Goal: Communication & Community: Answer question/provide support

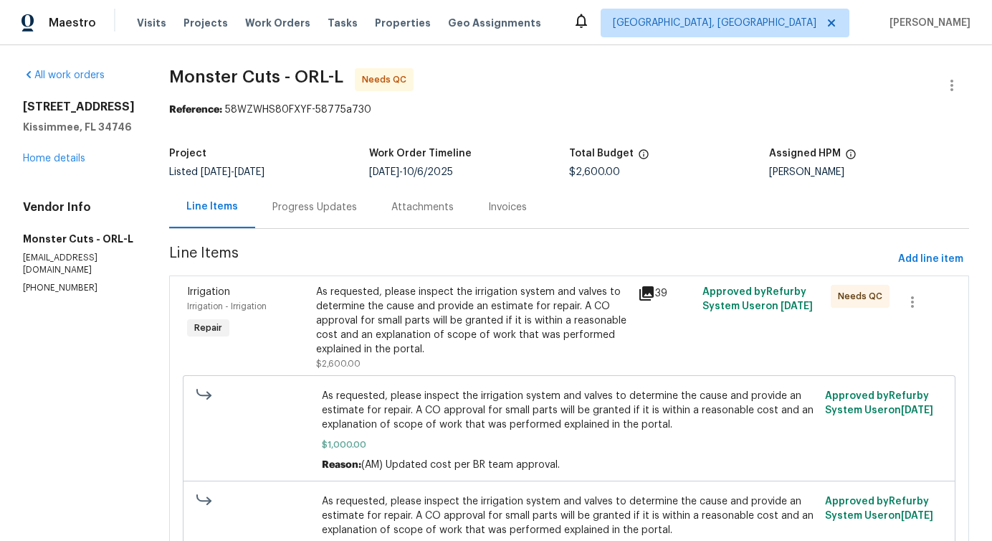
click at [281, 217] on div "Progress Updates" at bounding box center [314, 207] width 119 height 42
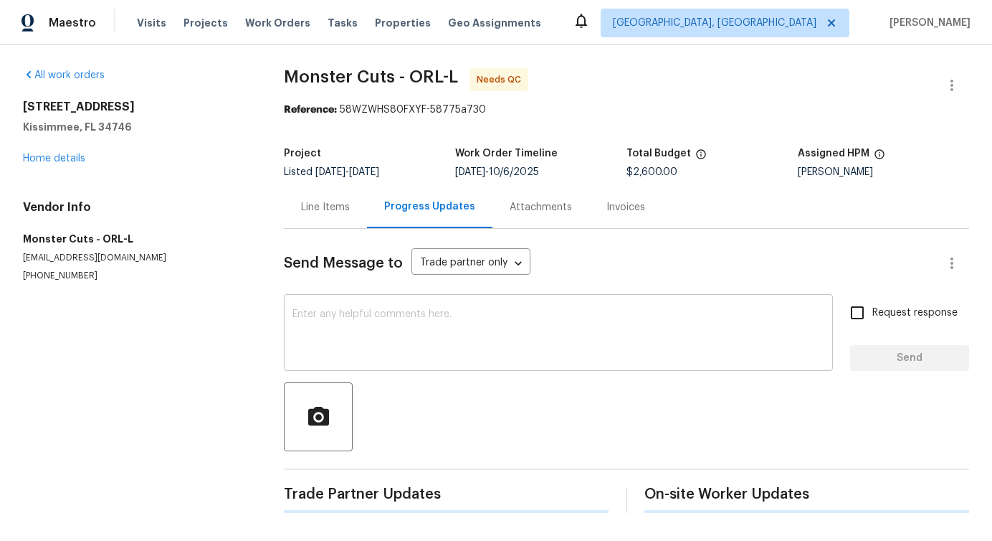
click at [350, 341] on textarea at bounding box center [559, 334] width 532 height 50
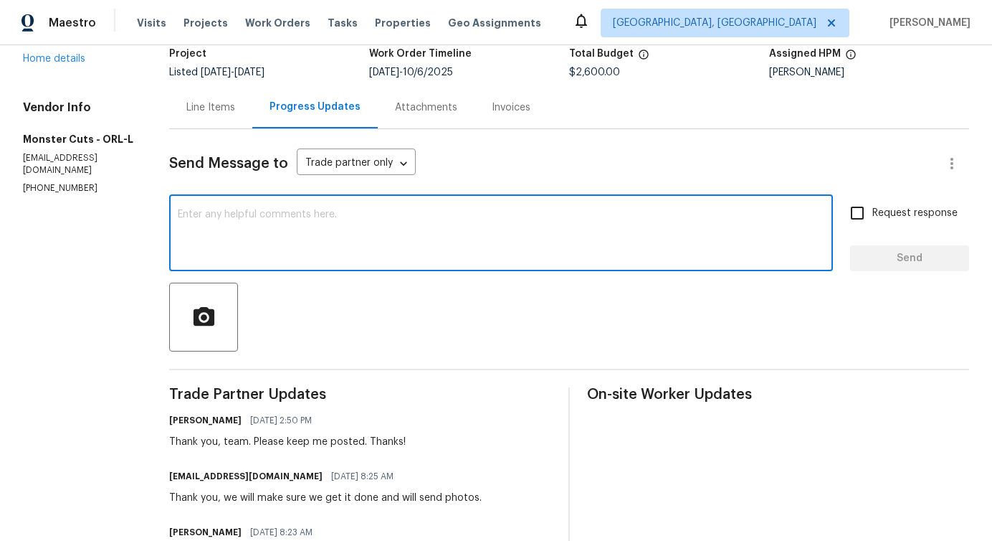
scroll to position [270, 0]
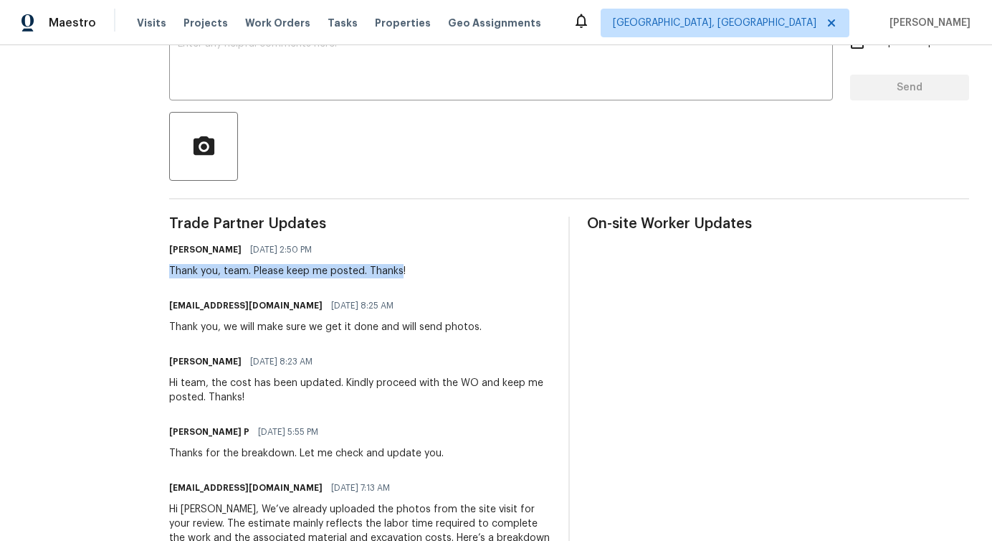
drag, startPoint x: 118, startPoint y: 272, endPoint x: 351, endPoint y: 270, distance: 232.3
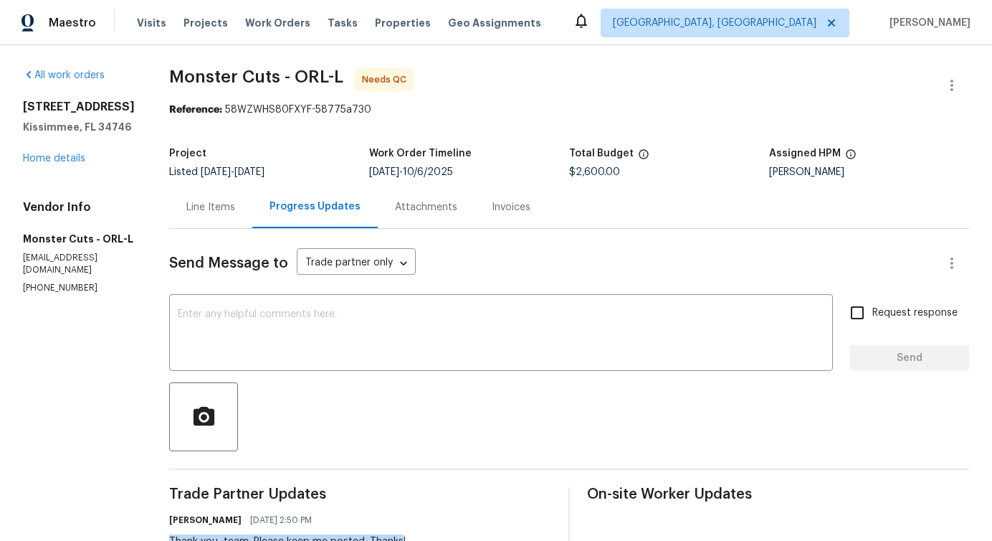
click at [186, 212] on div "Line Items" at bounding box center [210, 207] width 49 height 14
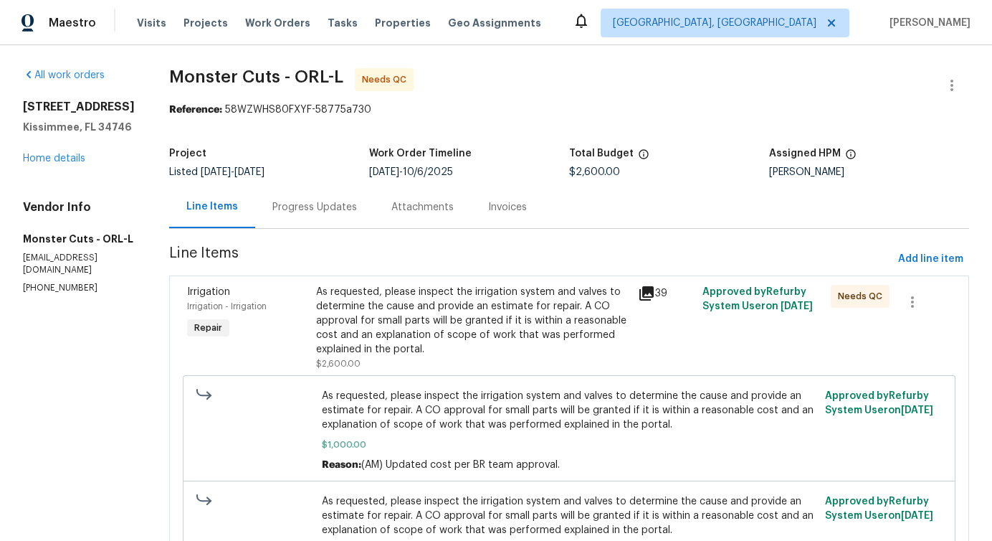
scroll to position [105, 0]
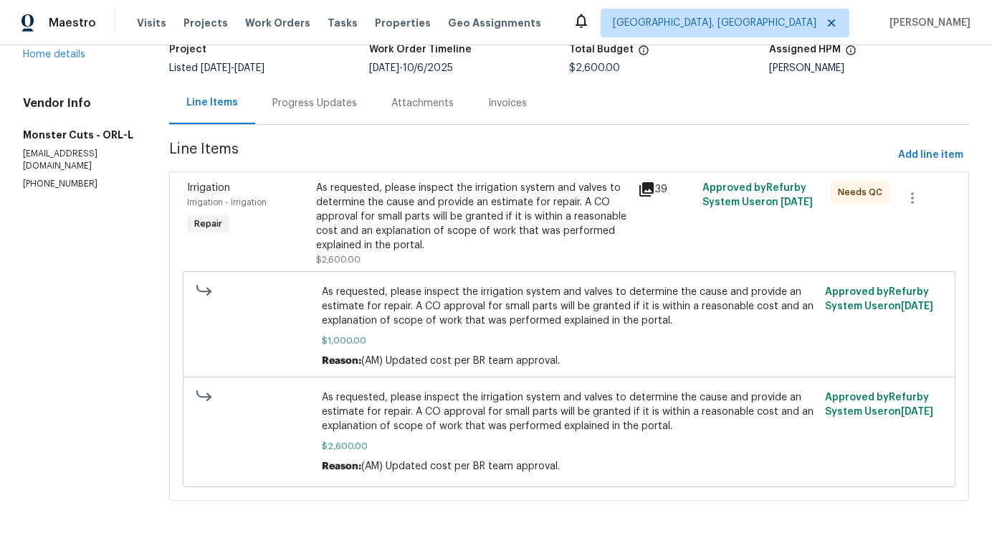
click at [504, 237] on div "As requested, please inspect the irrigation system and valves to determine the …" at bounding box center [472, 217] width 313 height 72
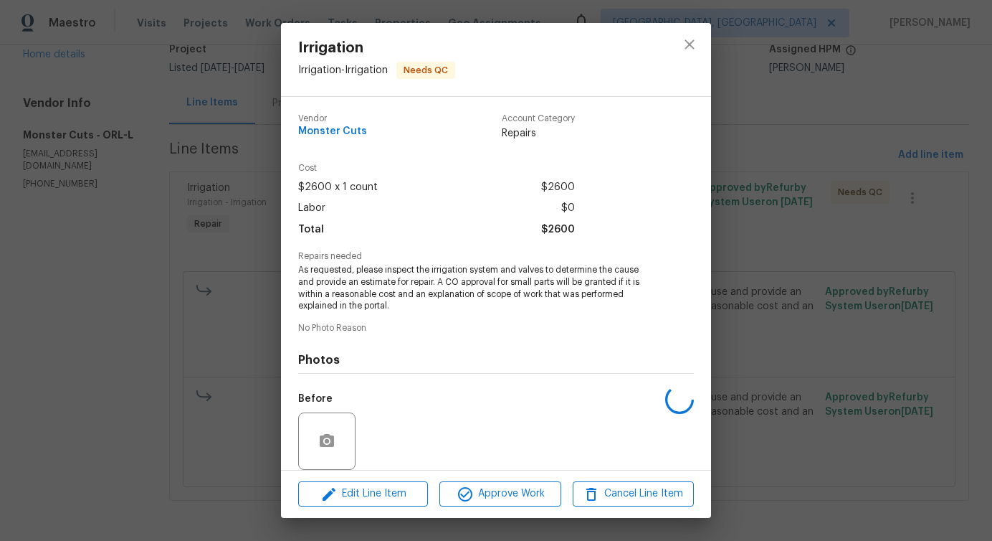
scroll to position [108, 0]
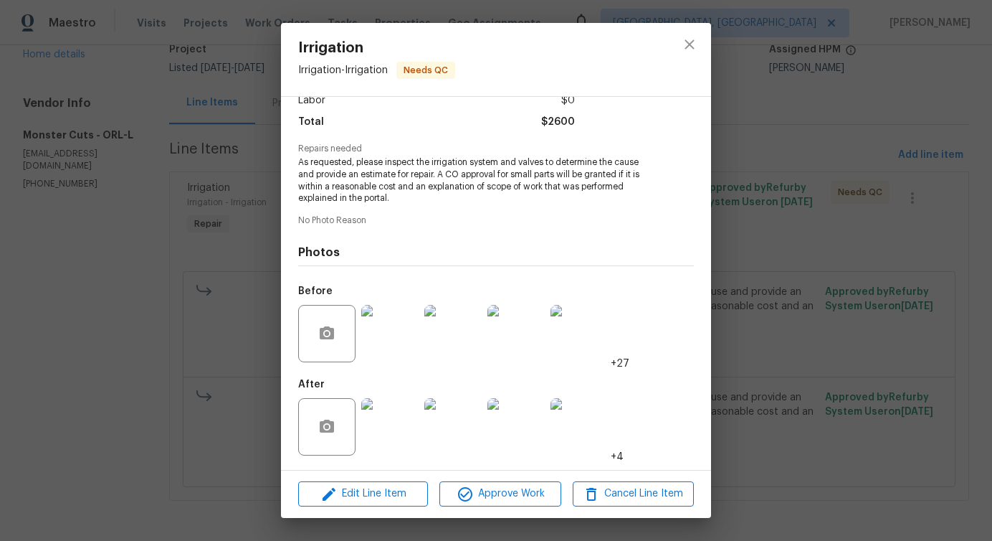
click at [393, 338] on img at bounding box center [389, 333] width 57 height 57
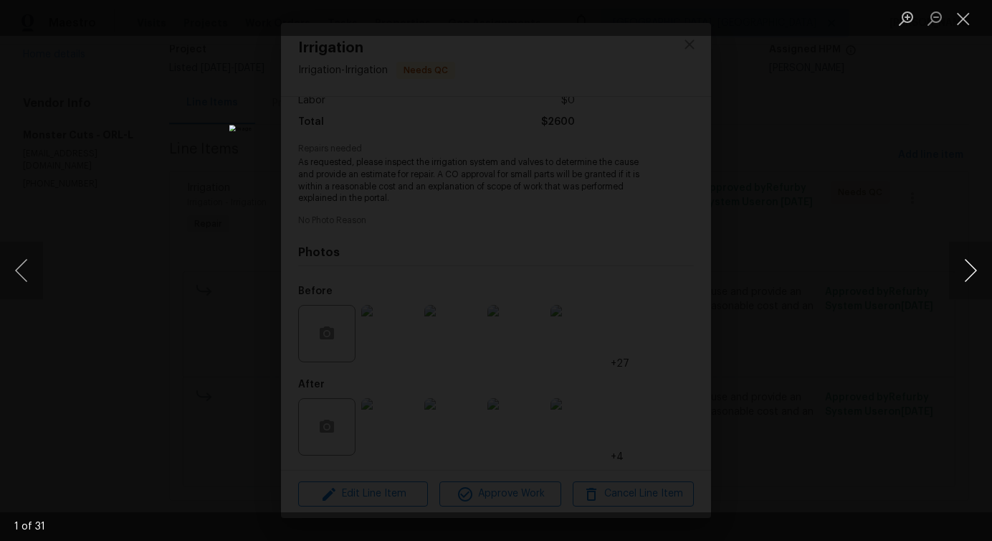
click at [973, 273] on button "Next image" at bounding box center [970, 270] width 43 height 57
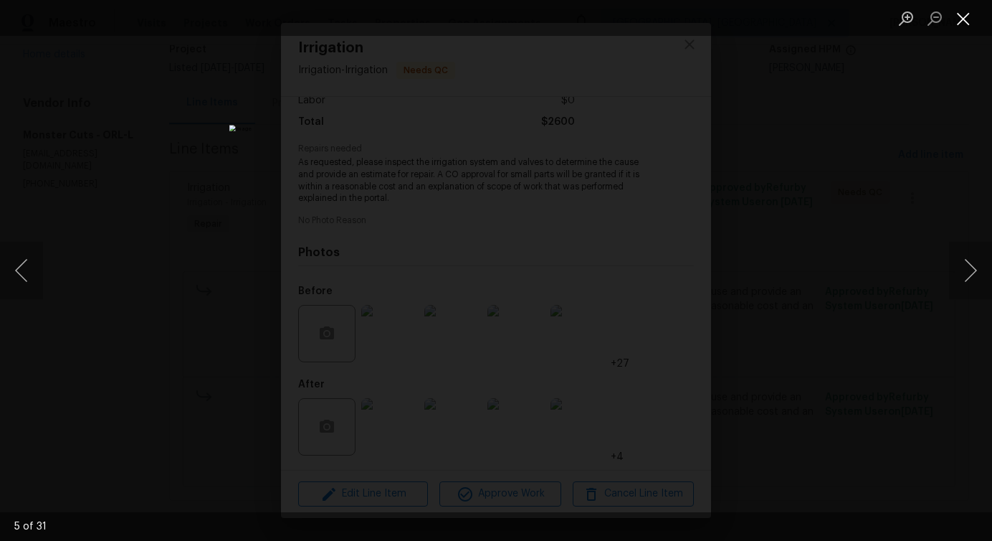
click at [959, 20] on button "Close lightbox" at bounding box center [963, 18] width 29 height 25
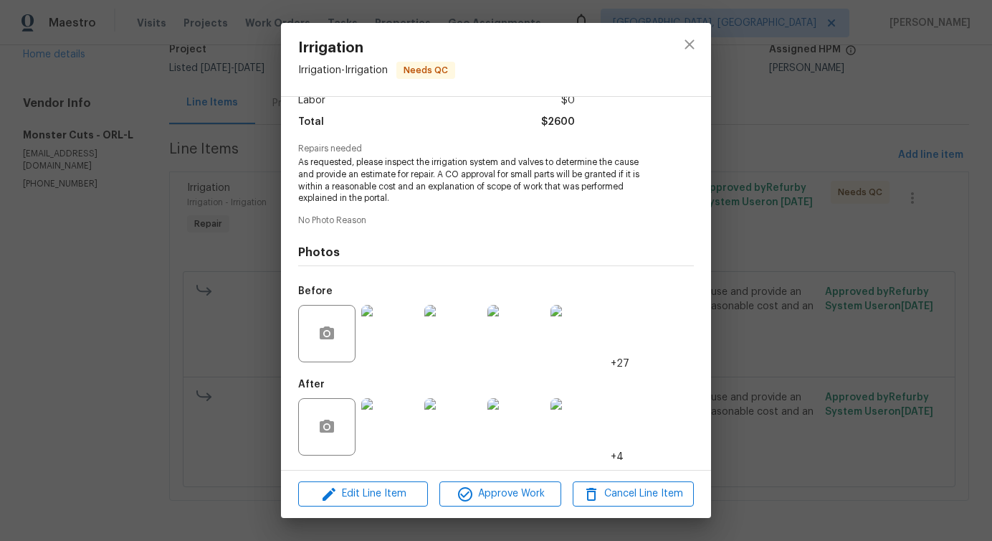
click at [396, 432] on img at bounding box center [389, 426] width 57 height 57
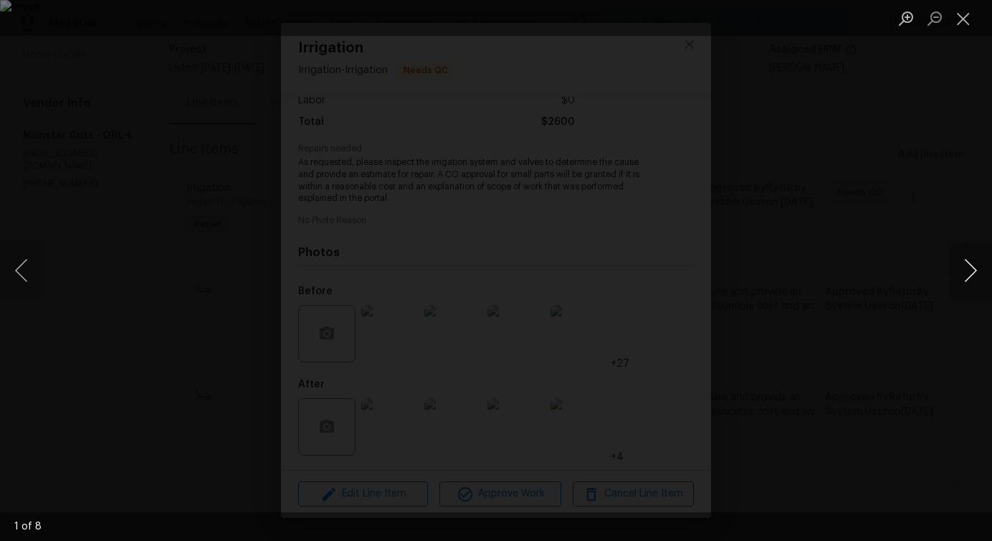
click at [967, 275] on button "Next image" at bounding box center [970, 270] width 43 height 57
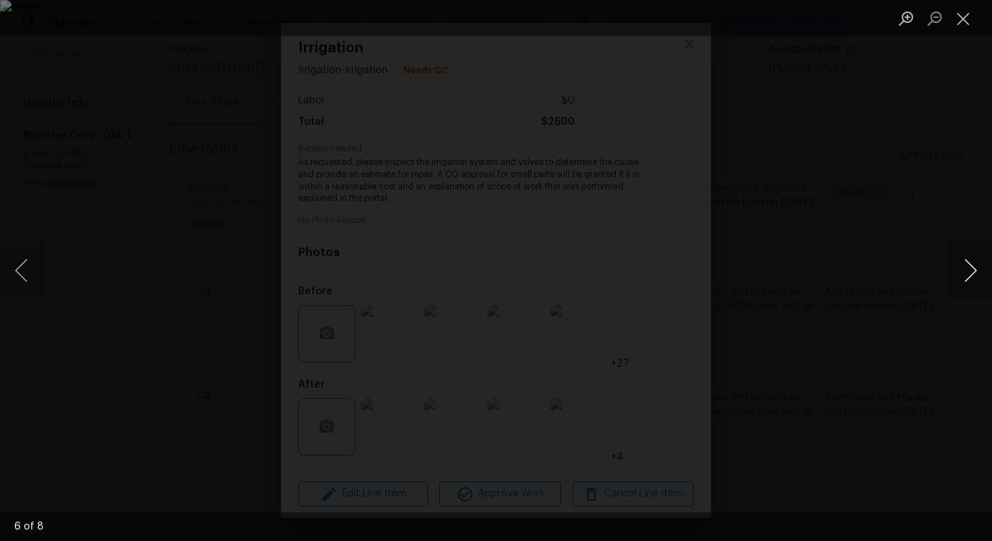
click at [967, 275] on button "Next image" at bounding box center [970, 270] width 43 height 57
click at [955, 6] on button "Close lightbox" at bounding box center [963, 18] width 29 height 25
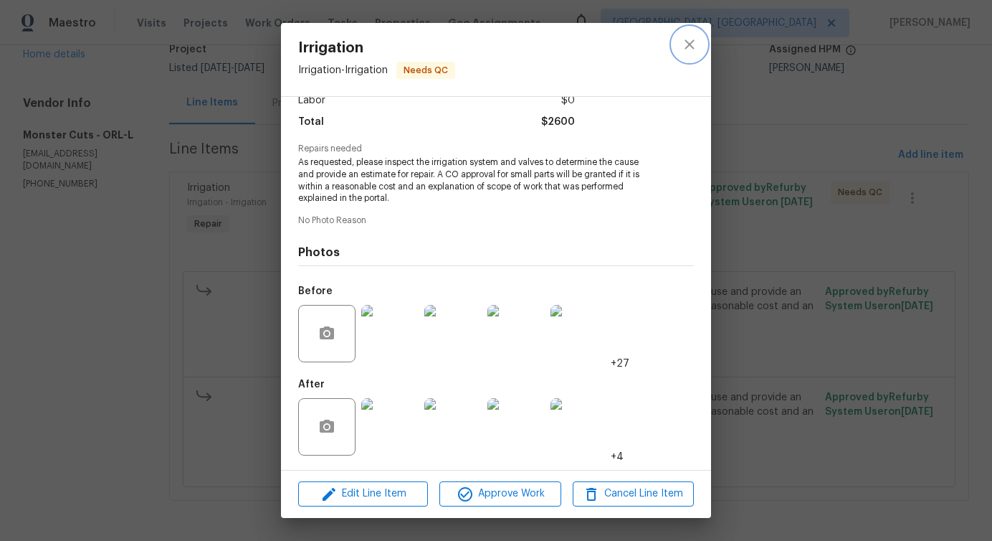
click at [686, 58] on button "close" at bounding box center [690, 44] width 34 height 34
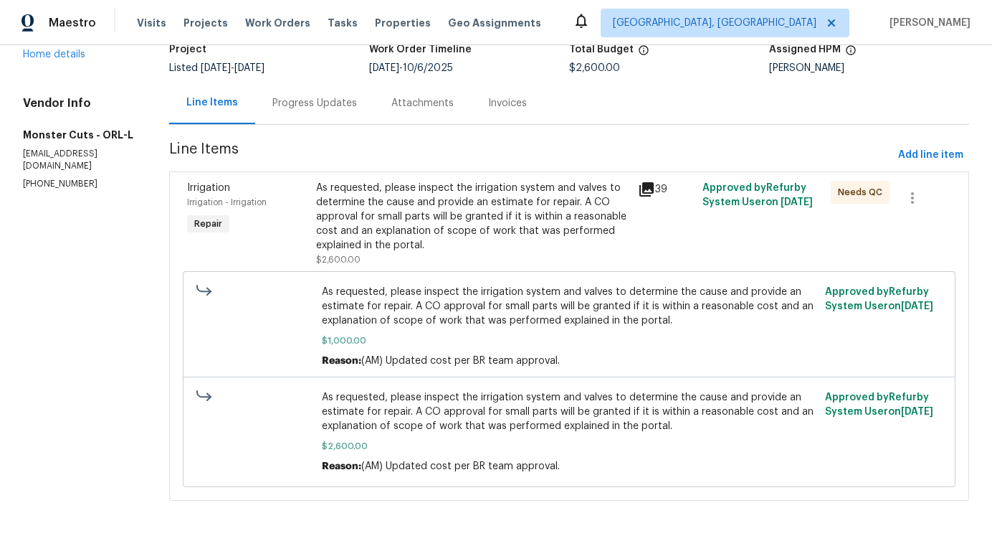
scroll to position [0, 0]
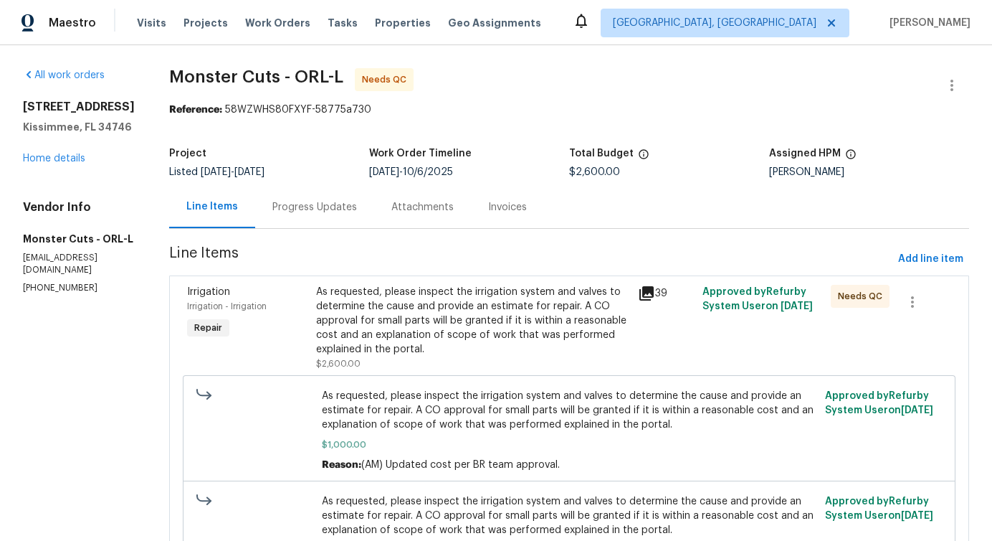
click at [304, 211] on div "Progress Updates" at bounding box center [314, 207] width 85 height 14
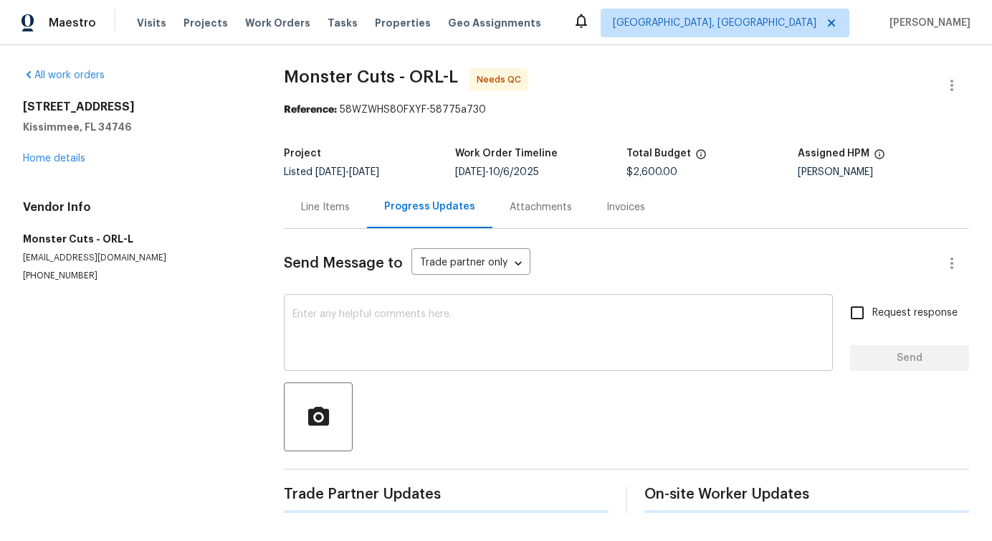
click at [369, 346] on textarea at bounding box center [559, 334] width 532 height 50
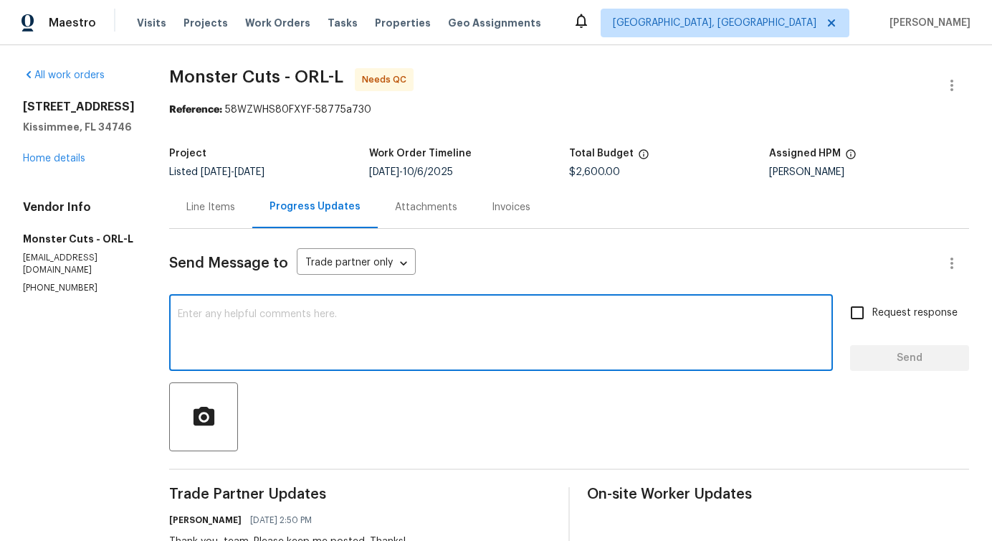
scroll to position [115, 0]
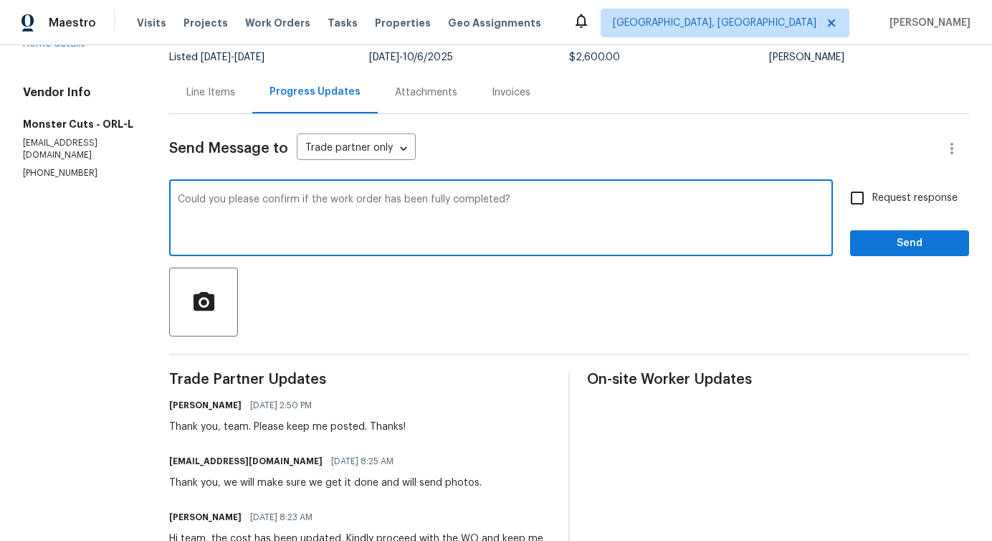
type textarea "Could you please confirm if the work order has been fully completed?"
click at [868, 197] on input "Request response" at bounding box center [858, 198] width 30 height 30
checkbox input "true"
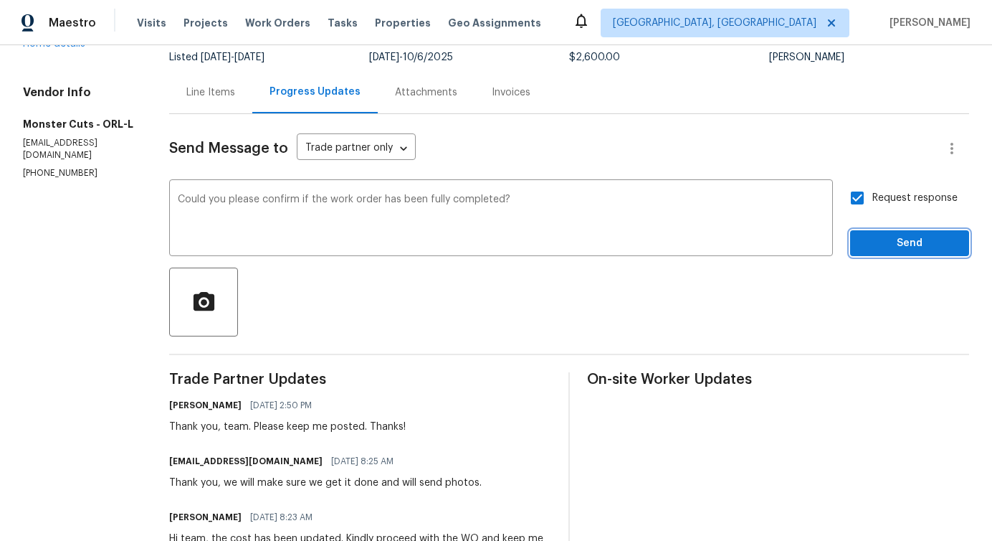
click at [882, 242] on span "Send" at bounding box center [910, 243] width 96 height 18
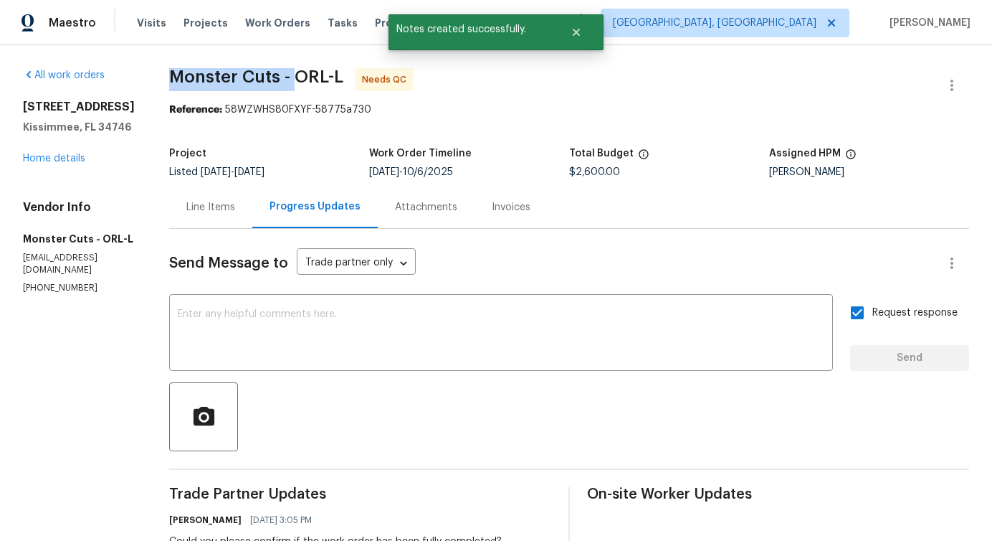
drag, startPoint x: 119, startPoint y: 77, endPoint x: 245, endPoint y: 77, distance: 125.5
copy span "Monster Cuts -"
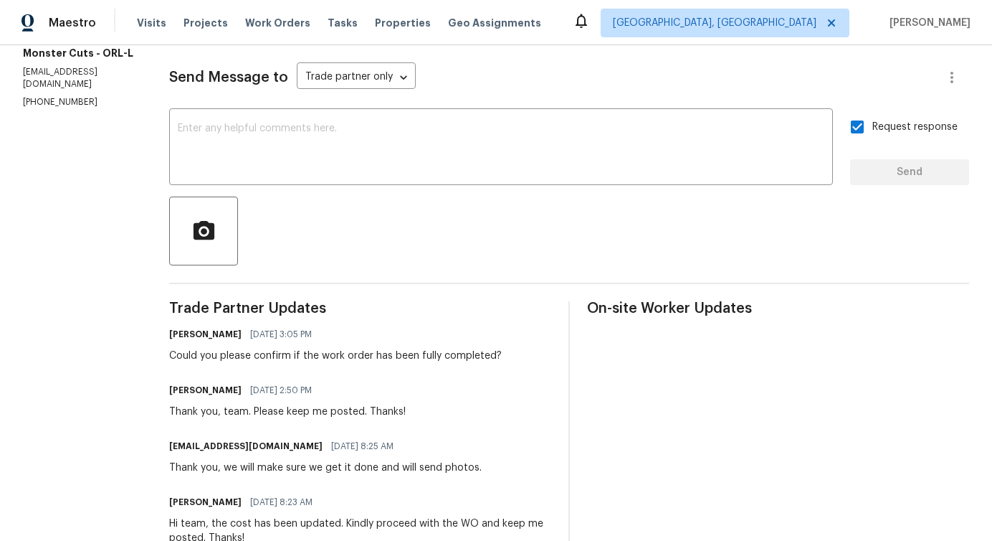
scroll to position [196, 0]
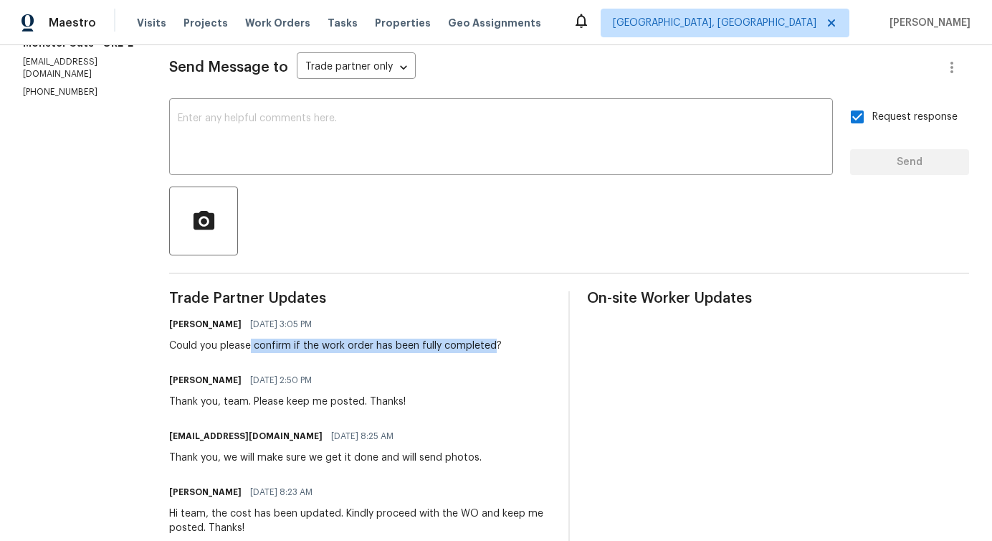
drag, startPoint x: 204, startPoint y: 343, endPoint x: 444, endPoint y: 351, distance: 240.3
click at [444, 351] on div "Could you please confirm if the work order has been fully completed?" at bounding box center [335, 345] width 333 height 14
copy div "confirm if the work order has been fully completed"
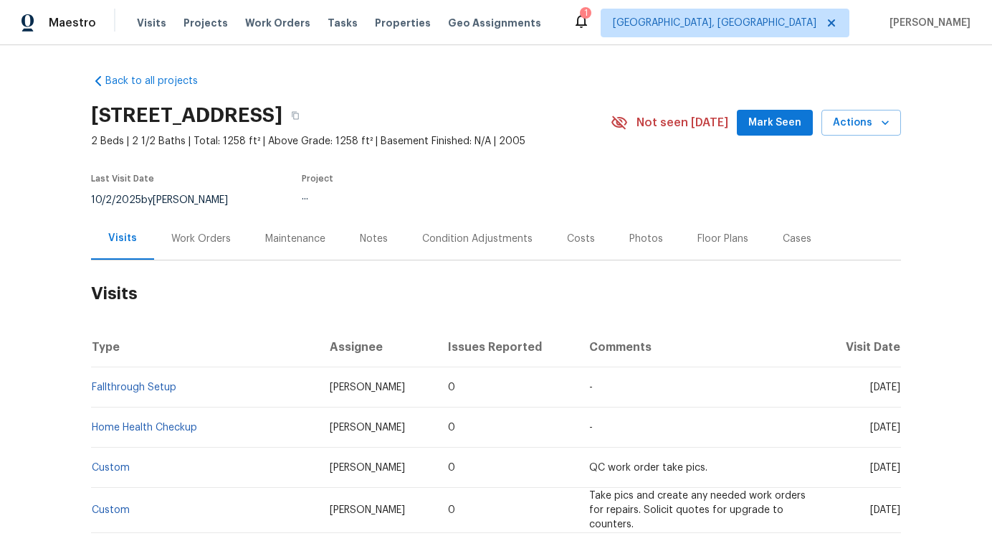
click at [188, 250] on div "Work Orders" at bounding box center [201, 238] width 94 height 42
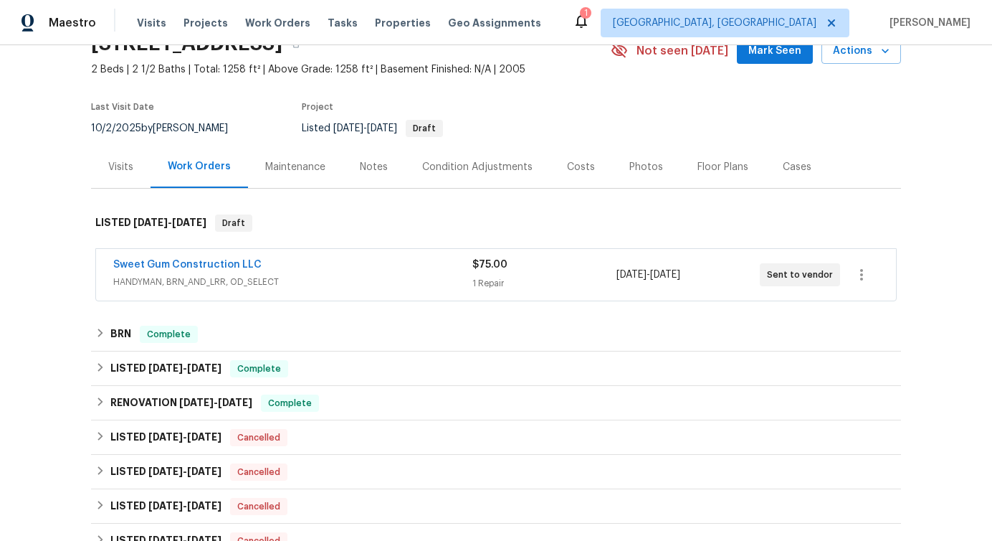
scroll to position [77, 0]
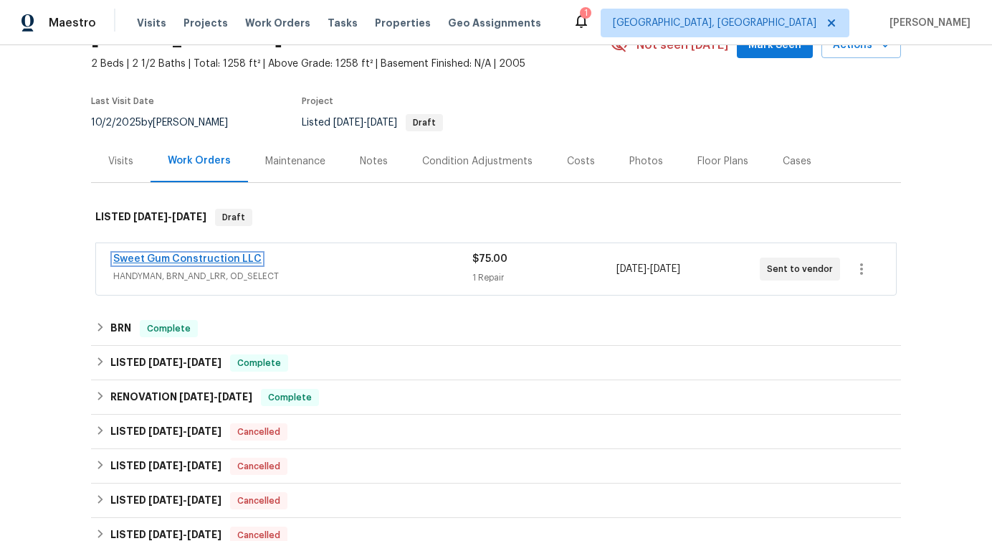
click at [242, 257] on link "Sweet Gum Construction LLC" at bounding box center [187, 259] width 148 height 10
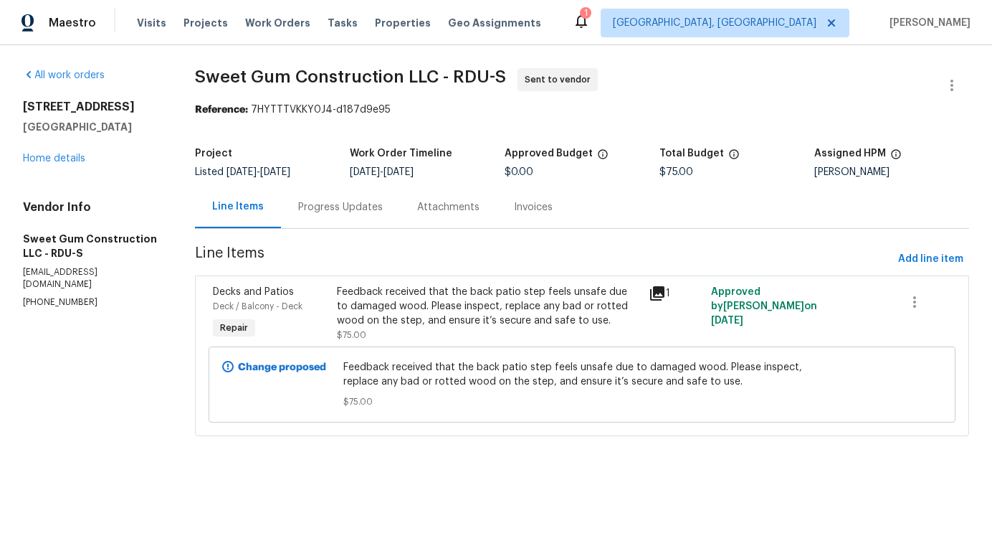
click at [346, 209] on div "Progress Updates" at bounding box center [340, 207] width 85 height 14
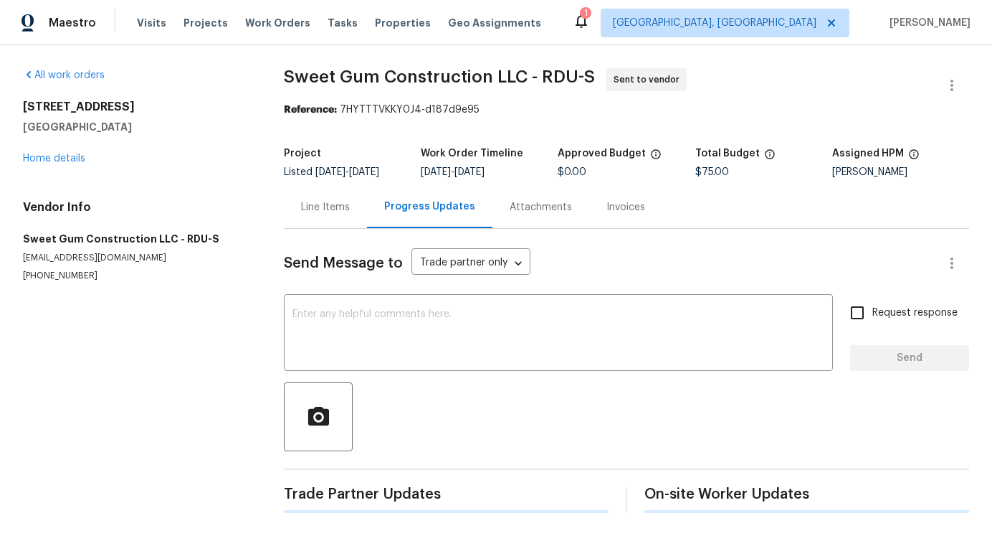
click at [368, 302] on div "Send Message to Trade partner only Trade partner only ​ x ​ Request response Se…" at bounding box center [627, 371] width 686 height 284
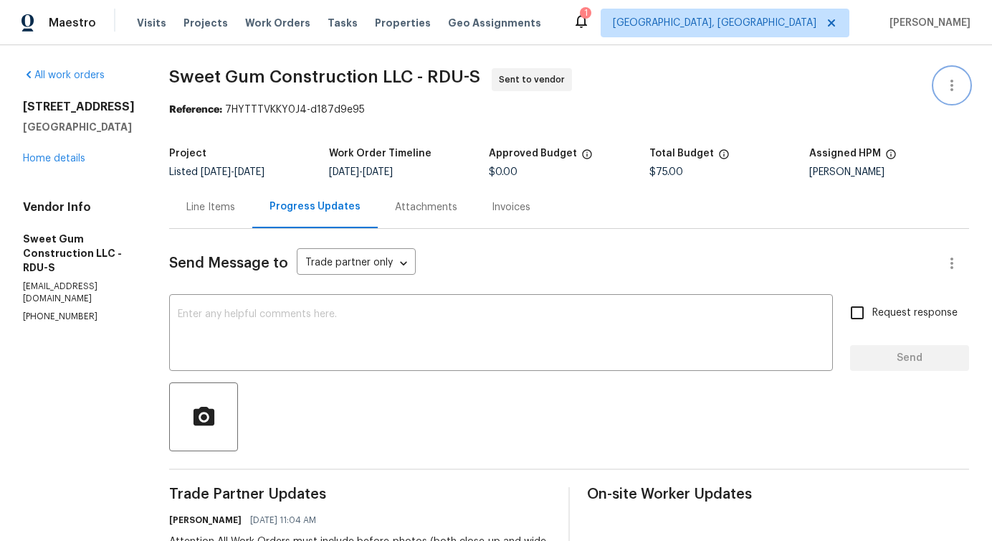
click at [954, 90] on icon "button" at bounding box center [952, 85] width 17 height 17
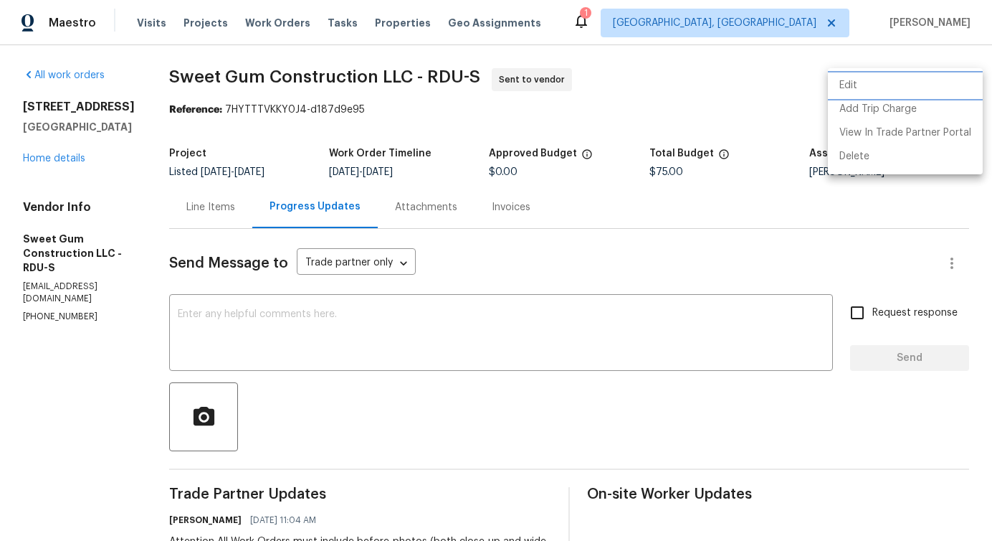
click at [873, 85] on li "Edit" at bounding box center [905, 86] width 155 height 24
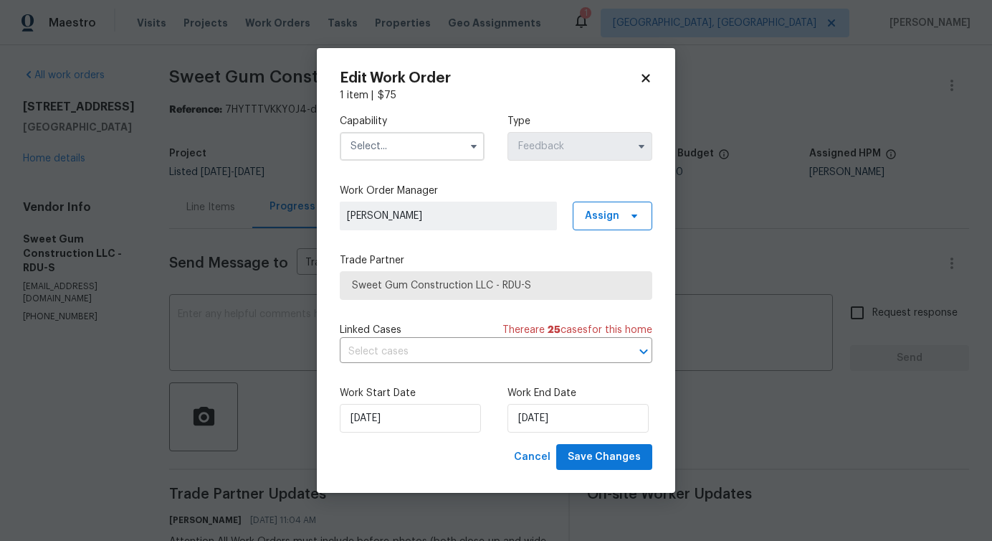
click at [435, 138] on input "text" at bounding box center [412, 146] width 145 height 29
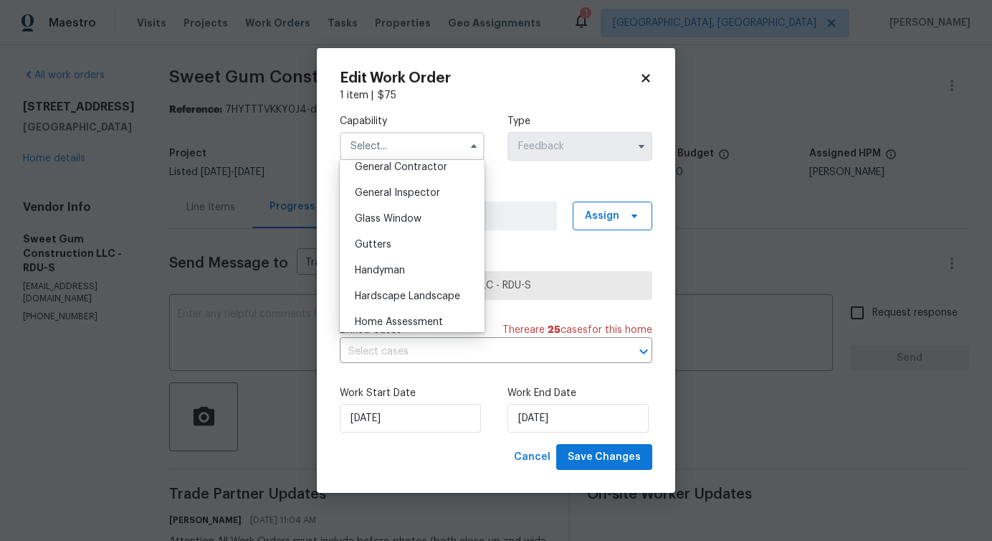
scroll to position [706, 0]
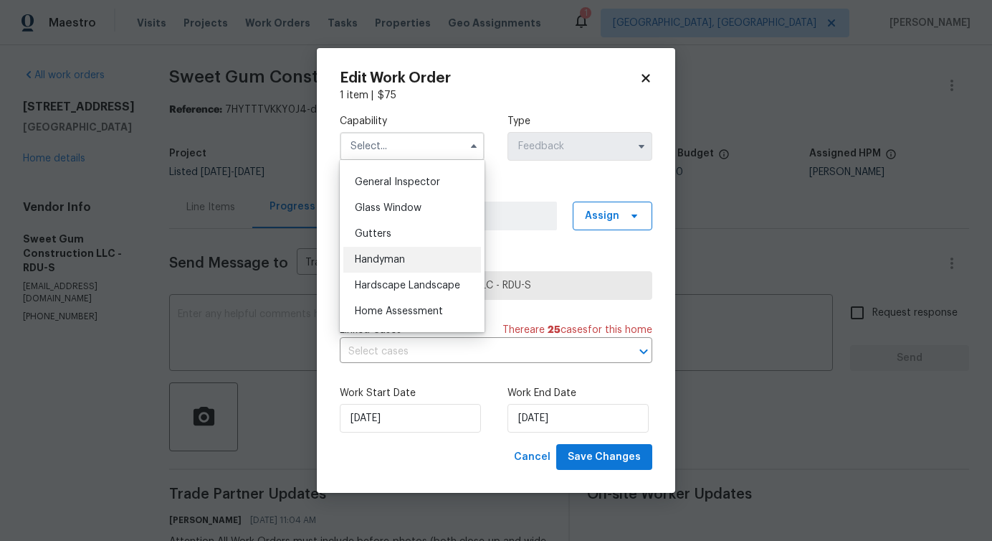
click at [397, 260] on span "Handyman" at bounding box center [380, 260] width 50 height 10
type input "Handyman"
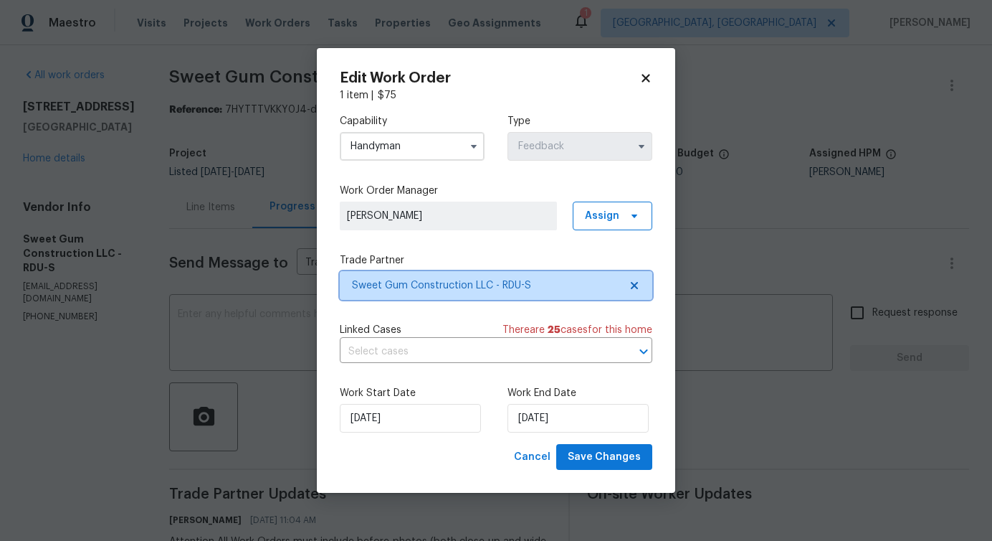
click at [424, 292] on span "Sweet Gum Construction LLC - RDU-S" at bounding box center [496, 285] width 313 height 29
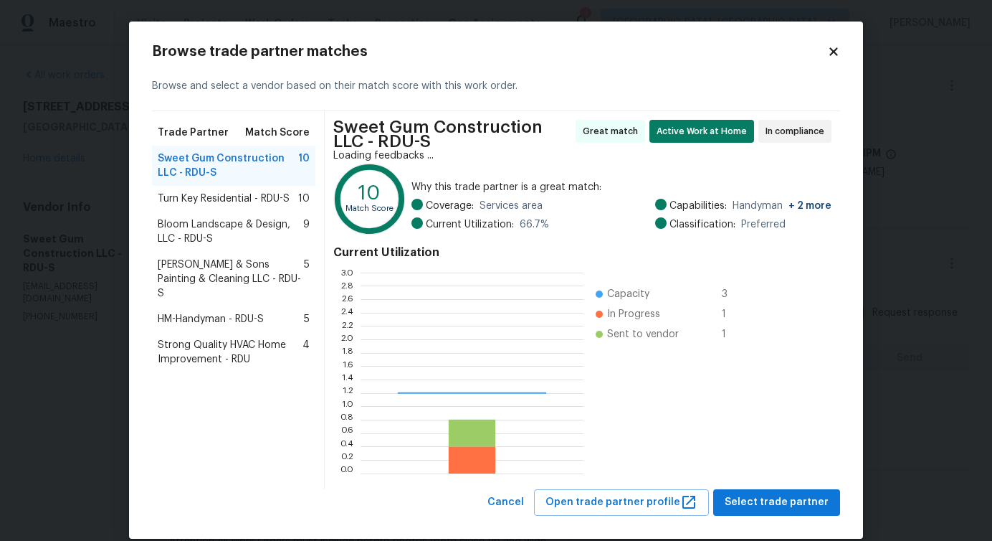
scroll to position [201, 223]
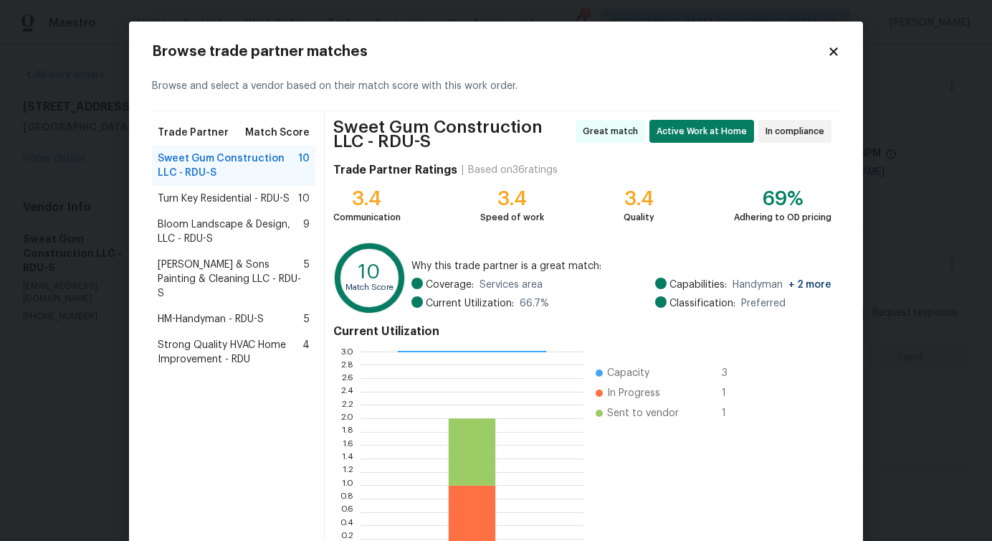
click at [210, 235] on span "Bloom Landscape & Design, LLC - RDU-S" at bounding box center [231, 231] width 146 height 29
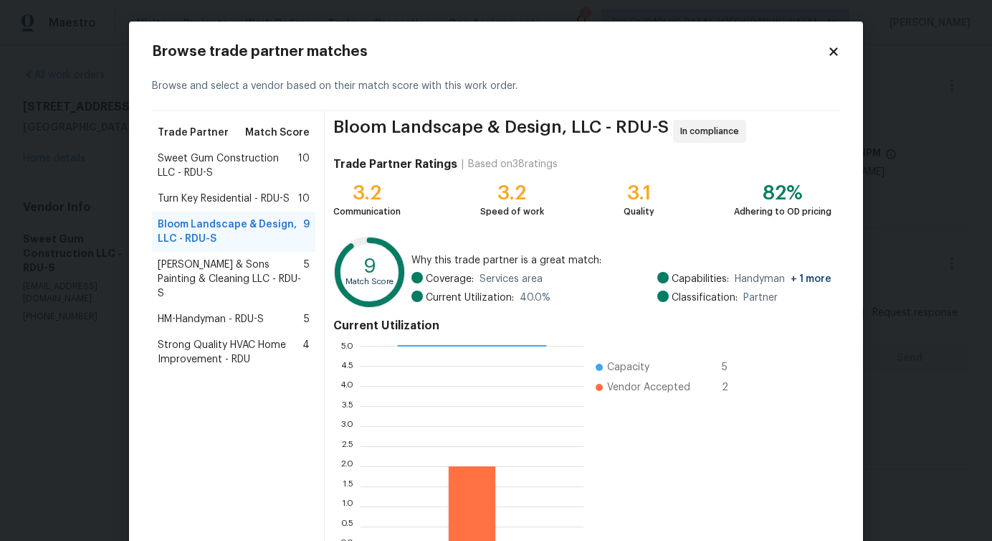
click at [227, 267] on span "Hodge & Sons Painting & Cleaning LLC - RDU-S" at bounding box center [231, 278] width 146 height 43
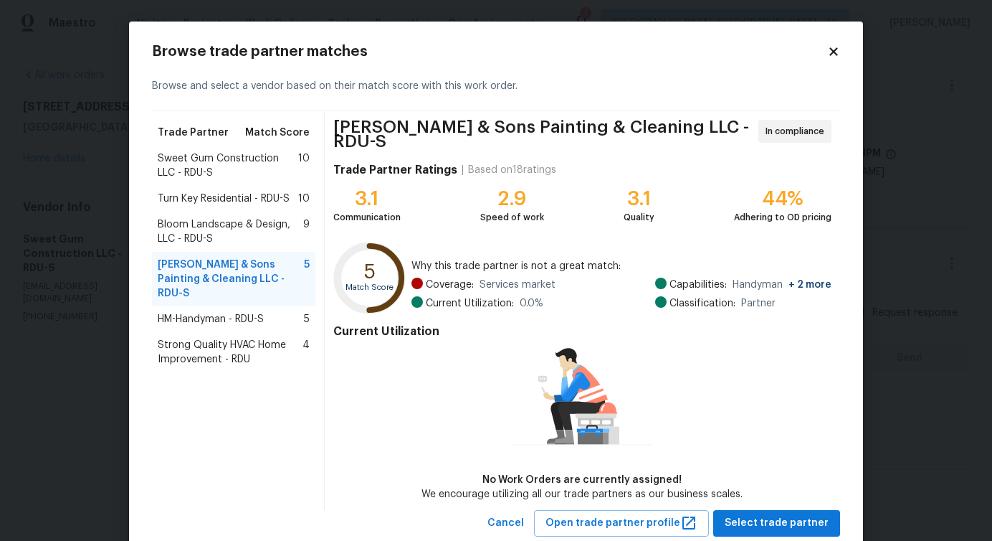
click at [221, 316] on div "HM-Handyman - RDU-S 5" at bounding box center [233, 319] width 163 height 26
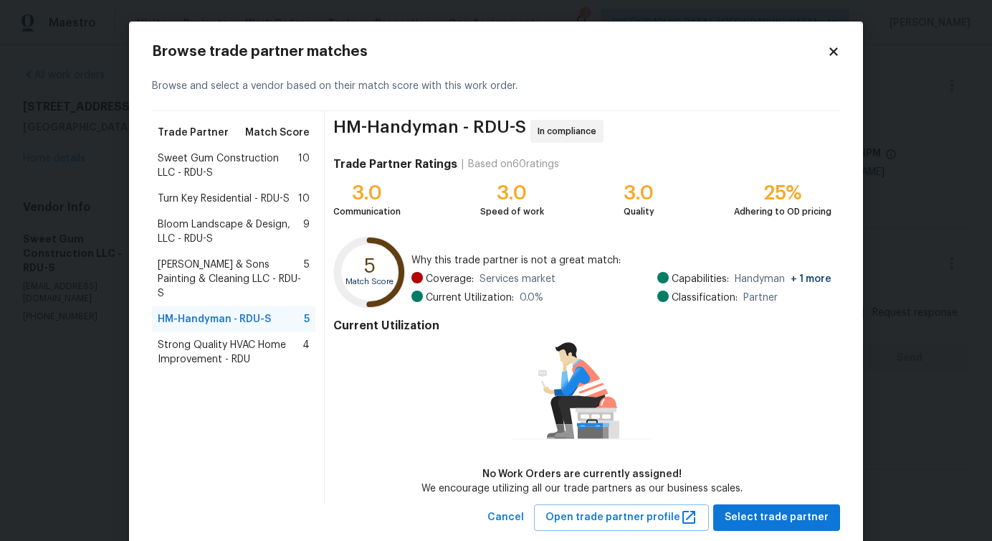
click at [248, 238] on span "Bloom Landscape & Design, LLC - RDU-S" at bounding box center [231, 231] width 146 height 29
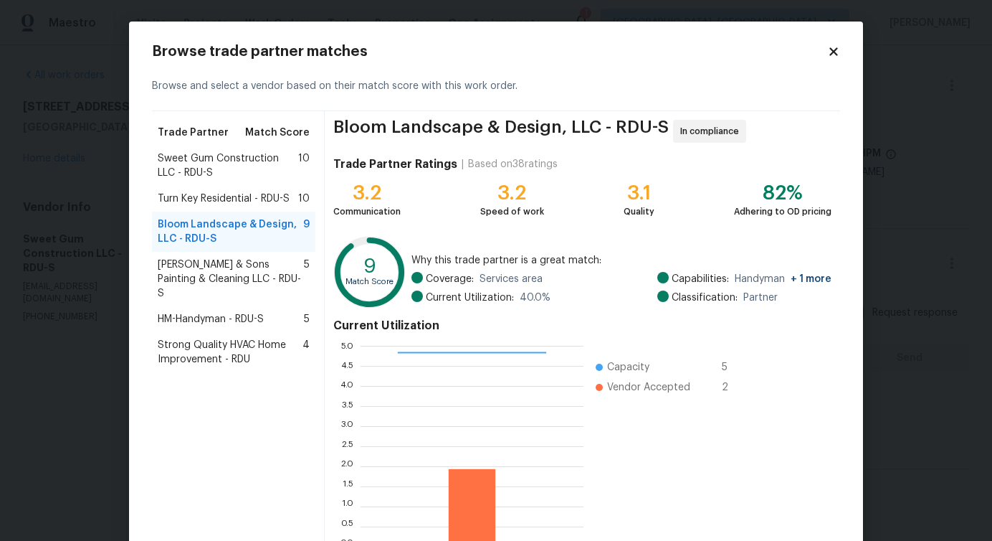
scroll to position [92, 0]
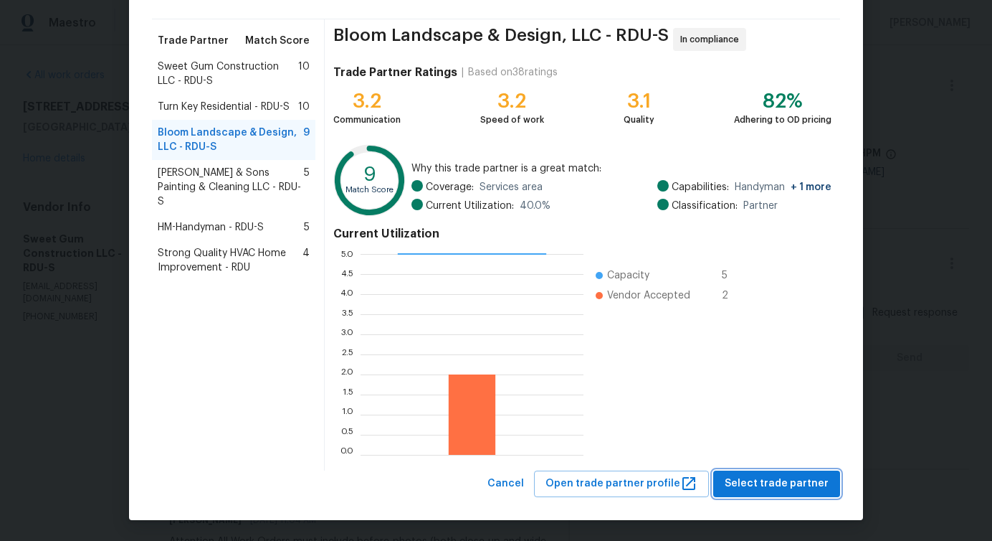
click at [792, 483] on span "Select trade partner" at bounding box center [777, 484] width 104 height 18
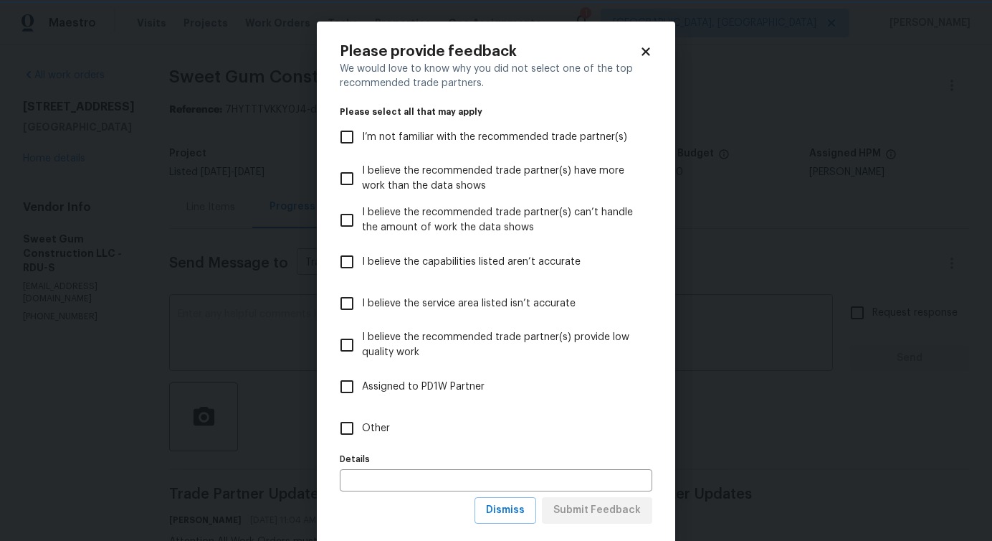
scroll to position [0, 0]
click at [356, 434] on input "Other" at bounding box center [347, 428] width 30 height 30
checkbox input "true"
click at [572, 507] on span "Submit Feedback" at bounding box center [597, 510] width 87 height 18
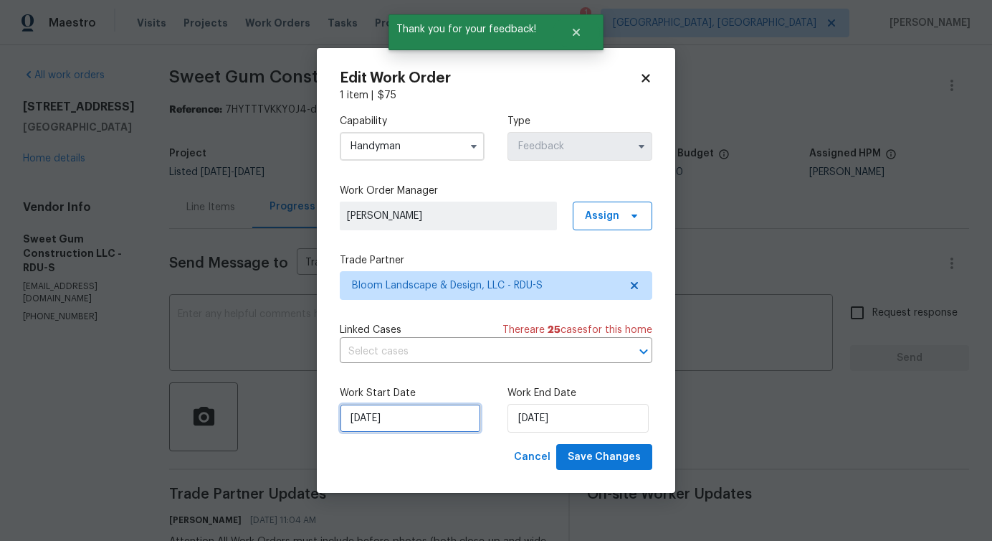
click at [386, 419] on input "10/14/2025" at bounding box center [410, 418] width 141 height 29
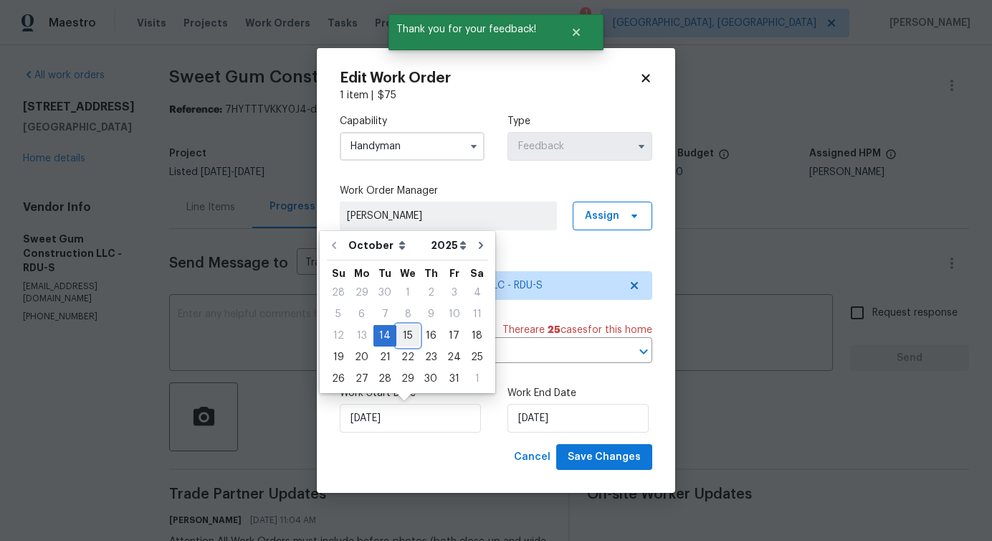
click at [404, 330] on div "15" at bounding box center [408, 336] width 23 height 20
type input "[DATE]"
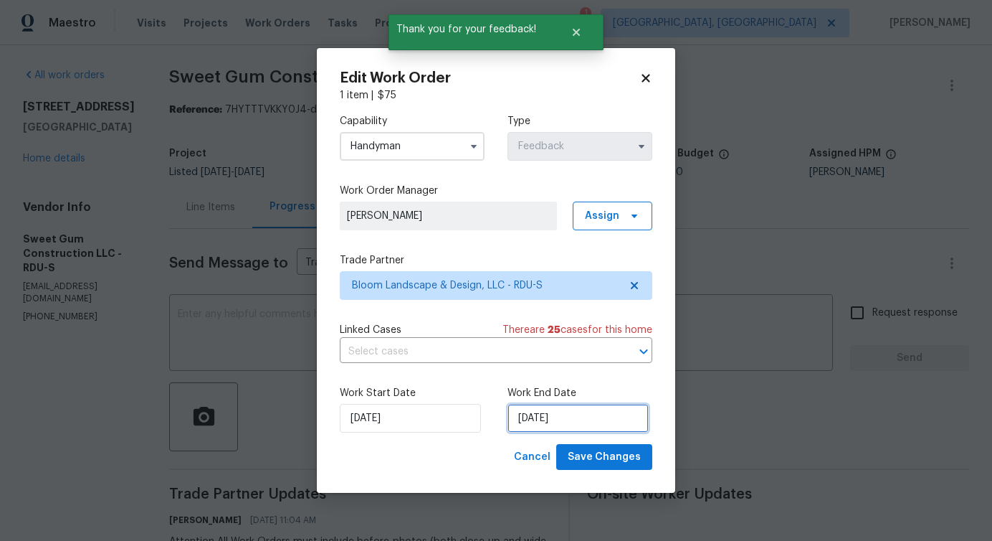
click at [541, 426] on input "10/16/2025" at bounding box center [578, 418] width 141 height 29
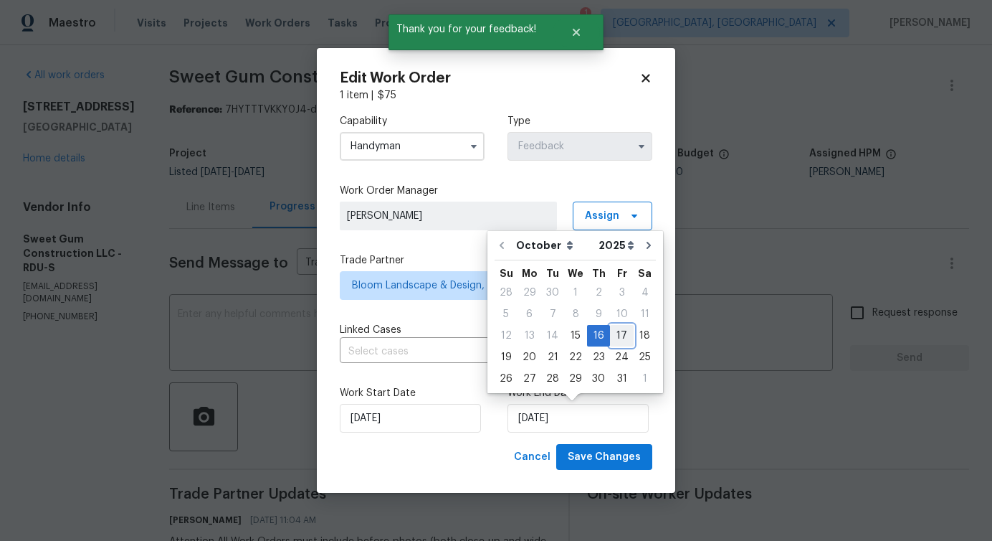
click at [614, 337] on div "17" at bounding box center [622, 336] width 24 height 20
type input "10/17/2025"
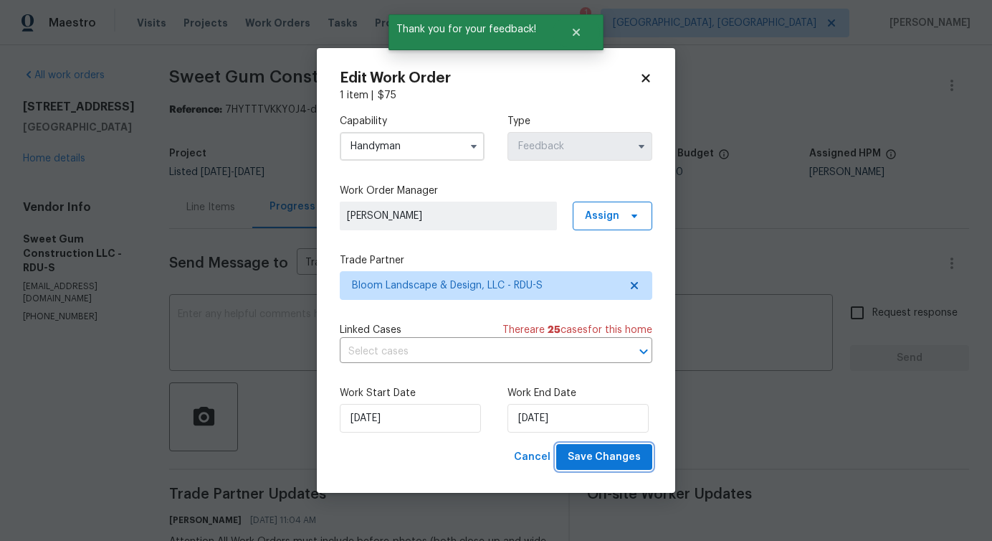
click at [595, 459] on span "Save Changes" at bounding box center [604, 457] width 73 height 18
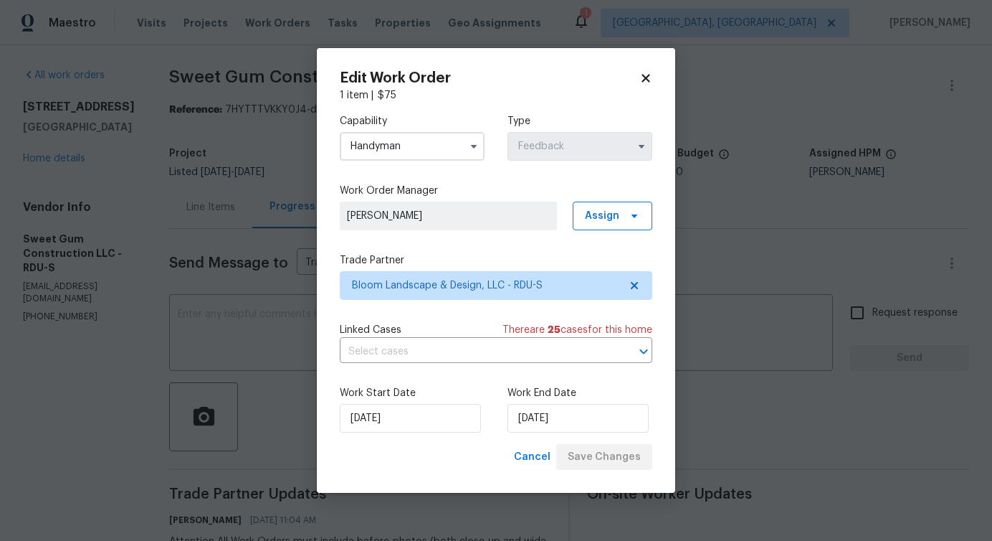
click at [289, 343] on body "Maestro Visits Projects Work Orders Tasks Properties Geo Assignments 1 Detroit,…" at bounding box center [496, 270] width 992 height 541
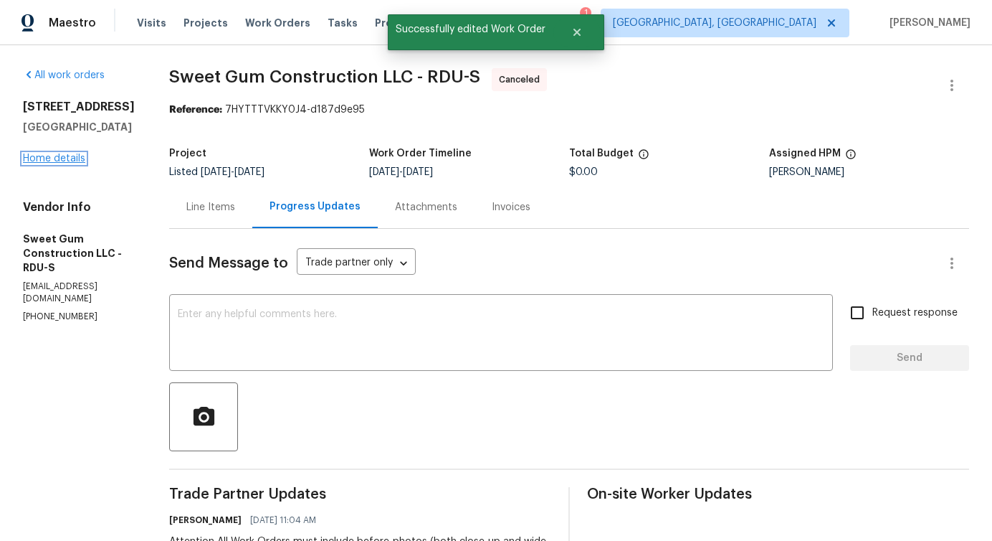
click at [67, 157] on link "Home details" at bounding box center [54, 158] width 62 height 10
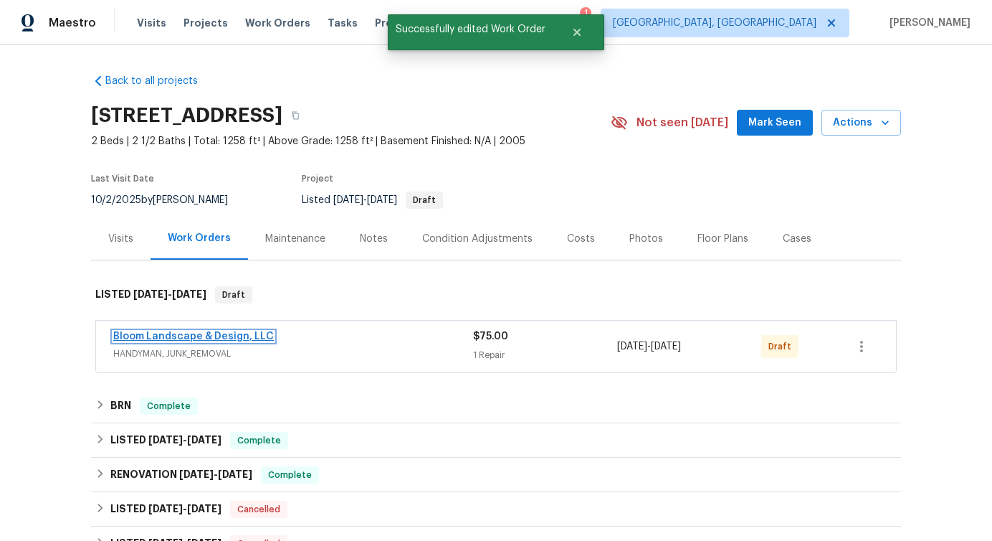
click at [239, 337] on link "Bloom Landscape & Design, LLC" at bounding box center [193, 336] width 161 height 10
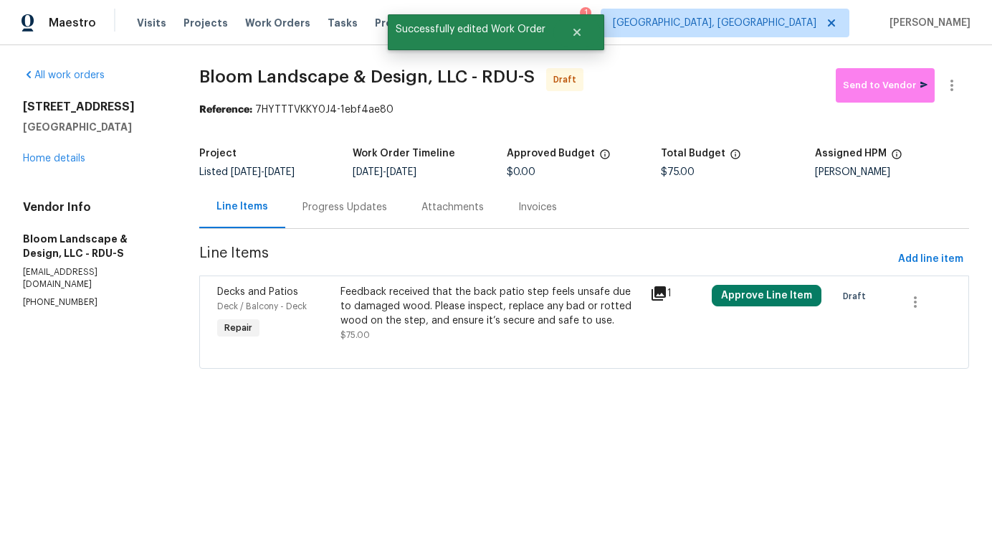
click at [370, 311] on div "Feedback received that the back patio step feels unsafe due to damaged wood. Pl…" at bounding box center [491, 306] width 301 height 43
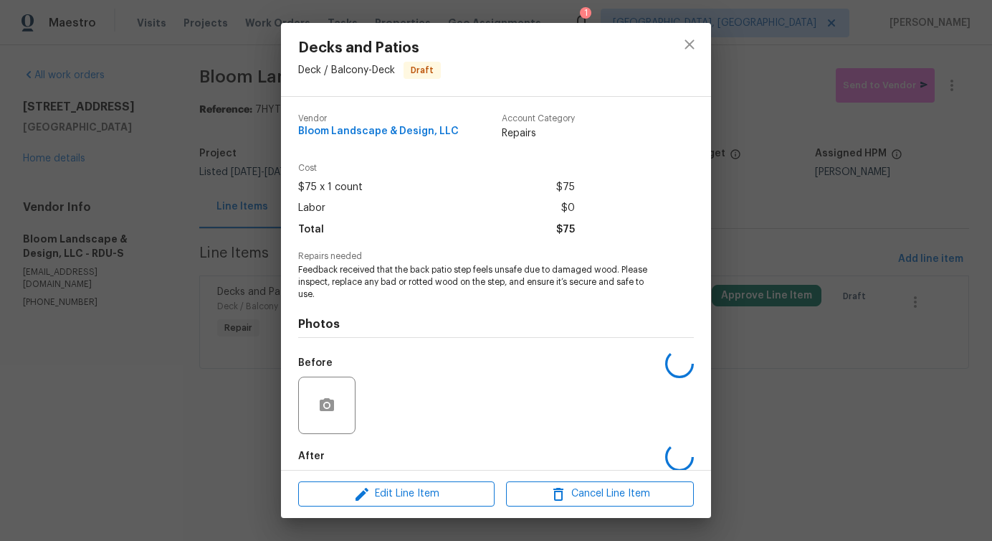
scroll to position [72, 0]
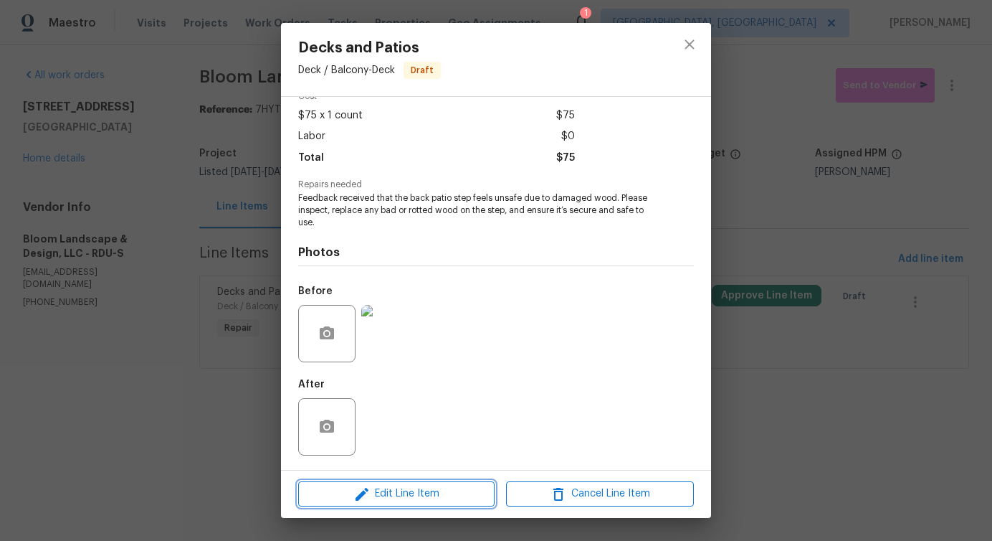
click at [369, 484] on button "Edit Line Item" at bounding box center [396, 493] width 196 height 25
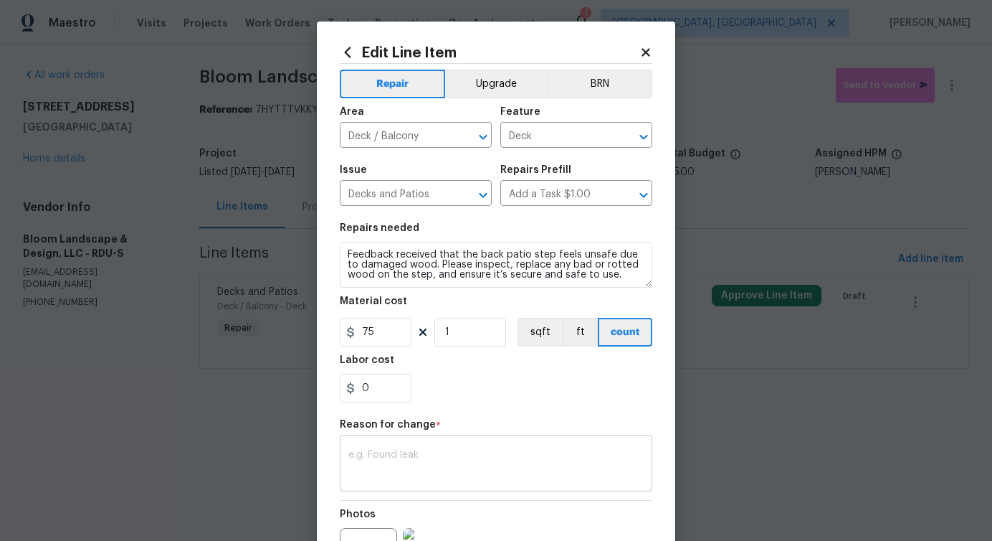
click at [404, 461] on textarea at bounding box center [495, 465] width 295 height 30
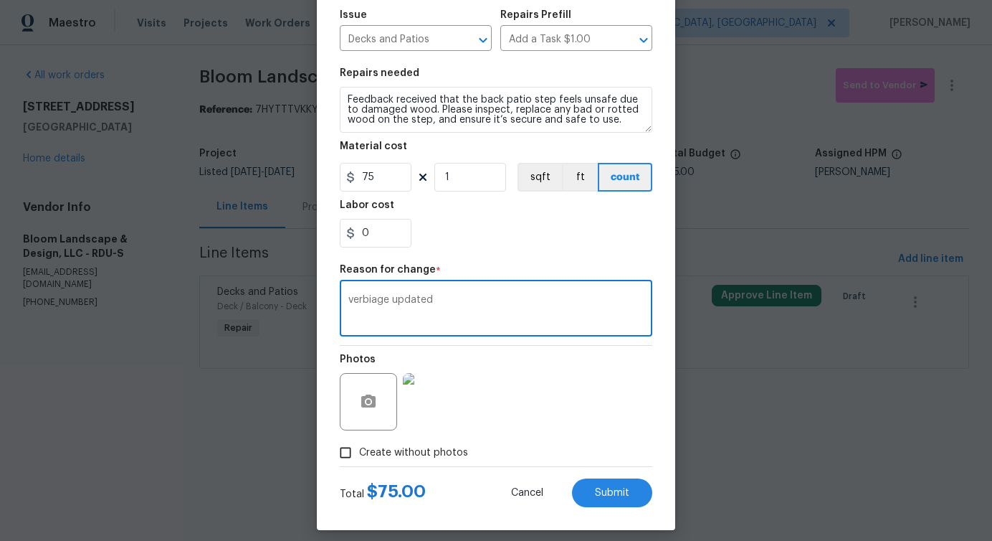
scroll to position [166, 0]
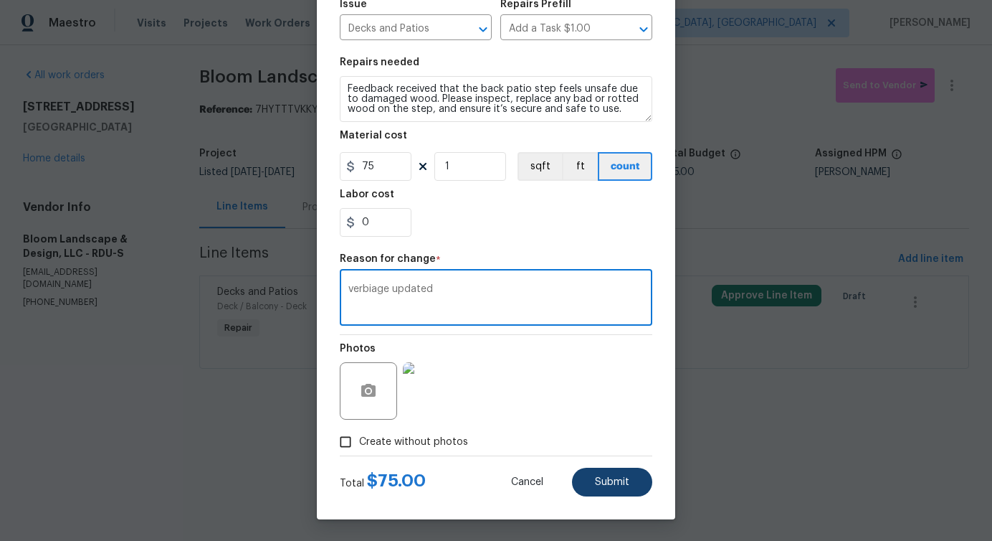
type textarea "verbiage updated"
click at [616, 486] on span "Submit" at bounding box center [612, 482] width 34 height 11
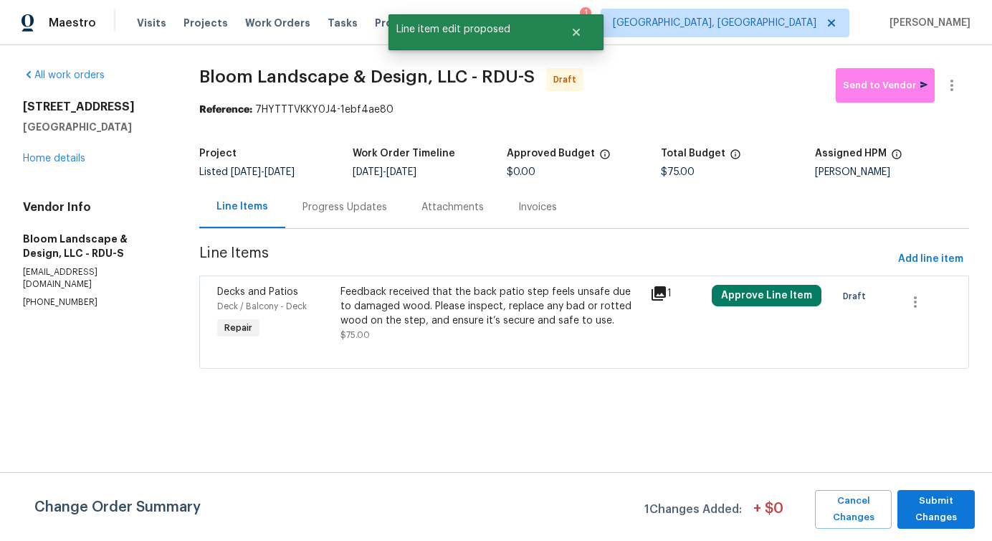
scroll to position [0, 0]
click at [917, 515] on span "Submit Changes" at bounding box center [936, 509] width 63 height 33
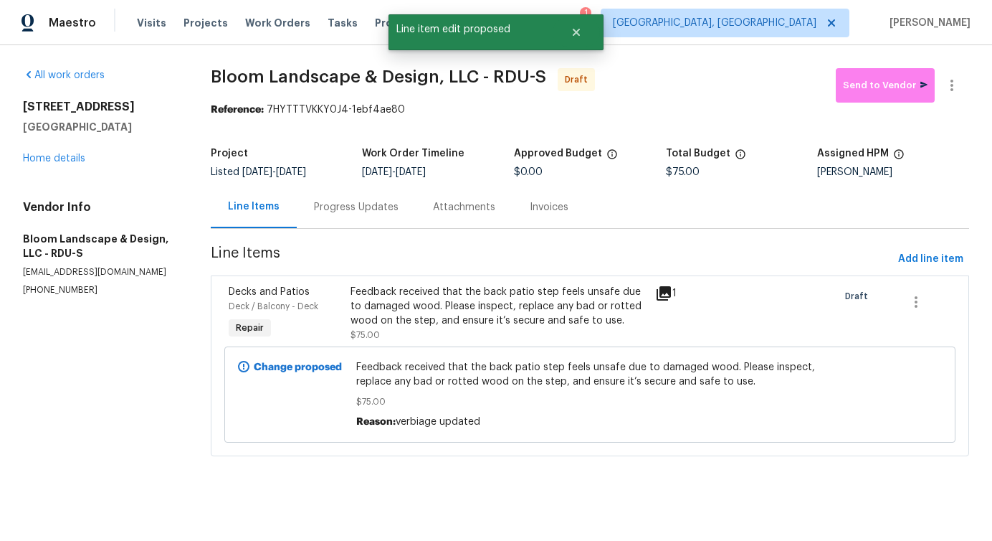
click at [352, 225] on div "Progress Updates" at bounding box center [356, 207] width 119 height 42
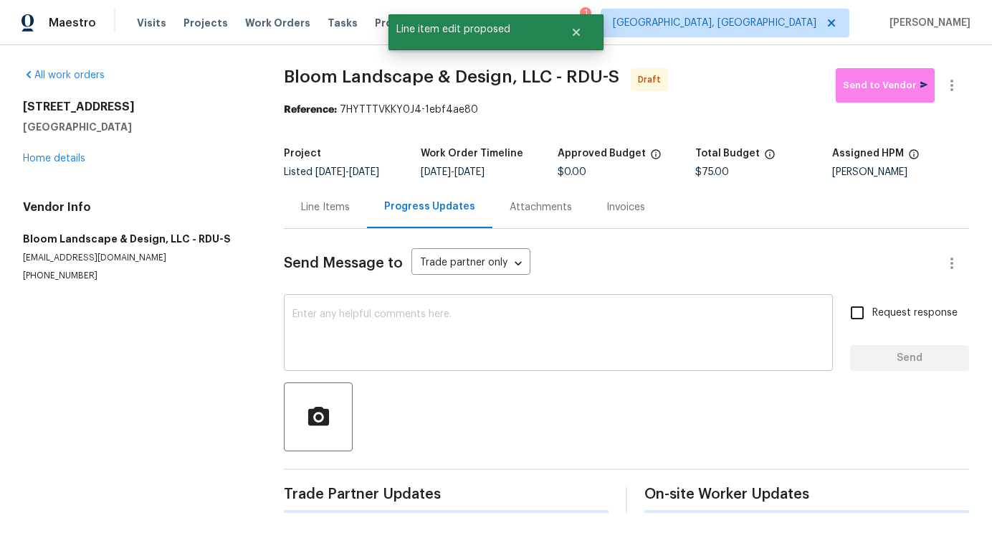
click at [362, 330] on textarea at bounding box center [559, 334] width 532 height 50
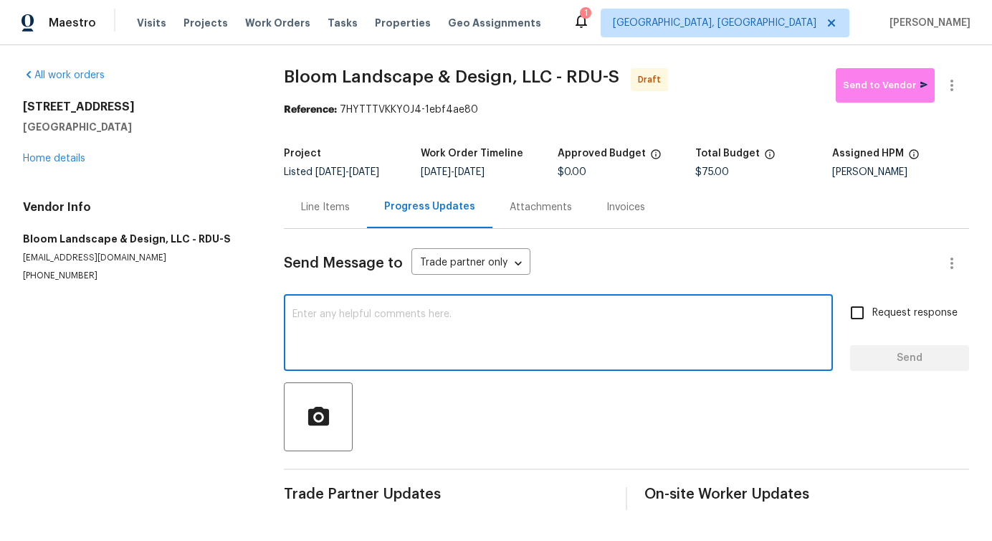
click at [440, 326] on textarea at bounding box center [559, 334] width 532 height 50
paste textarea "Hi this is Pavithra with Opendoor. I’m confirming you received the WO for the p…"
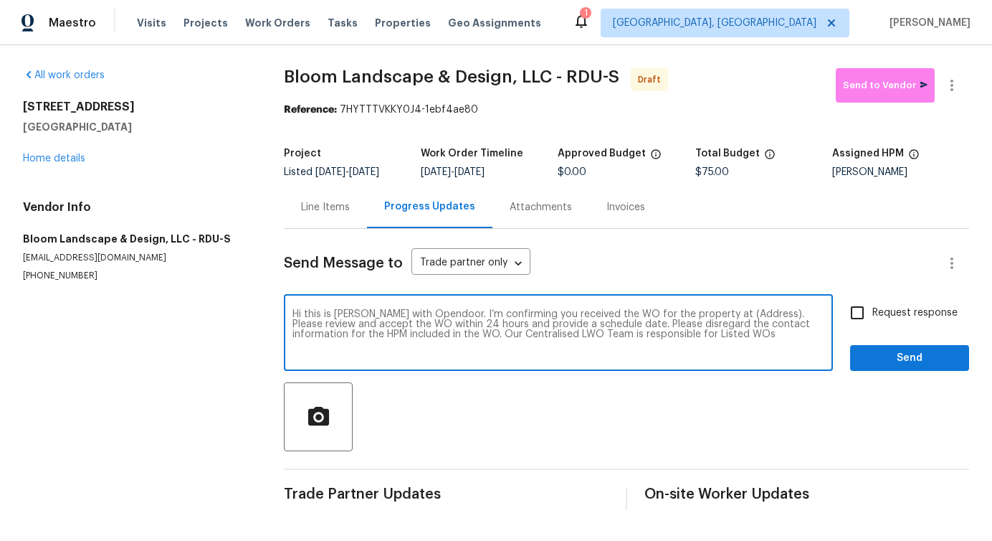
click at [725, 324] on textarea "Hi this is Pavithra with Opendoor. I’m confirming you received the WO for the p…" at bounding box center [559, 334] width 532 height 50
paste textarea "5340 Fayetteville Rd, Durham, NC 27713"
type textarea "Hi this is Pavithra with Opendoor. I’m confirming you received the WO for the p…"
click at [936, 321] on span "Request response" at bounding box center [915, 312] width 85 height 15
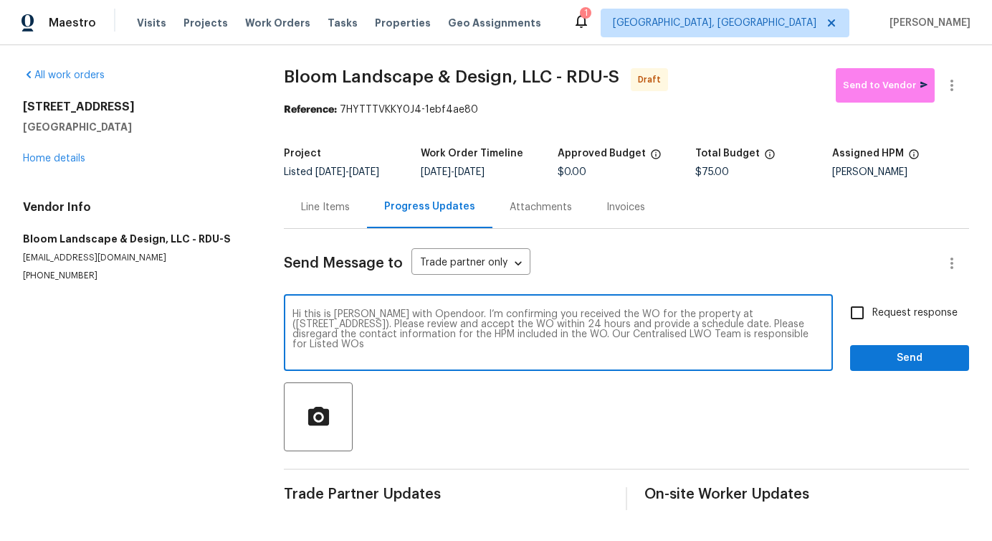
click at [873, 326] on input "Request response" at bounding box center [858, 313] width 30 height 30
checkbox input "true"
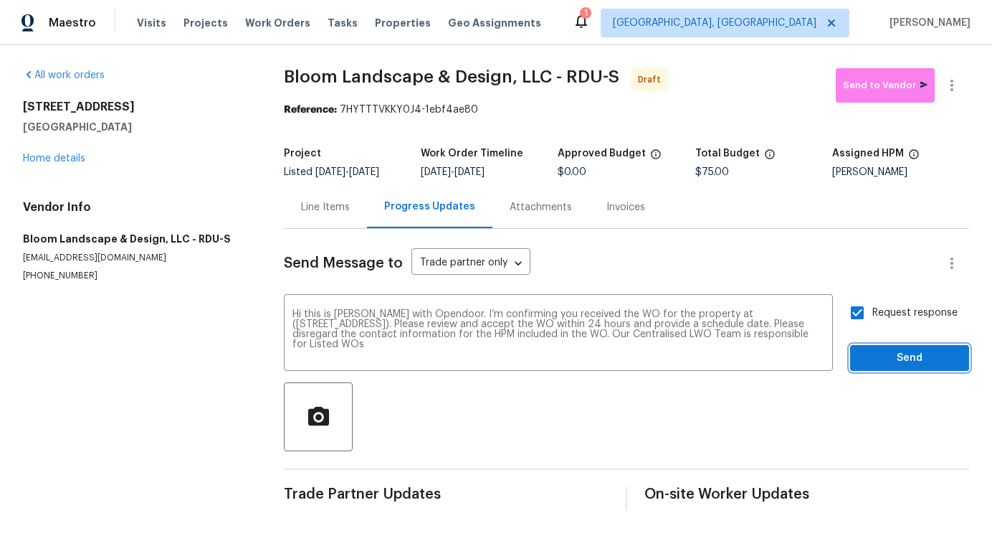
click at [933, 367] on span "Send" at bounding box center [910, 358] width 96 height 18
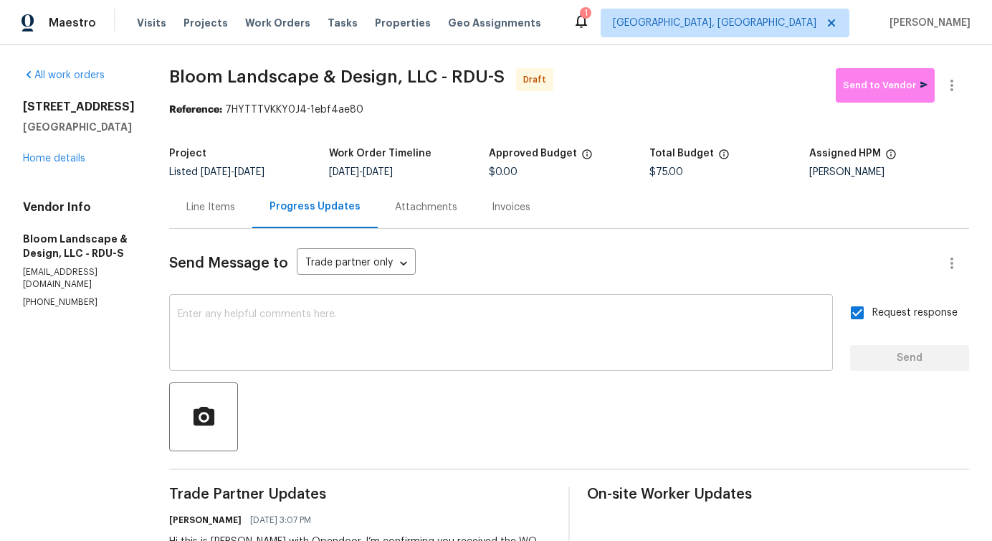
click at [493, 339] on textarea at bounding box center [501, 334] width 647 height 50
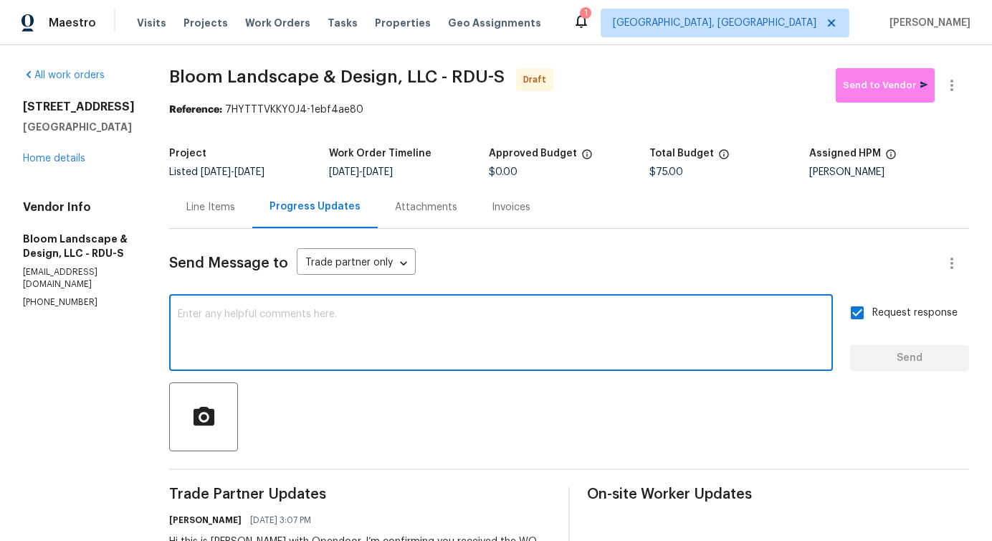
click at [493, 339] on textarea at bounding box center [501, 334] width 647 height 50
paste textarea "Attention All Work Orders must include before-photos (both close-up and wide-an…"
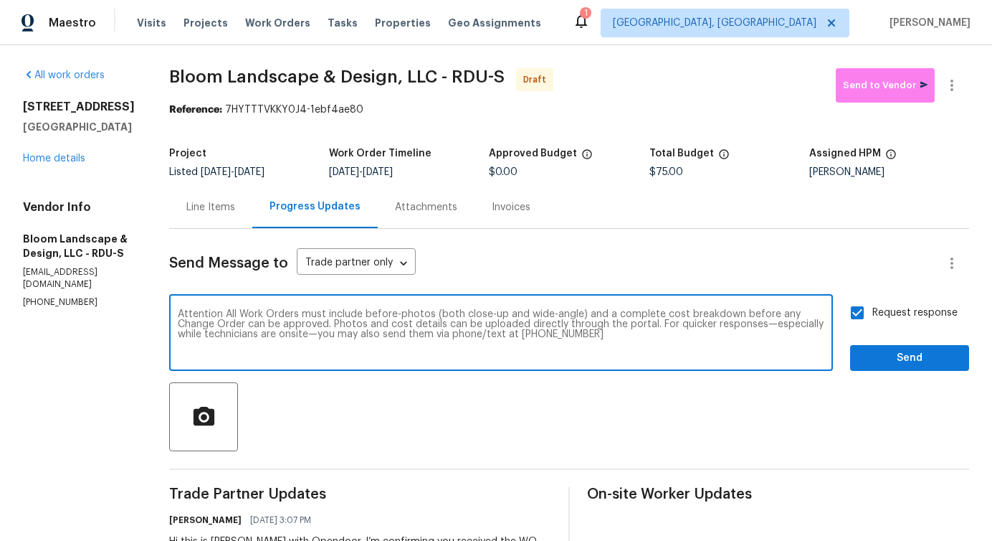
type textarea "Attention All Work Orders must include before-photos (both close-up and wide-an…"
click at [916, 368] on button "Send" at bounding box center [909, 358] width 119 height 27
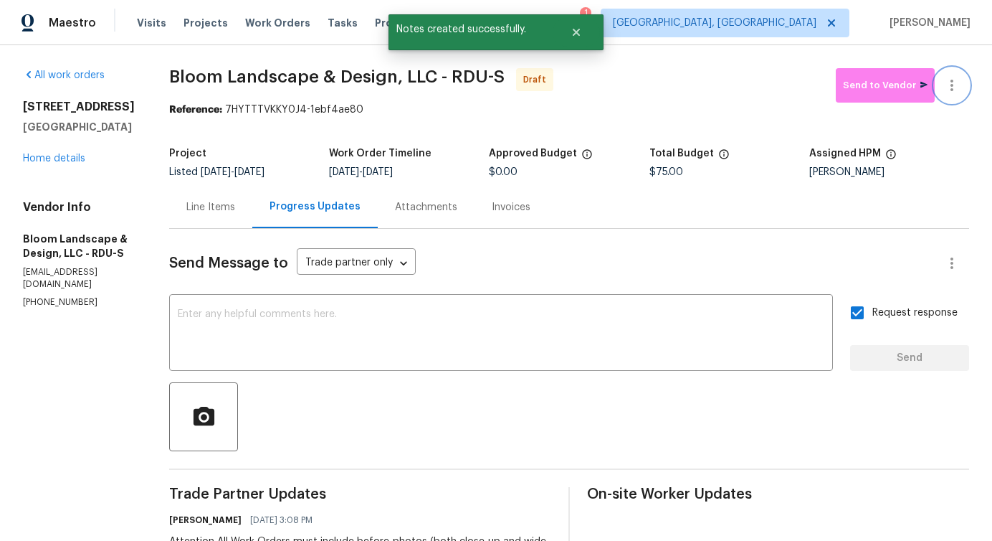
click at [948, 93] on icon "button" at bounding box center [952, 85] width 17 height 17
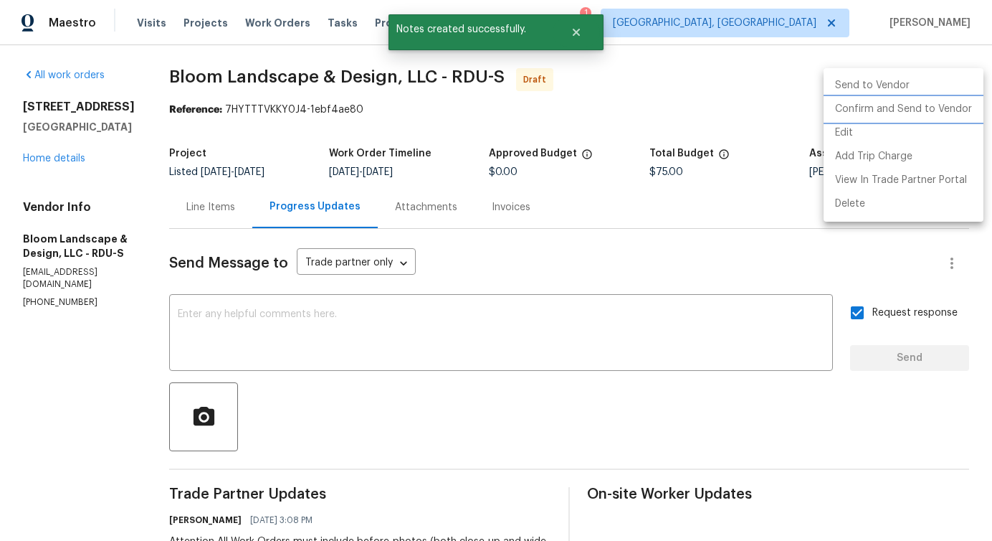
click at [909, 106] on li "Confirm and Send to Vendor" at bounding box center [904, 110] width 160 height 24
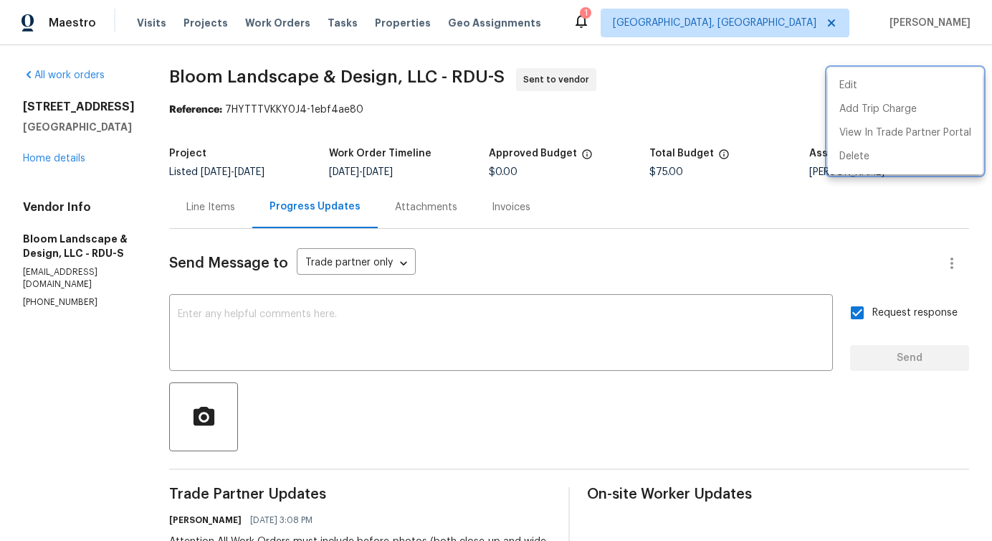
drag, startPoint x: 179, startPoint y: 79, endPoint x: 430, endPoint y: 78, distance: 251.0
click at [430, 78] on div at bounding box center [496, 270] width 992 height 541
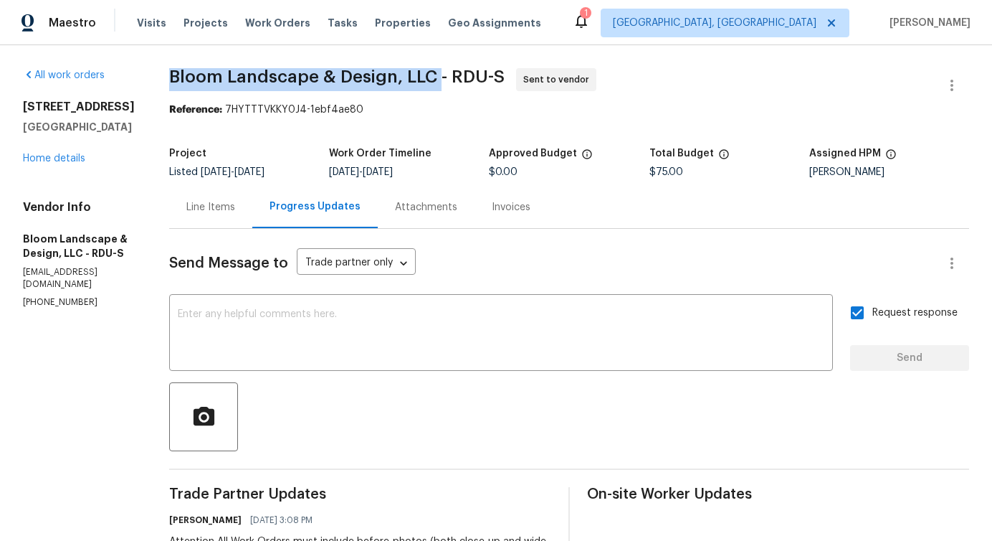
drag, startPoint x: 183, startPoint y: 75, endPoint x: 451, endPoint y: 82, distance: 268.3
click at [451, 82] on div "All work orders 5340 Fayetteville Rd Durham, NC 27713 Home details Vendor Info …" at bounding box center [496, 402] width 992 height 714
copy span "Bloom Landscape & Design, LLC"
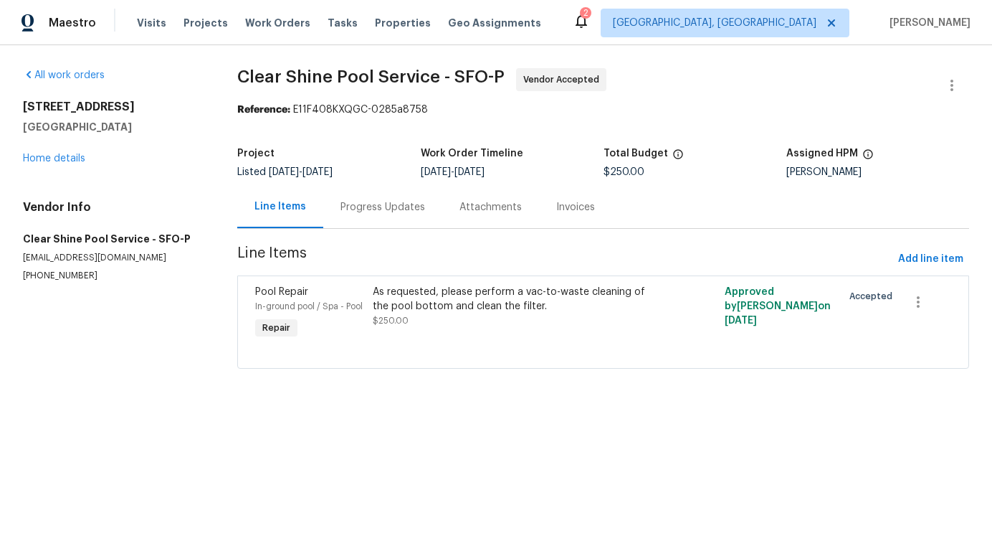
click at [371, 212] on div "Progress Updates" at bounding box center [383, 207] width 85 height 14
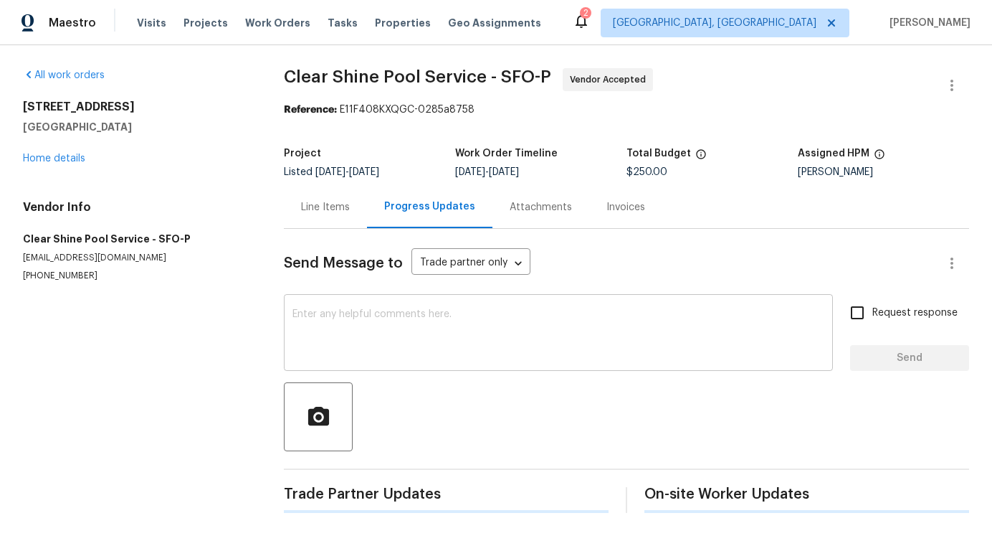
click at [411, 313] on textarea at bounding box center [559, 334] width 532 height 50
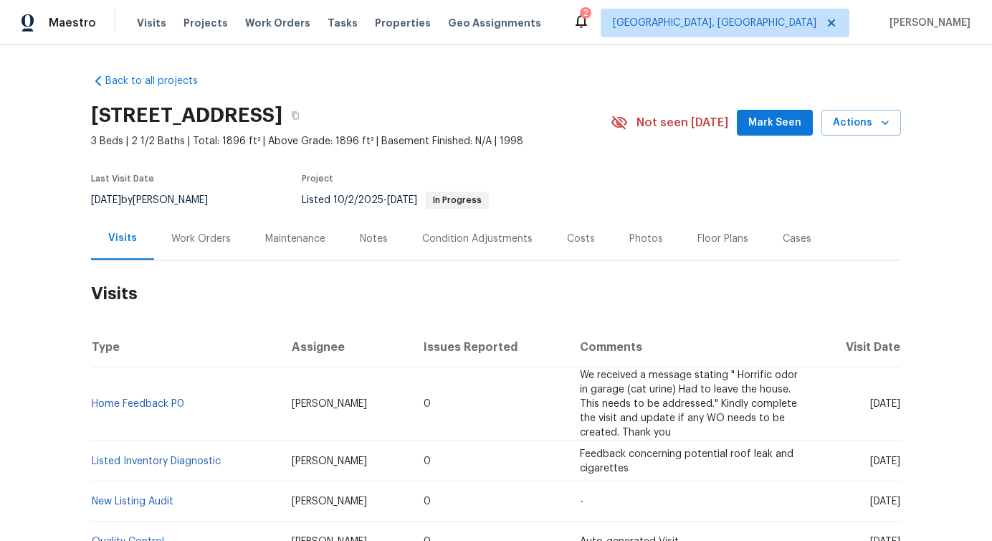
click at [217, 244] on div "Work Orders" at bounding box center [201, 239] width 60 height 14
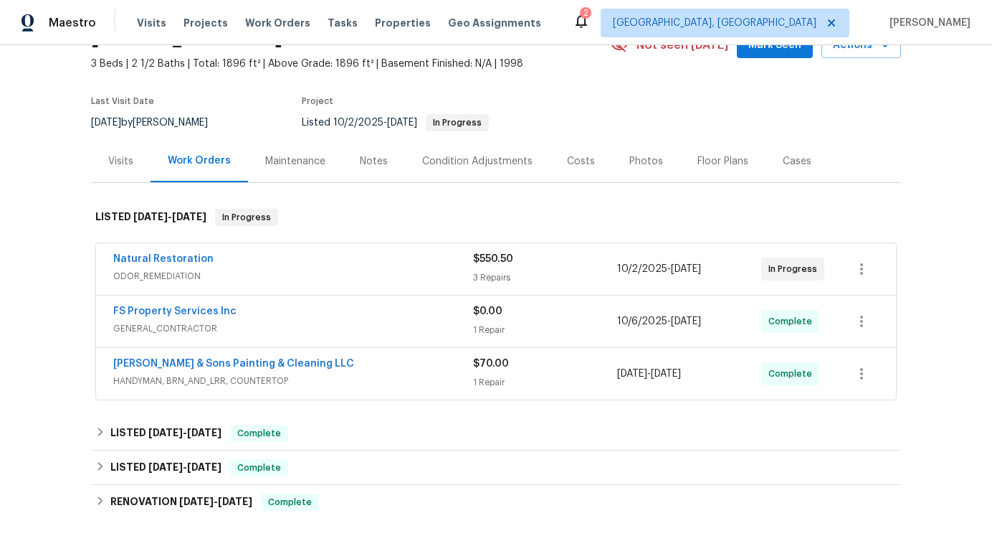
scroll to position [123, 0]
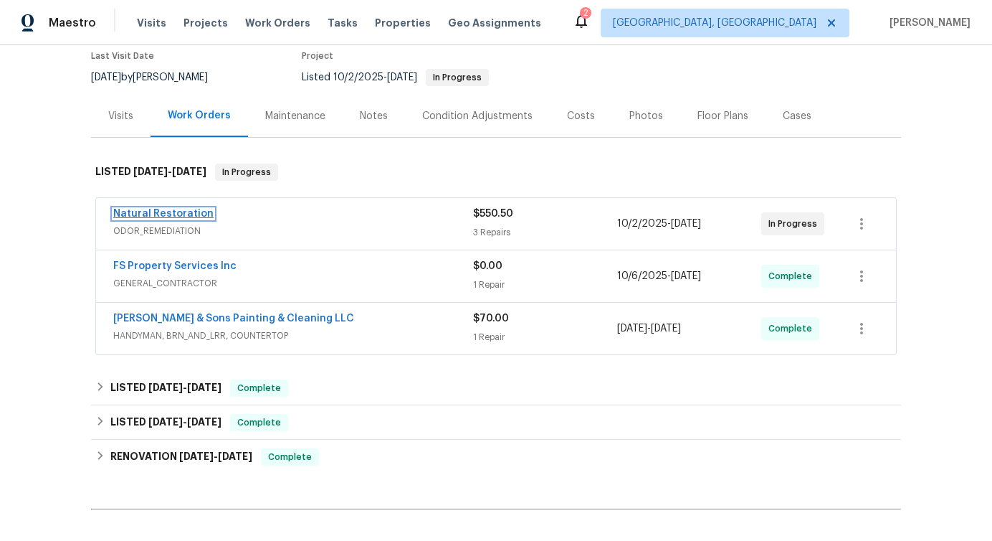
click at [184, 216] on link "Natural Restoration" at bounding box center [163, 214] width 100 height 10
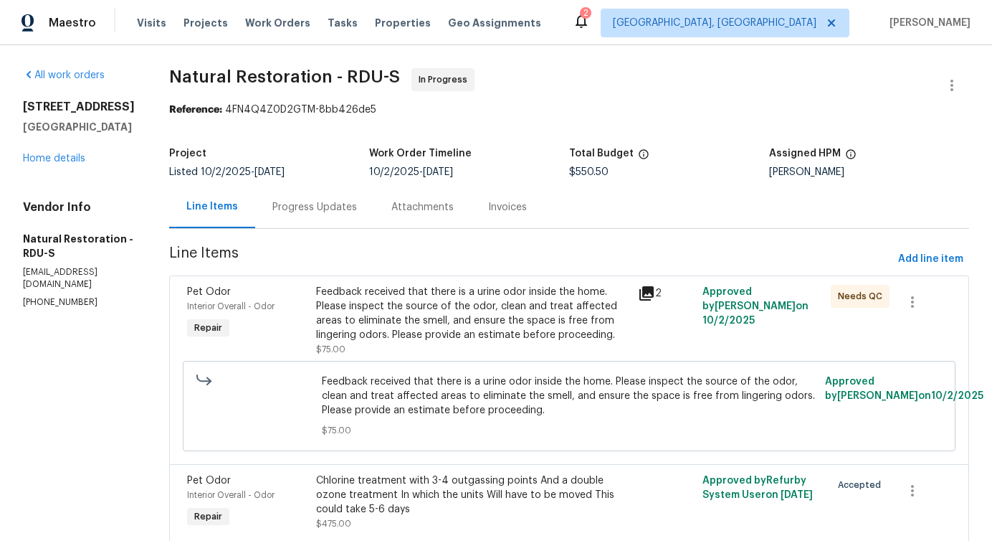
click at [346, 212] on div "Progress Updates" at bounding box center [314, 207] width 85 height 14
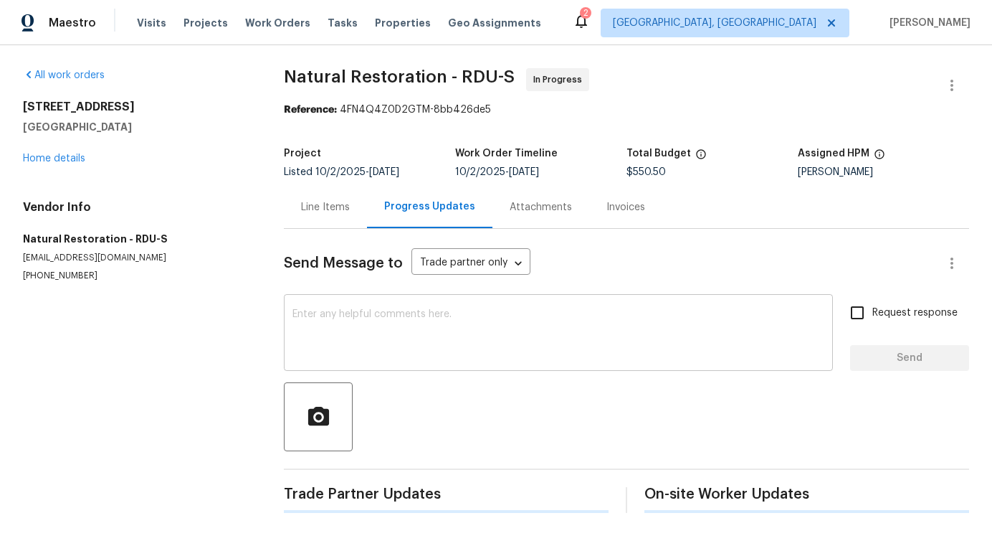
click at [388, 355] on textarea at bounding box center [559, 334] width 532 height 50
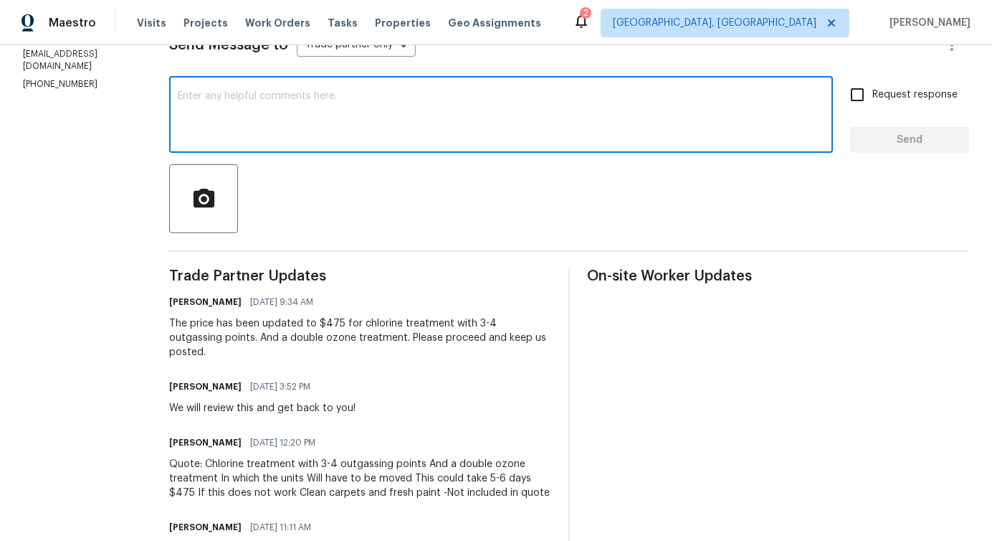
scroll to position [221, 0]
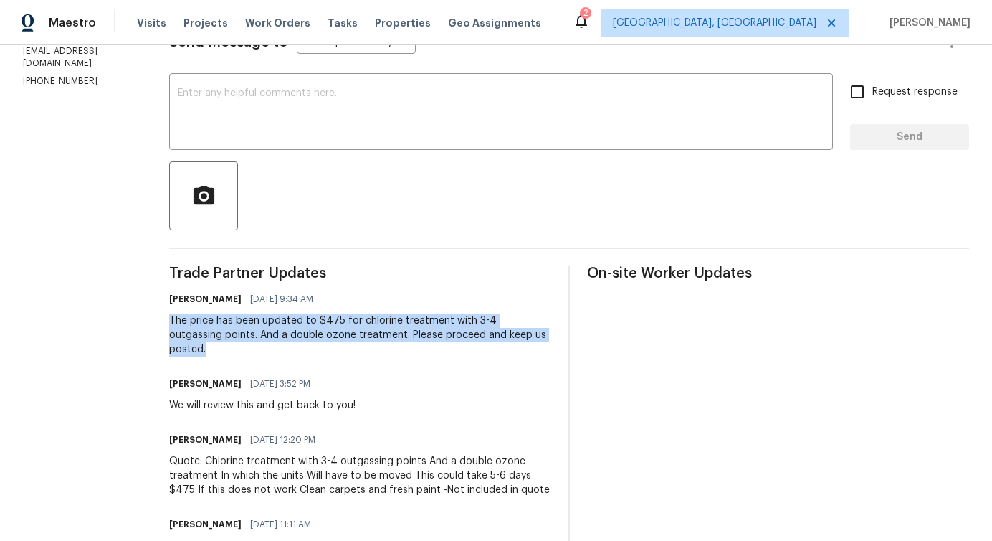
drag, startPoint x: 165, startPoint y: 322, endPoint x: 528, endPoint y: 331, distance: 362.9
click at [528, 331] on div "All work orders [STREET_ADDRESS][PERSON_NAME] Home details Vendor Info Natural …" at bounding box center [496, 547] width 992 height 1446
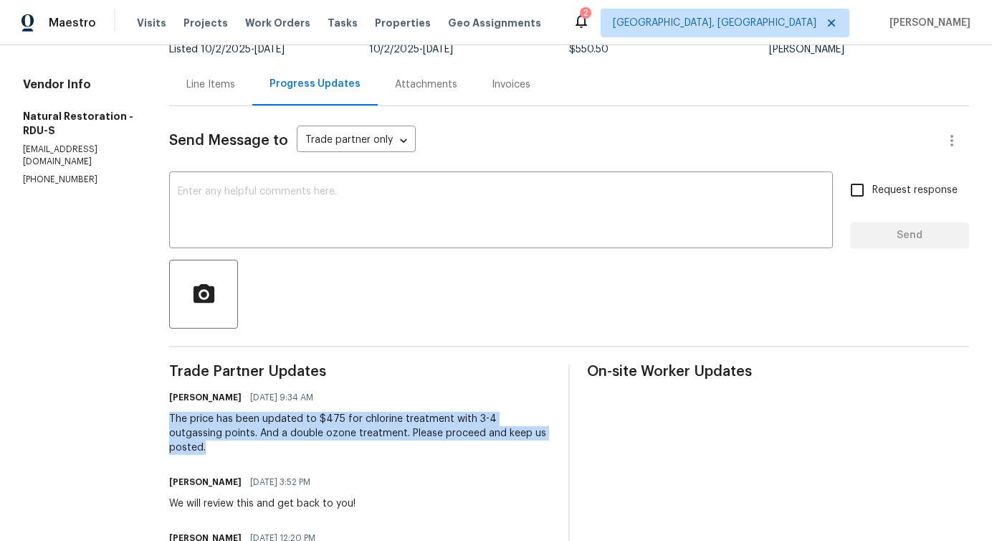
scroll to position [0, 0]
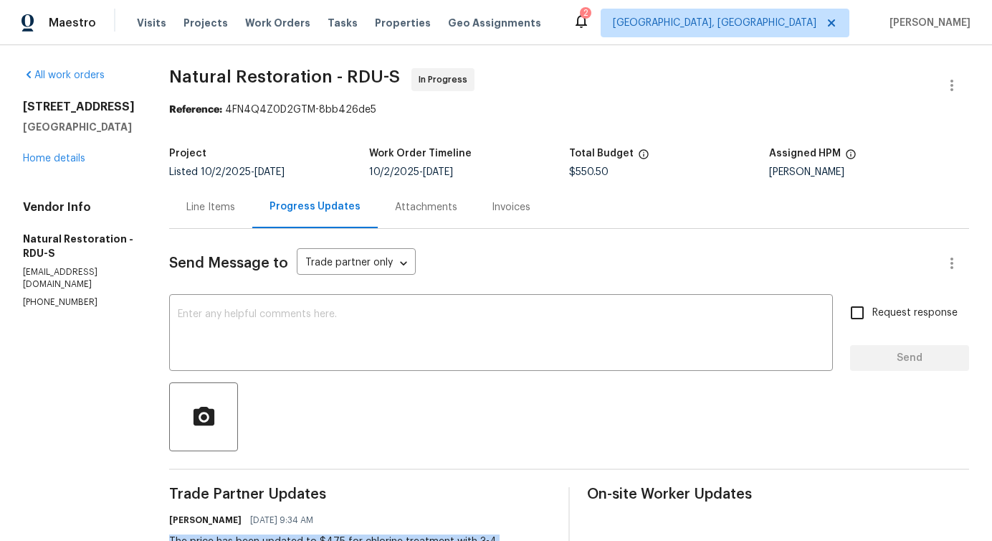
click at [190, 215] on div "Line Items" at bounding box center [210, 207] width 83 height 42
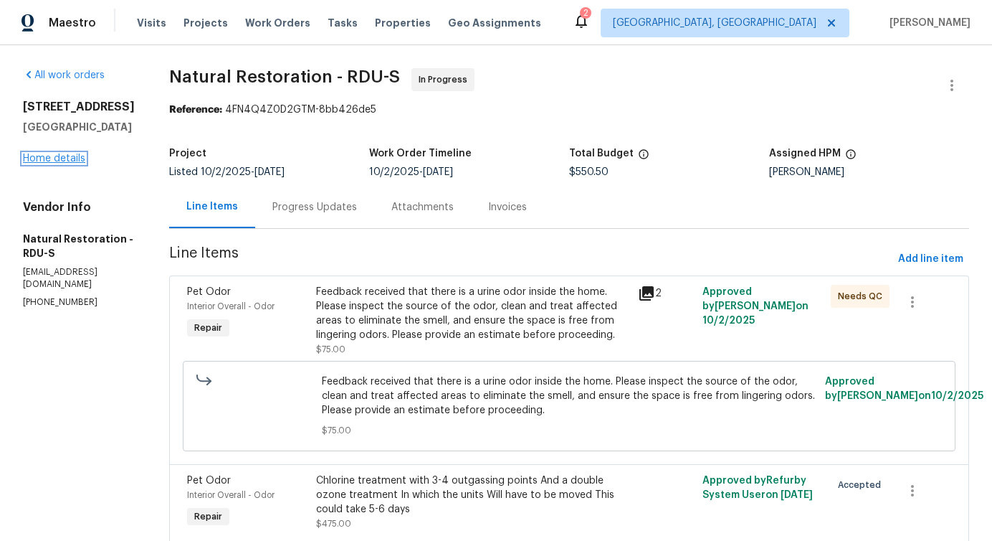
click at [54, 158] on link "Home details" at bounding box center [54, 158] width 62 height 10
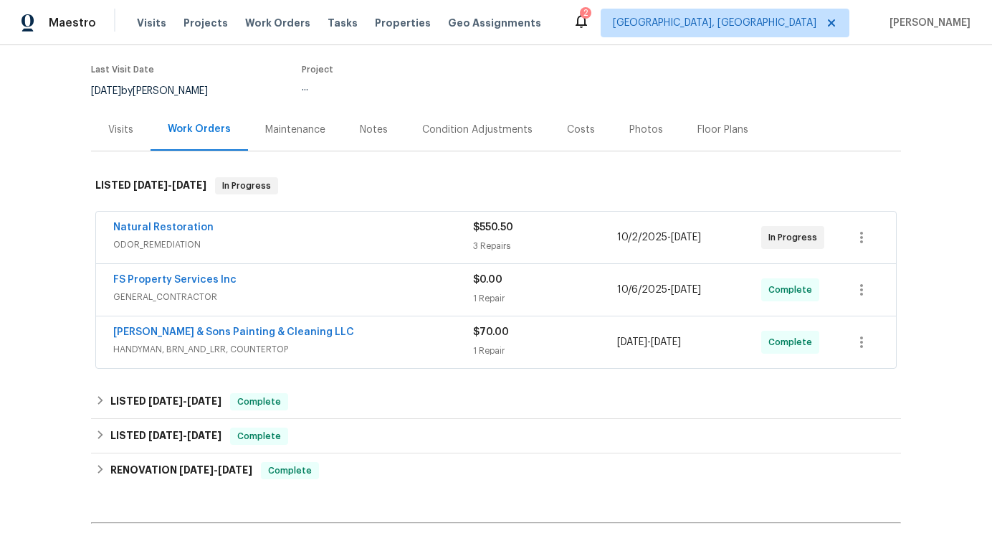
scroll to position [110, 0]
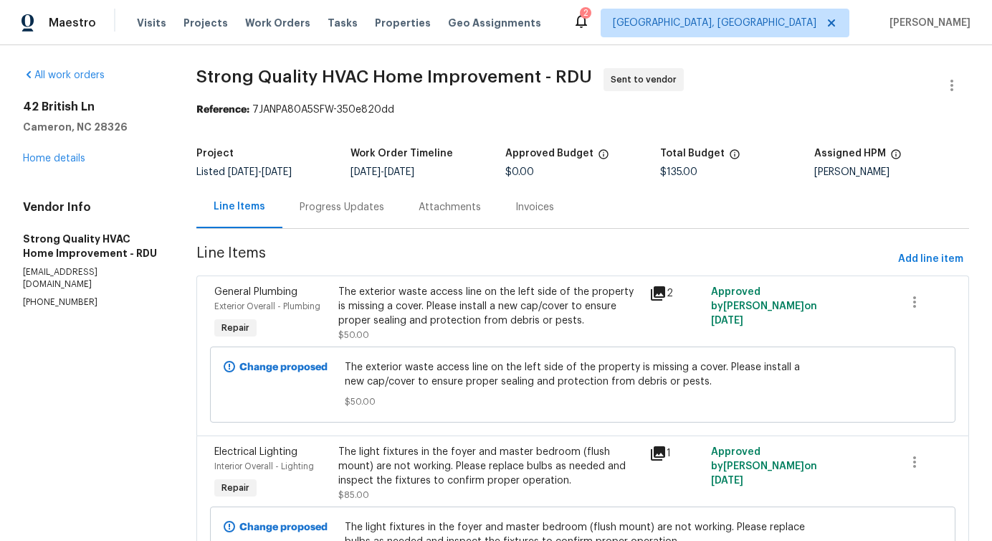
click at [353, 204] on div "Progress Updates" at bounding box center [342, 207] width 85 height 14
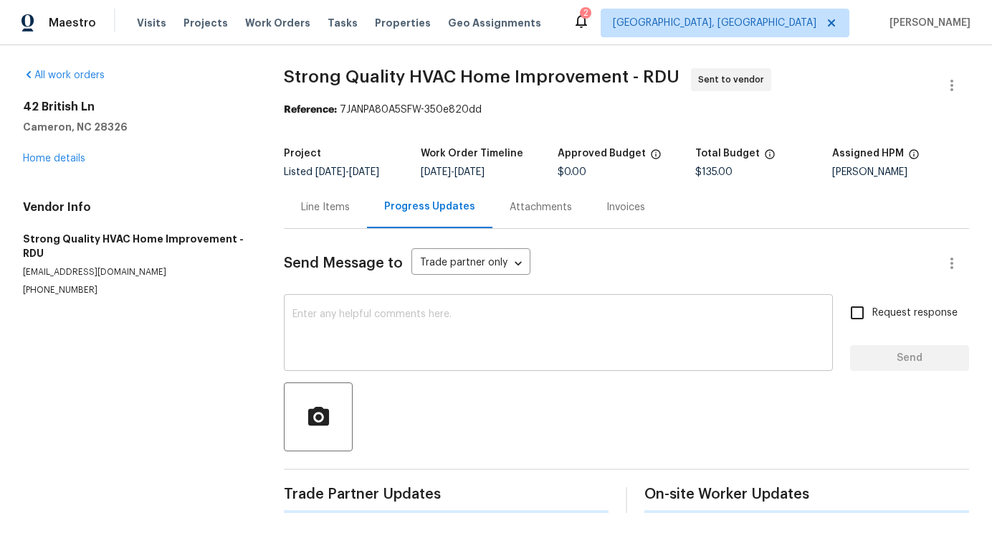
click at [382, 352] on textarea at bounding box center [559, 334] width 532 height 50
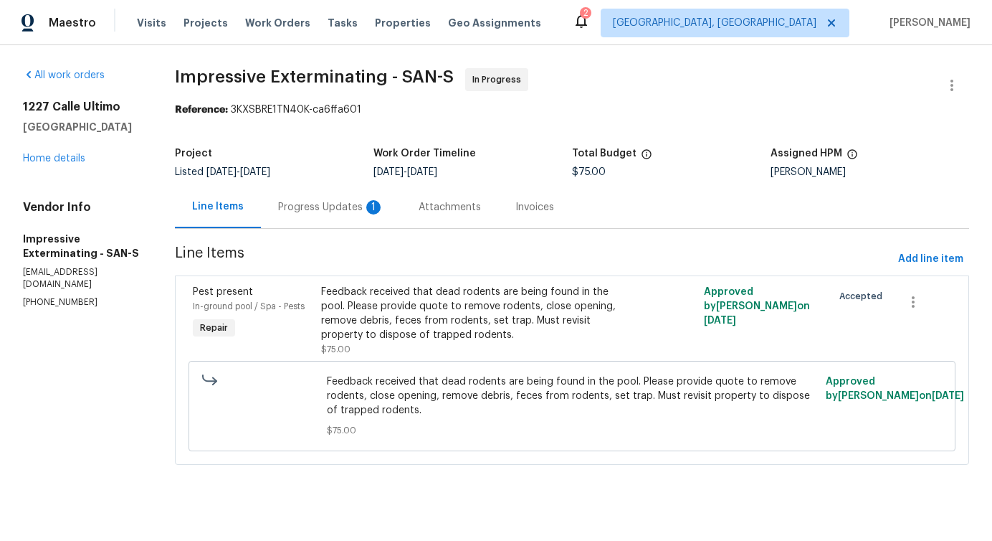
click at [359, 228] on div "Progress Updates 1" at bounding box center [331, 207] width 141 height 42
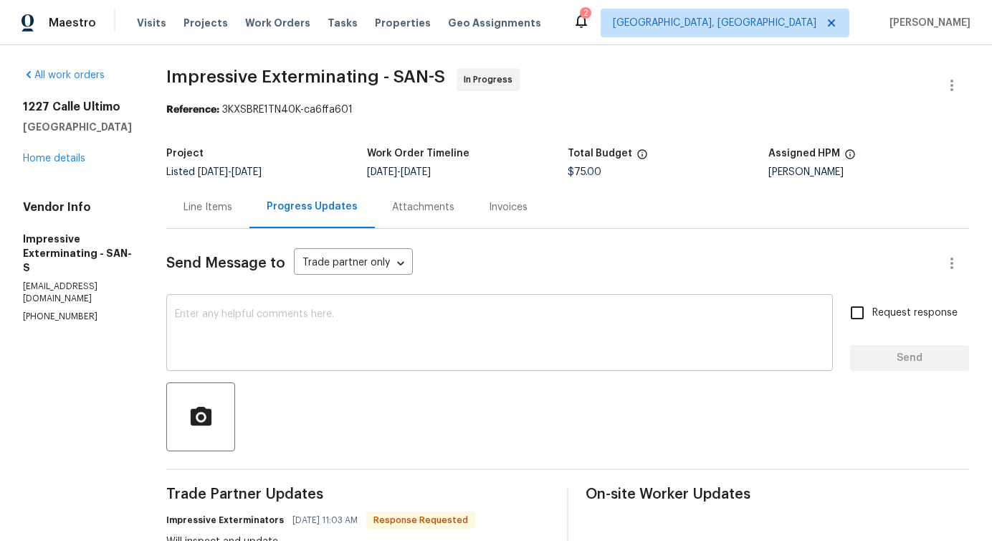
click at [356, 361] on div "x ​" at bounding box center [499, 334] width 667 height 73
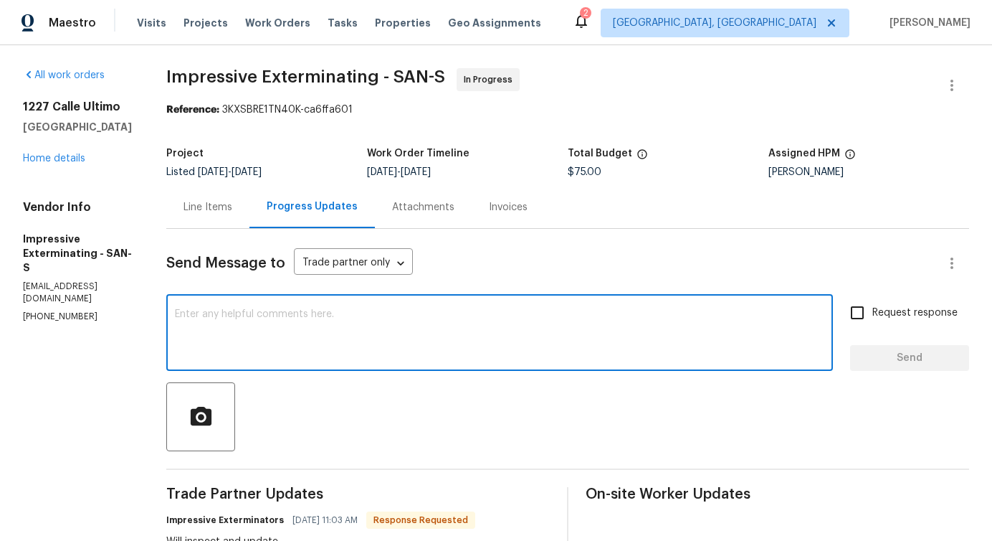
scroll to position [252, 0]
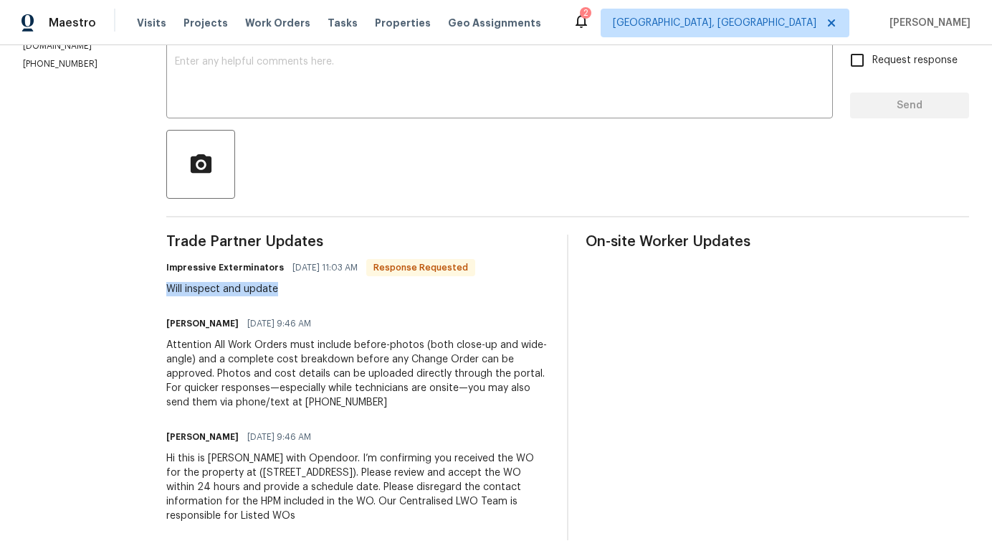
drag, startPoint x: 175, startPoint y: 291, endPoint x: 419, endPoint y: 283, distance: 244.0
click at [419, 283] on div "All work orders 1227 Calle Ultimo Oceanside, CA 92056 Home details Vendor Info …" at bounding box center [496, 178] width 992 height 770
click at [396, 102] on textarea at bounding box center [500, 82] width 650 height 50
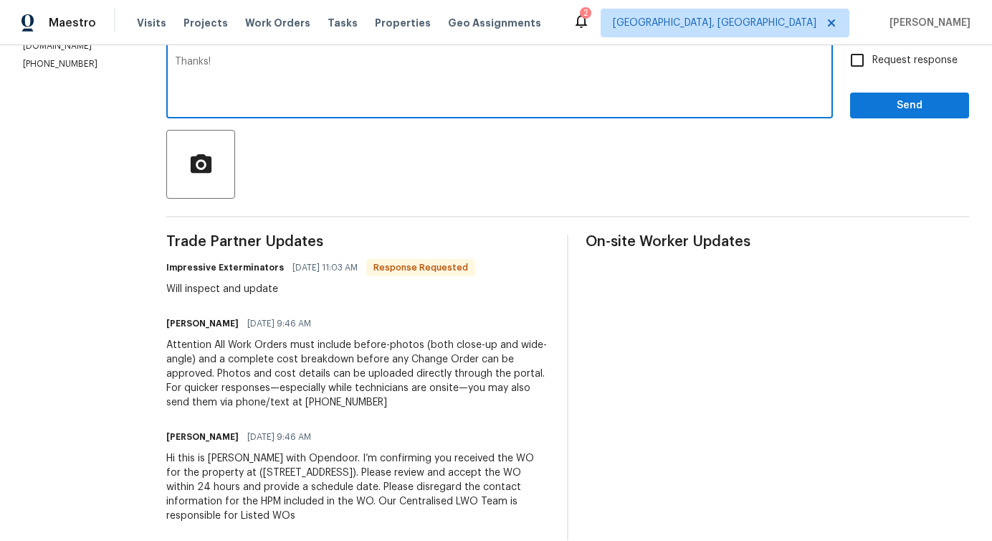
type textarea "Thanks!"
click at [921, 112] on span "Send" at bounding box center [910, 106] width 96 height 18
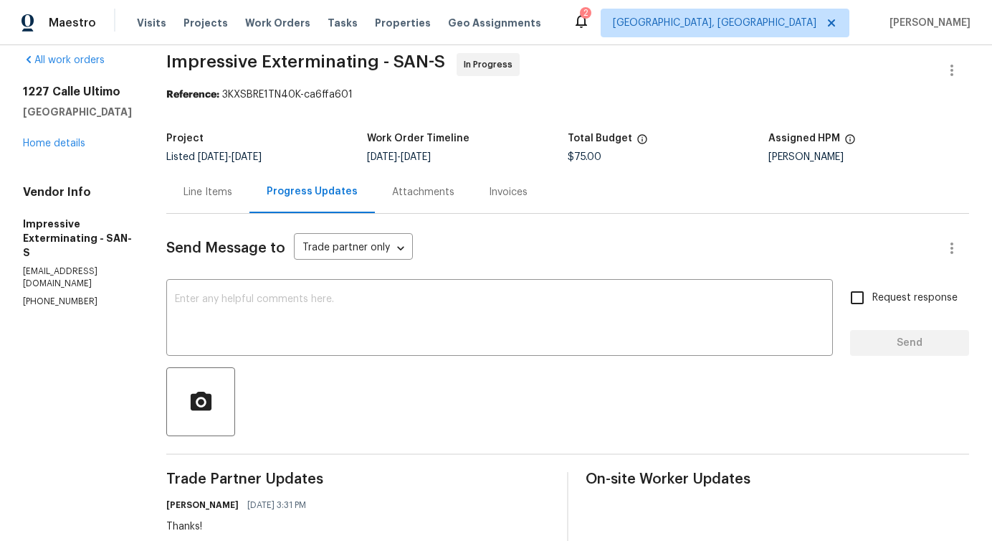
scroll to position [0, 0]
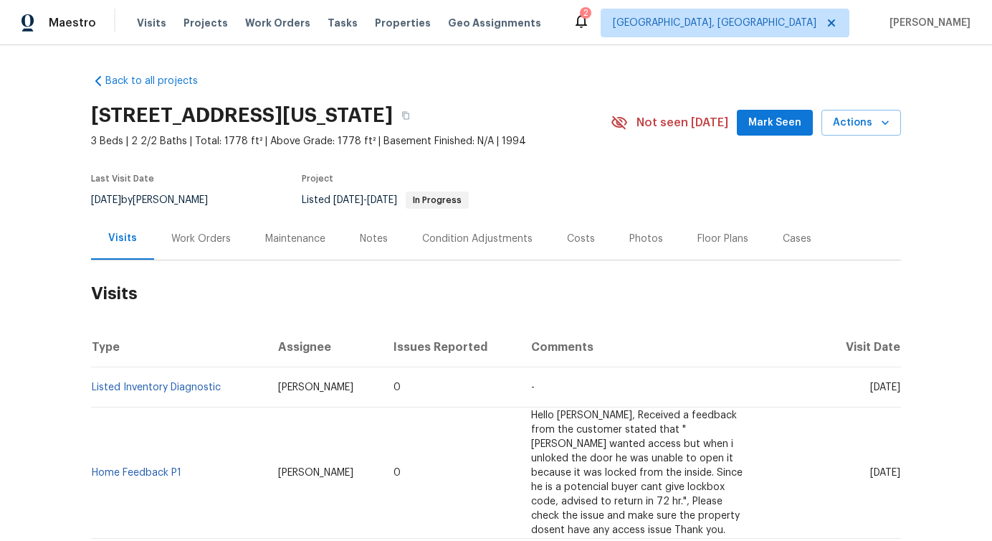
click at [191, 235] on div "Work Orders" at bounding box center [201, 239] width 60 height 14
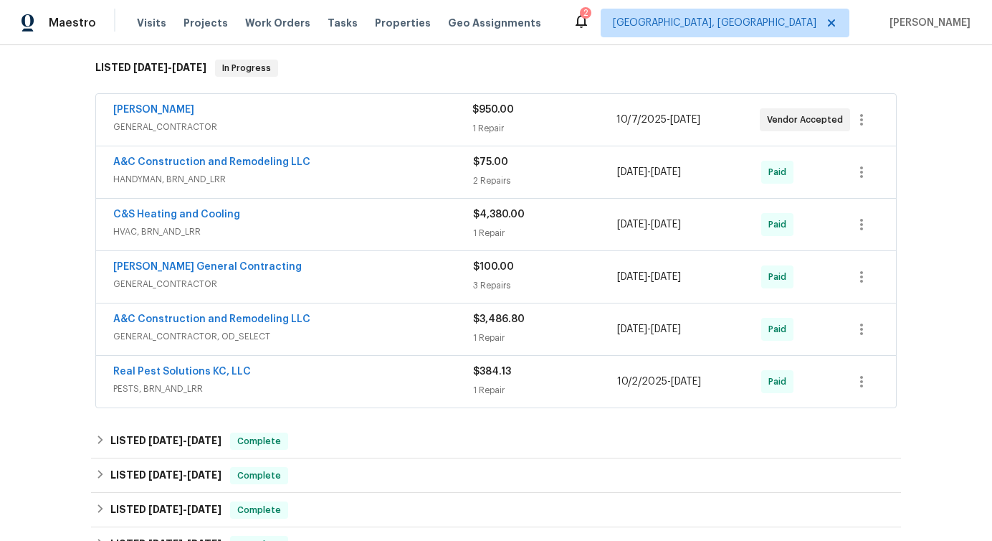
scroll to position [225, 0]
click at [148, 114] on link "MEL Contracting" at bounding box center [153, 111] width 81 height 10
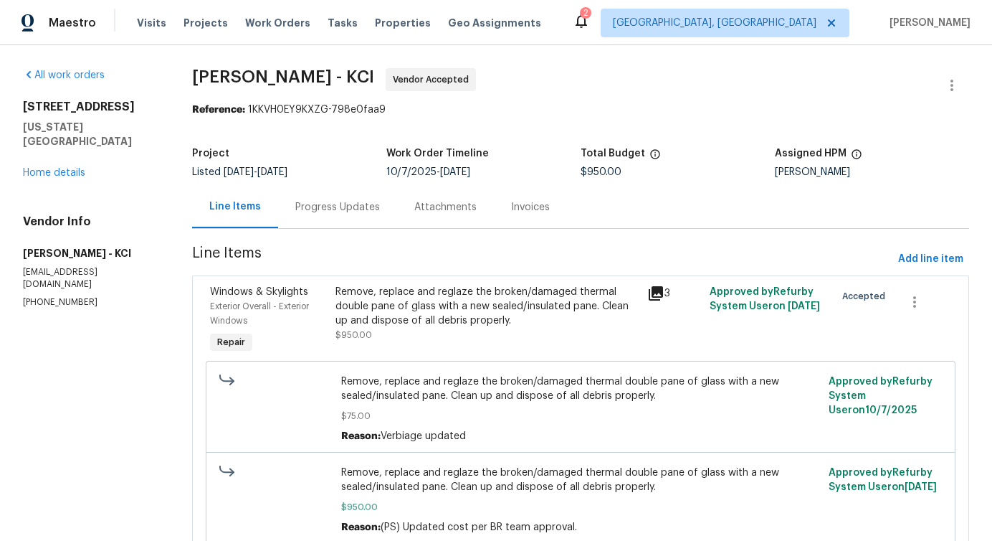
click at [347, 193] on div "Progress Updates" at bounding box center [337, 207] width 119 height 42
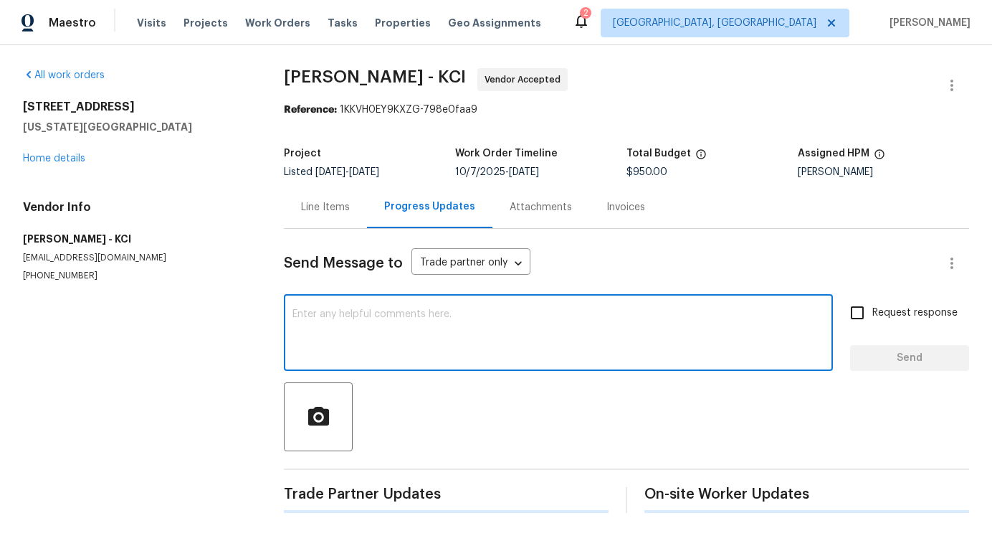
click at [389, 344] on textarea at bounding box center [559, 334] width 532 height 50
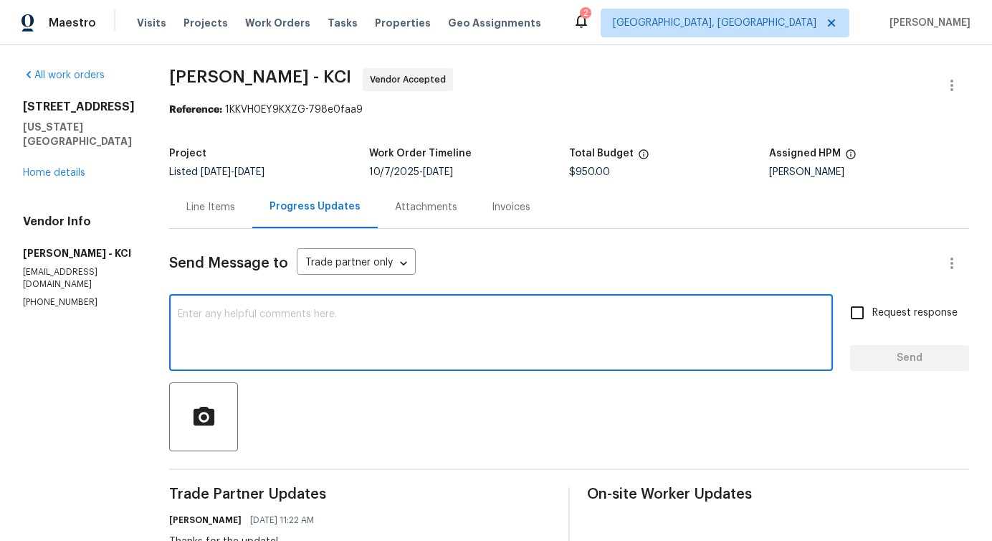
scroll to position [232, 0]
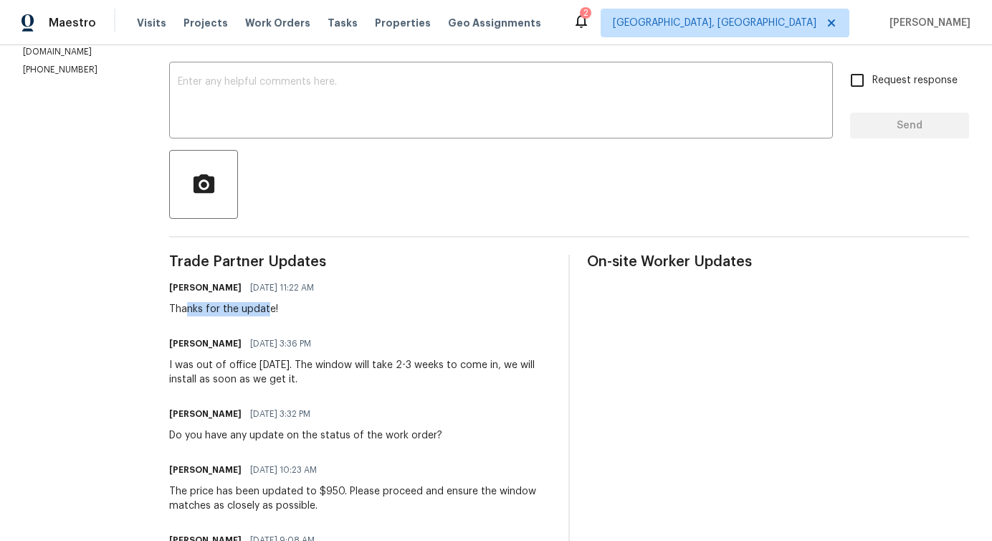
drag, startPoint x: 189, startPoint y: 308, endPoint x: 267, endPoint y: 308, distance: 78.9
click at [267, 308] on div "Thanks for the update!" at bounding box center [245, 309] width 153 height 14
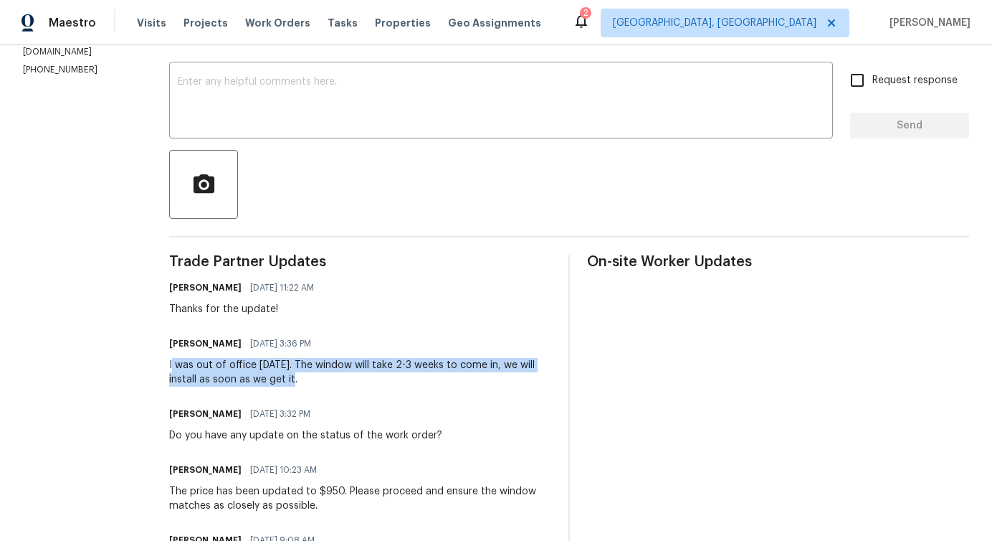
drag, startPoint x: 173, startPoint y: 364, endPoint x: 351, endPoint y: 373, distance: 178.1
click at [352, 374] on div "I was out of office today. The window will take 2-3 weeks to come in, we will i…" at bounding box center [360, 372] width 382 height 29
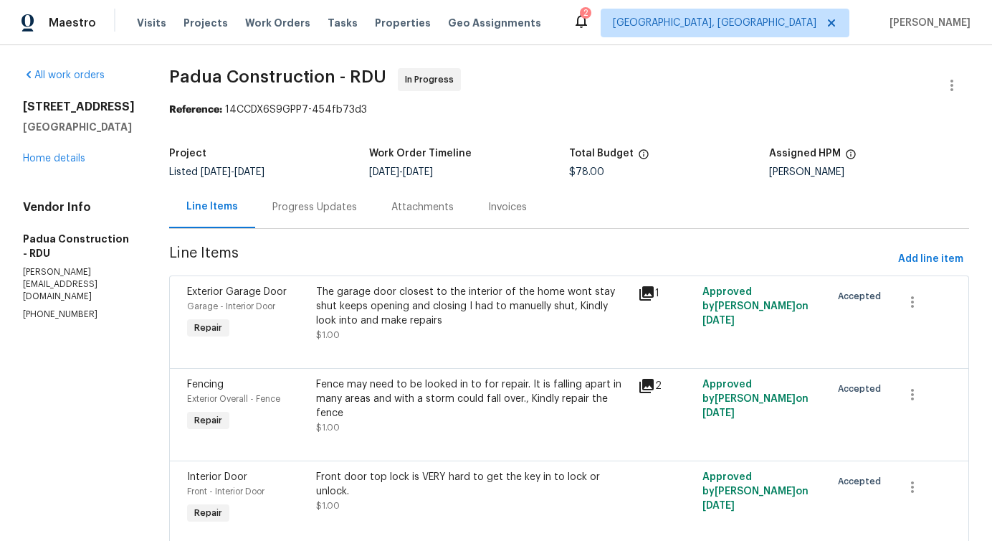
click at [294, 214] on div "Progress Updates" at bounding box center [314, 207] width 85 height 14
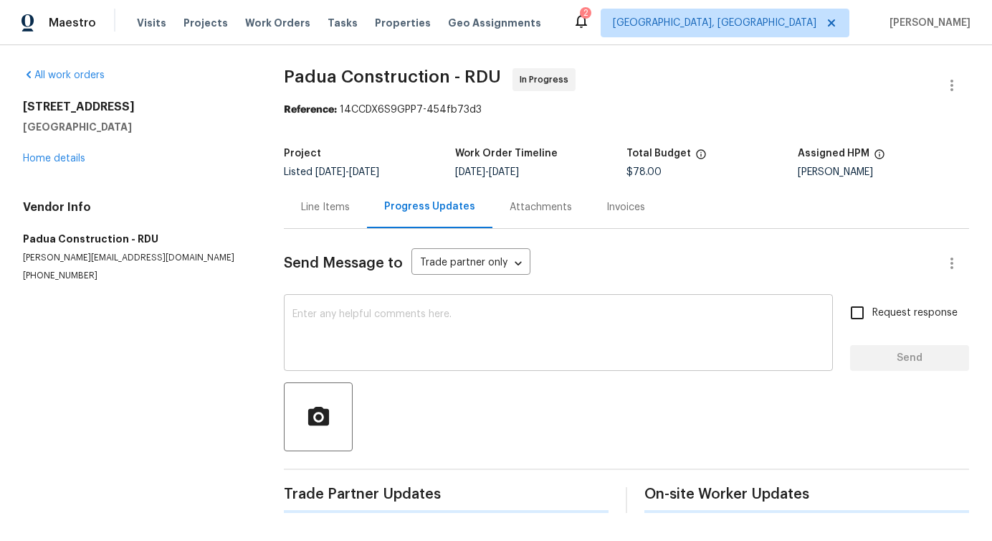
click at [366, 359] on textarea at bounding box center [559, 334] width 532 height 50
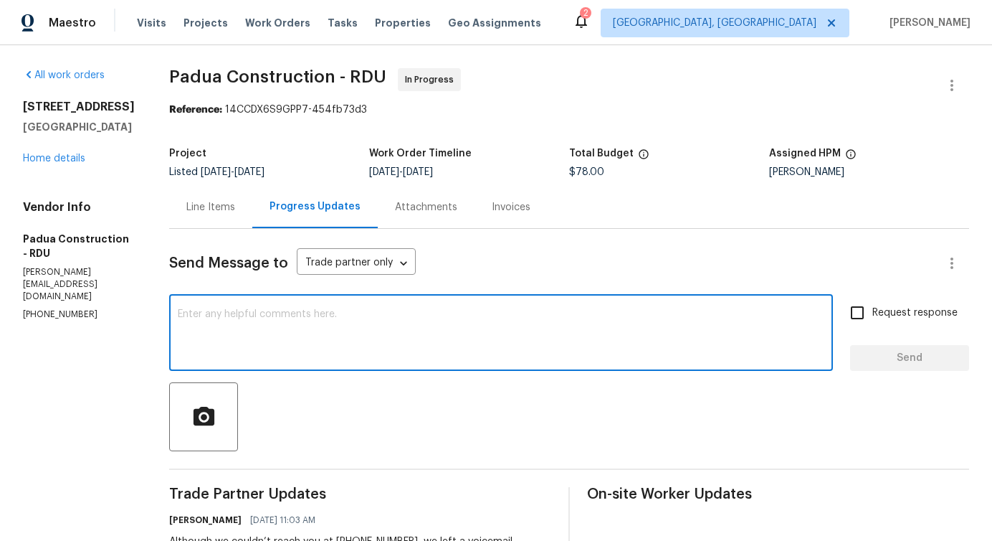
click at [495, 339] on textarea at bounding box center [501, 334] width 647 height 50
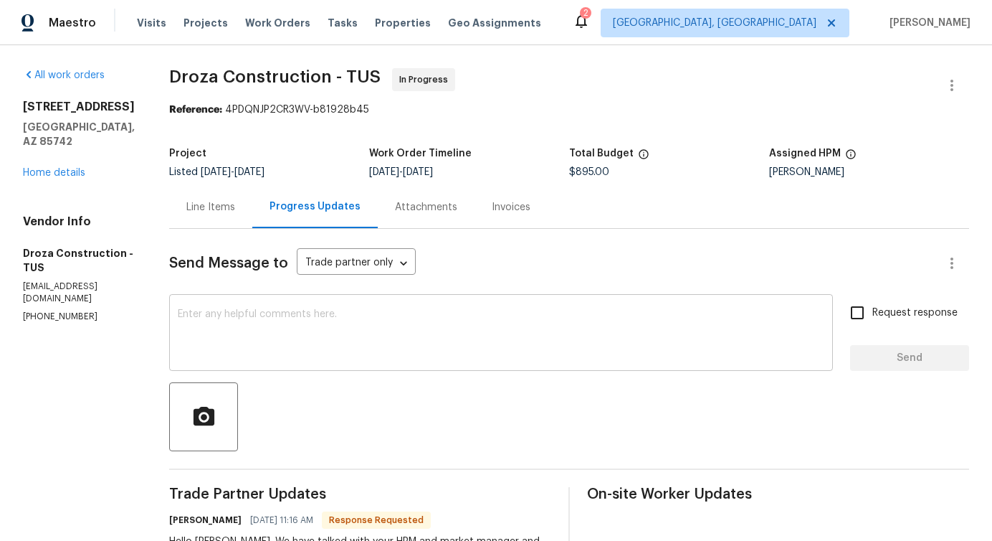
click at [323, 328] on textarea at bounding box center [501, 334] width 647 height 50
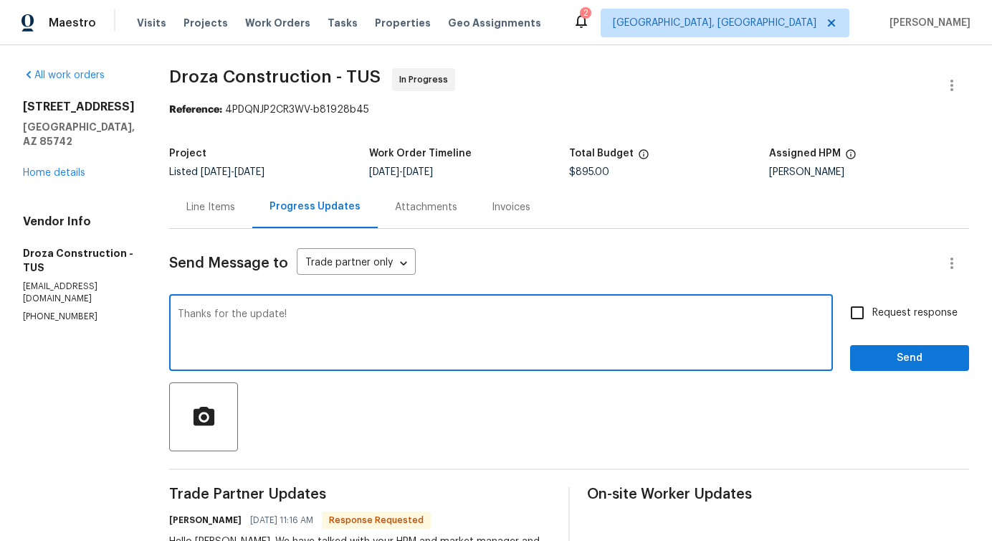
type textarea "Thanks for the update!"
click at [924, 362] on span "Send" at bounding box center [910, 358] width 96 height 18
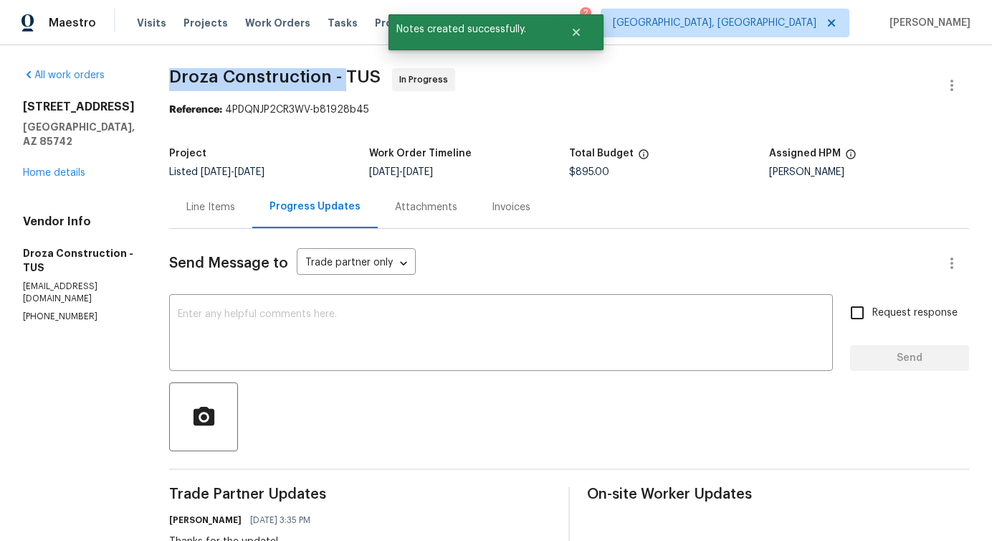
drag, startPoint x: 181, startPoint y: 80, endPoint x: 353, endPoint y: 79, distance: 171.4
click at [353, 79] on span "Droza Construction - TUS" at bounding box center [275, 76] width 212 height 17
copy span "Droza Construction -"
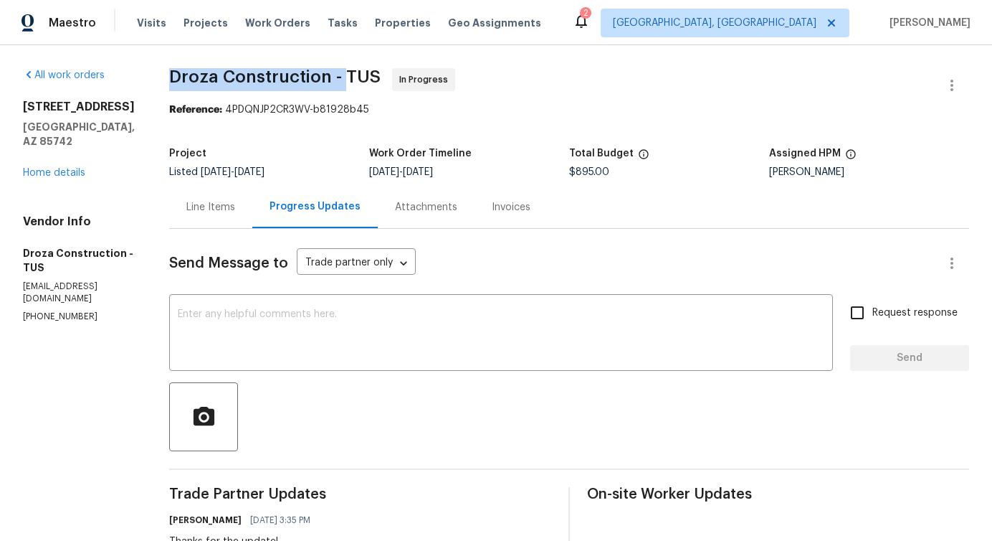
copy span "Droza Construction -"
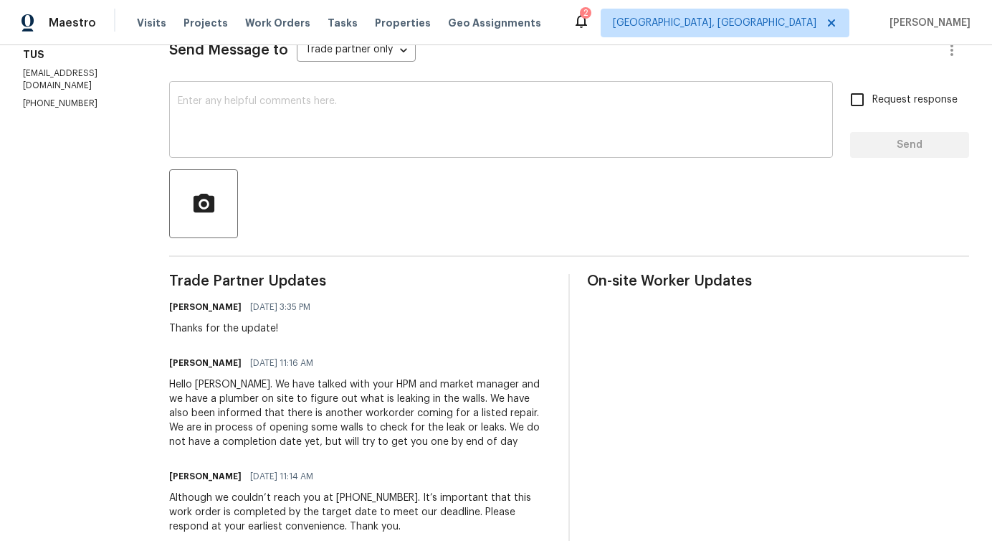
scroll to position [217, 0]
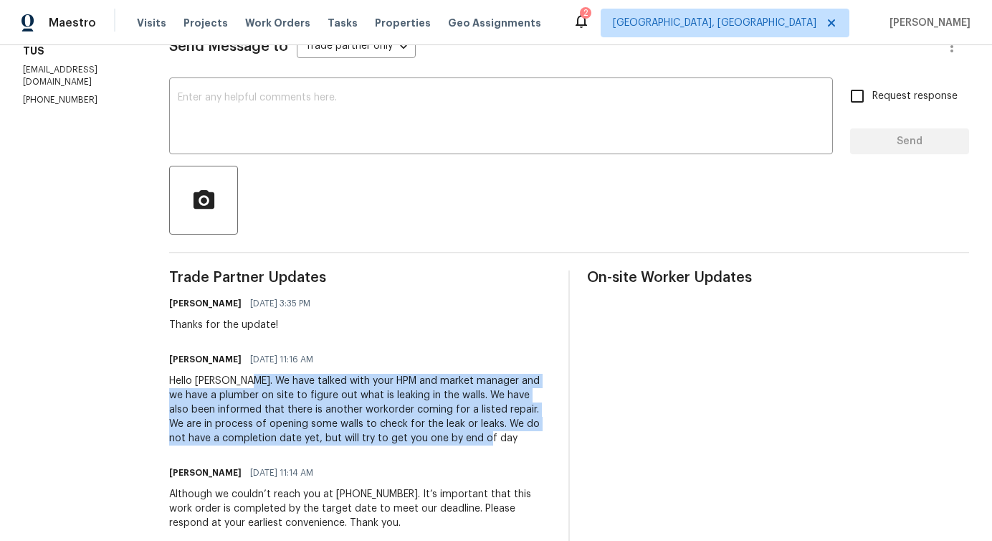
drag, startPoint x: 254, startPoint y: 379, endPoint x: 475, endPoint y: 437, distance: 228.5
click at [475, 437] on div "Hello Pavithra. We have talked with your HPM and market manager and we have a p…" at bounding box center [360, 410] width 382 height 72
copy div "We have talked with your HPM and market manager and we have a plumber on site t…"
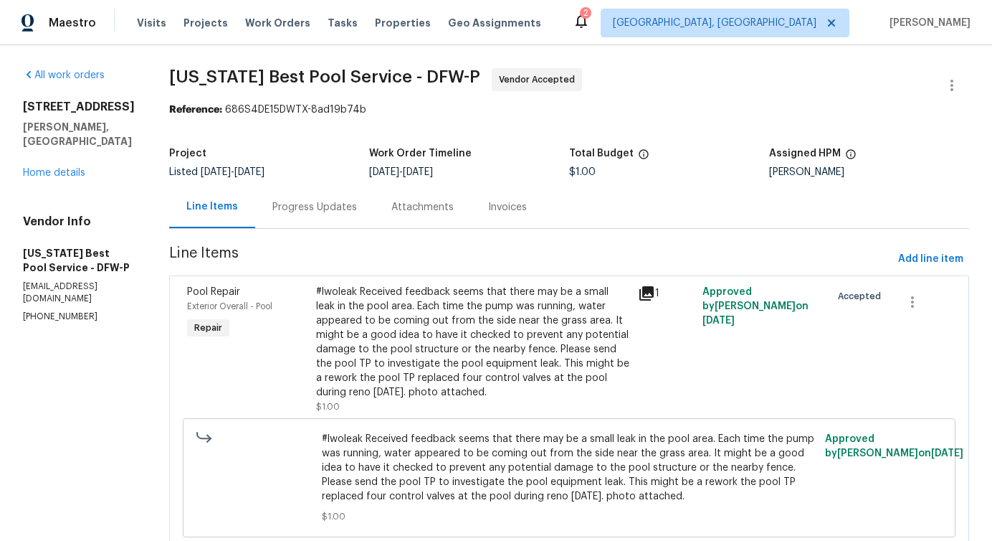
click at [300, 207] on div "Progress Updates" at bounding box center [314, 207] width 85 height 14
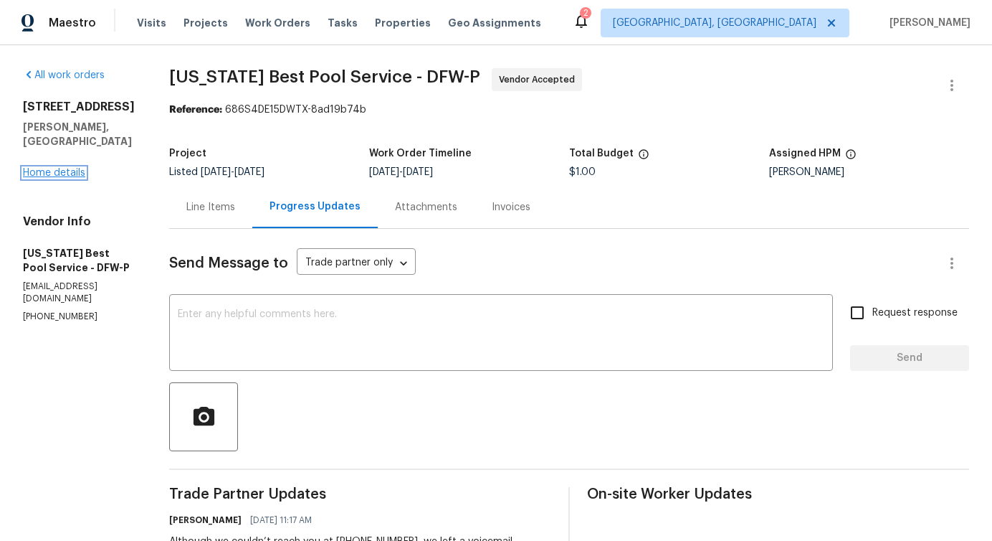
click at [42, 172] on link "Home details" at bounding box center [54, 173] width 62 height 10
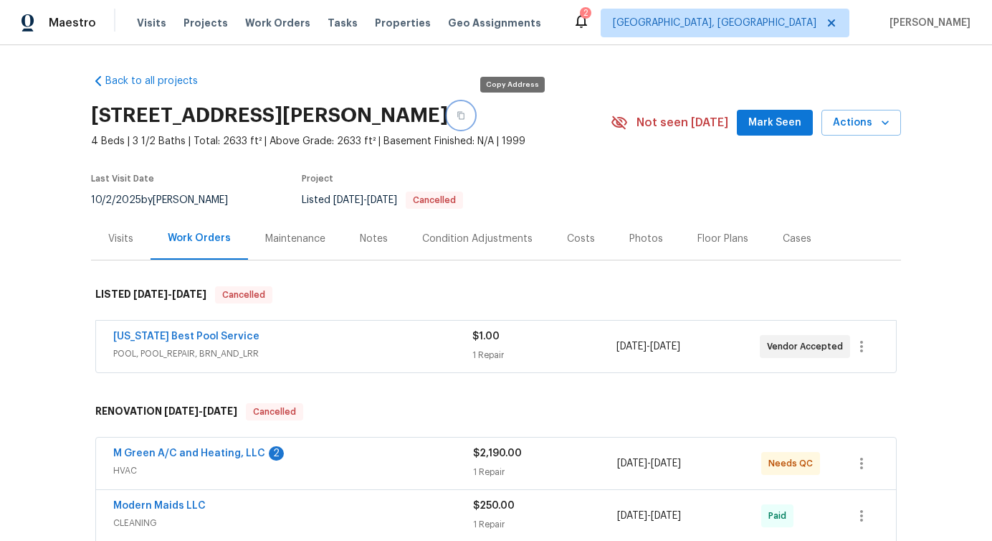
click at [465, 114] on icon "button" at bounding box center [461, 115] width 9 height 9
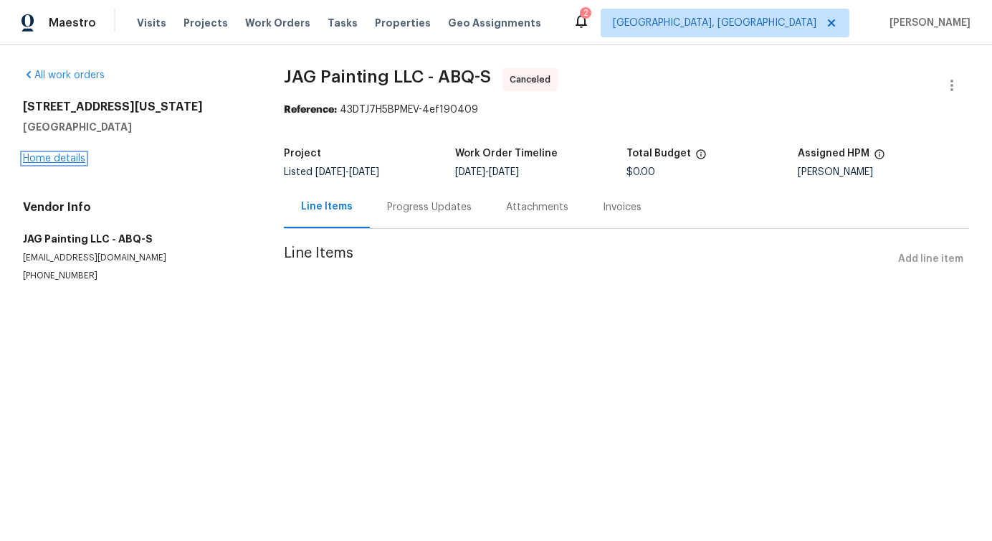
click at [66, 160] on link "Home details" at bounding box center [54, 158] width 62 height 10
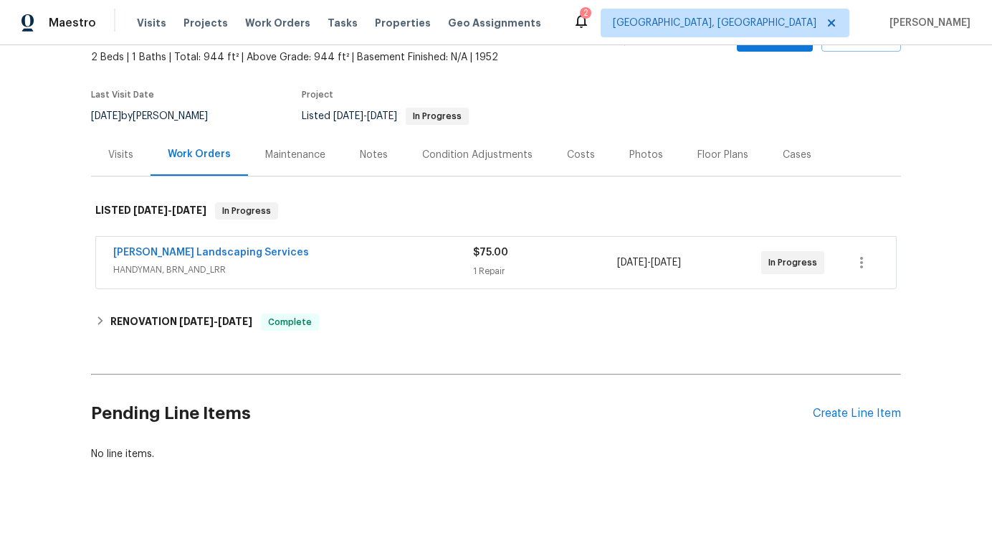
scroll to position [102, 0]
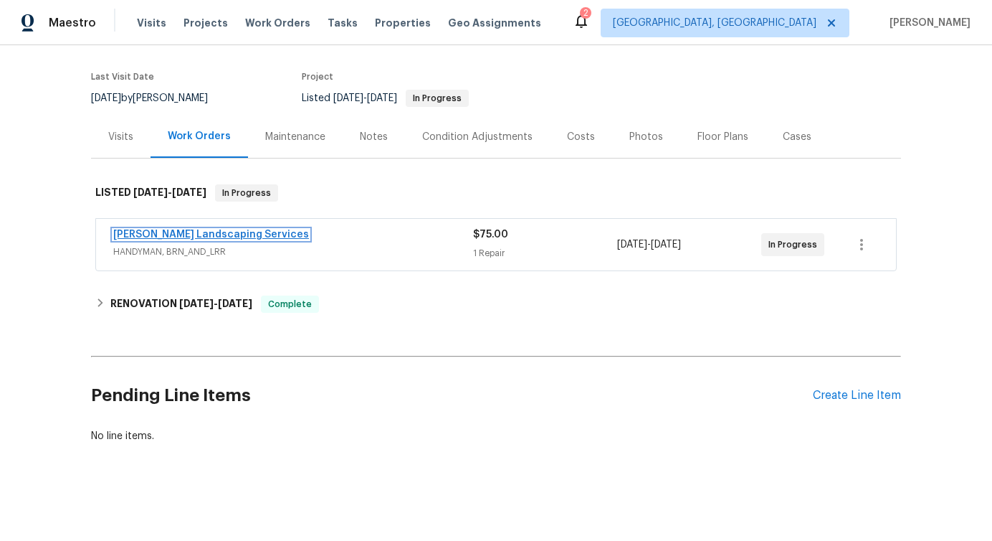
click at [239, 238] on link "Rodriguez Landscaping Services" at bounding box center [211, 234] width 196 height 10
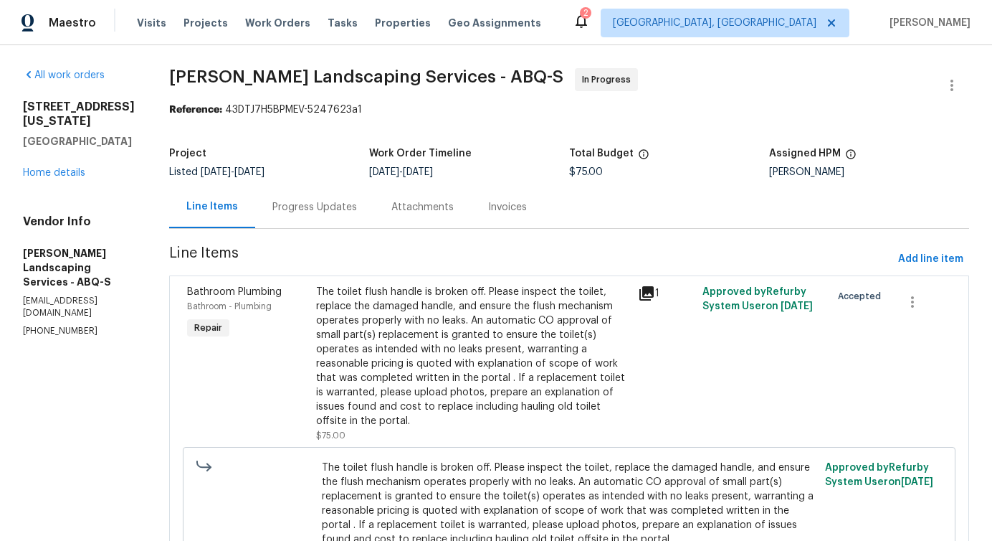
click at [357, 208] on div "Progress Updates" at bounding box center [314, 207] width 85 height 14
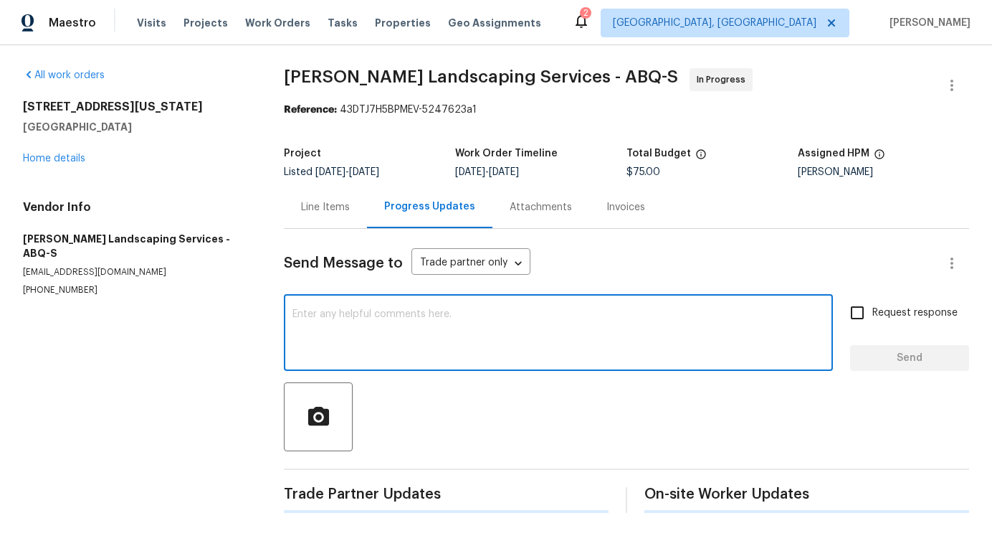
click at [414, 347] on textarea at bounding box center [559, 334] width 532 height 50
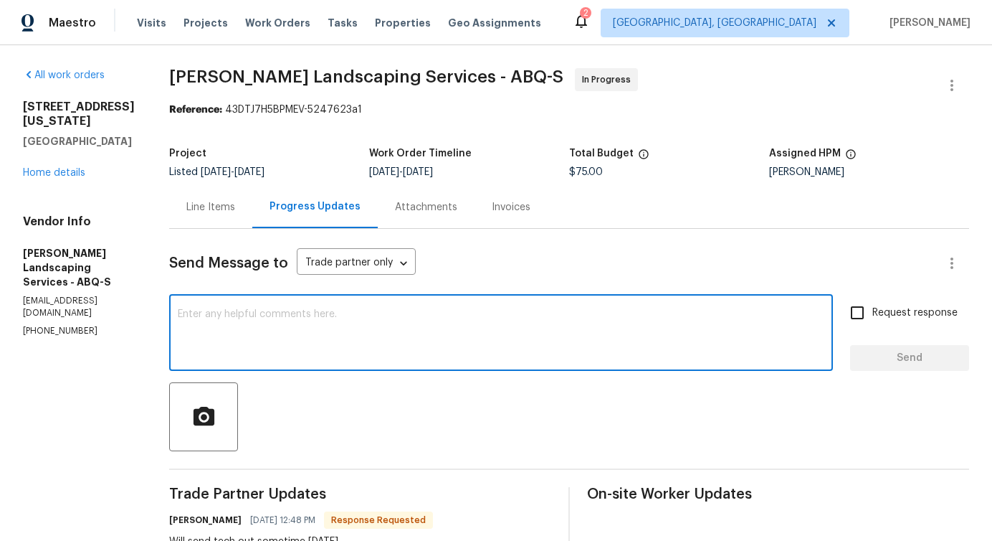
scroll to position [262, 0]
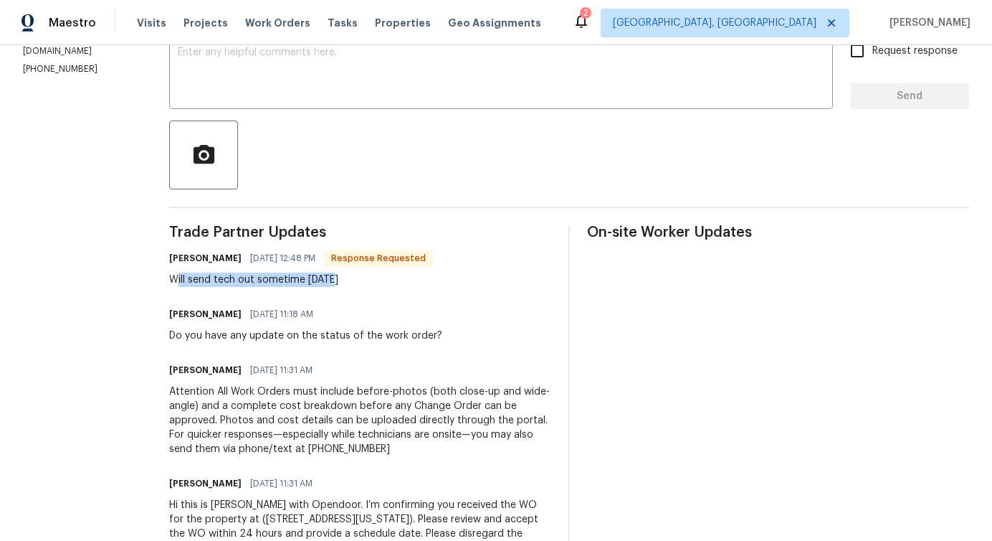
drag, startPoint x: 212, startPoint y: 283, endPoint x: 398, endPoint y: 282, distance: 186.4
click at [398, 282] on div "Will send tech out sometime today" at bounding box center [301, 279] width 264 height 14
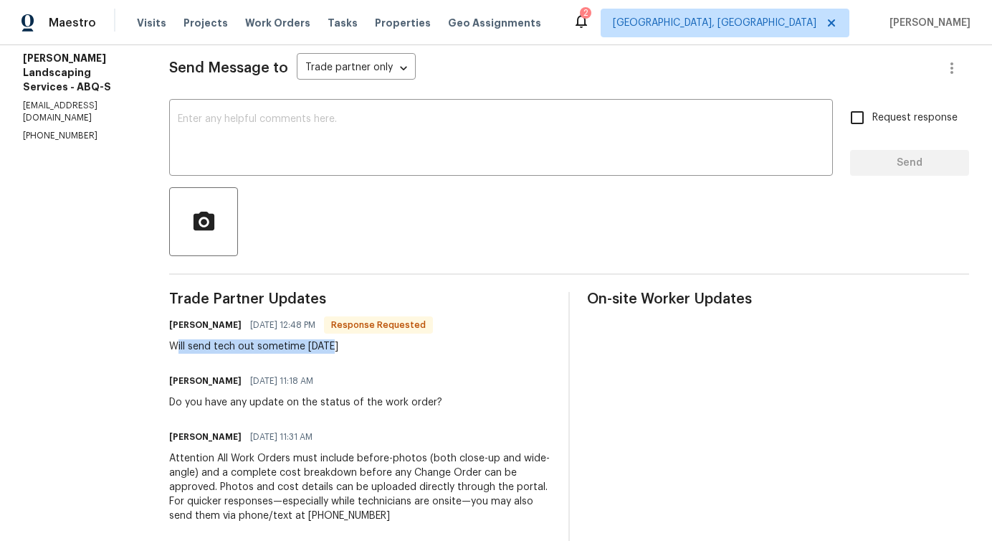
scroll to position [78, 0]
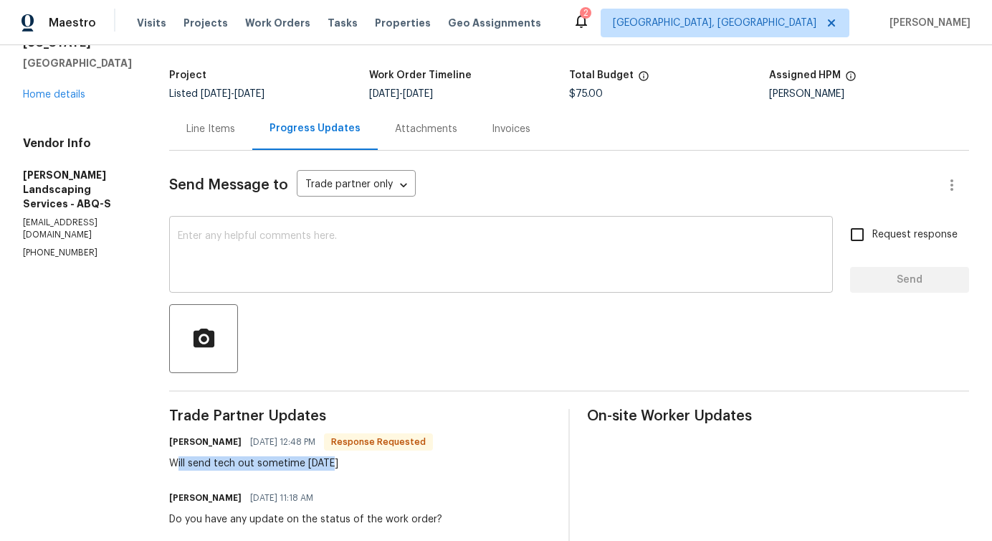
click at [388, 247] on textarea at bounding box center [501, 256] width 647 height 50
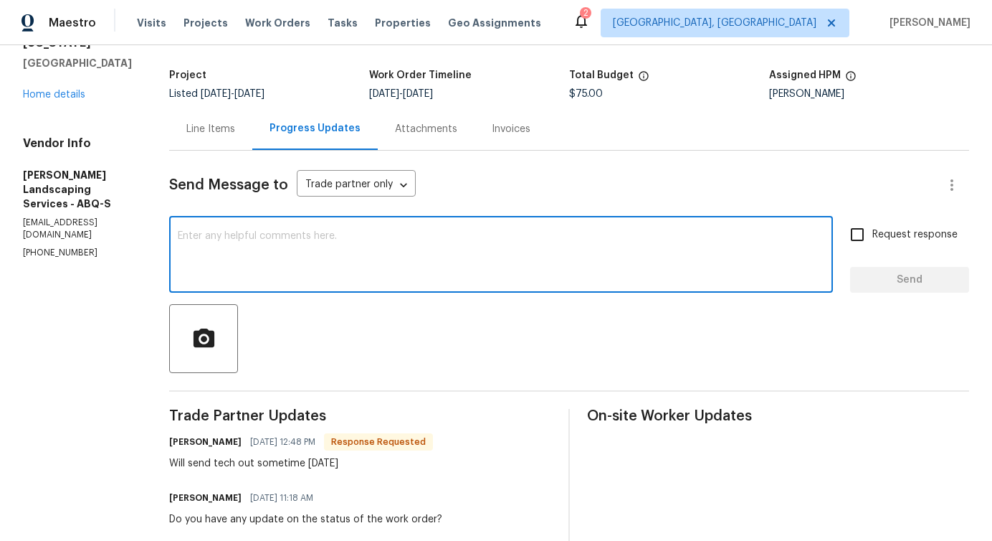
type textarea "Y"
type textarea "Thanks!"
click at [890, 283] on span "Send" at bounding box center [910, 280] width 96 height 18
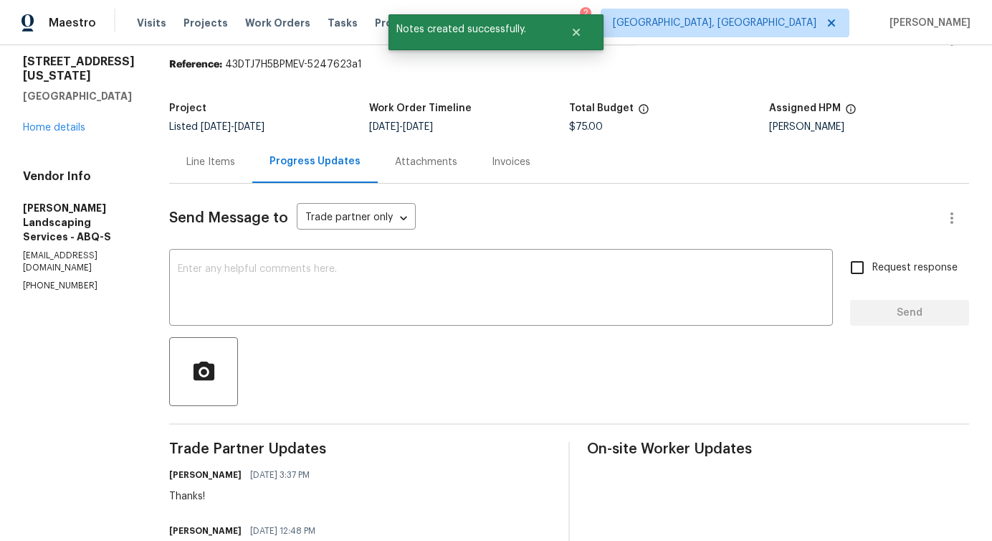
scroll to position [0, 0]
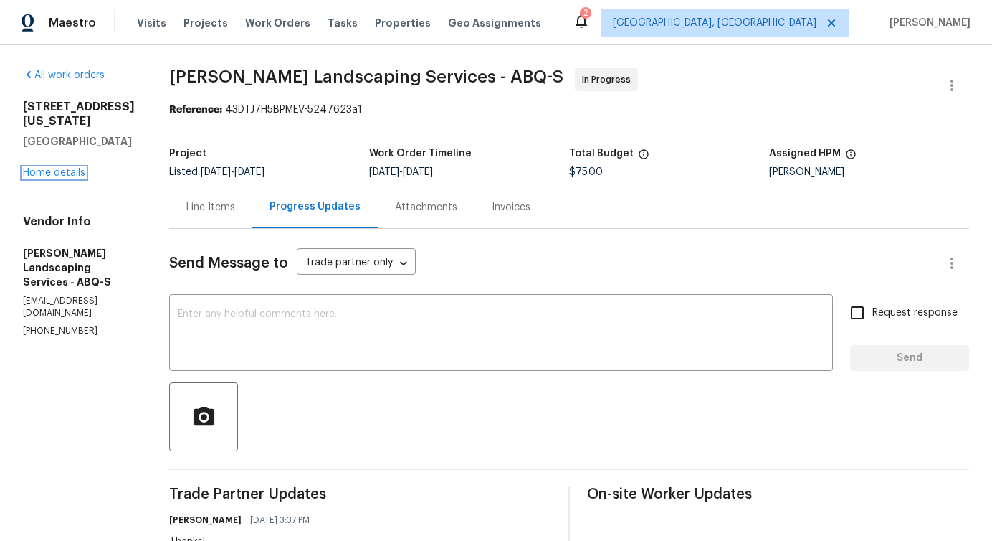
click at [59, 168] on link "Home details" at bounding box center [54, 173] width 62 height 10
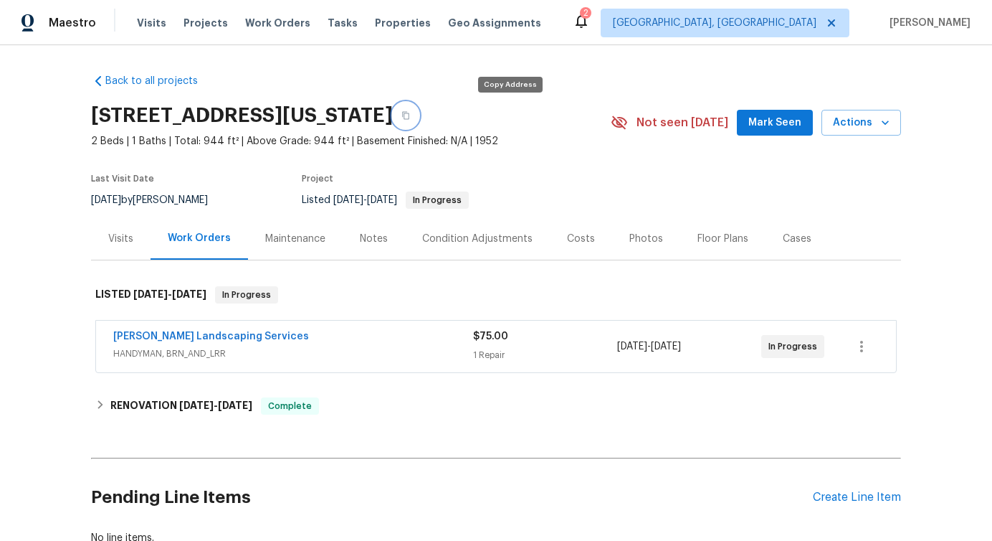
click at [409, 118] on icon "button" at bounding box center [405, 116] width 7 height 8
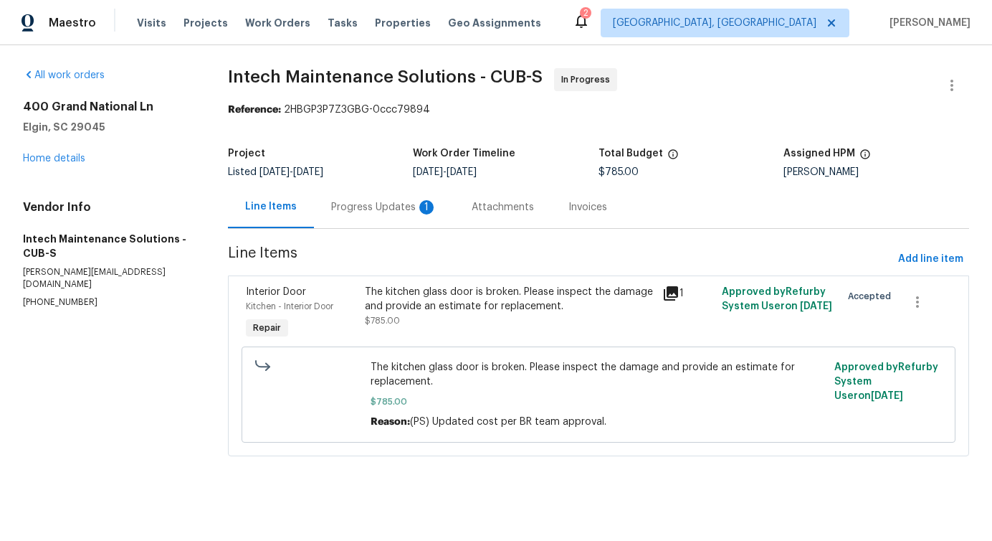
click at [381, 226] on div "Progress Updates 1" at bounding box center [384, 207] width 141 height 42
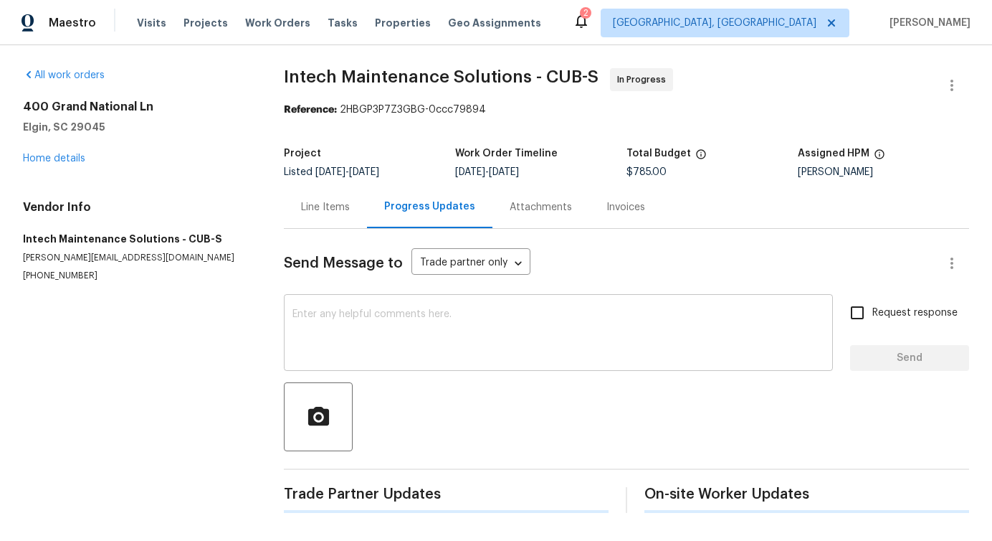
click at [399, 330] on textarea at bounding box center [559, 334] width 532 height 50
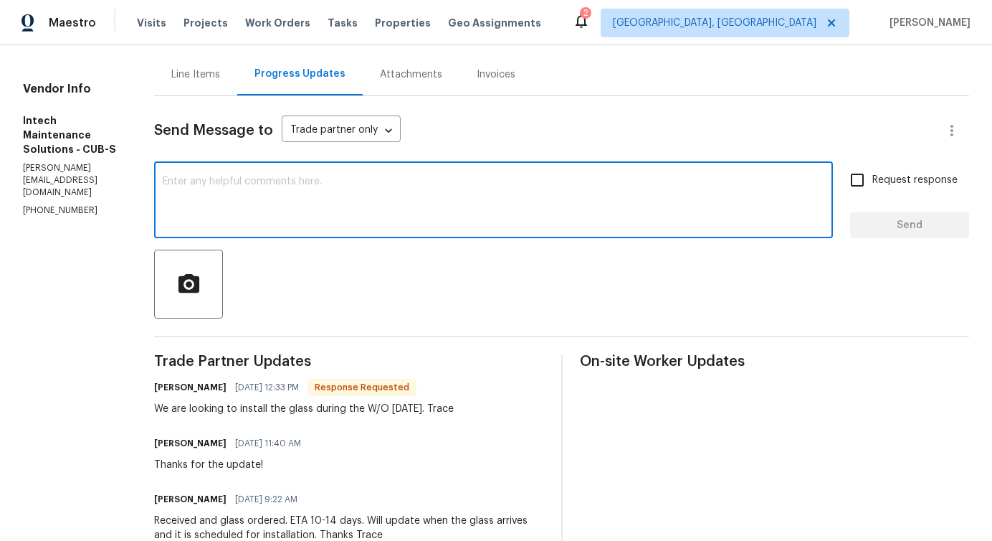
scroll to position [283, 0]
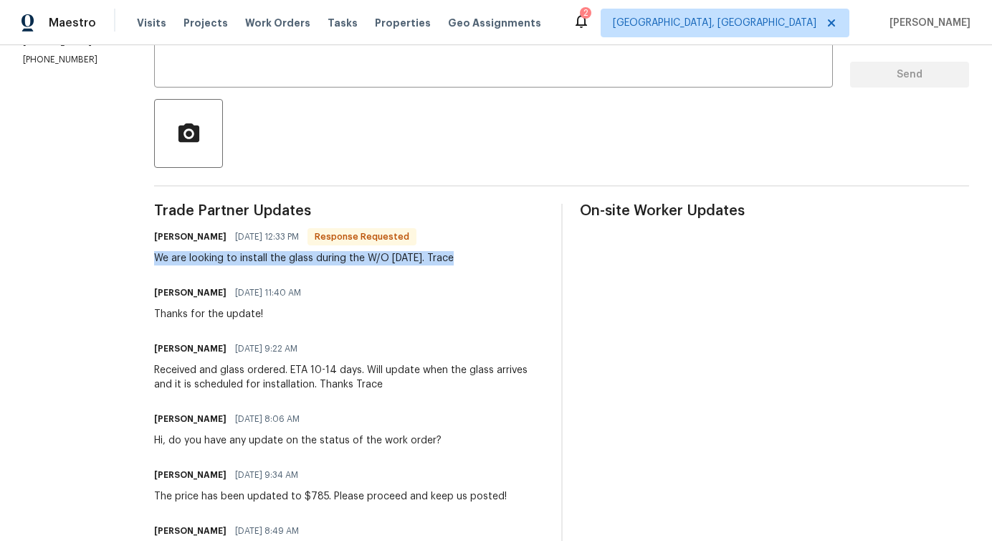
drag, startPoint x: 161, startPoint y: 256, endPoint x: 470, endPoint y: 256, distance: 309.1
click at [470, 256] on div "Ellen 10/15/2025 12:33 PM Response Requested We are looking to install the glas…" at bounding box center [348, 246] width 389 height 39
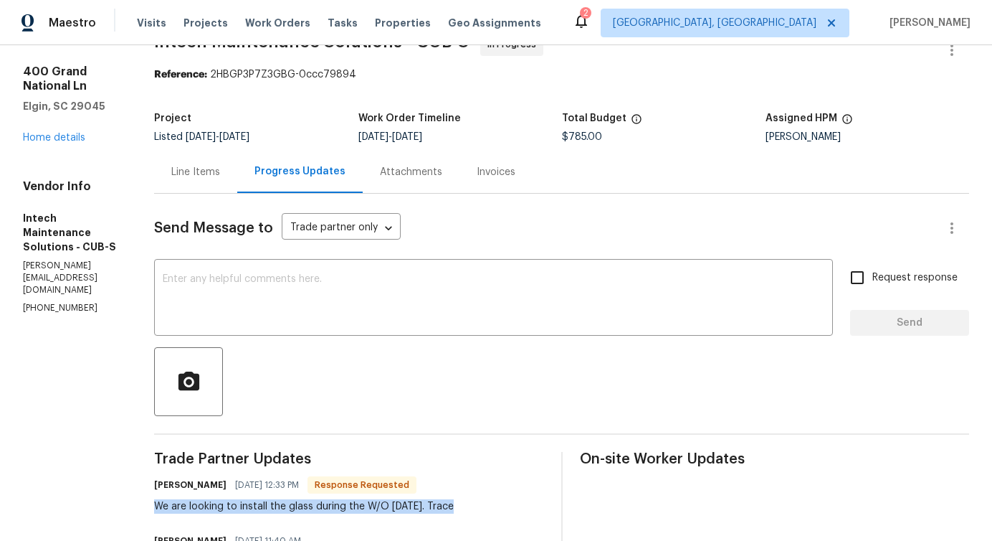
scroll to position [0, 0]
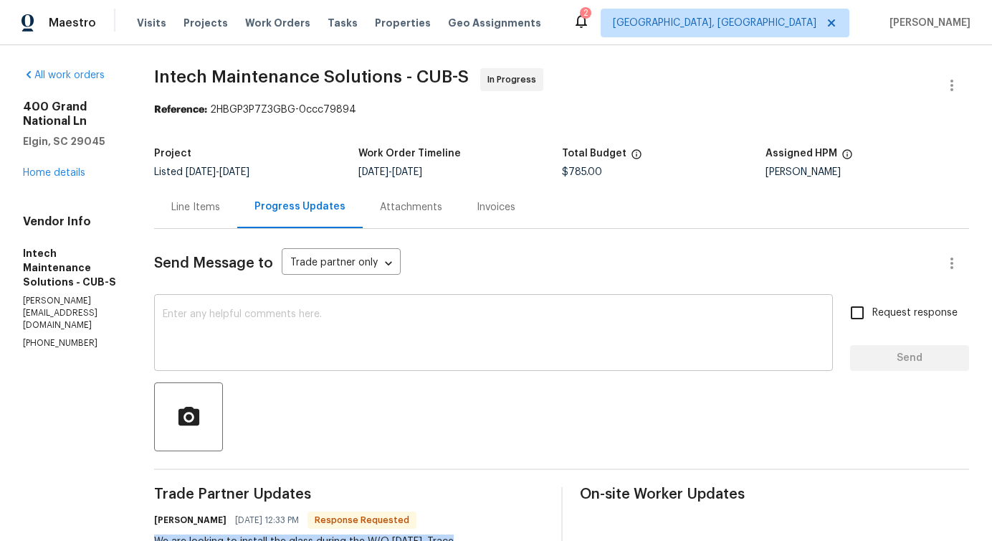
click at [398, 328] on textarea at bounding box center [494, 334] width 662 height 50
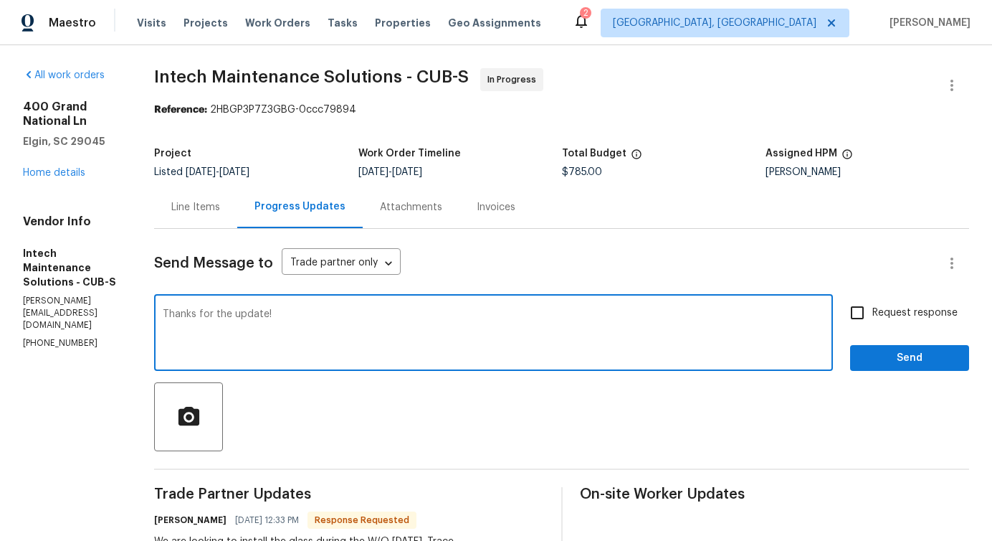
type textarea "Thanks for the update!"
click at [895, 369] on button "Send" at bounding box center [909, 358] width 119 height 27
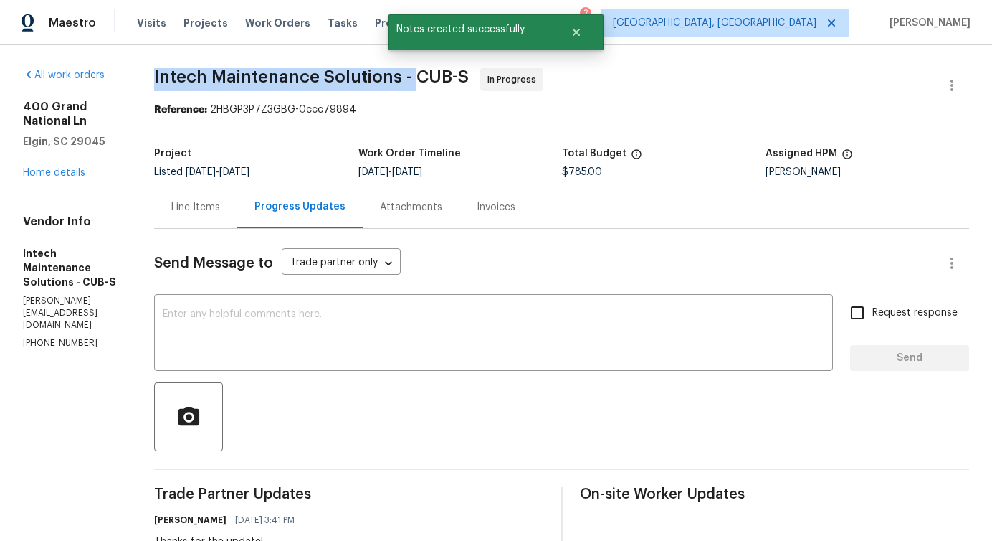
drag, startPoint x: 156, startPoint y: 77, endPoint x: 414, endPoint y: 81, distance: 258.2
copy span "Intech Maintenance Solutions -"
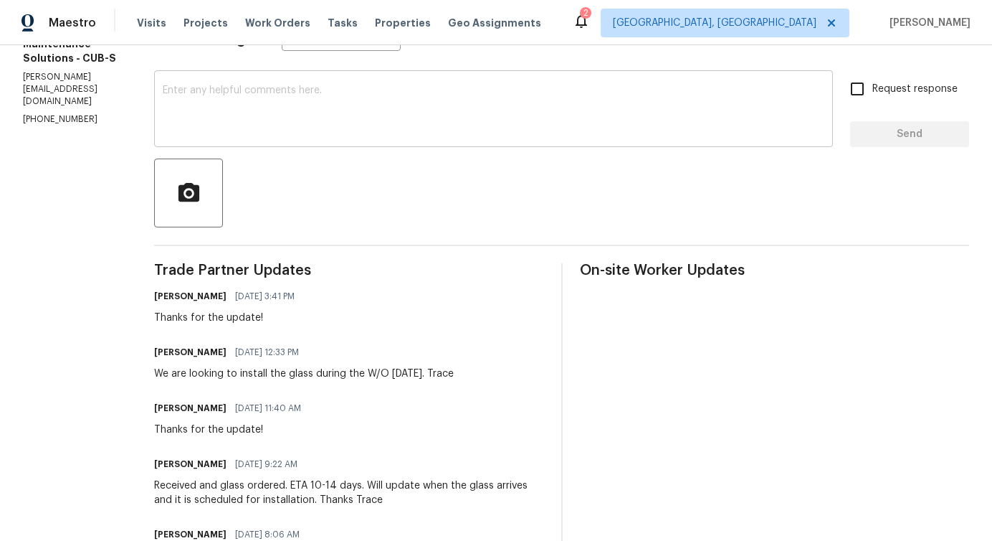
scroll to position [254, 0]
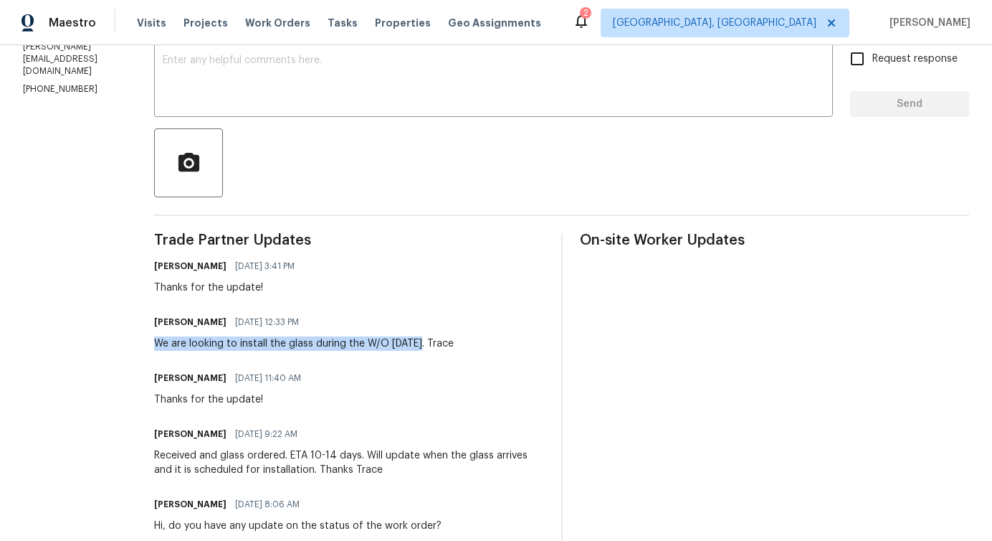
drag, startPoint x: 161, startPoint y: 344, endPoint x: 421, endPoint y: 349, distance: 260.3
click at [421, 349] on div "We are looking to install the glass during the W/O Oct 27. Trace" at bounding box center [304, 343] width 300 height 14
copy div "We are looking to install the glass during the W/O Oct 27"
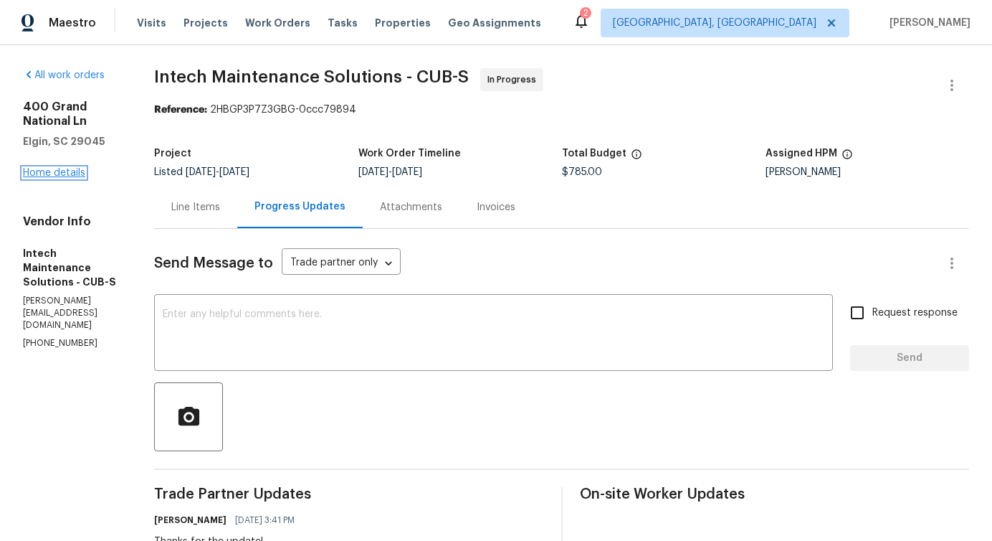
click at [57, 169] on link "Home details" at bounding box center [54, 173] width 62 height 10
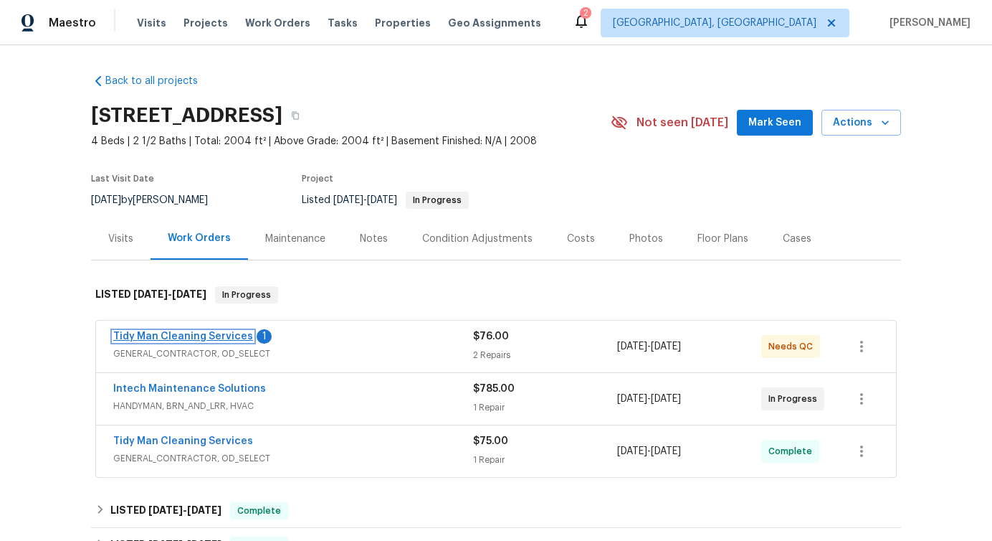
click at [181, 338] on link "Tidy Man Cleaning Services" at bounding box center [183, 336] width 140 height 10
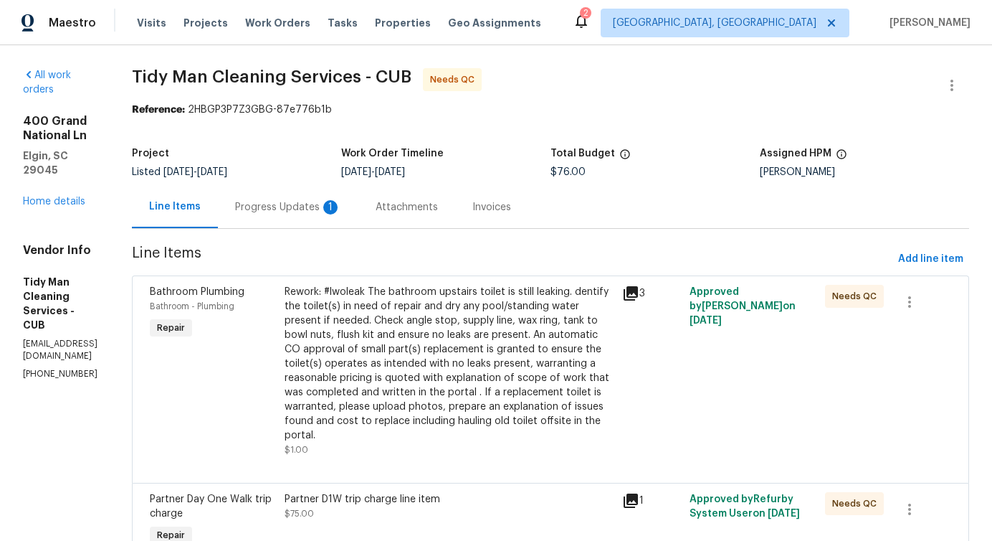
click at [318, 209] on div "Progress Updates 1" at bounding box center [288, 207] width 106 height 14
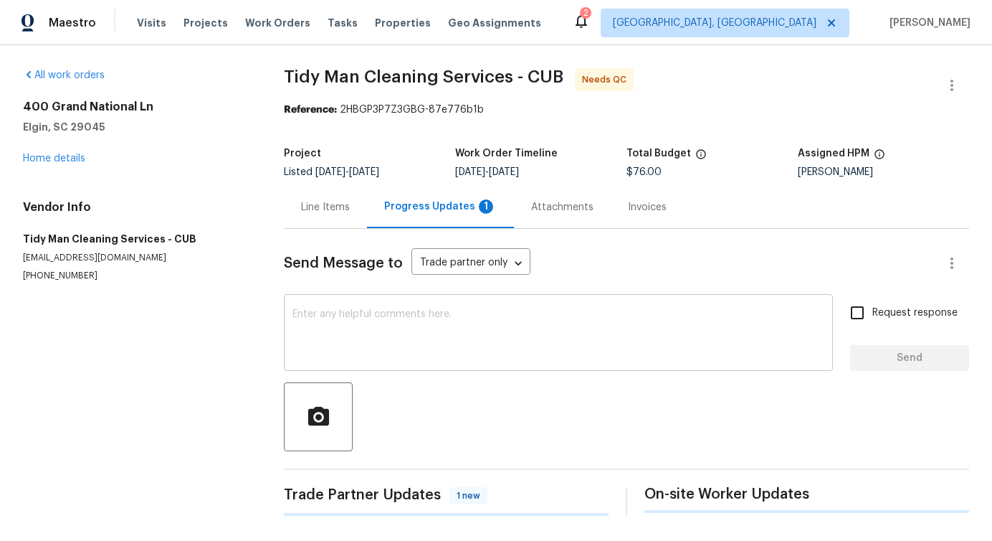
click at [361, 353] on textarea at bounding box center [559, 334] width 532 height 50
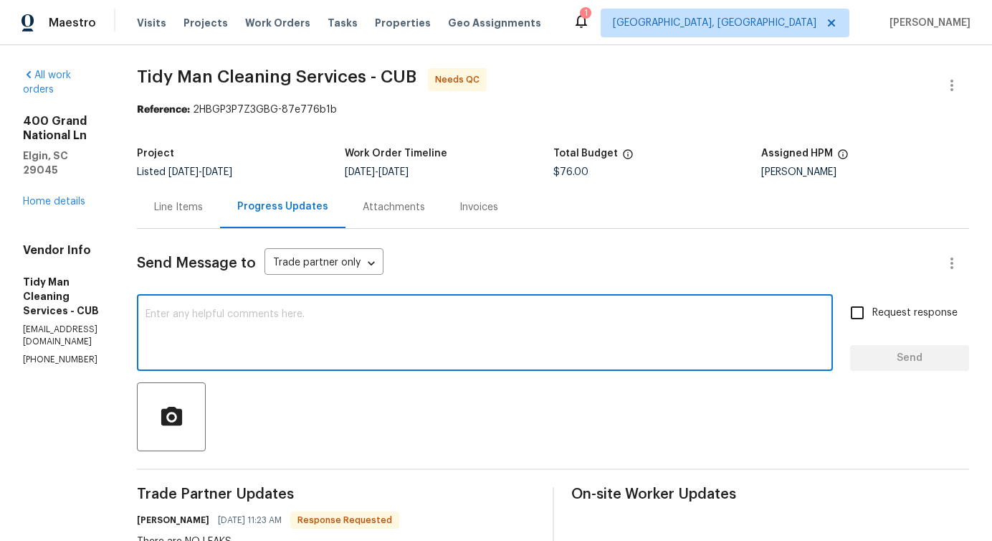
click at [181, 204] on div "Line Items" at bounding box center [178, 207] width 49 height 14
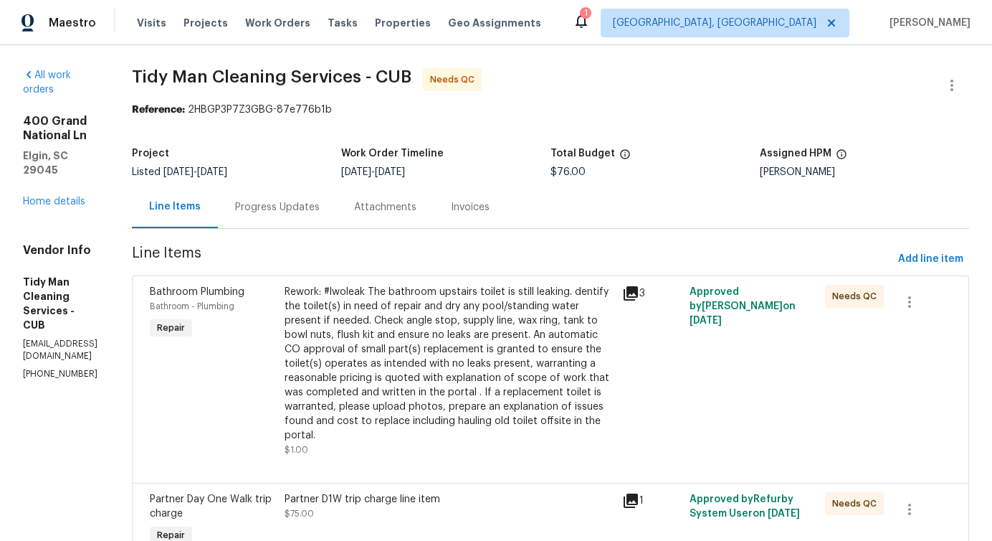
scroll to position [75, 0]
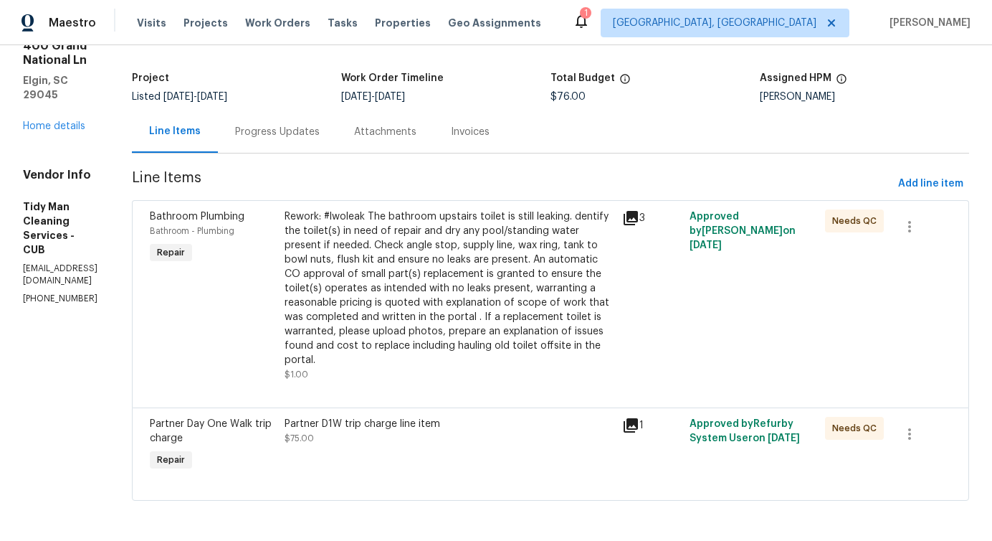
click at [444, 278] on div "Rework: #lwoleak The bathroom upstairs toilet is still leaking. dentify the toi…" at bounding box center [449, 288] width 329 height 158
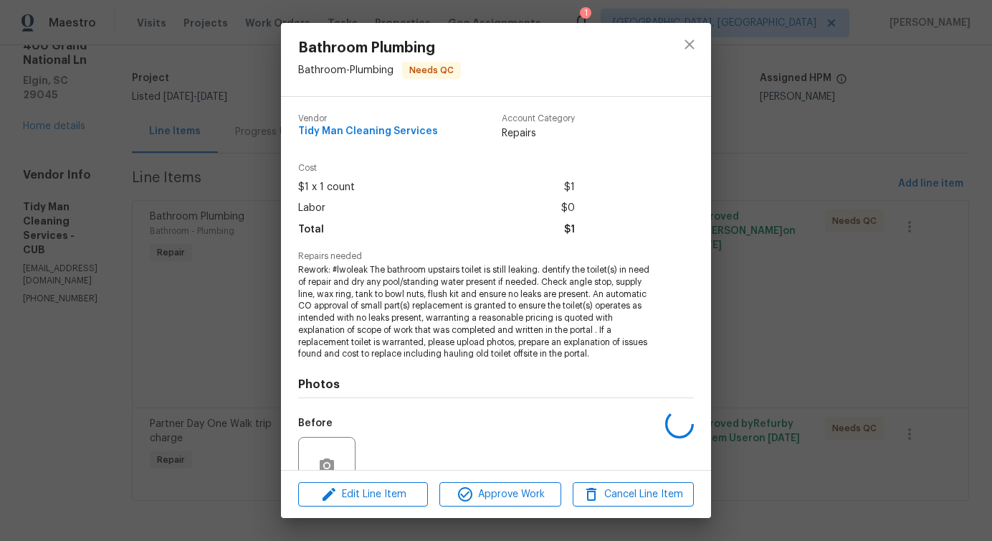
scroll to position [132, 0]
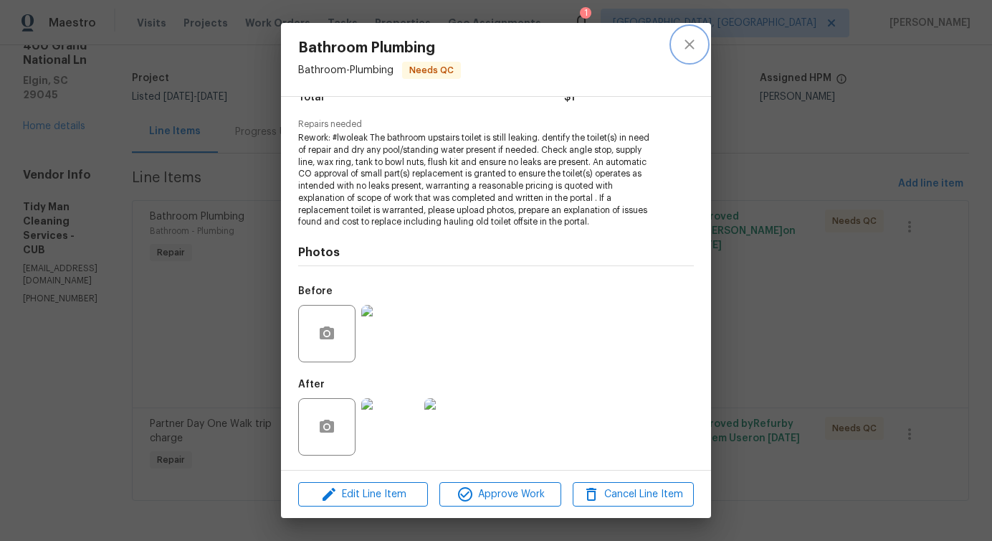
click at [697, 35] on button "close" at bounding box center [690, 44] width 34 height 34
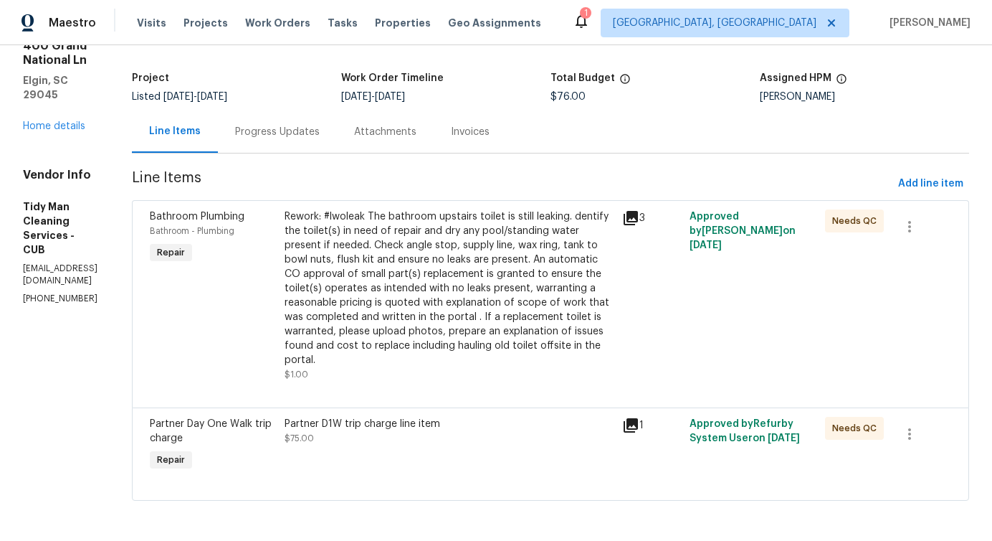
click at [444, 431] on div "Partner D1W trip charge line item $75.00" at bounding box center [449, 431] width 329 height 29
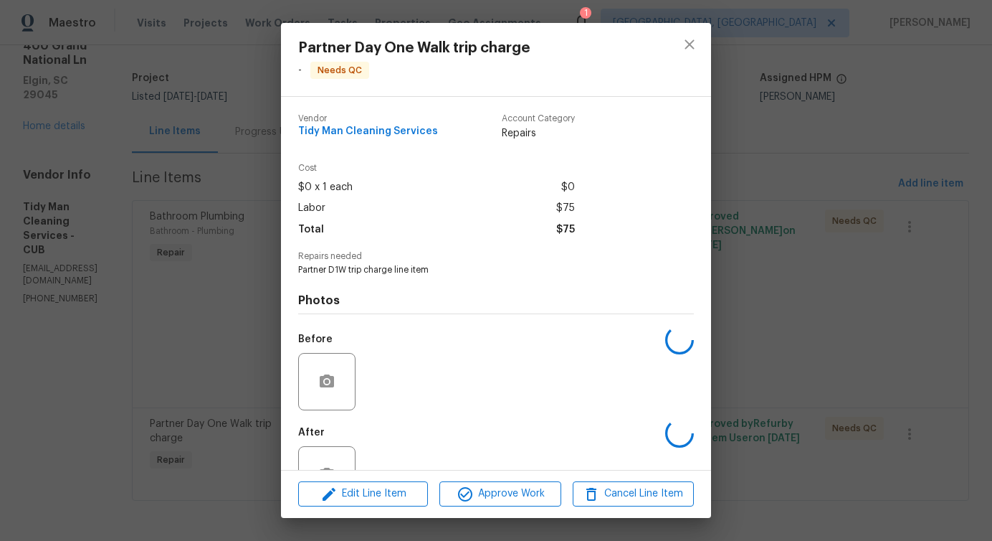
scroll to position [48, 0]
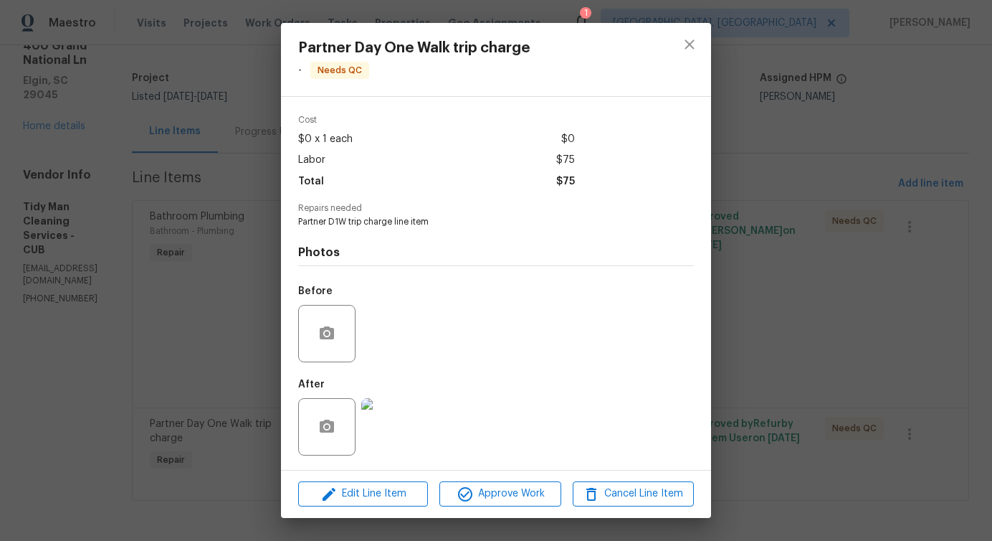
click at [392, 430] on img at bounding box center [389, 426] width 57 height 57
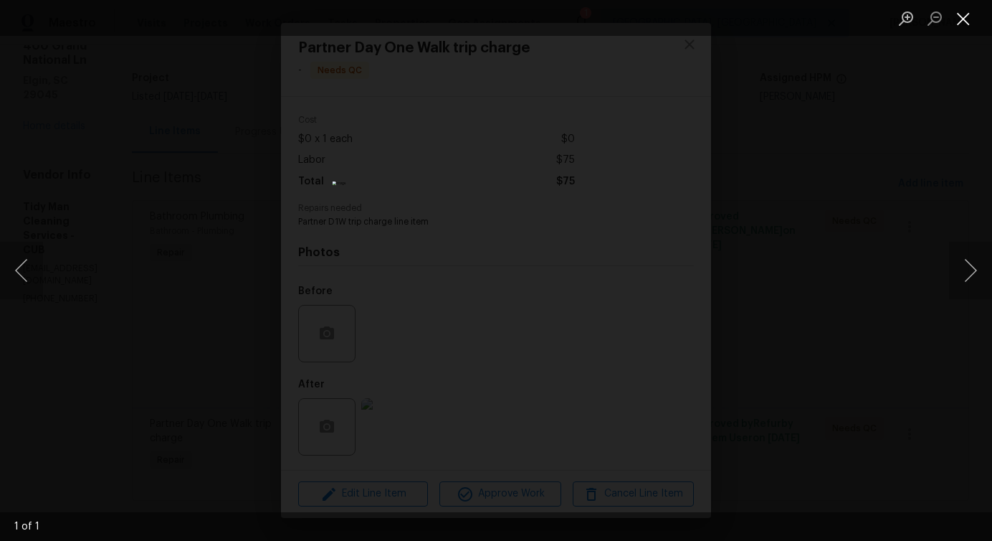
click at [968, 14] on button "Close lightbox" at bounding box center [963, 18] width 29 height 25
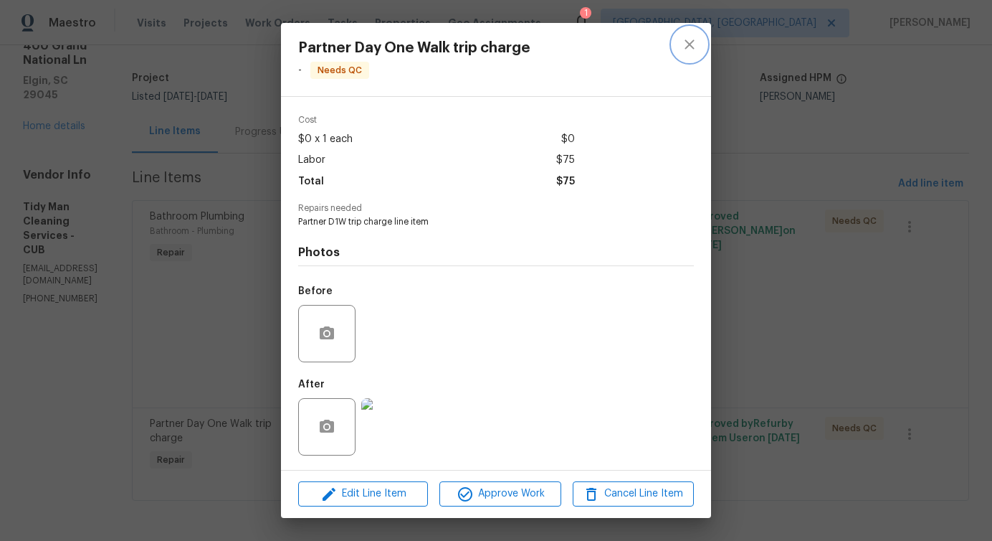
click at [693, 39] on icon "close" at bounding box center [689, 44] width 17 height 17
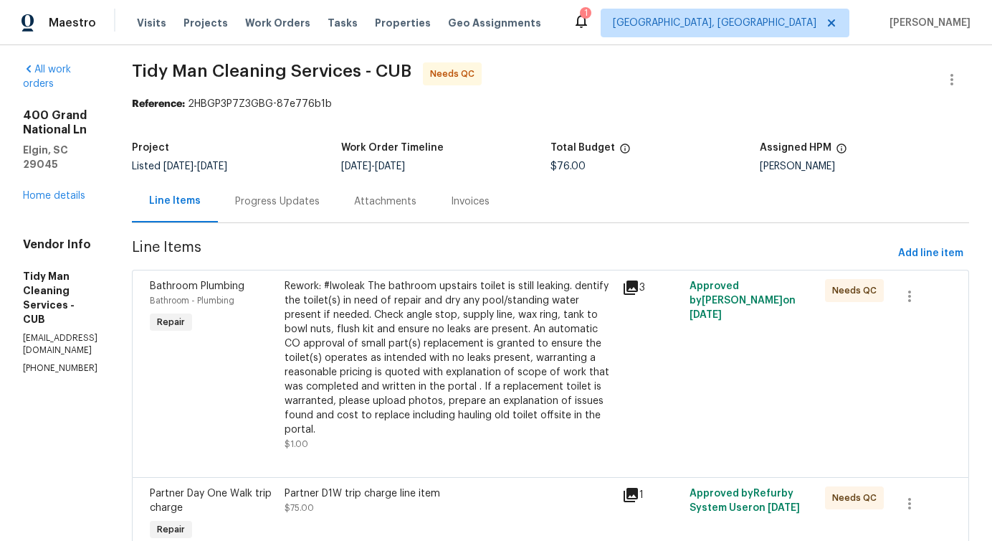
scroll to position [0, 0]
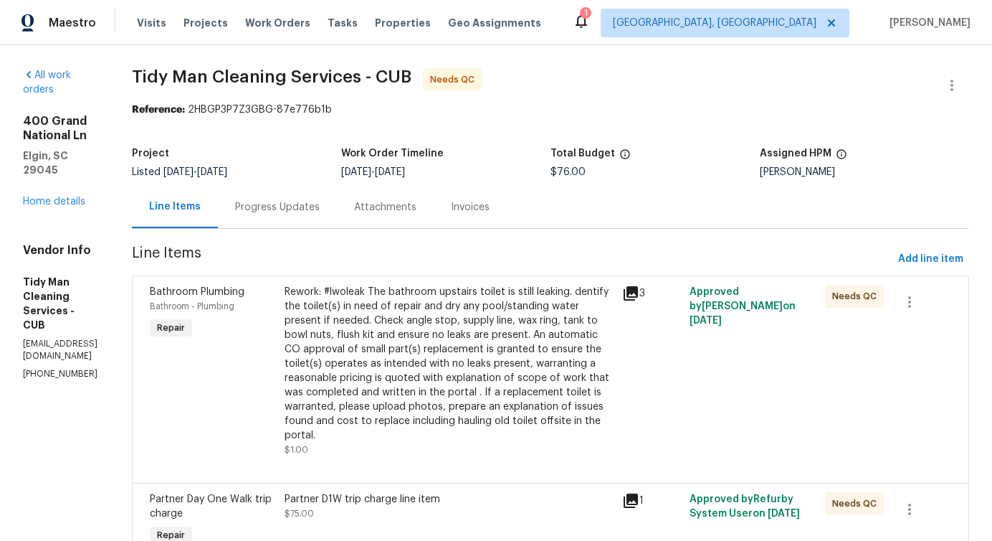
click at [320, 200] on div "Progress Updates" at bounding box center [277, 207] width 85 height 14
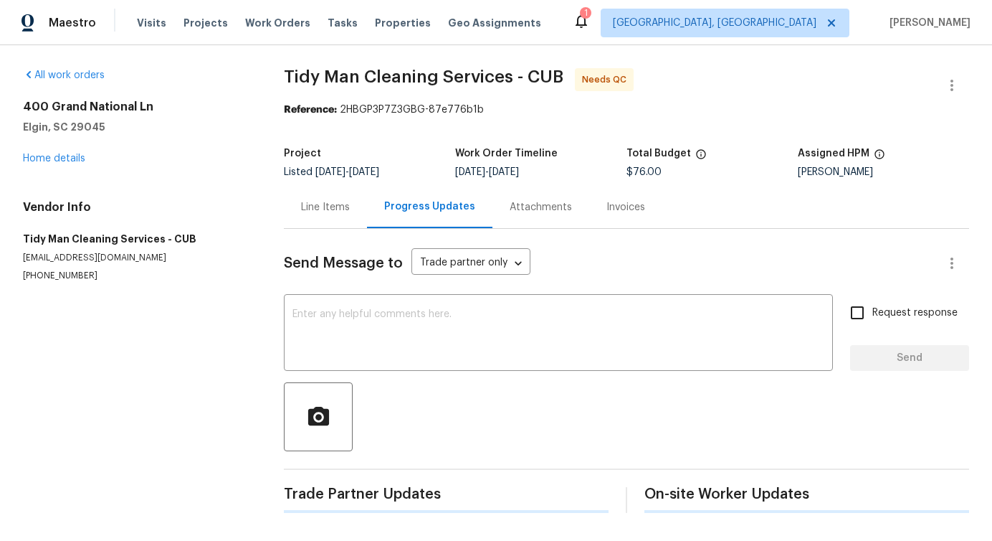
click at [372, 384] on div at bounding box center [627, 416] width 686 height 69
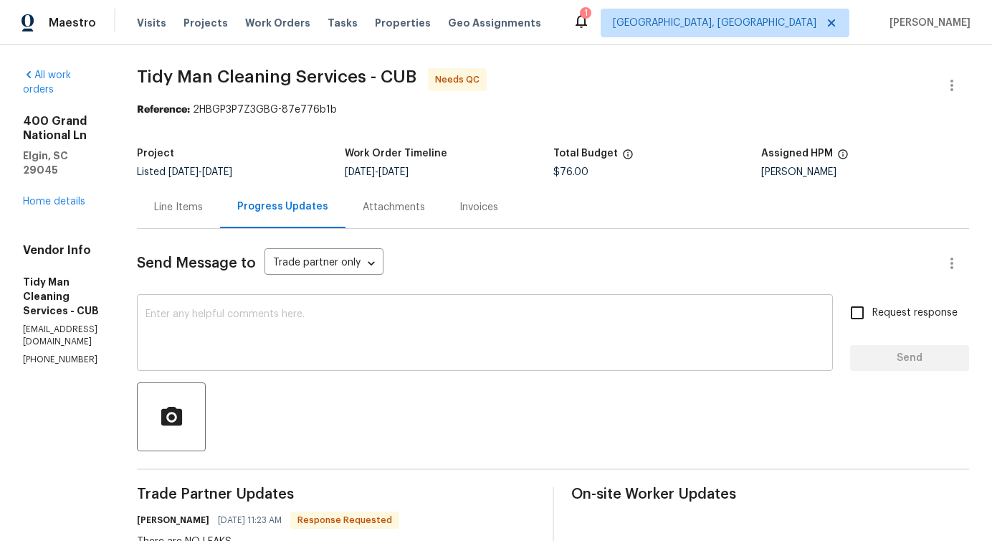
click at [373, 342] on textarea at bounding box center [485, 334] width 679 height 50
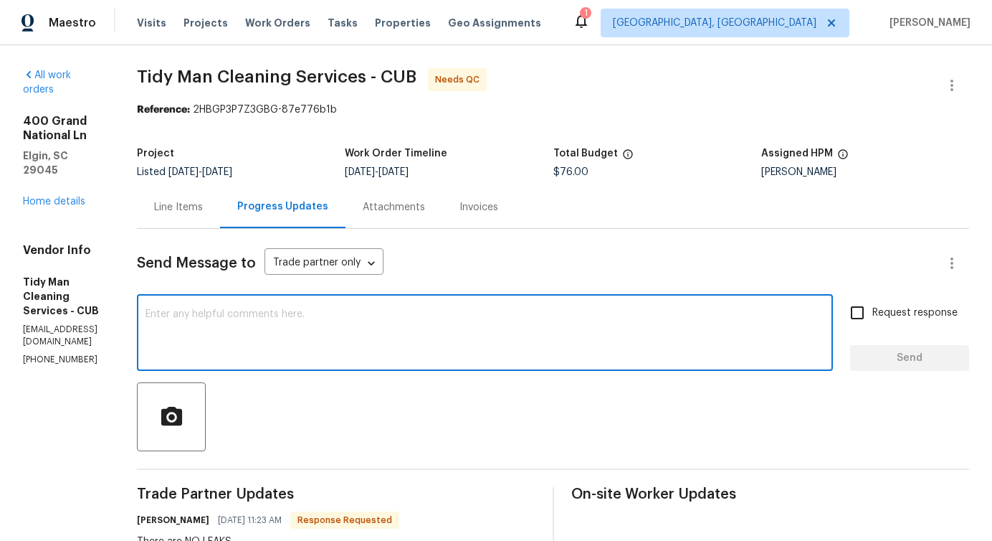
click at [194, 217] on div "Line Items" at bounding box center [178, 207] width 83 height 42
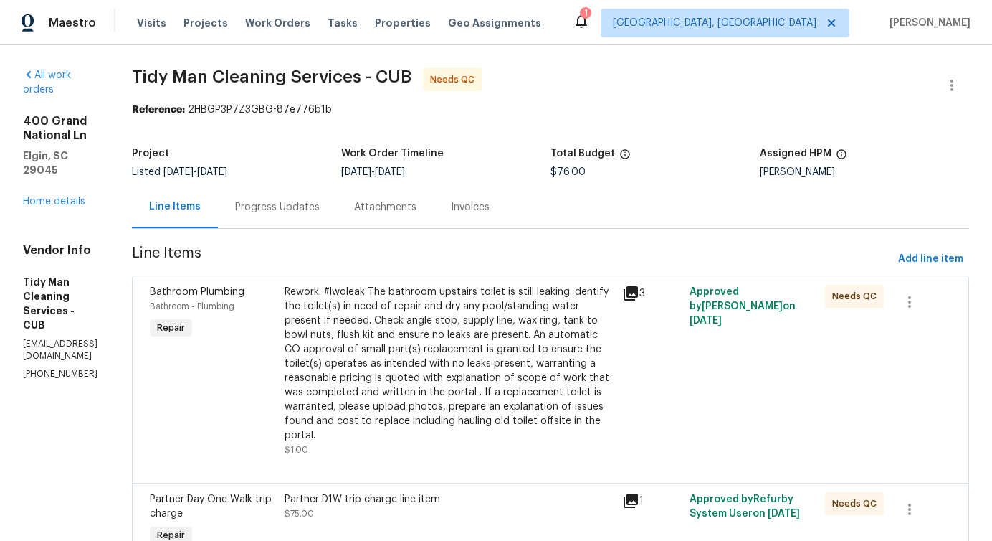
click at [282, 196] on div "Progress Updates" at bounding box center [277, 207] width 119 height 42
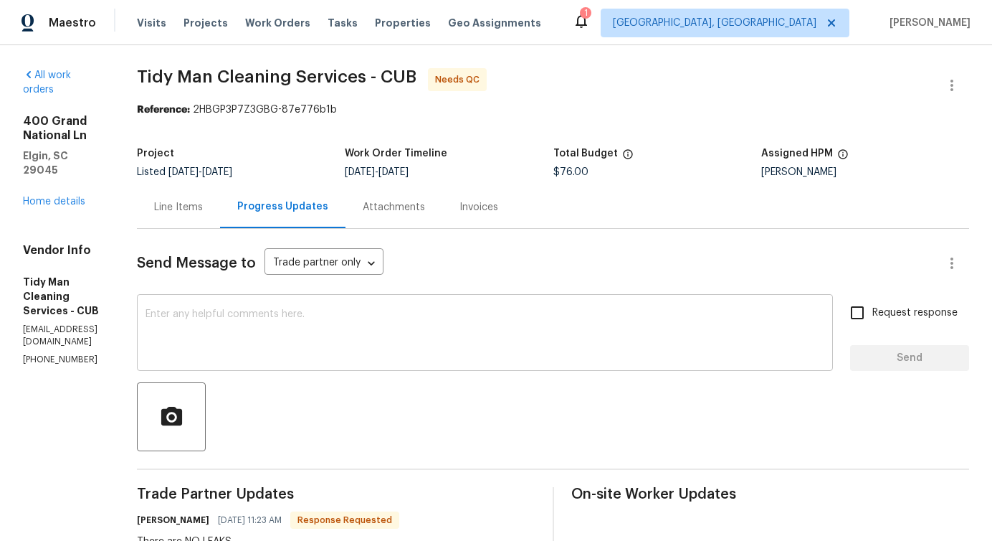
click at [319, 313] on textarea at bounding box center [485, 334] width 679 height 50
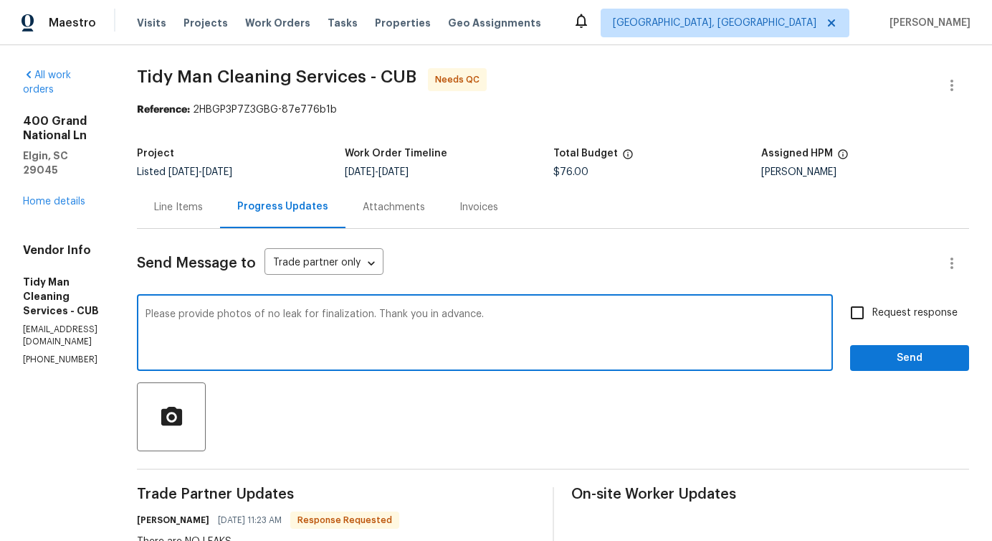
type textarea "Please provide photos of no leak for finalization. Thank you in advance."
drag, startPoint x: 157, startPoint y: 317, endPoint x: 528, endPoint y: 323, distance: 370.8
click at [528, 323] on div "Please provide photos of no leak for finalization. Thank you in advance. x ​" at bounding box center [485, 334] width 696 height 73
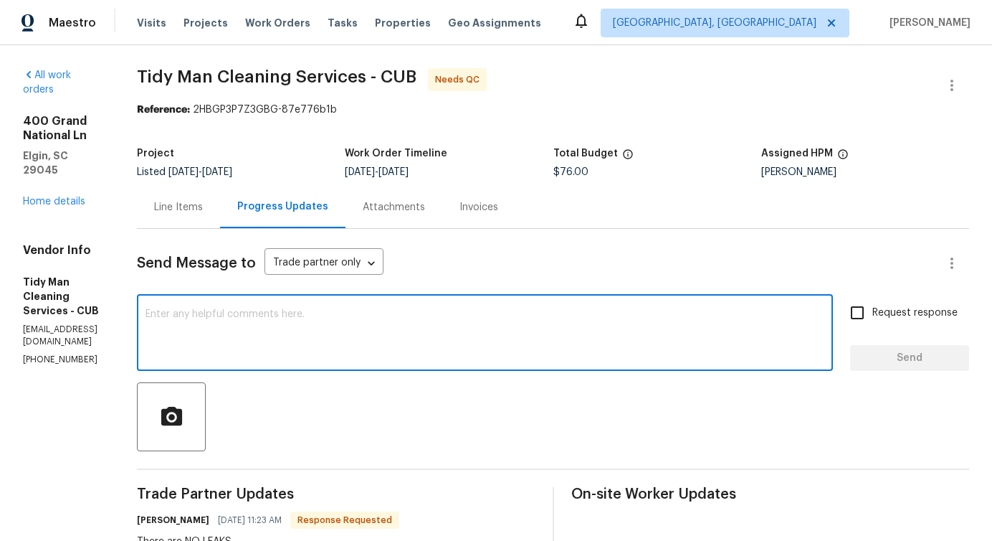
paste textarea "Kindly provide photos confirming there is no leak for finalization. Thank you i…"
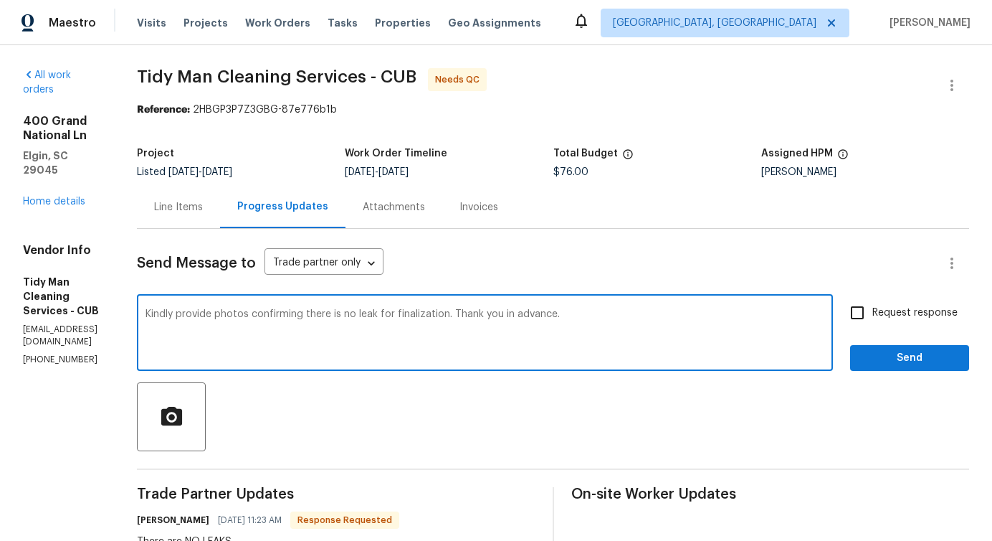
type textarea "Kindly provide photos confirming there is no leak for finalization. Thank you i…"
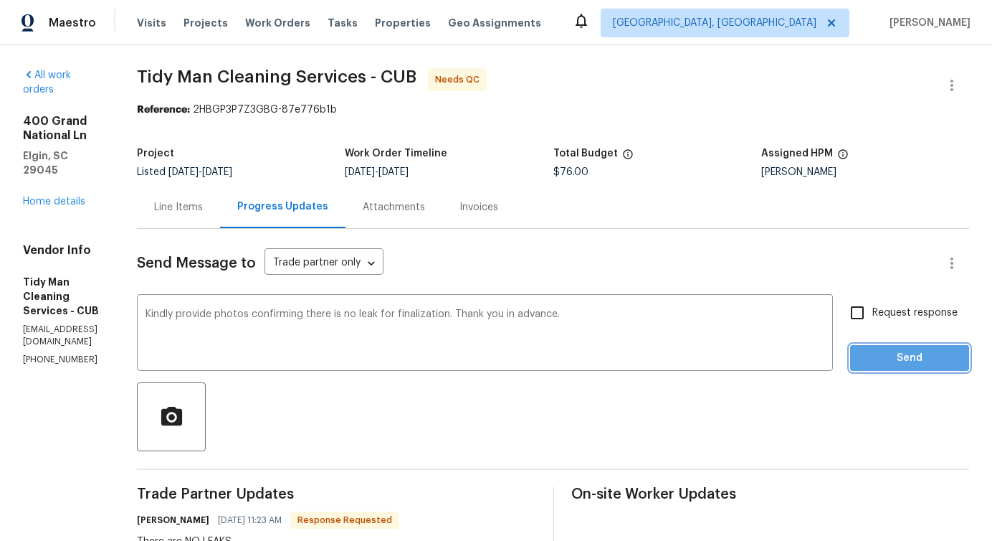
click at [863, 366] on span "Send" at bounding box center [910, 358] width 96 height 18
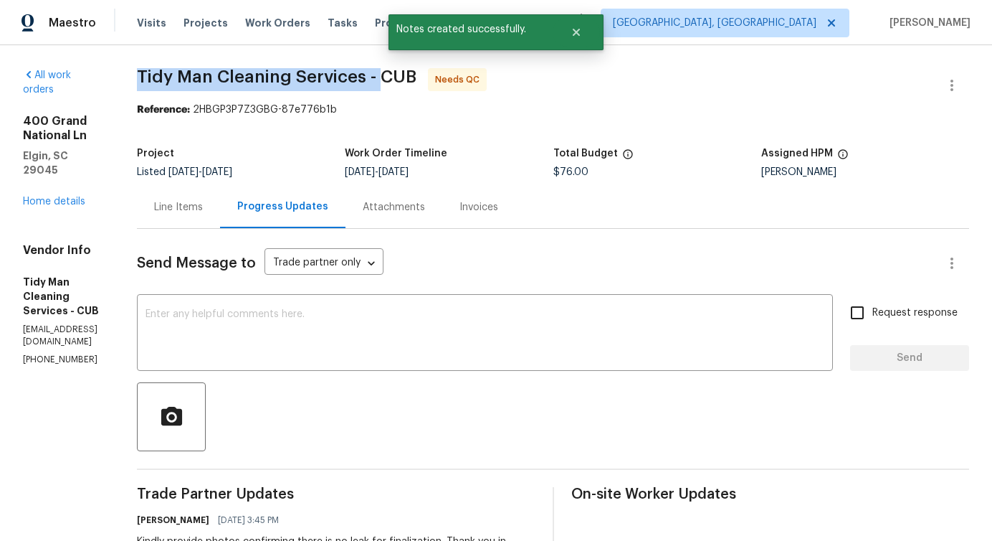
drag, startPoint x: 149, startPoint y: 76, endPoint x: 392, endPoint y: 83, distance: 243.2
copy span "Tidy Man Cleaning Services -"
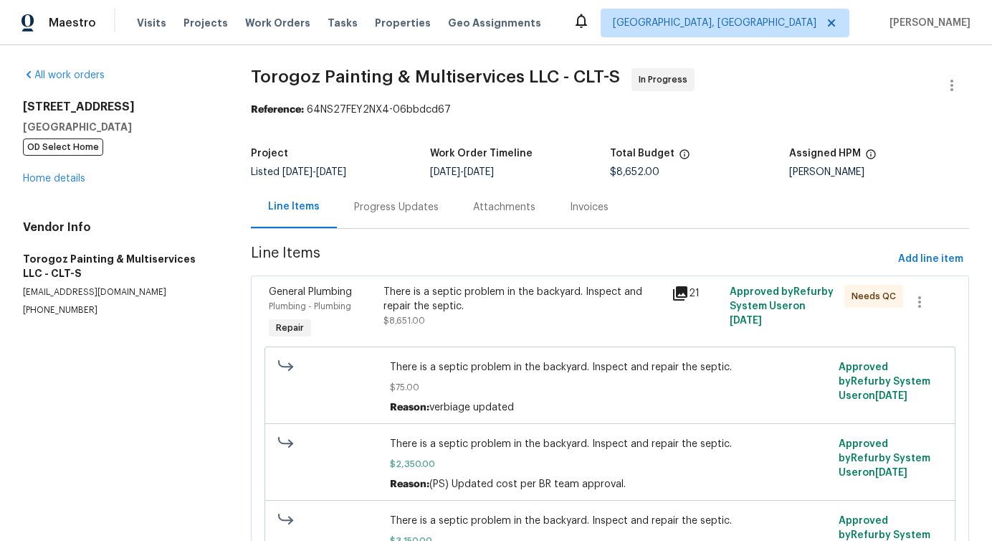
click at [389, 220] on div "Progress Updates" at bounding box center [396, 207] width 119 height 42
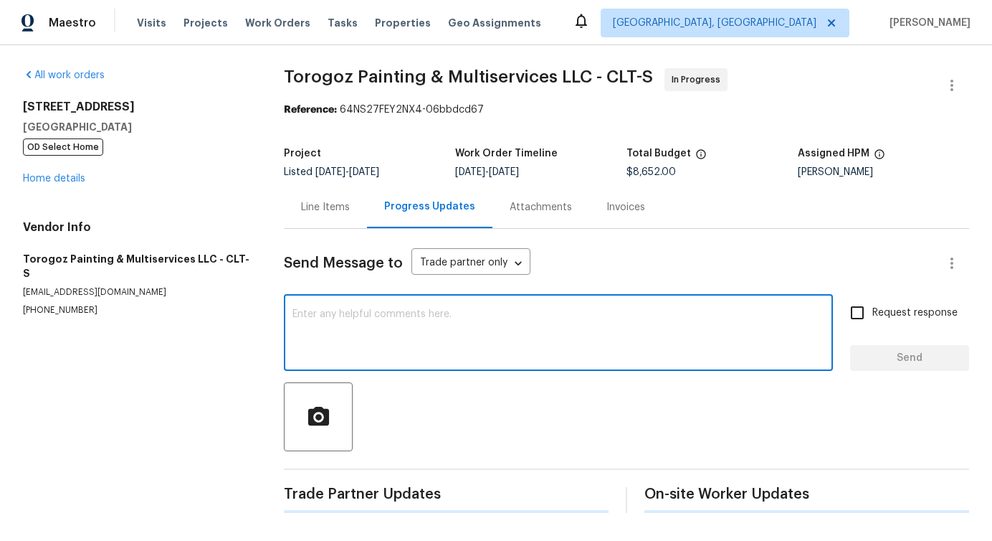
click at [413, 328] on textarea at bounding box center [559, 334] width 532 height 50
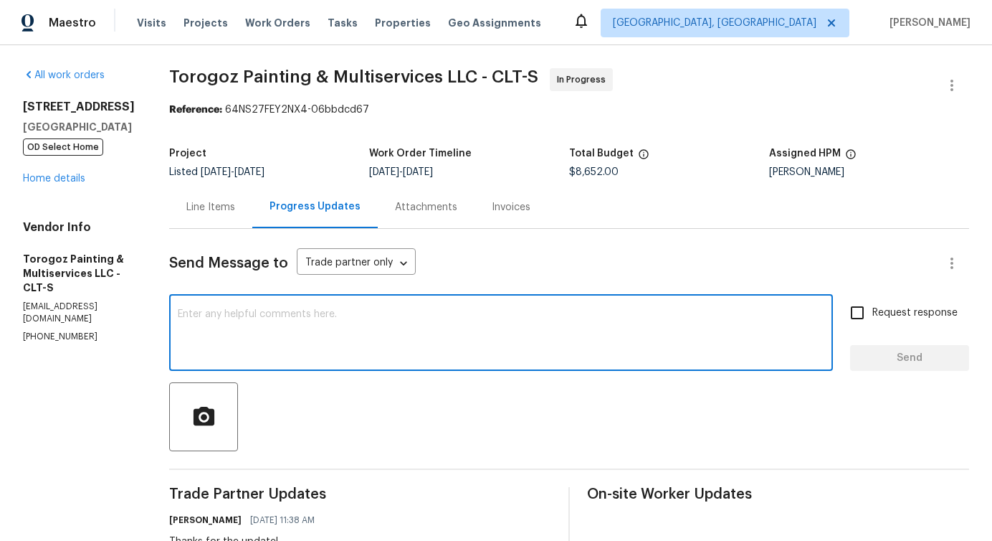
click at [413, 328] on textarea at bounding box center [501, 334] width 647 height 50
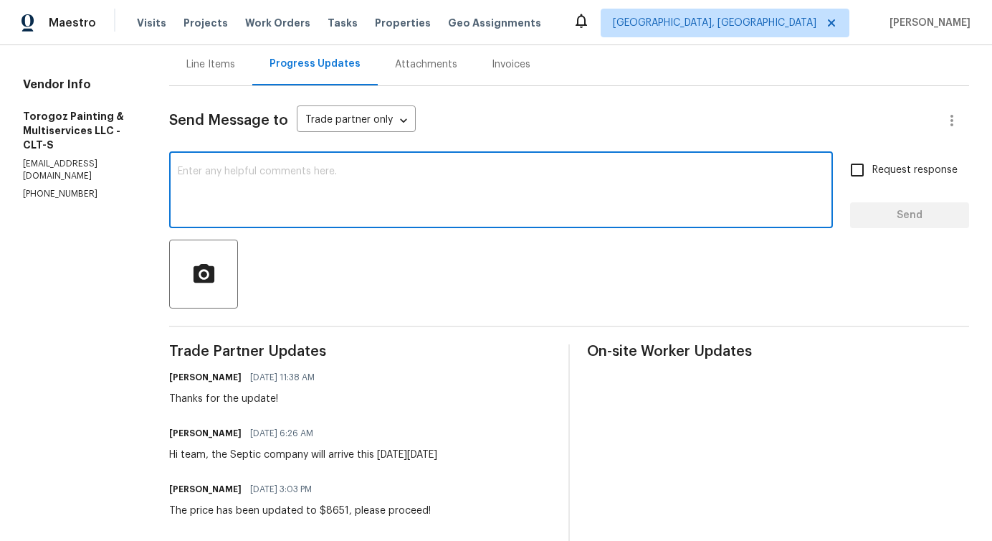
scroll to position [140, 0]
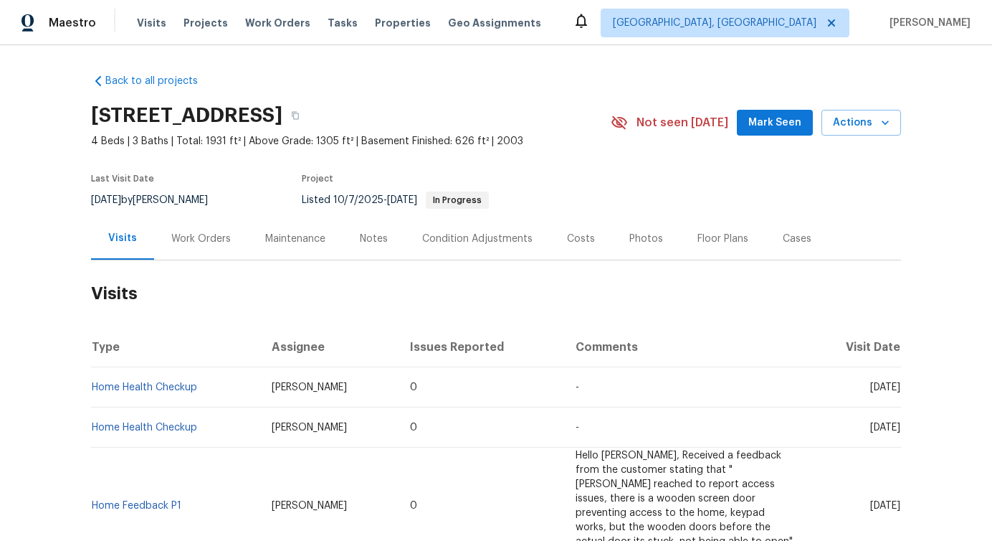
click at [205, 245] on div "Work Orders" at bounding box center [201, 238] width 94 height 42
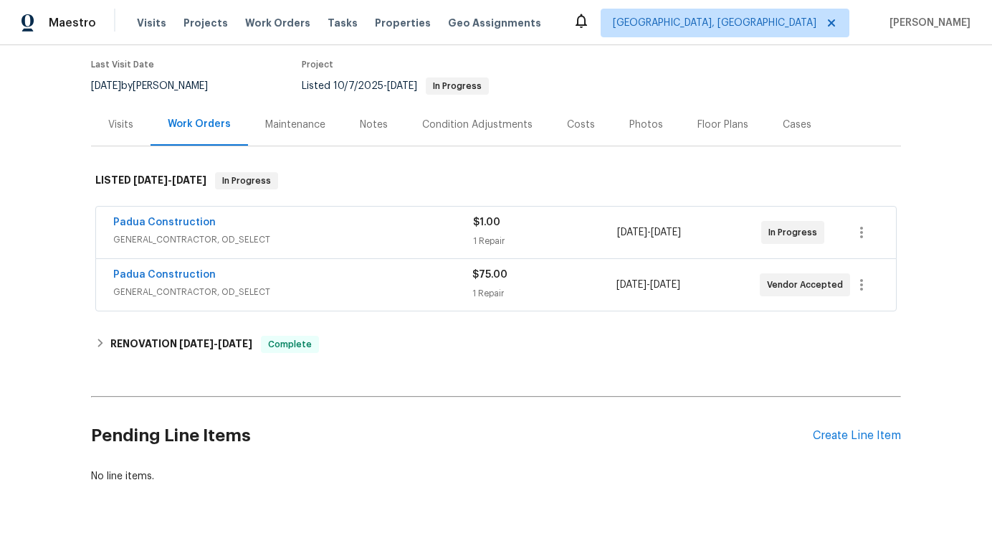
scroll to position [129, 0]
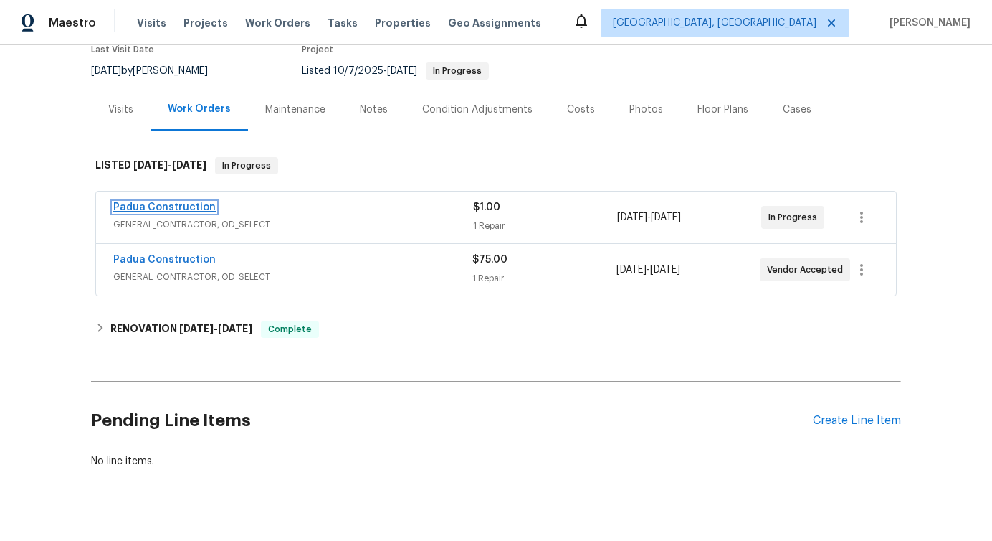
click at [183, 202] on link "Padua Construction" at bounding box center [164, 207] width 103 height 10
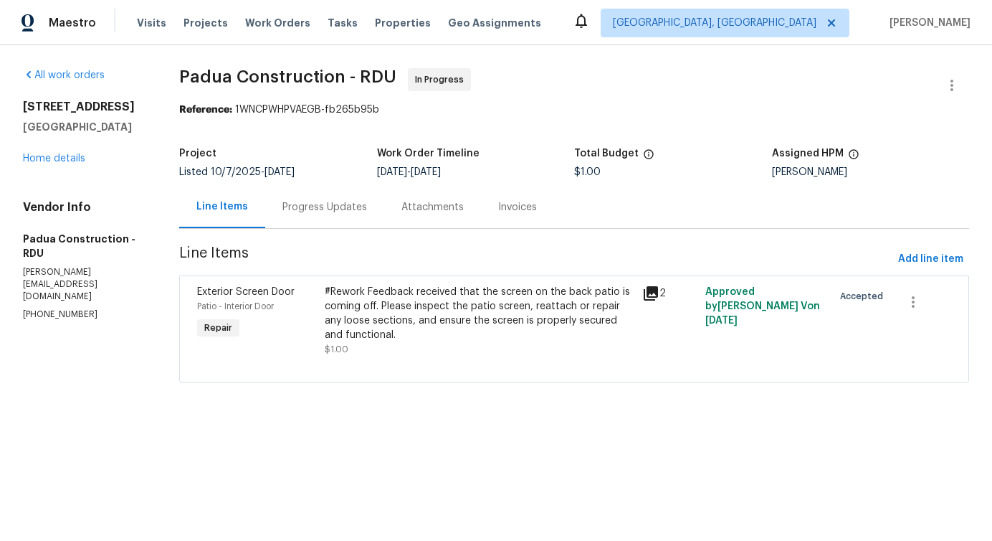
click at [338, 201] on div "Progress Updates" at bounding box center [325, 207] width 85 height 14
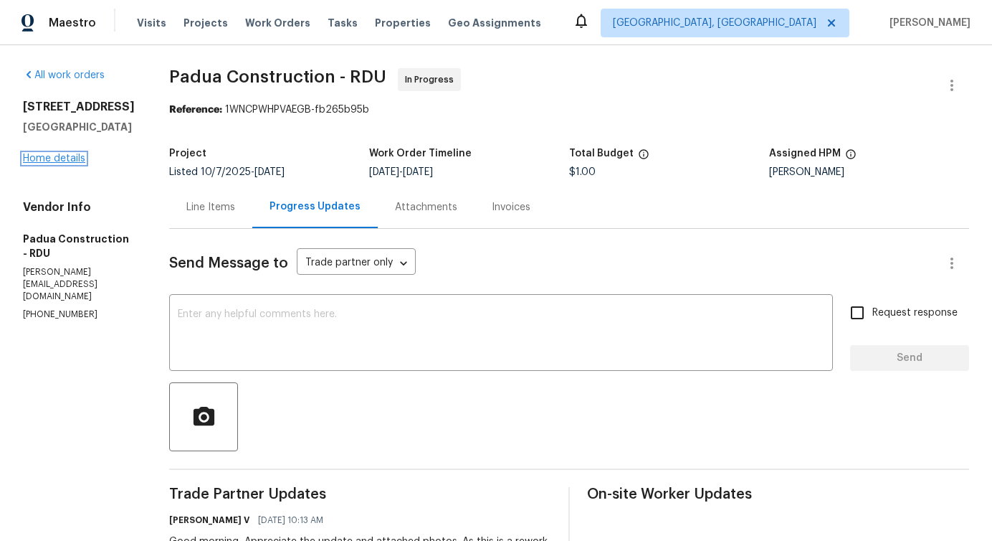
click at [69, 163] on link "Home details" at bounding box center [54, 158] width 62 height 10
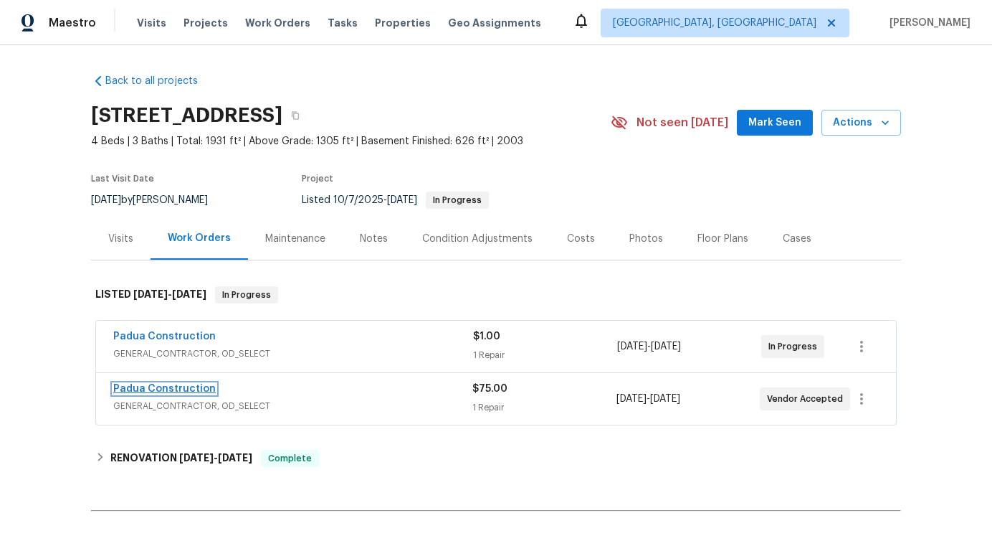
click at [139, 386] on link "Padua Construction" at bounding box center [164, 389] width 103 height 10
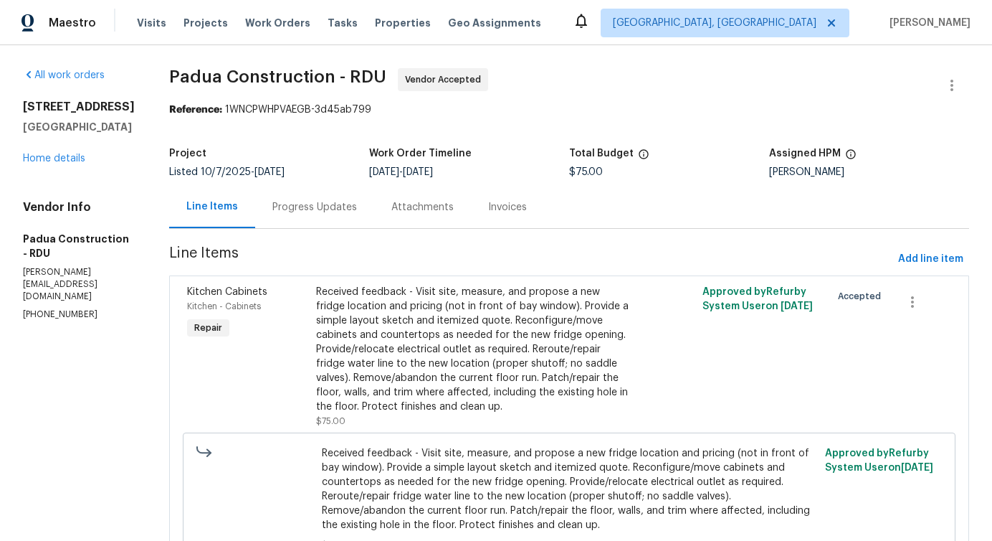
click at [374, 202] on div "Attachments" at bounding box center [422, 207] width 97 height 42
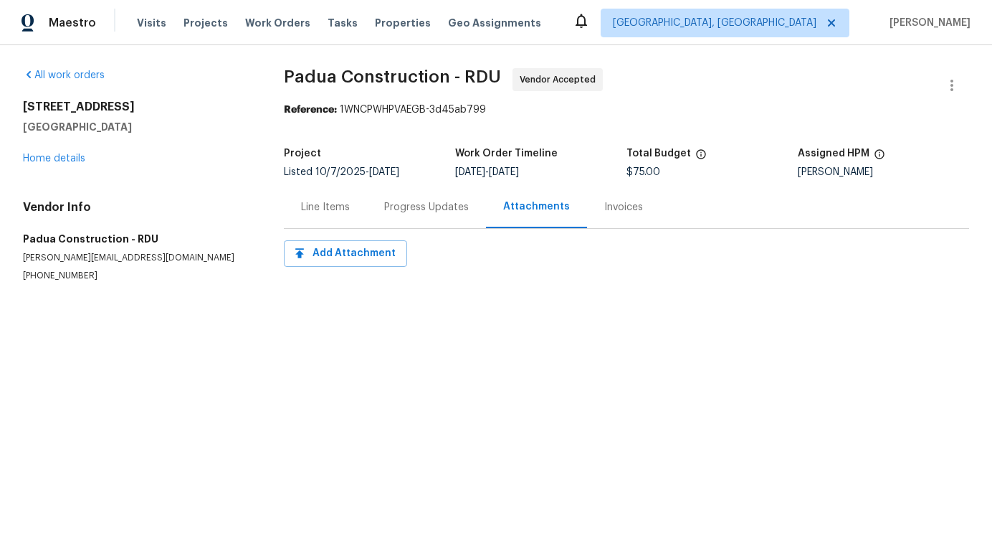
click at [339, 202] on div "Line Items" at bounding box center [325, 207] width 49 height 14
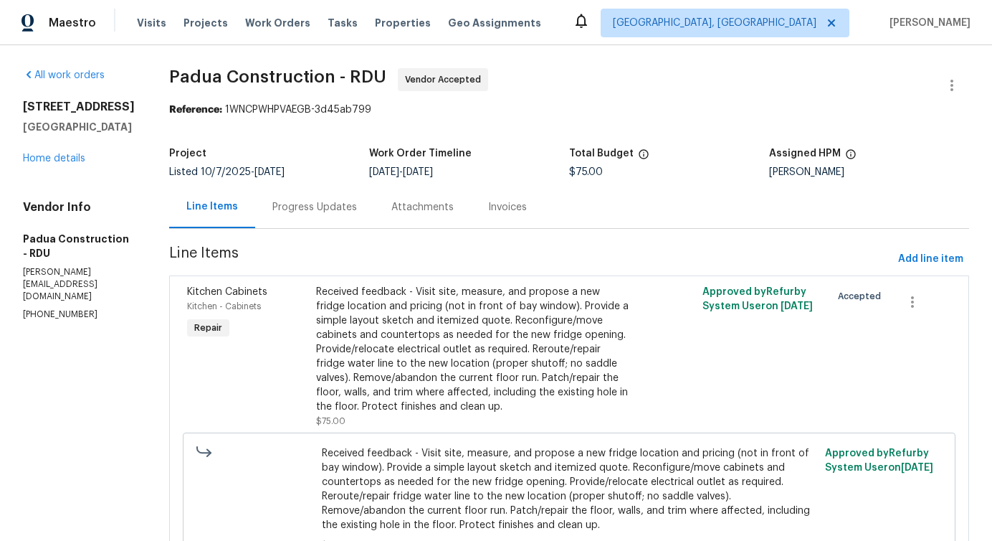
click at [270, 217] on div "Progress Updates" at bounding box center [314, 207] width 119 height 42
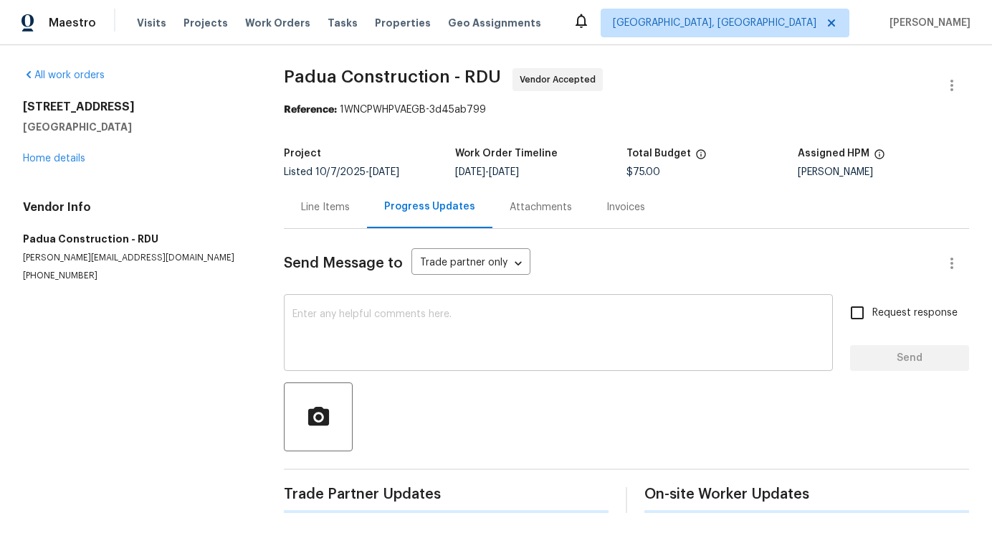
click at [308, 333] on textarea at bounding box center [559, 334] width 532 height 50
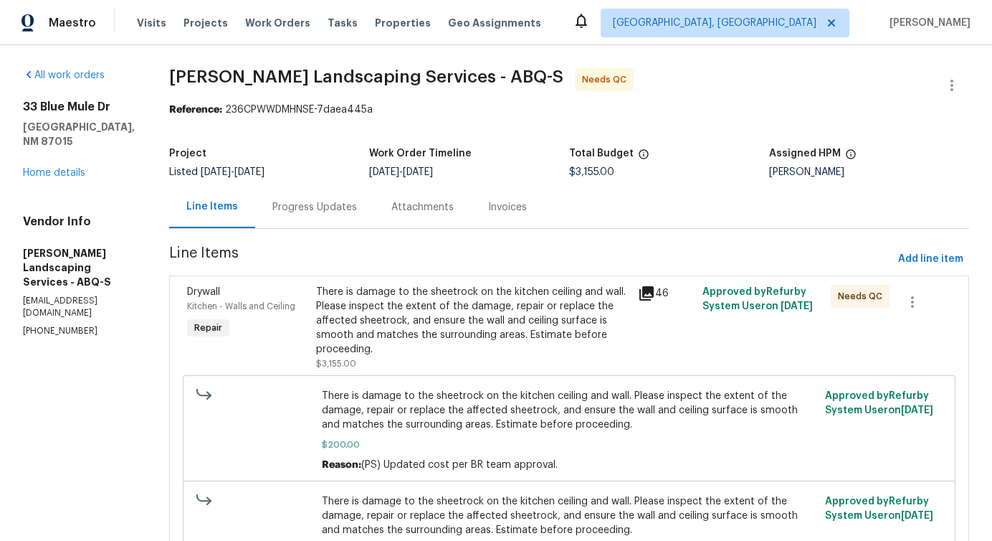
click at [321, 214] on div "Progress Updates" at bounding box center [314, 207] width 85 height 14
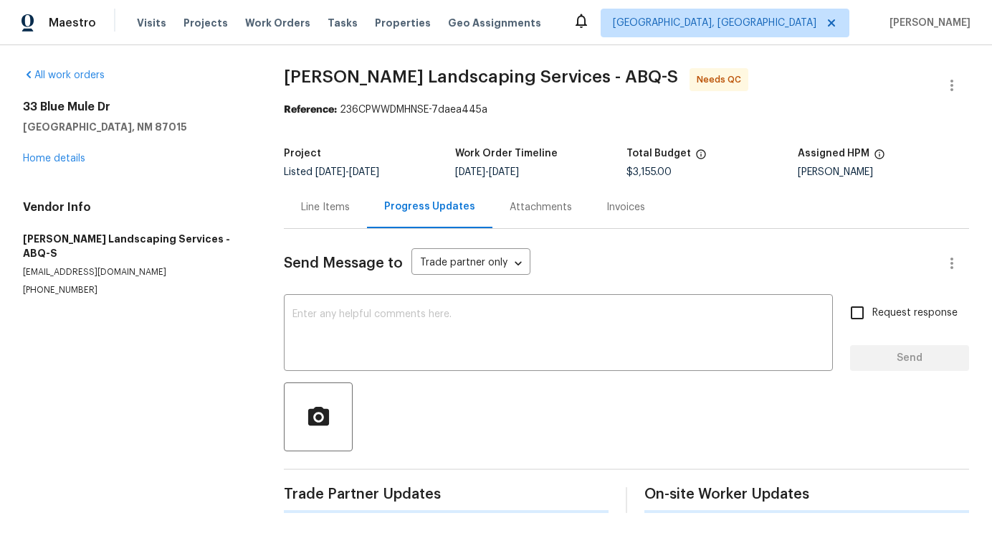
click at [351, 323] on textarea at bounding box center [559, 334] width 532 height 50
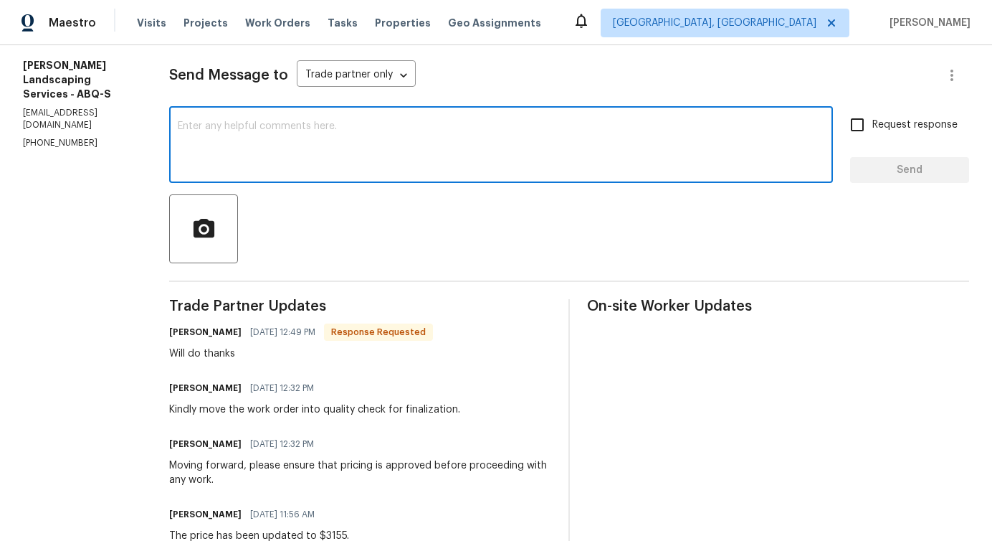
scroll to position [249, 0]
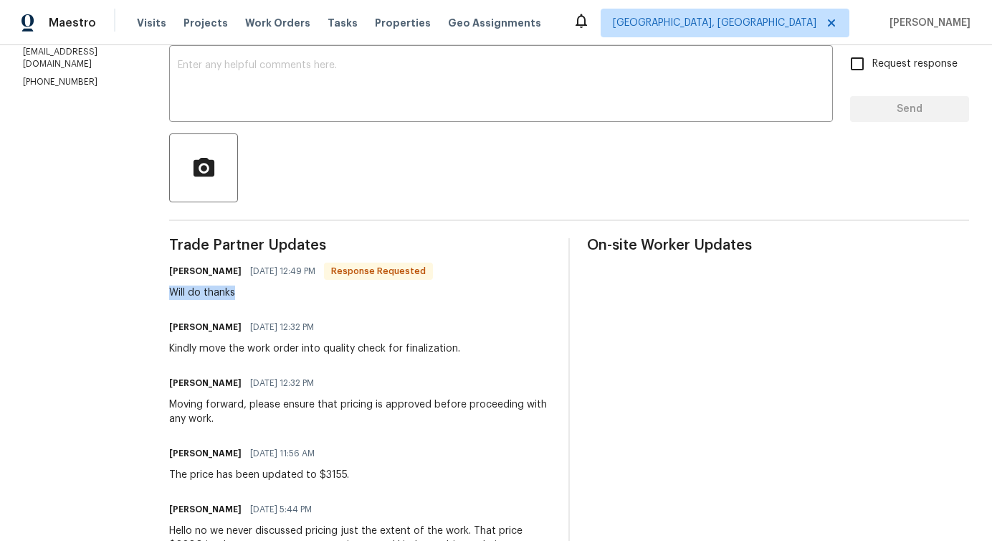
drag, startPoint x: 226, startPoint y: 291, endPoint x: 338, endPoint y: 291, distance: 112.6
drag, startPoint x: 278, startPoint y: 346, endPoint x: 472, endPoint y: 355, distance: 194.5
click at [460, 355] on div "Kindly move the work order into quality check for finalization." at bounding box center [314, 348] width 291 height 14
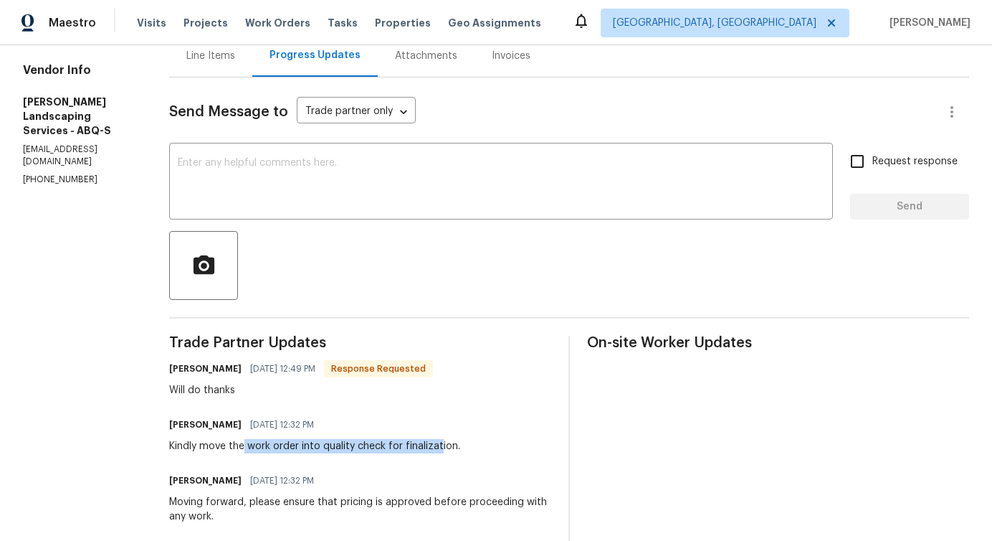
scroll to position [0, 0]
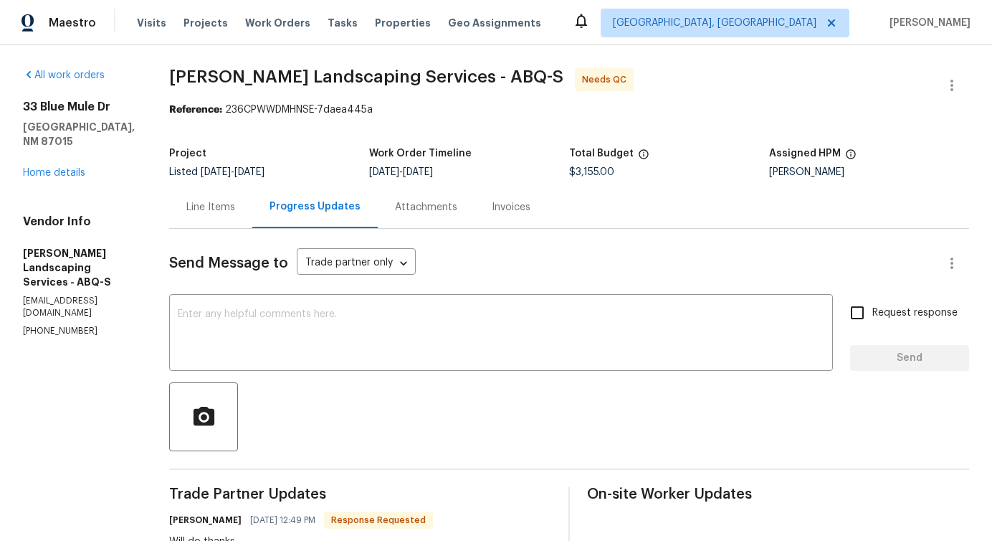
click at [252, 212] on div "Line Items" at bounding box center [210, 207] width 83 height 42
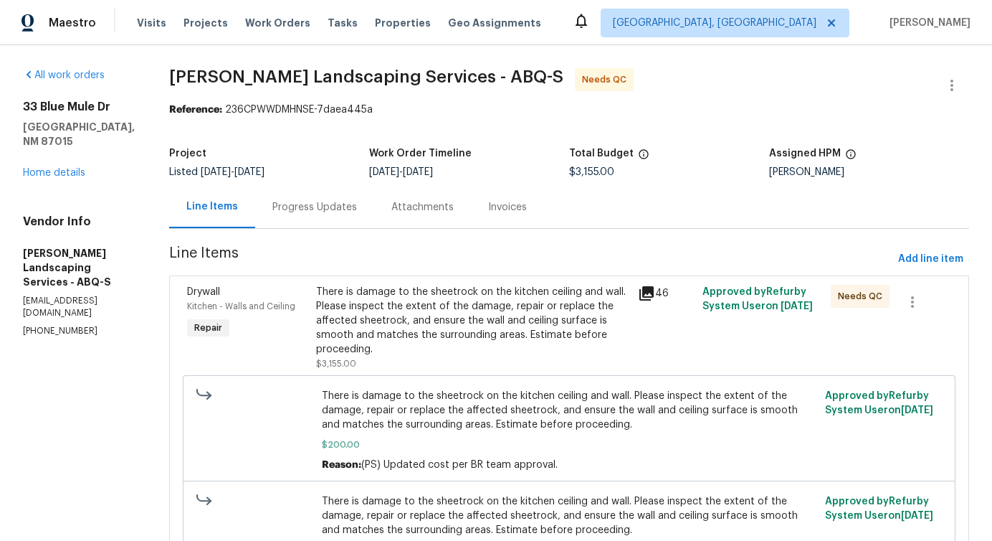
click at [357, 225] on div "Progress Updates" at bounding box center [314, 207] width 119 height 42
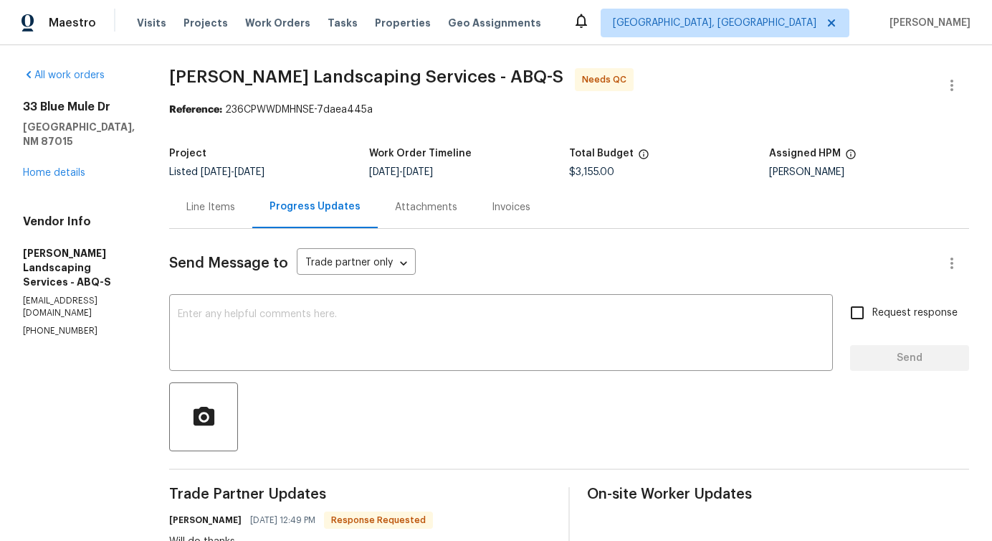
click at [235, 209] on div "Line Items" at bounding box center [210, 207] width 49 height 14
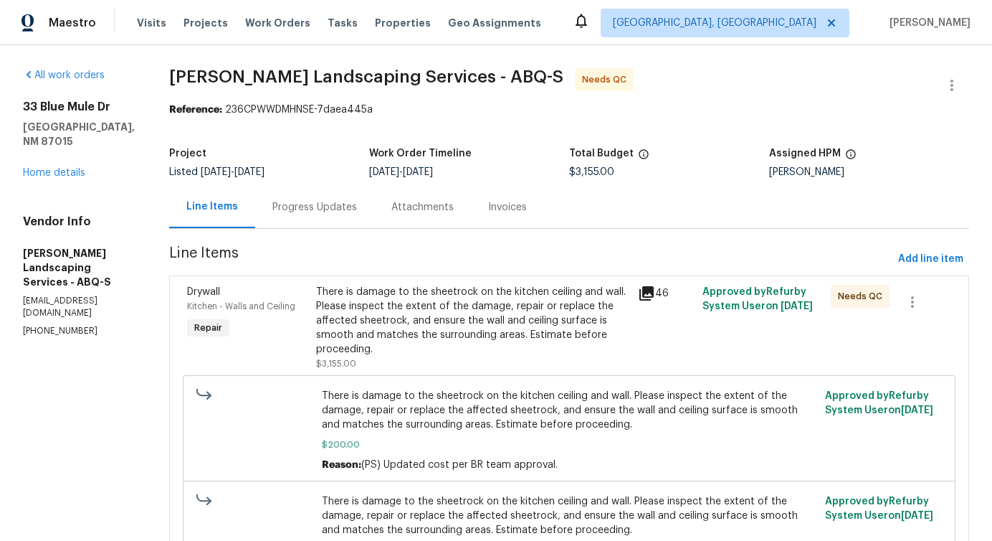
click at [338, 222] on div "Progress Updates" at bounding box center [314, 207] width 119 height 42
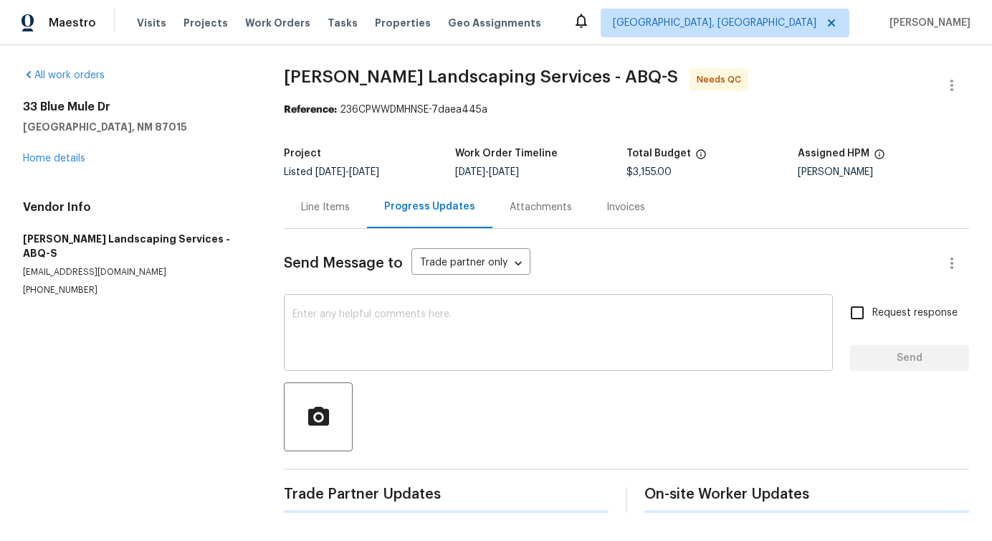
click at [424, 351] on textarea at bounding box center [559, 334] width 532 height 50
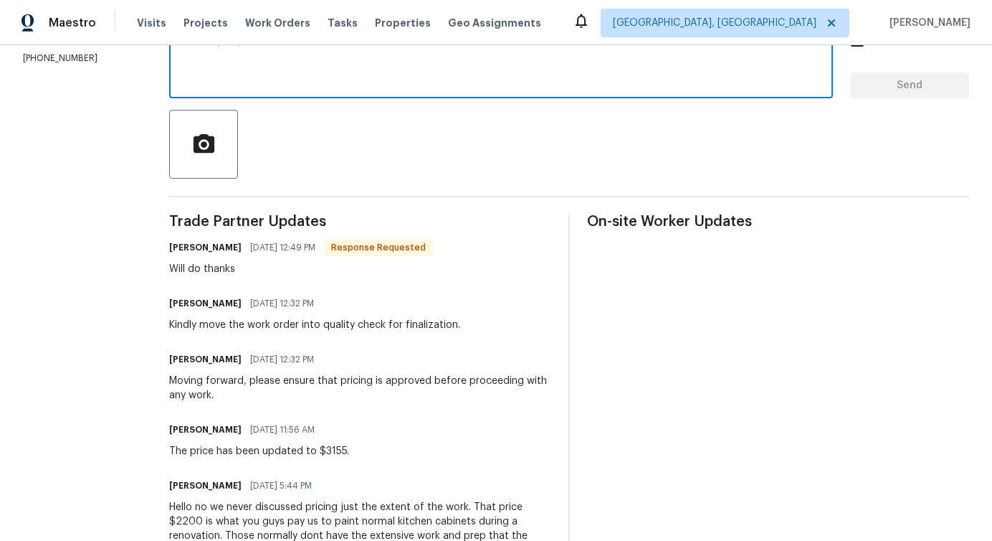
scroll to position [284, 0]
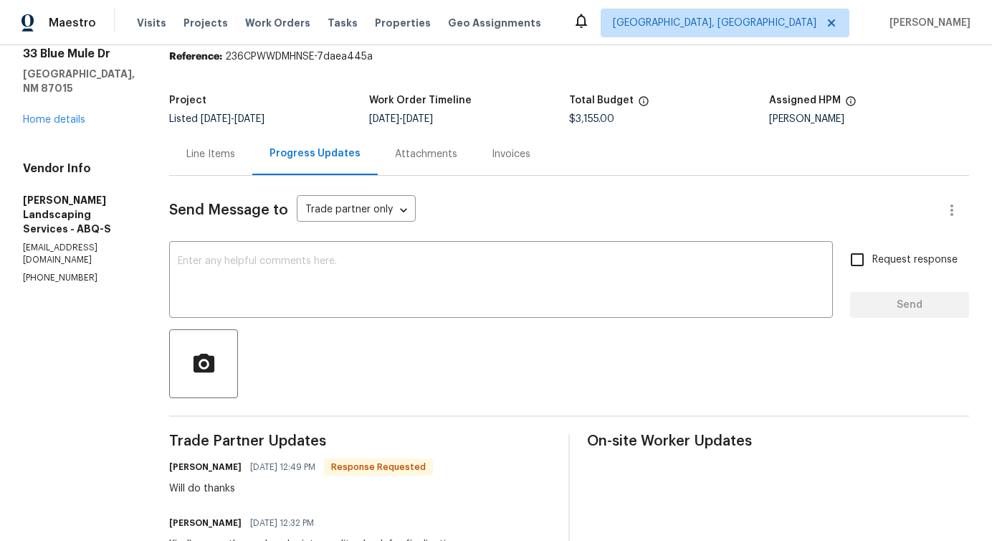
scroll to position [0, 0]
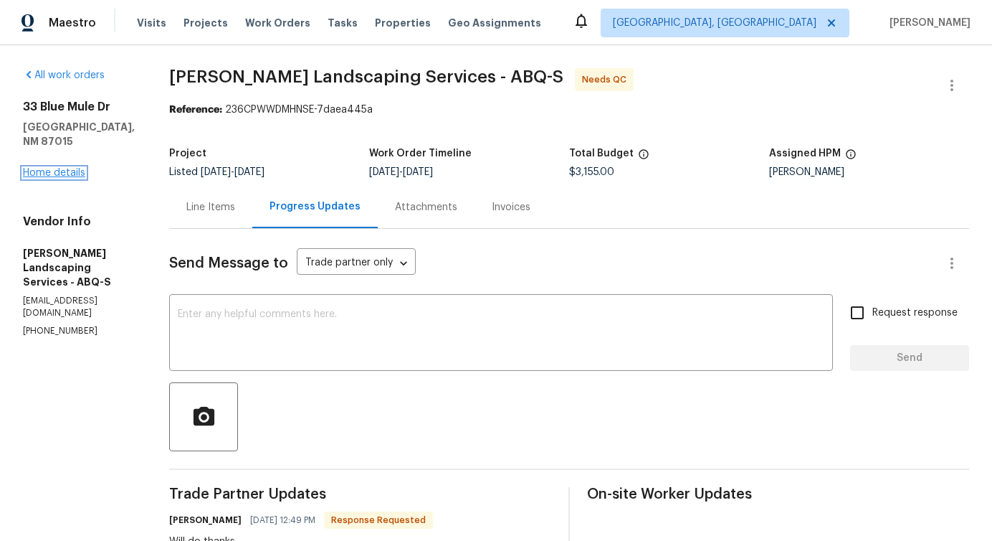
click at [70, 168] on link "Home details" at bounding box center [54, 173] width 62 height 10
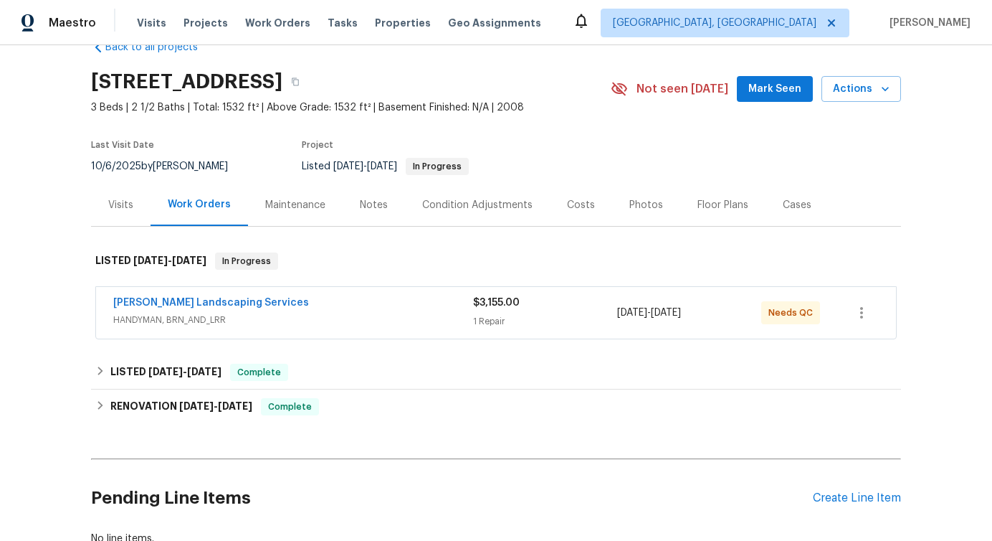
scroll to position [34, 0]
click at [179, 303] on link "[PERSON_NAME] Landscaping Services" at bounding box center [211, 302] width 196 height 10
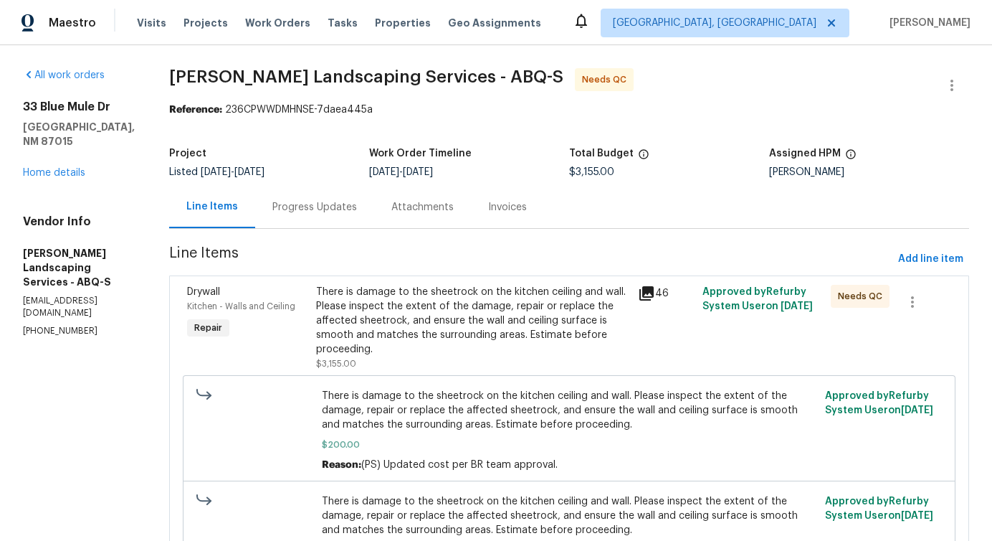
click at [348, 207] on div "Progress Updates" at bounding box center [314, 207] width 85 height 14
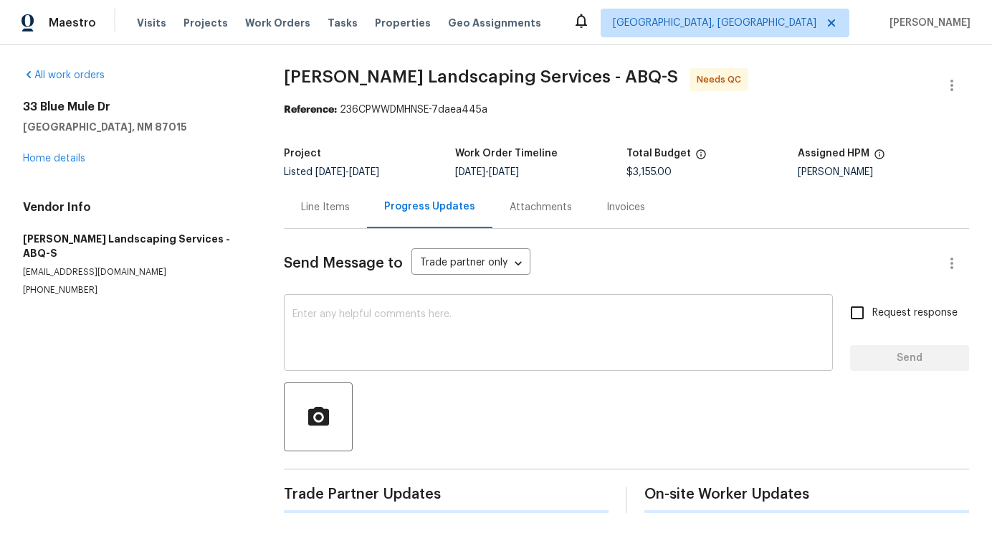
click at [359, 303] on div "x ​" at bounding box center [558, 334] width 549 height 73
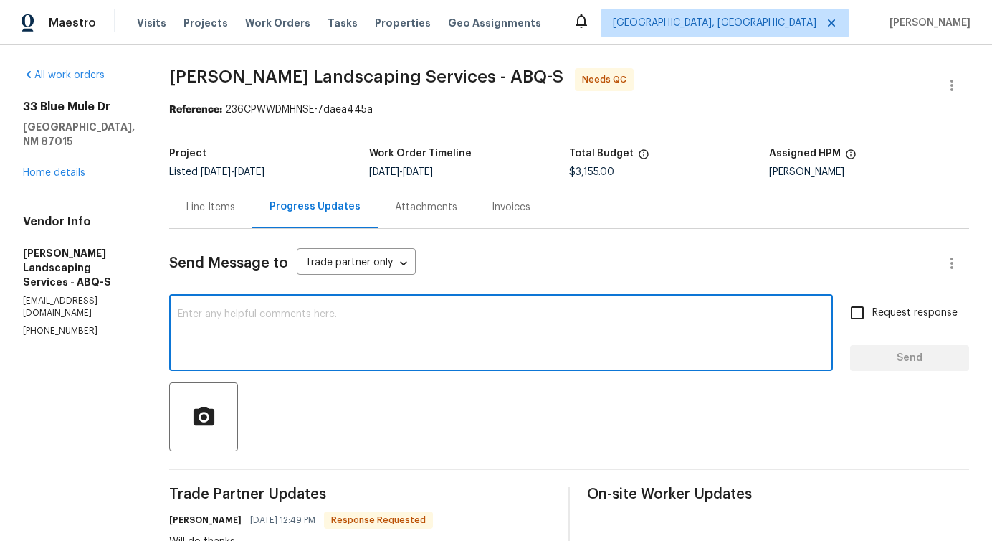
click at [359, 303] on div "x ​" at bounding box center [501, 334] width 664 height 73
click at [953, 83] on icon "button" at bounding box center [952, 85] width 17 height 17
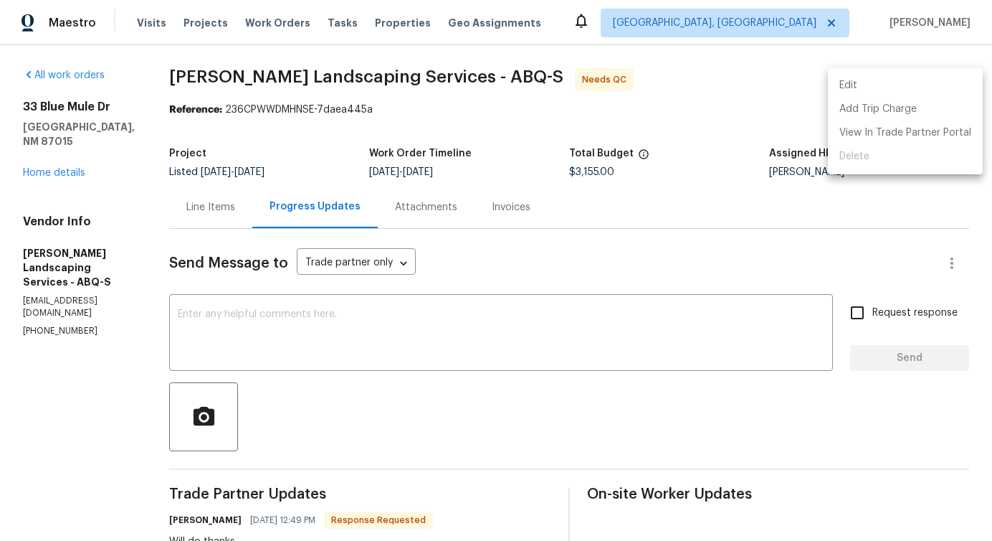
click at [910, 81] on li "Edit" at bounding box center [905, 86] width 155 height 24
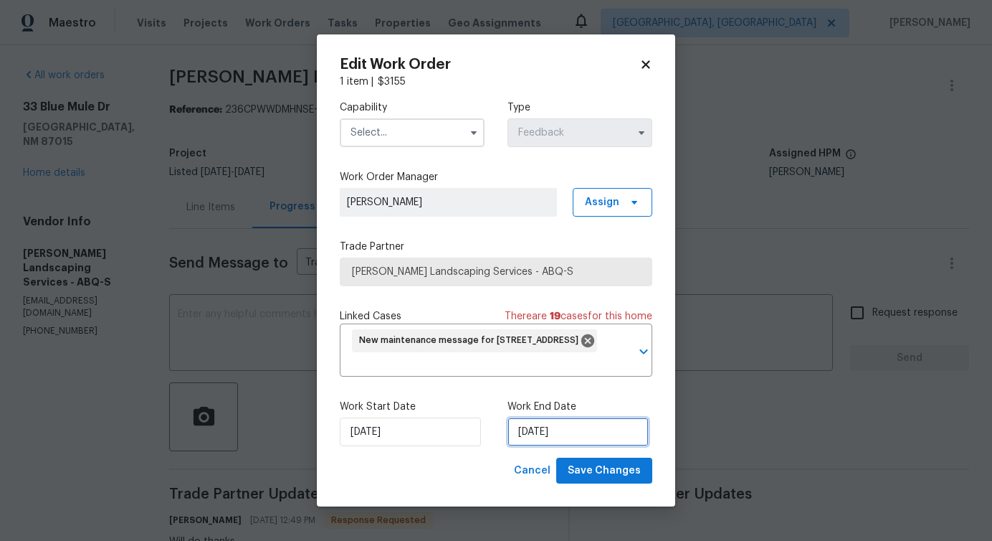
click at [541, 438] on input "9/27/2025" at bounding box center [578, 431] width 141 height 29
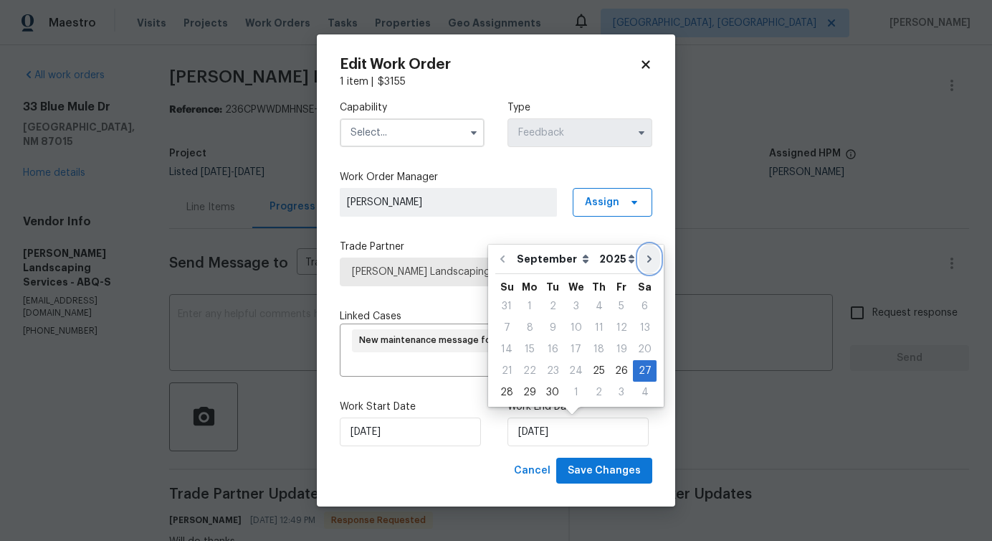
click at [644, 260] on icon "Go to next month" at bounding box center [649, 258] width 11 height 11
type input "10/27/2025"
select select "9"
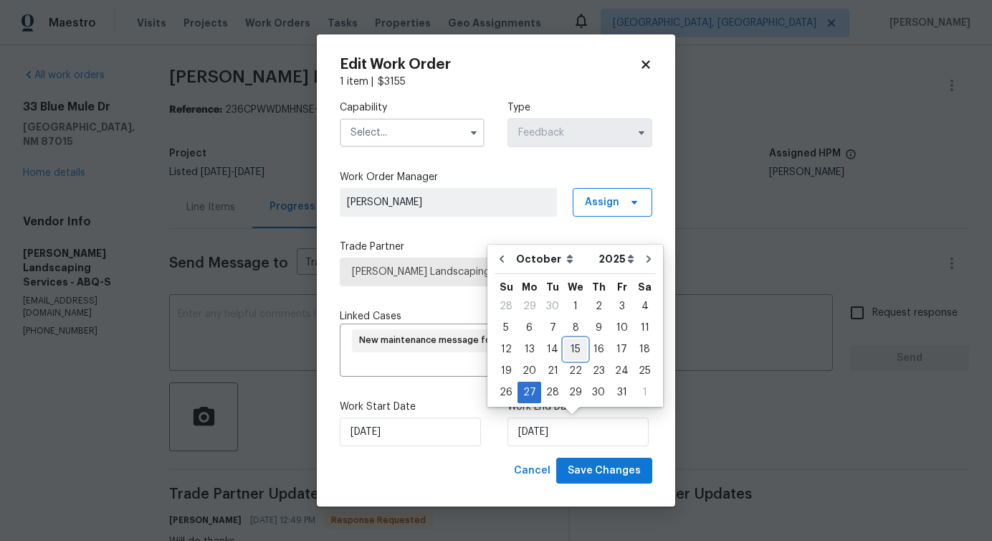
click at [582, 345] on div "15" at bounding box center [575, 349] width 23 height 20
type input "[DATE]"
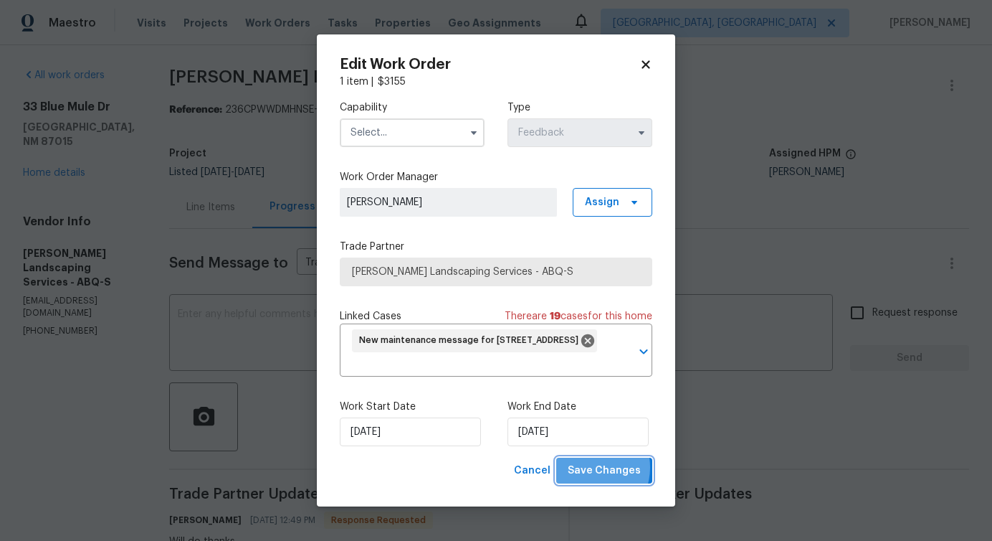
click at [594, 468] on span "Save Changes" at bounding box center [604, 471] width 73 height 18
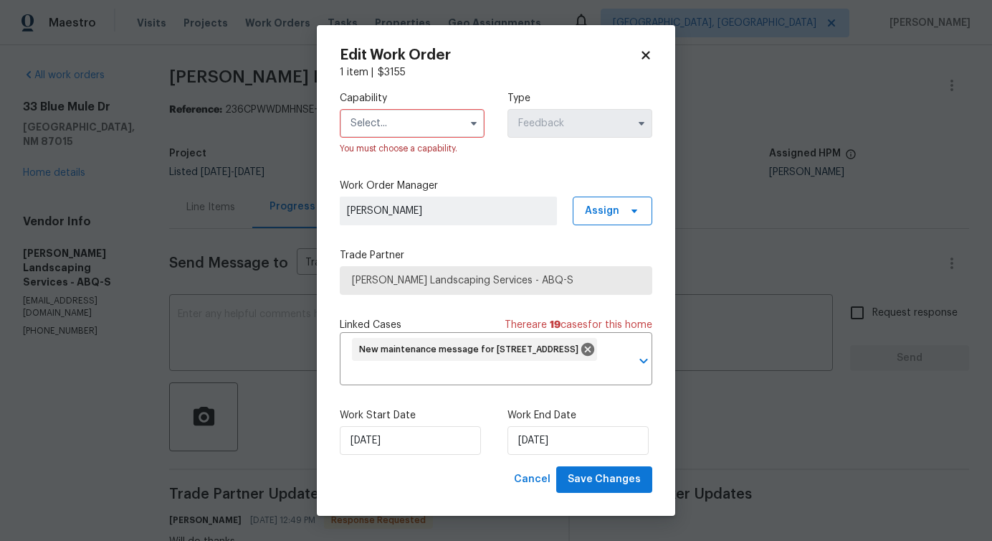
click at [461, 117] on input "text" at bounding box center [412, 123] width 145 height 29
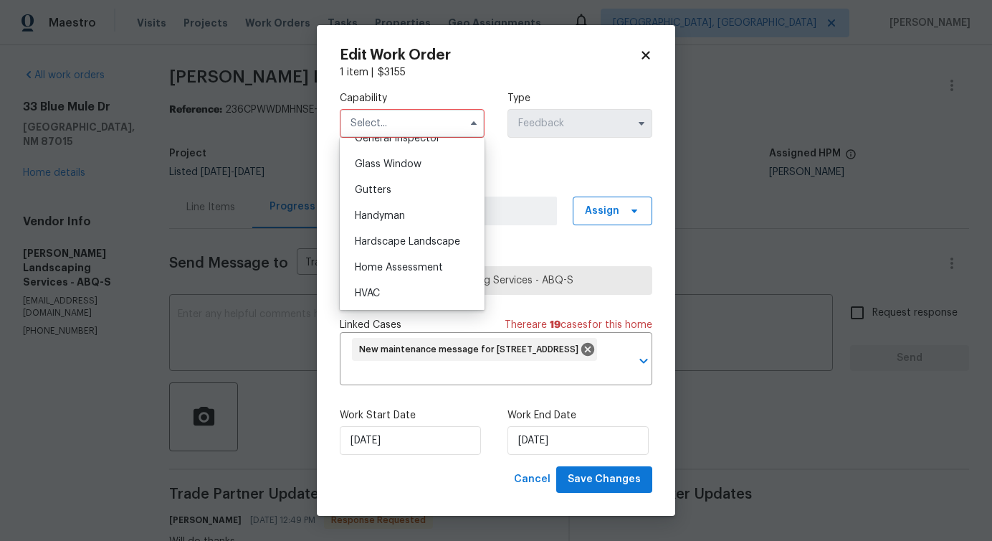
scroll to position [761, 0]
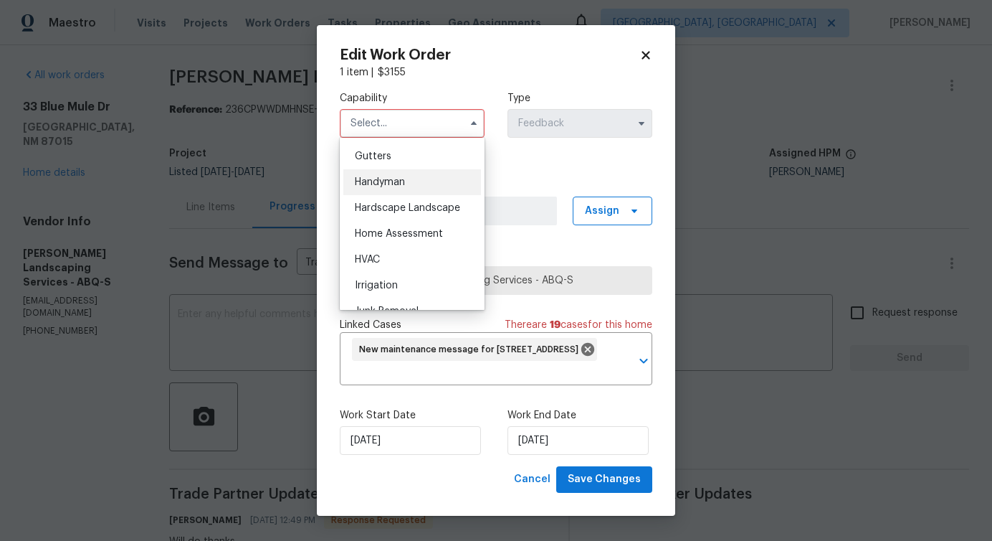
click at [433, 184] on div "Handyman" at bounding box center [412, 182] width 138 height 26
type input "Handyman"
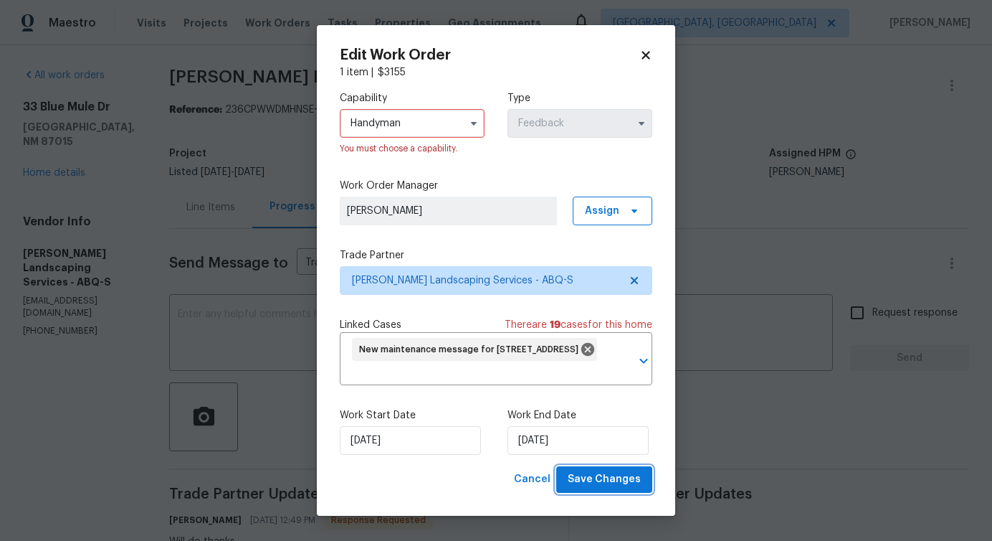
click at [597, 490] on button "Save Changes" at bounding box center [604, 479] width 96 height 27
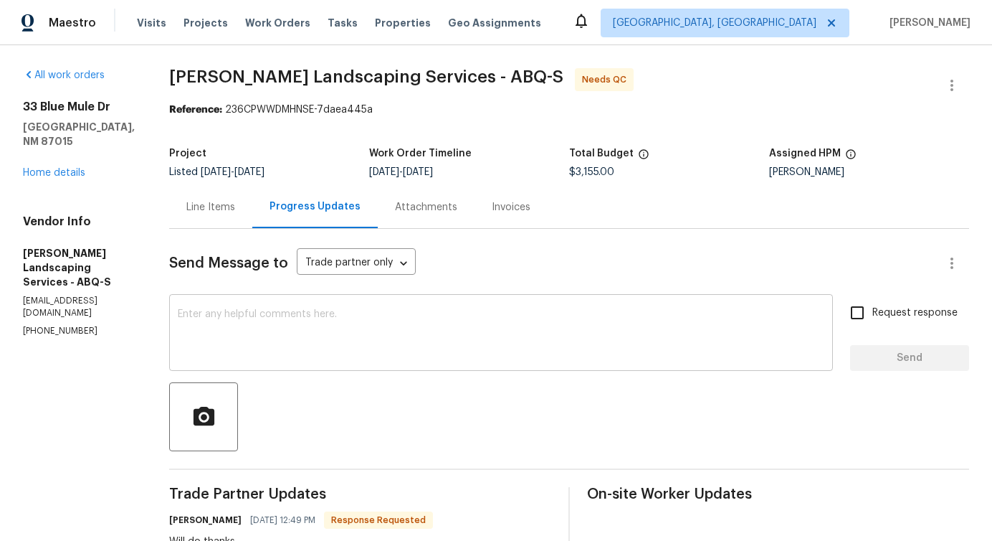
click at [348, 334] on textarea at bounding box center [501, 334] width 647 height 50
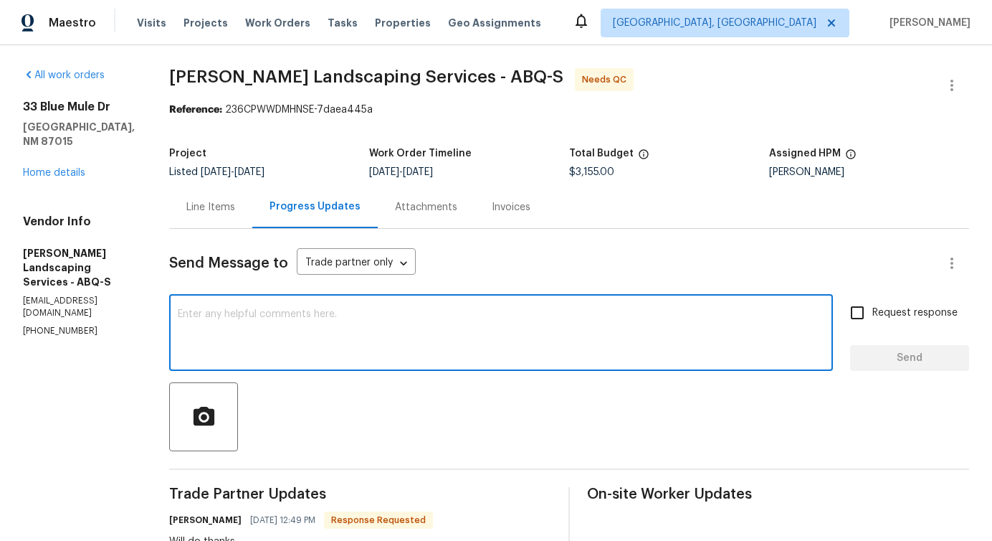
click at [246, 189] on div "Line Items" at bounding box center [210, 207] width 83 height 42
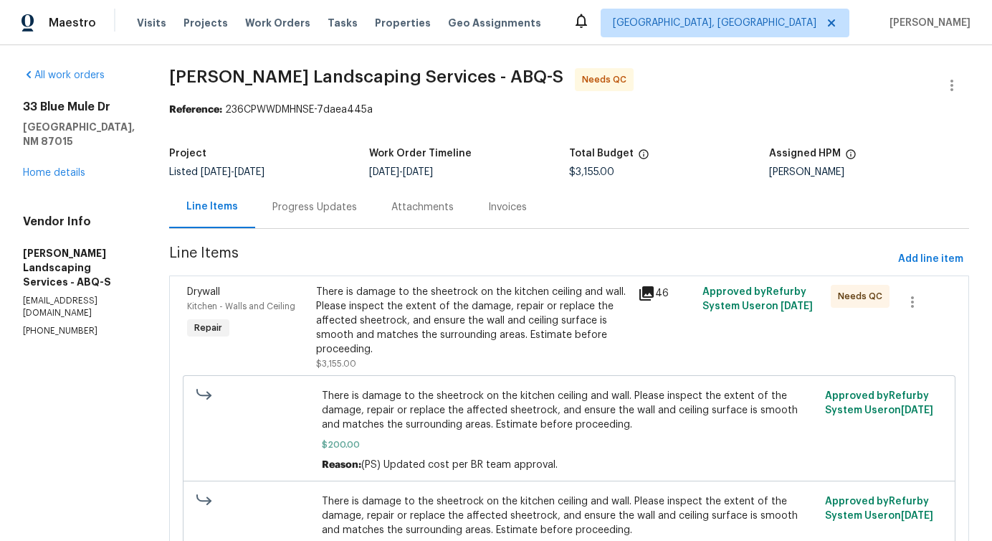
click at [457, 335] on div "There is damage to the sheetrock on the kitchen ceiling and wall. Please inspec…" at bounding box center [472, 321] width 313 height 72
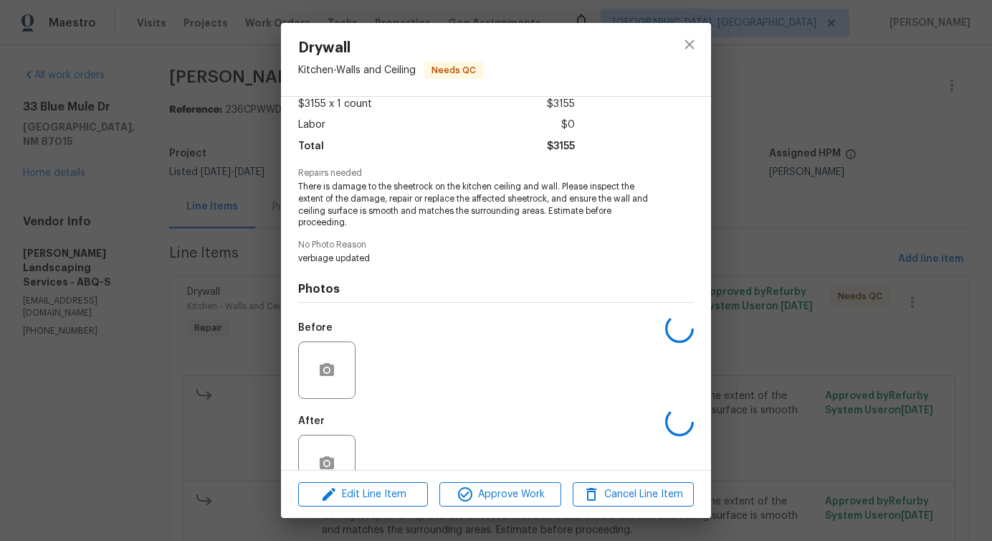
scroll to position [120, 0]
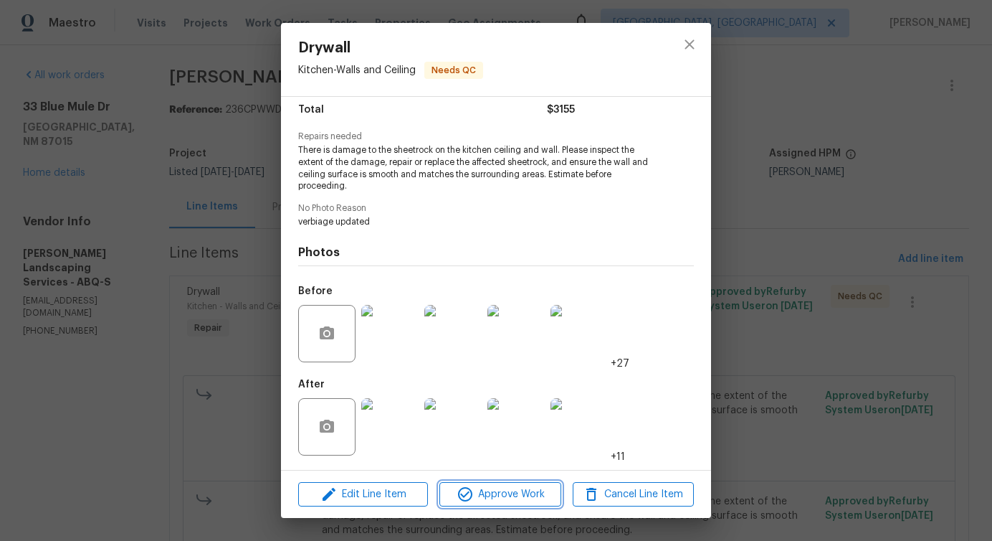
click at [516, 491] on span "Approve Work" at bounding box center [500, 494] width 113 height 18
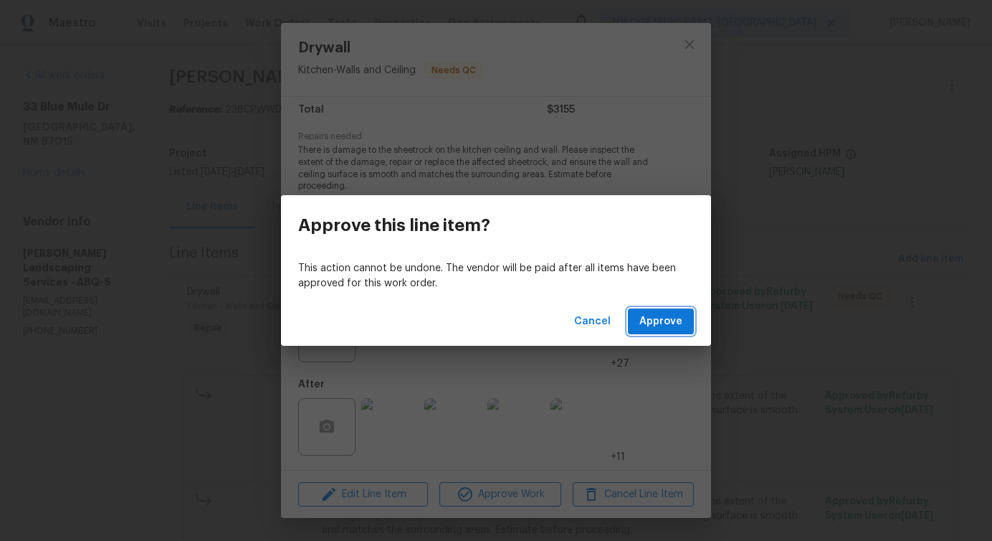
click at [669, 318] on span "Approve" at bounding box center [661, 322] width 43 height 18
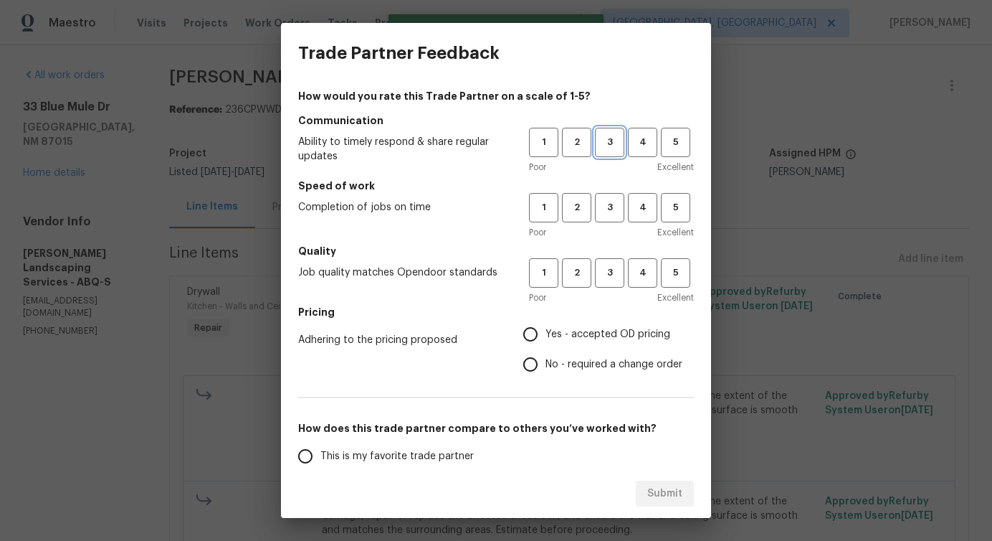
click at [601, 141] on span "3" at bounding box center [610, 142] width 27 height 16
click at [608, 207] on span "3" at bounding box center [610, 207] width 27 height 16
click at [609, 288] on div "1 2 3 4 5 Poor Excellent" at bounding box center [611, 281] width 165 height 47
click at [611, 270] on span "3" at bounding box center [610, 273] width 27 height 16
click at [564, 357] on span "No - required a change order" at bounding box center [614, 364] width 137 height 15
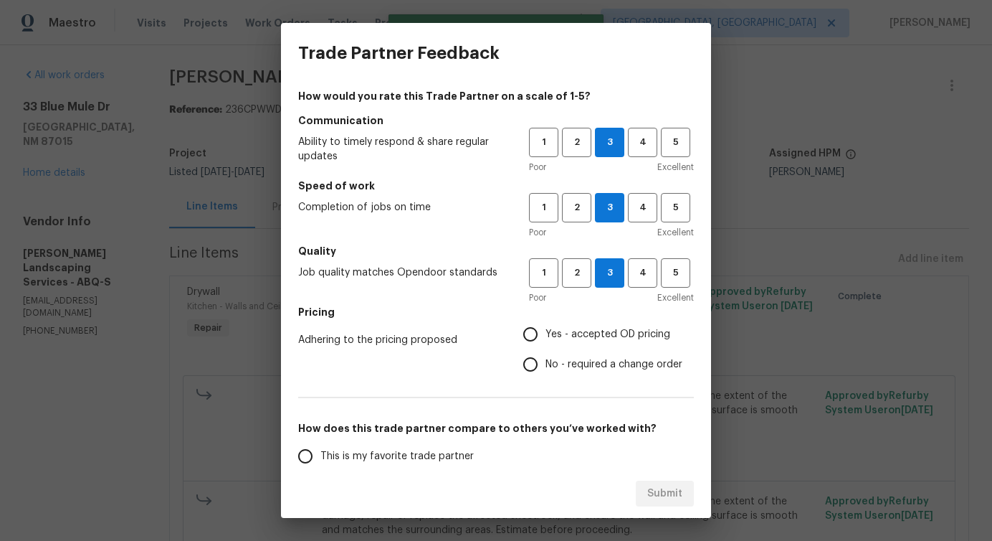
click at [546, 357] on input "No - required a change order" at bounding box center [531, 364] width 30 height 30
radio input "true"
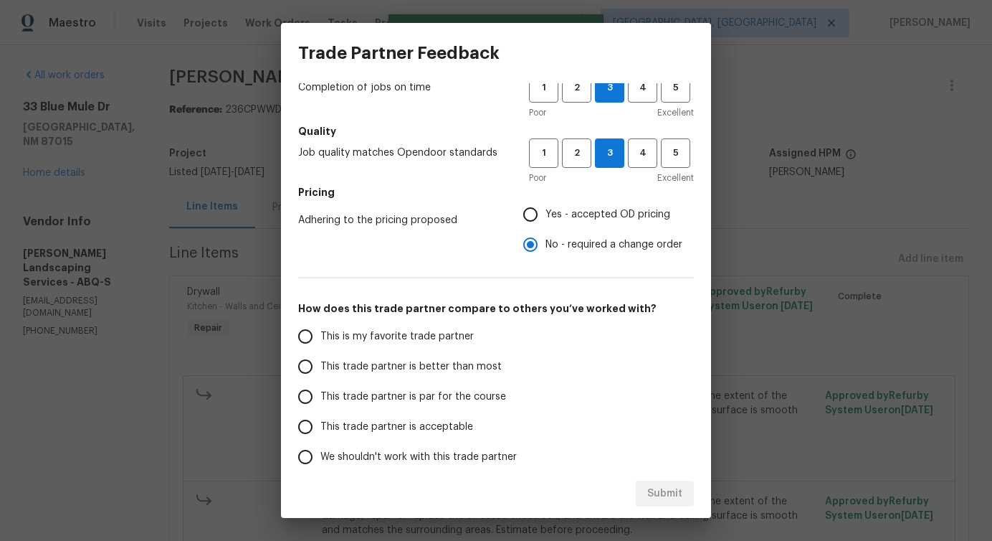
scroll to position [187, 0]
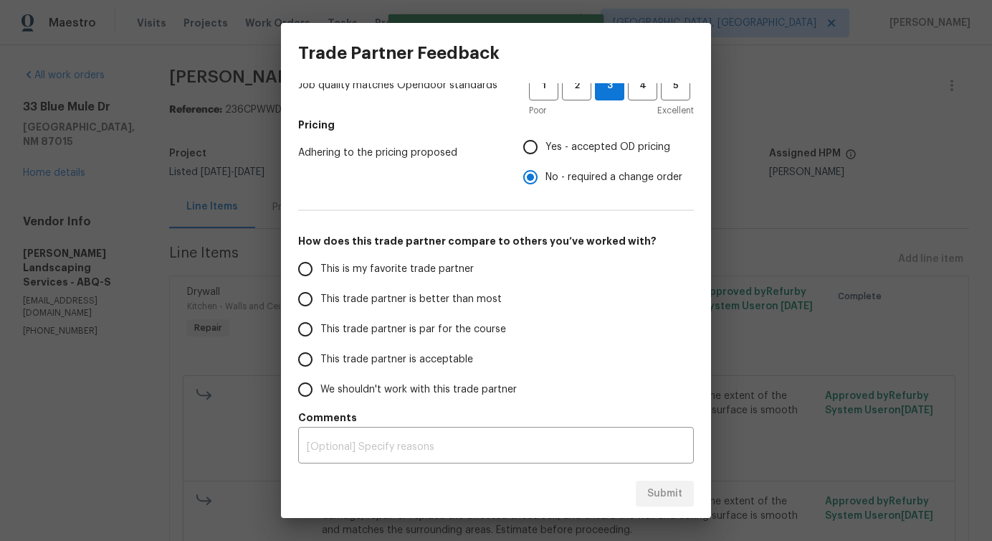
click at [475, 300] on span "This trade partner is better than most" at bounding box center [411, 299] width 181 height 15
click at [321, 300] on input "This trade partner is better than most" at bounding box center [305, 299] width 30 height 30
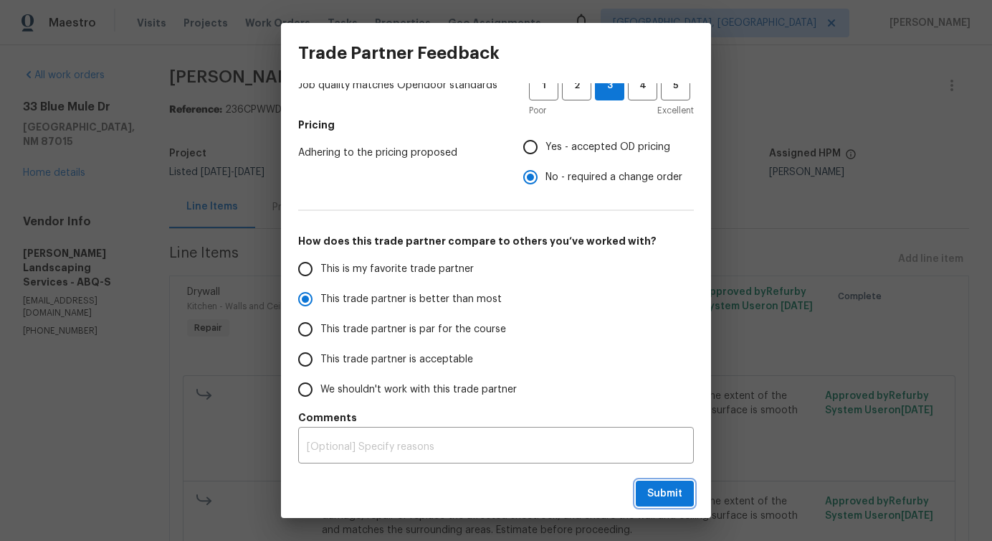
click at [658, 490] on span "Submit" at bounding box center [665, 494] width 35 height 18
radio input "true"
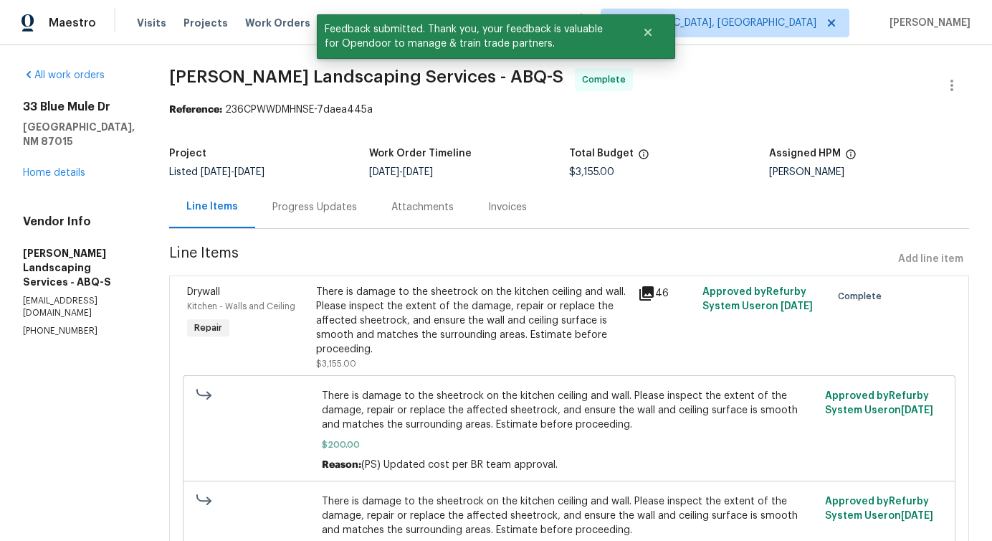
click at [346, 207] on div "Progress Updates" at bounding box center [314, 207] width 85 height 14
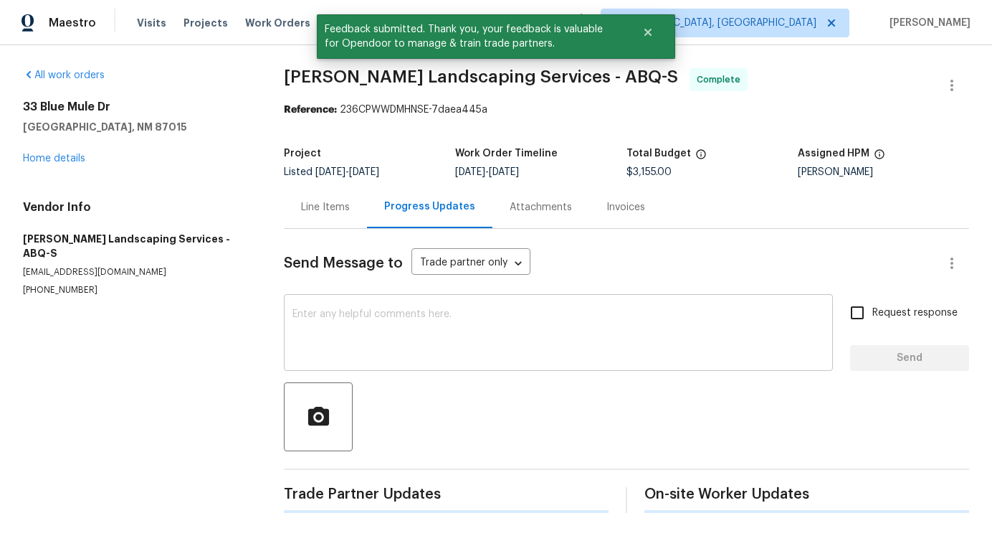
click at [381, 314] on textarea at bounding box center [559, 334] width 532 height 50
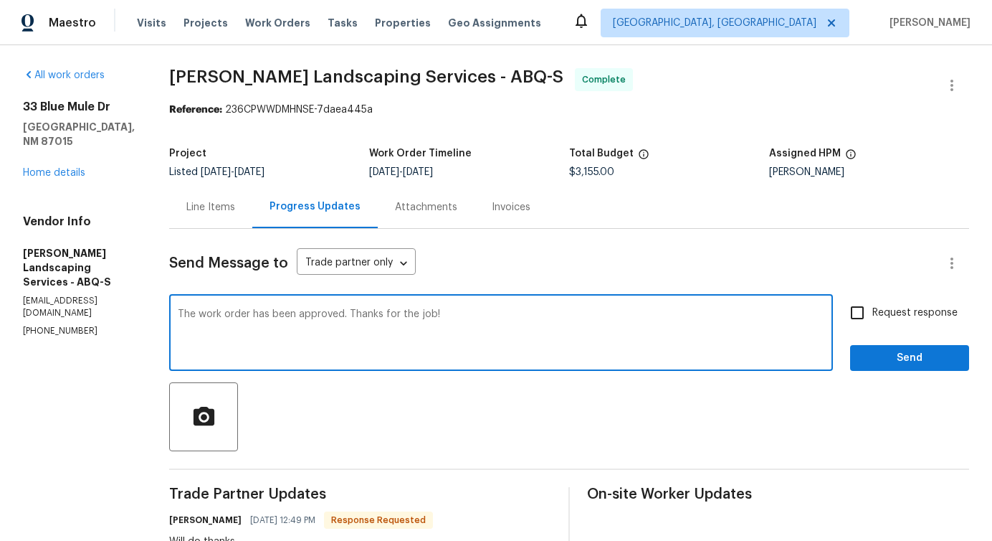
type textarea "The work order has been approved. Thanks for the job!"
click at [893, 364] on span "Send" at bounding box center [910, 358] width 96 height 18
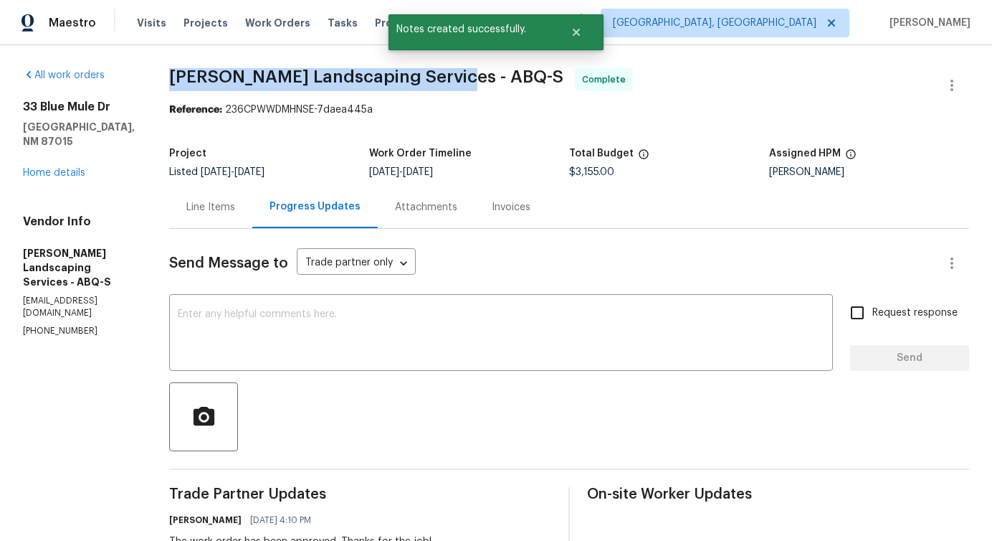
drag, startPoint x: 194, startPoint y: 75, endPoint x: 480, endPoint y: 75, distance: 286.1
copy span "Rodriguez Landscaping Services -"
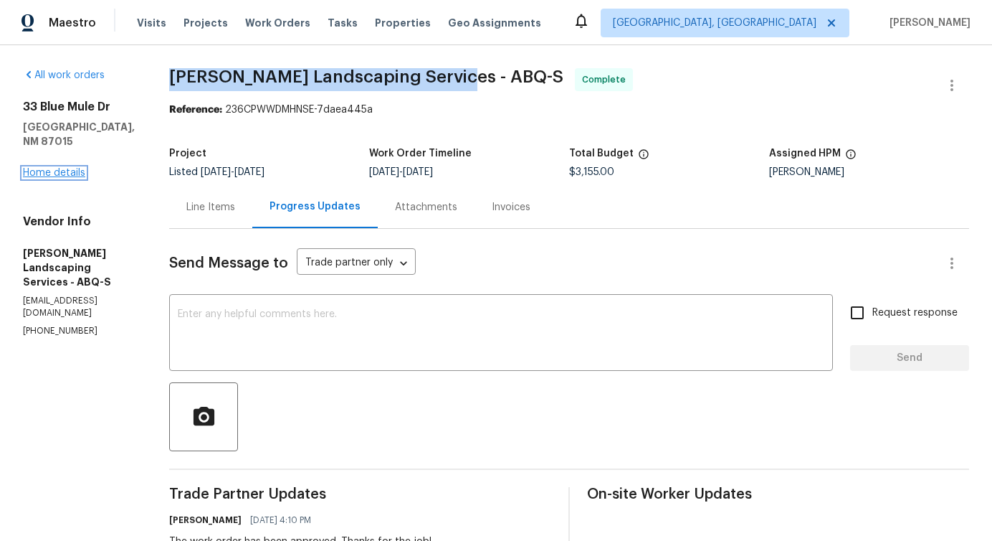
click at [55, 168] on link "Home details" at bounding box center [54, 173] width 62 height 10
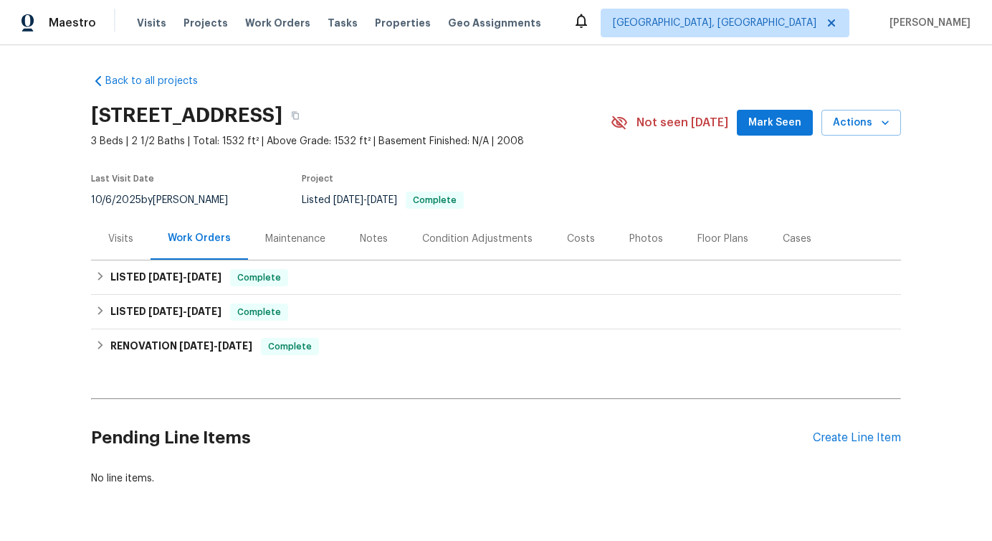
click at [797, 249] on div "Cases" at bounding box center [797, 238] width 63 height 42
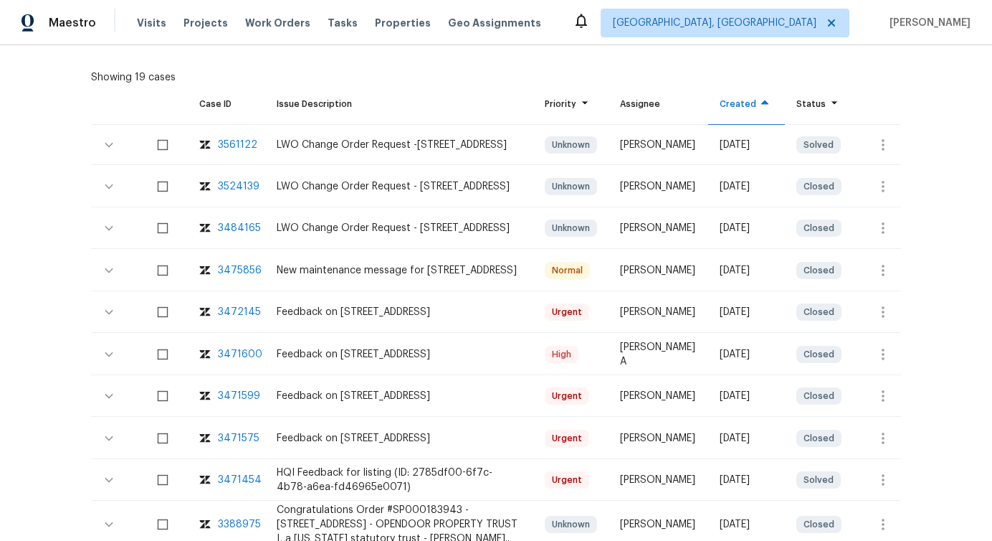
scroll to position [313, 0]
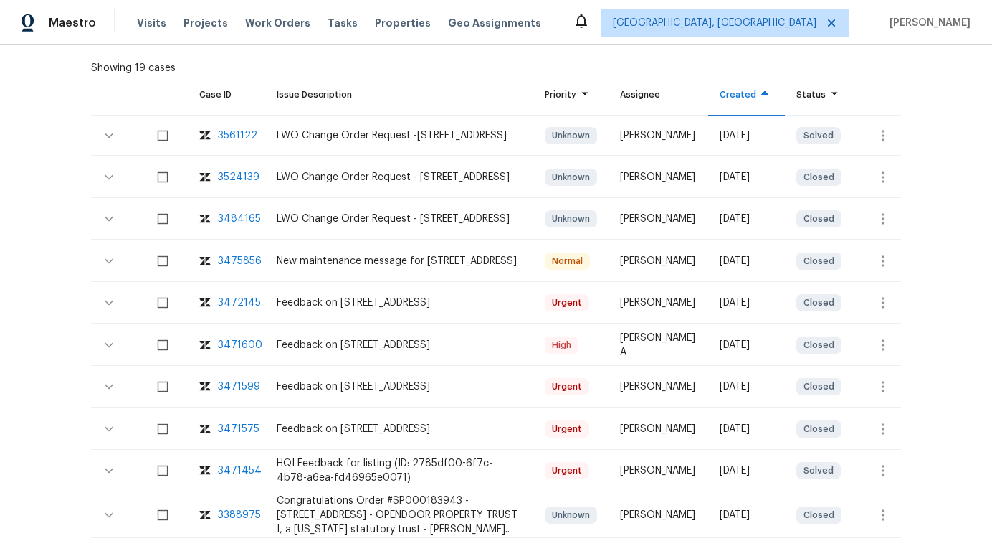
click at [227, 471] on div "3471454" at bounding box center [240, 470] width 44 height 14
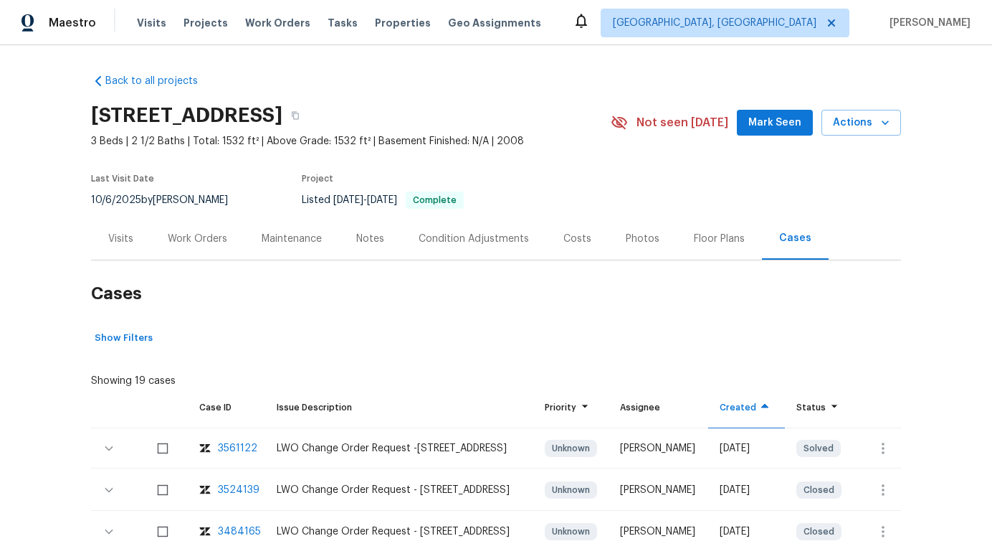
click at [185, 242] on div "Work Orders" at bounding box center [198, 239] width 60 height 14
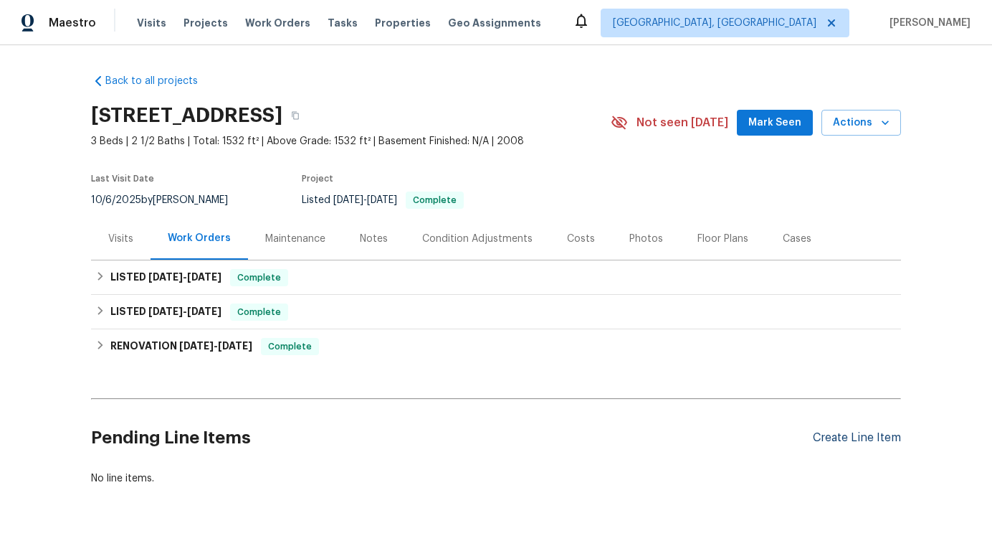
click at [858, 440] on div "Create Line Item" at bounding box center [857, 438] width 88 height 14
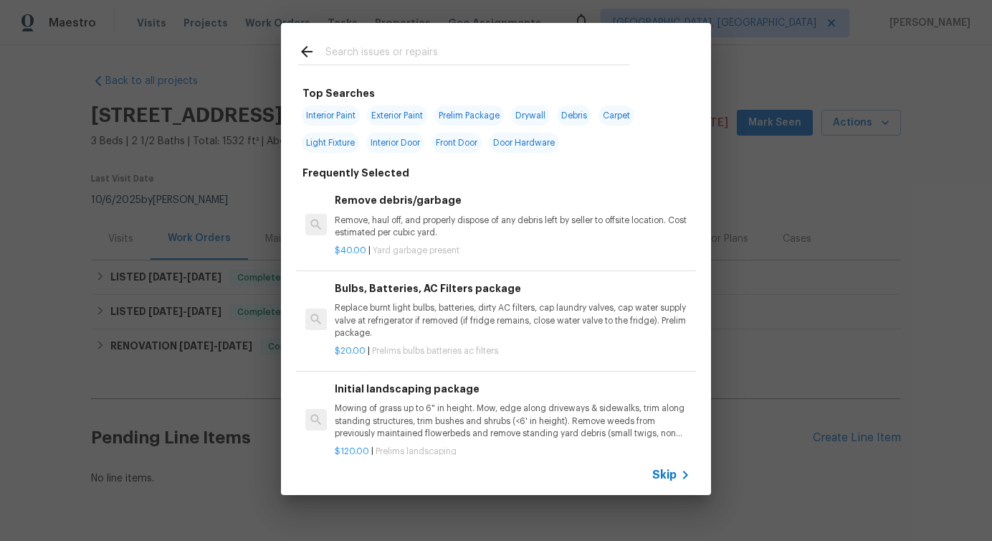
click at [668, 474] on span "Skip" at bounding box center [665, 475] width 24 height 14
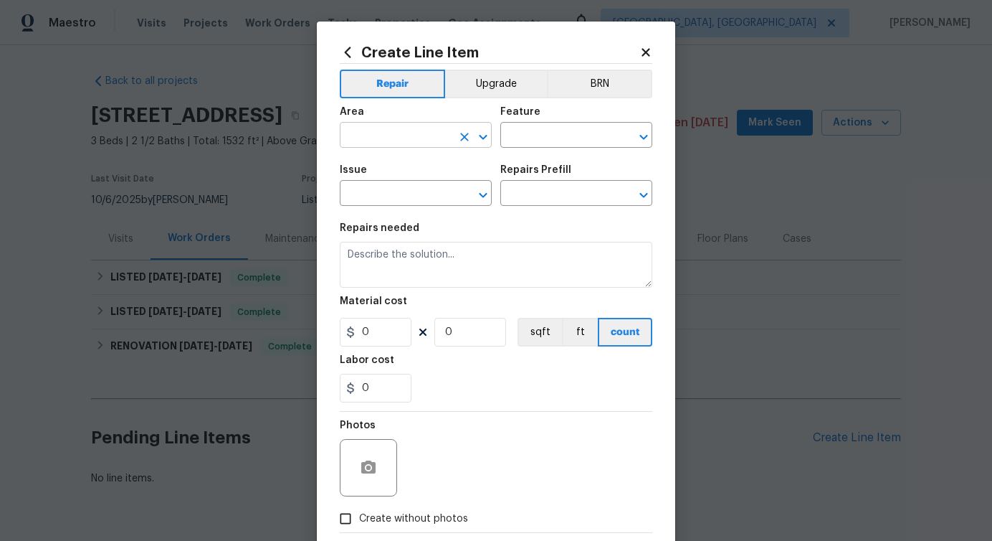
click at [437, 136] on input "text" at bounding box center [396, 136] width 112 height 22
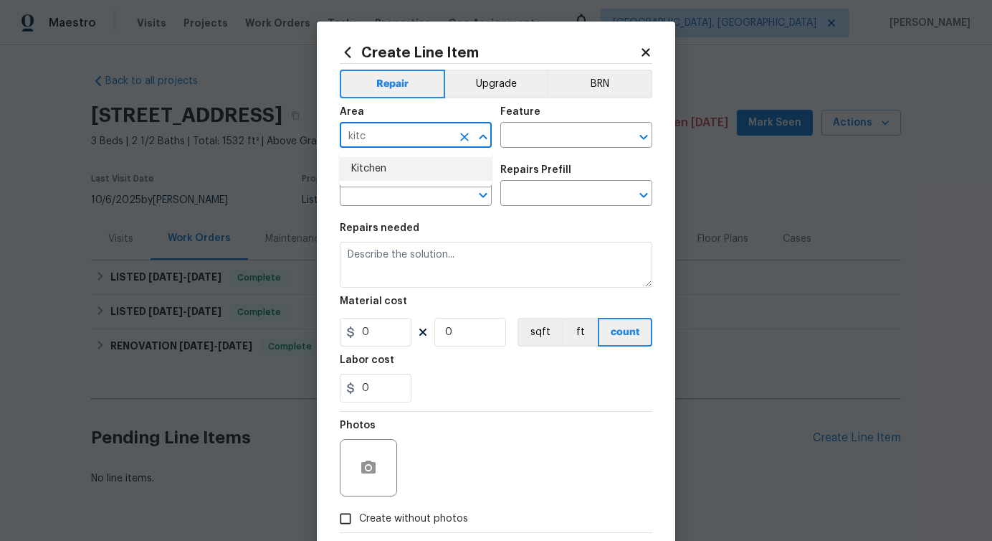
click at [428, 166] on li "Kitchen" at bounding box center [416, 169] width 152 height 24
type input "Kitchen"
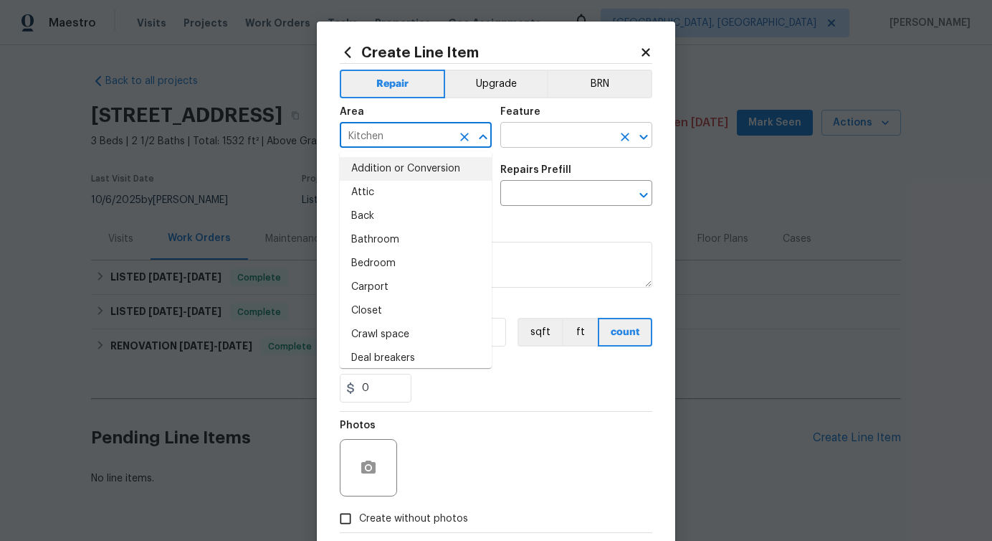
click at [568, 143] on input "text" at bounding box center [557, 136] width 112 height 22
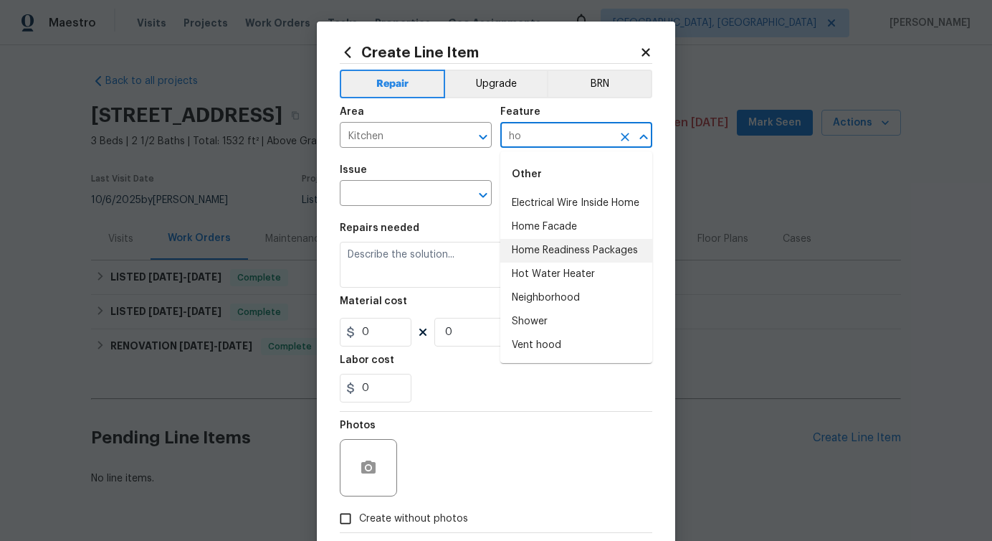
click at [577, 250] on li "Home Readiness Packages" at bounding box center [577, 251] width 152 height 24
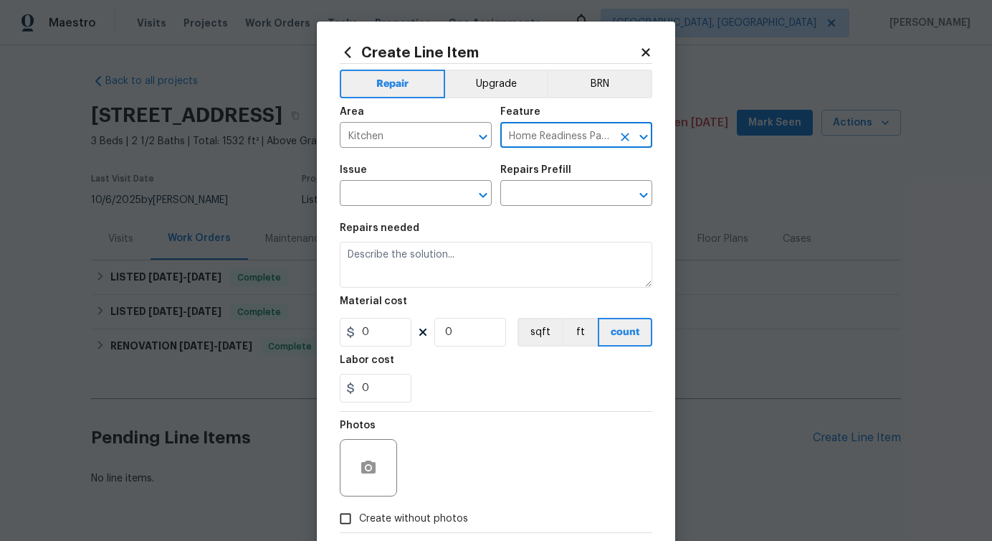
type input "Home Readiness Packages"
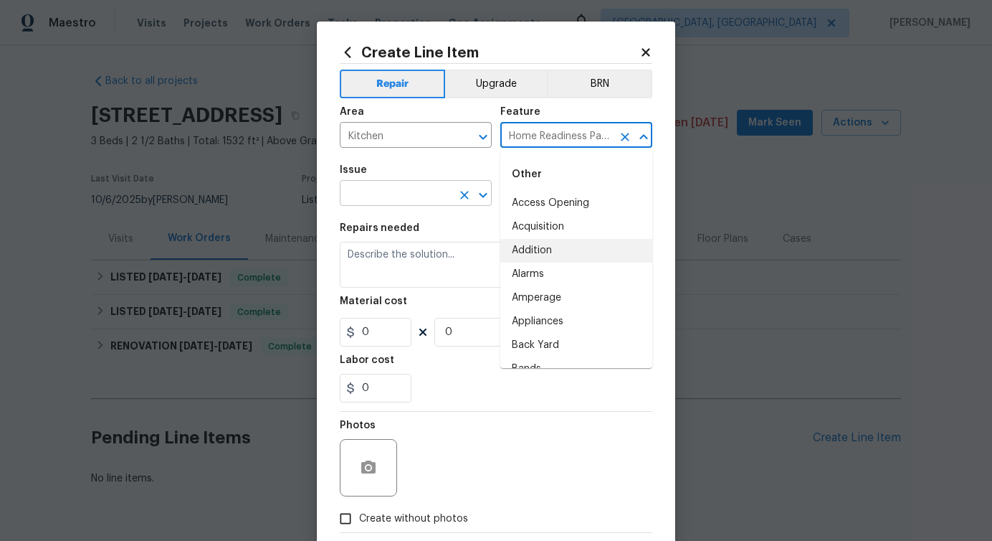
click at [419, 191] on input "text" at bounding box center [396, 195] width 112 height 22
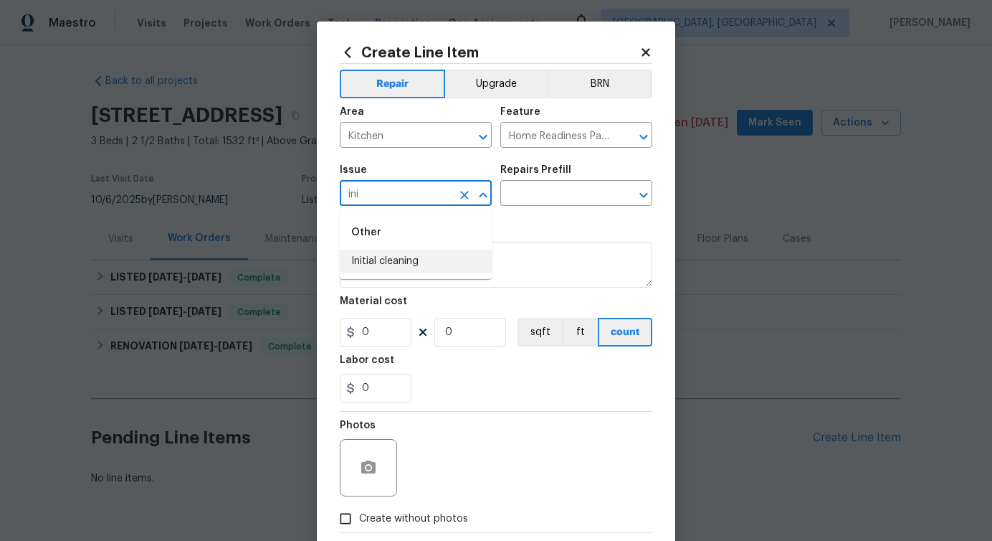
click at [382, 265] on li "Initial cleaning" at bounding box center [416, 262] width 152 height 24
type input "Initial cleaning"
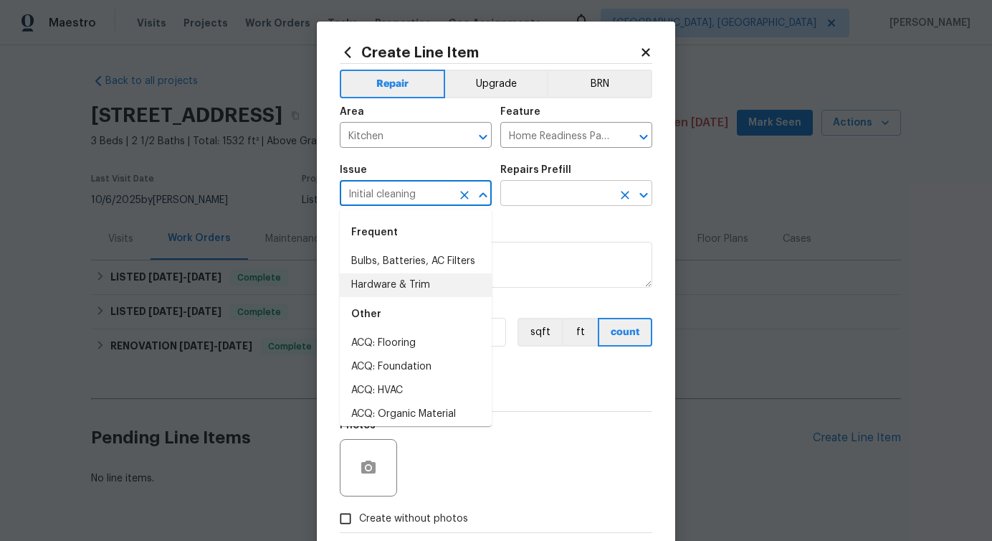
click at [549, 190] on input "text" at bounding box center [557, 195] width 112 height 22
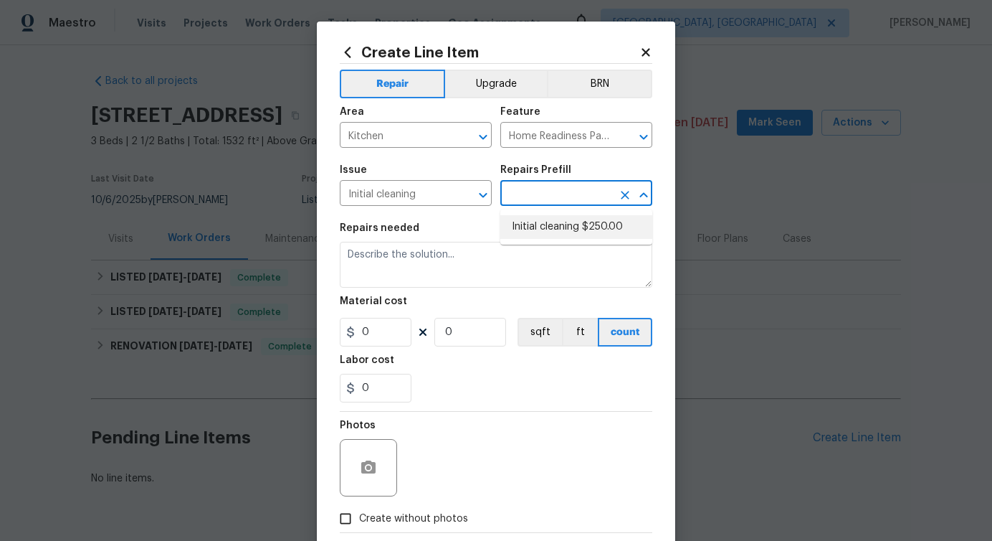
click at [532, 236] on li "Initial cleaning $250.00" at bounding box center [577, 227] width 152 height 24
type input "Initial cleaning $250.00"
type textarea "1. Wipe down exterior doors and trim. 2. Clean out all exterior light fixtures …"
type input "250"
type input "1"
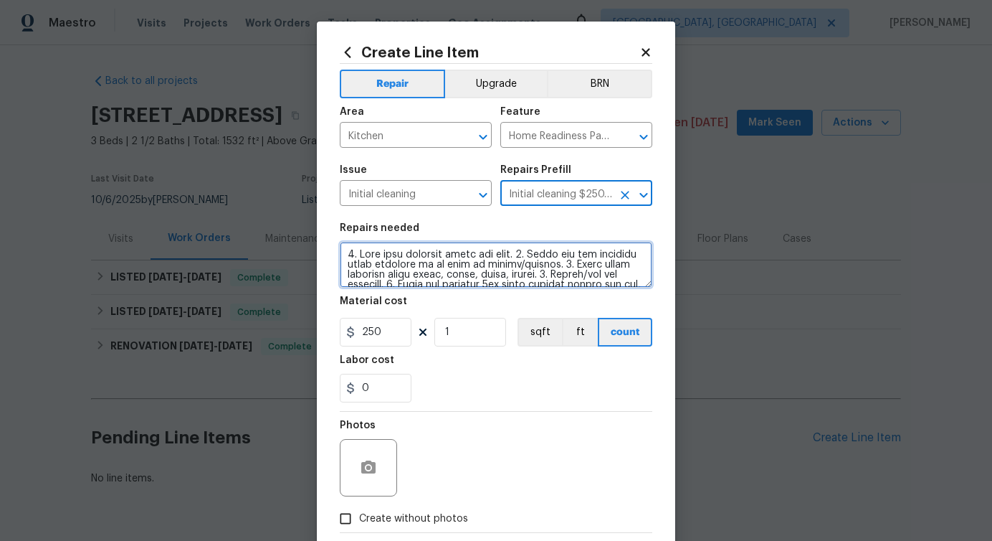
click at [473, 267] on textarea at bounding box center [496, 265] width 313 height 46
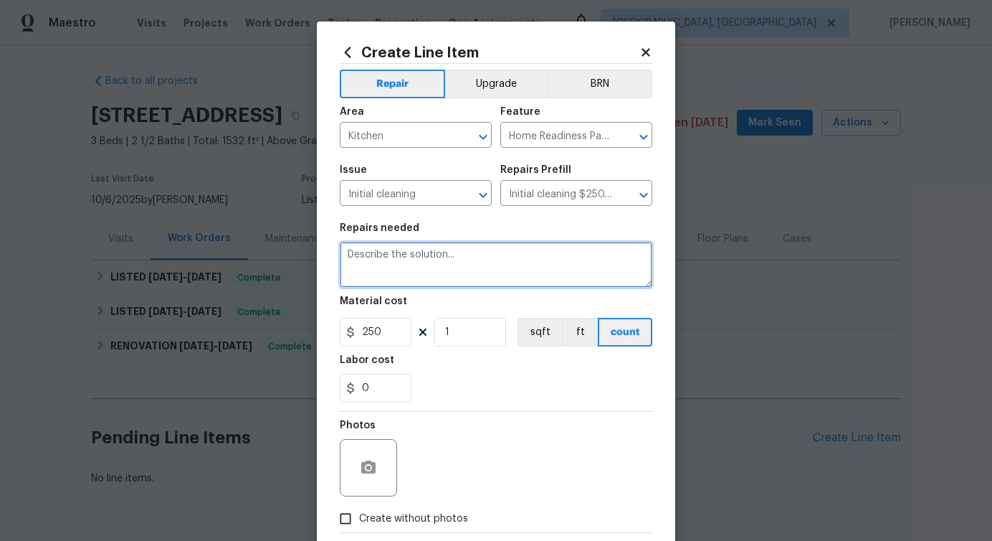
paste textarea "The post-repair dust and debris are present in the kitchen area. Please perform…"
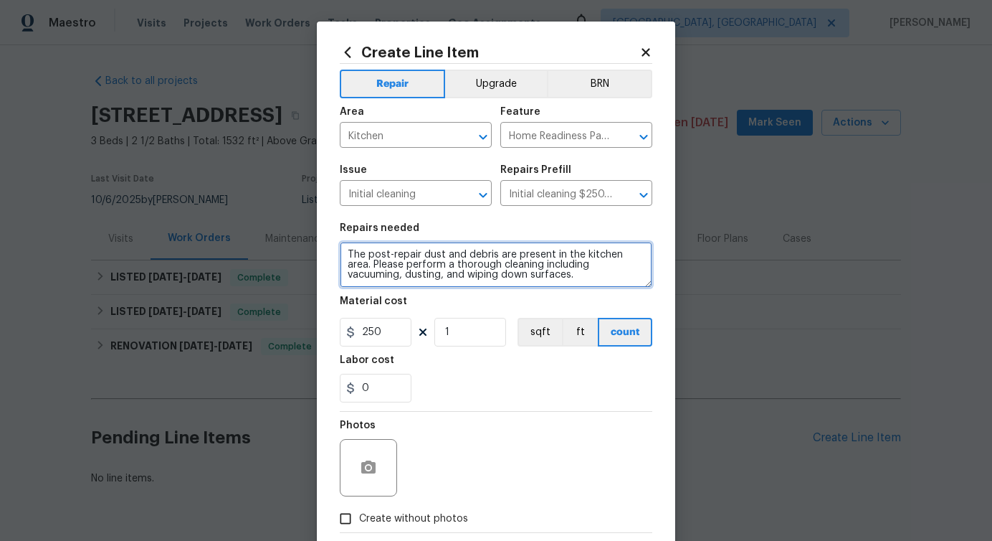
type textarea "The post-repair dust and debris are present in the kitchen area. Please perform…"
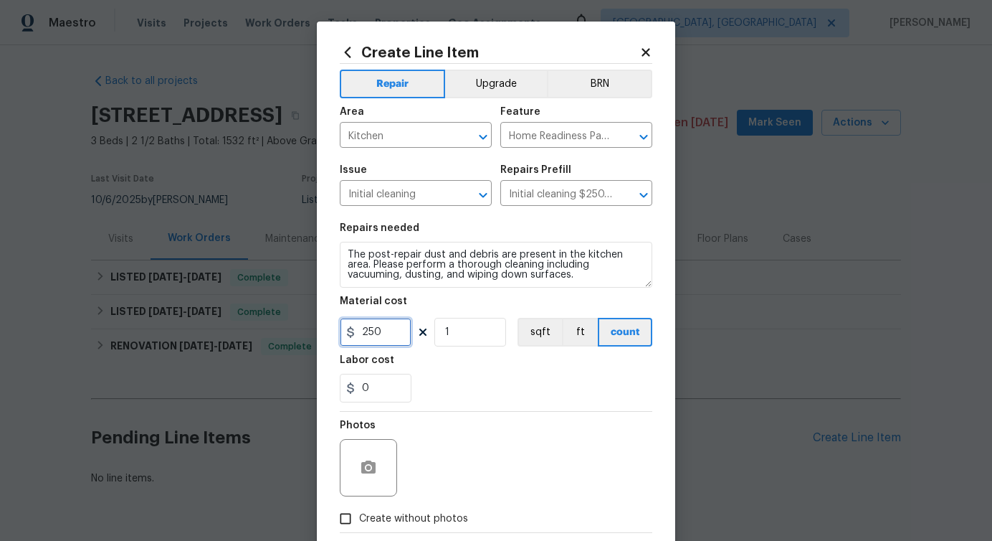
click at [369, 330] on input "250" at bounding box center [376, 332] width 72 height 29
type input "75"
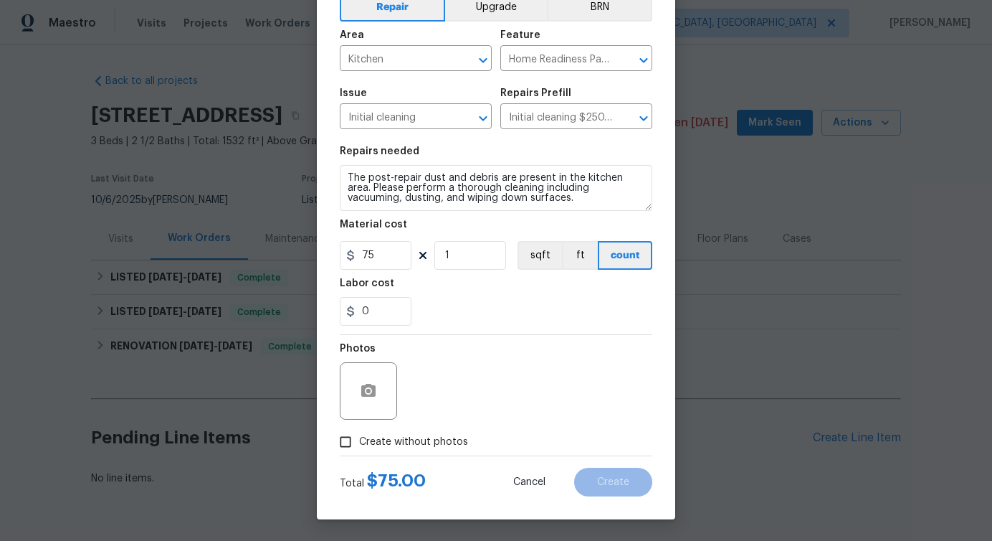
click at [402, 437] on span "Create without photos" at bounding box center [413, 442] width 109 height 15
click at [359, 437] on input "Create without photos" at bounding box center [345, 441] width 27 height 27
checkbox input "true"
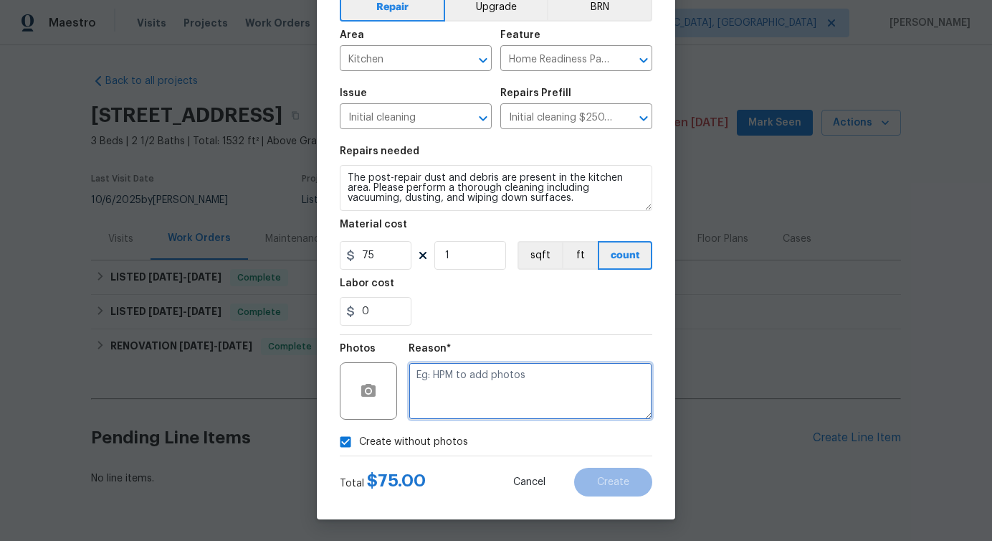
click at [467, 386] on textarea at bounding box center [531, 390] width 244 height 57
type textarea "verbiage updated"
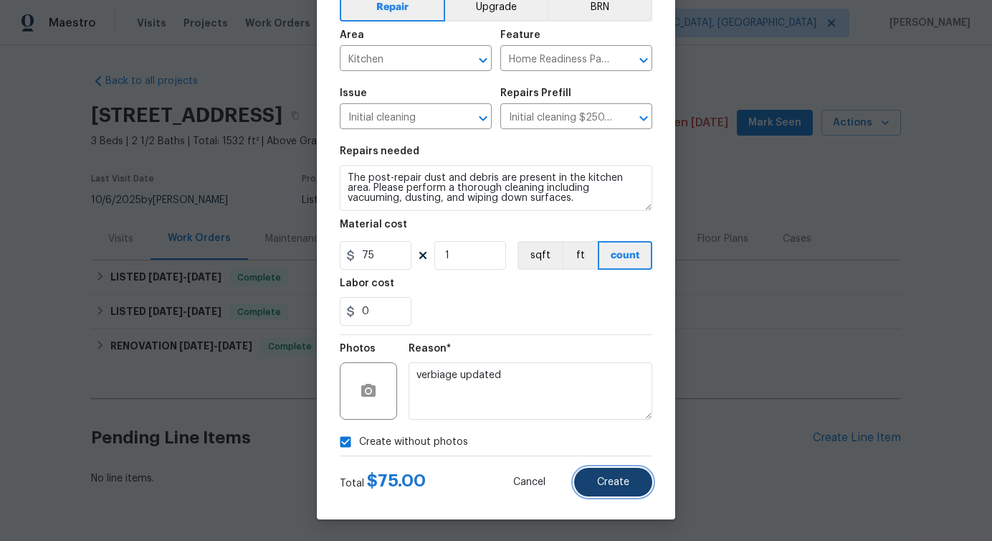
click at [626, 479] on span "Create" at bounding box center [613, 482] width 32 height 11
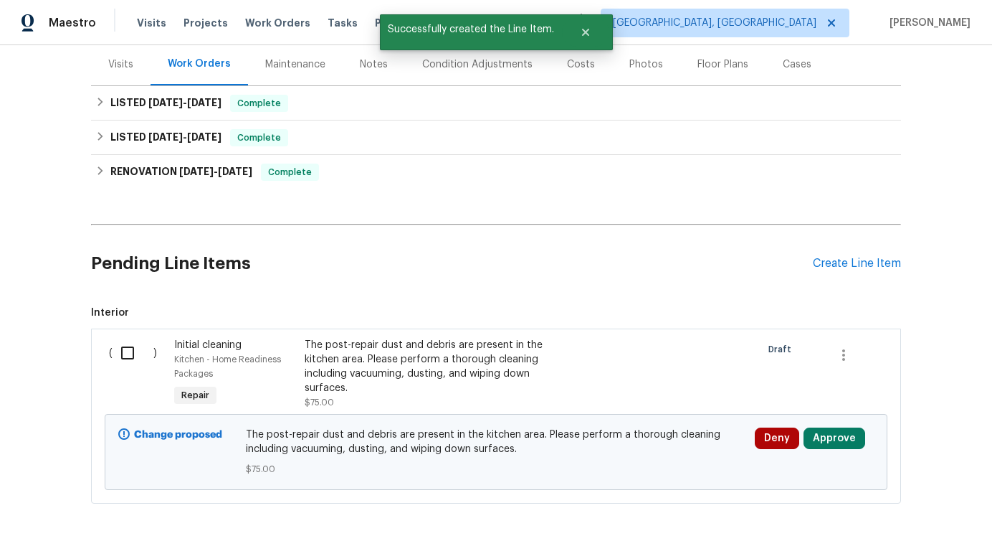
scroll to position [235, 0]
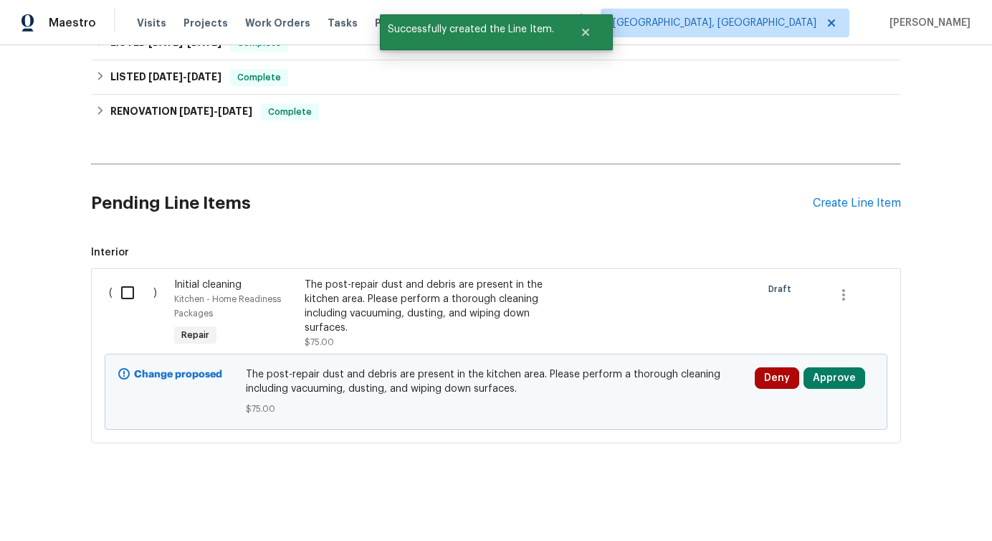
click at [132, 289] on input "checkbox" at bounding box center [133, 293] width 41 height 30
checkbox input "true"
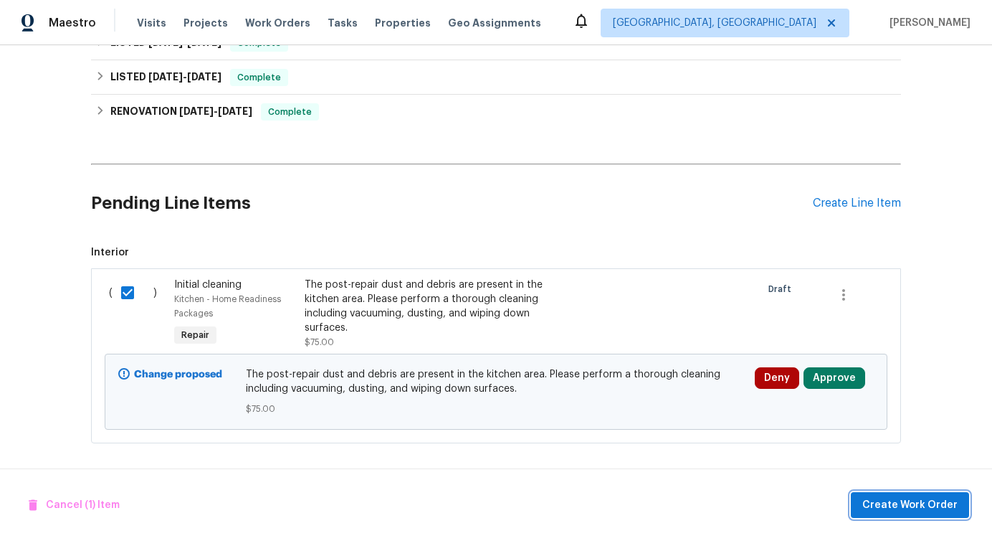
click at [888, 507] on span "Create Work Order" at bounding box center [910, 505] width 95 height 18
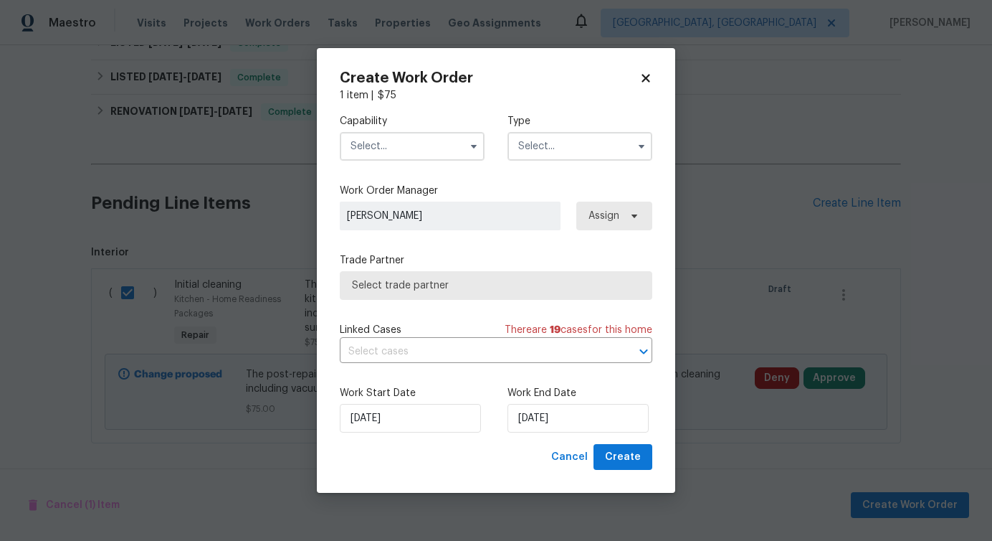
click at [422, 148] on input "text" at bounding box center [412, 146] width 145 height 29
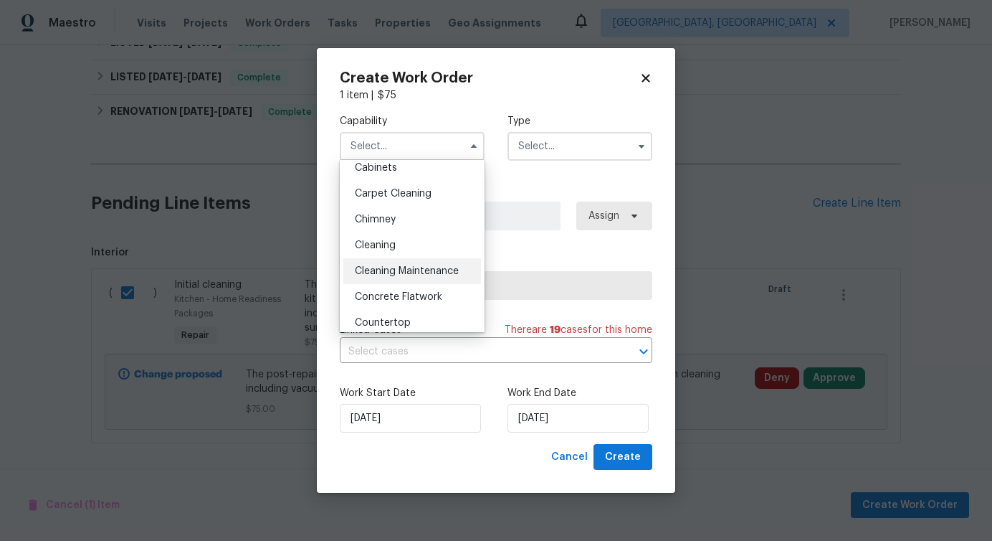
scroll to position [139, 0]
click at [404, 262] on div "Cleaning Maintenance" at bounding box center [412, 270] width 138 height 26
type input "Cleaning Maintenance"
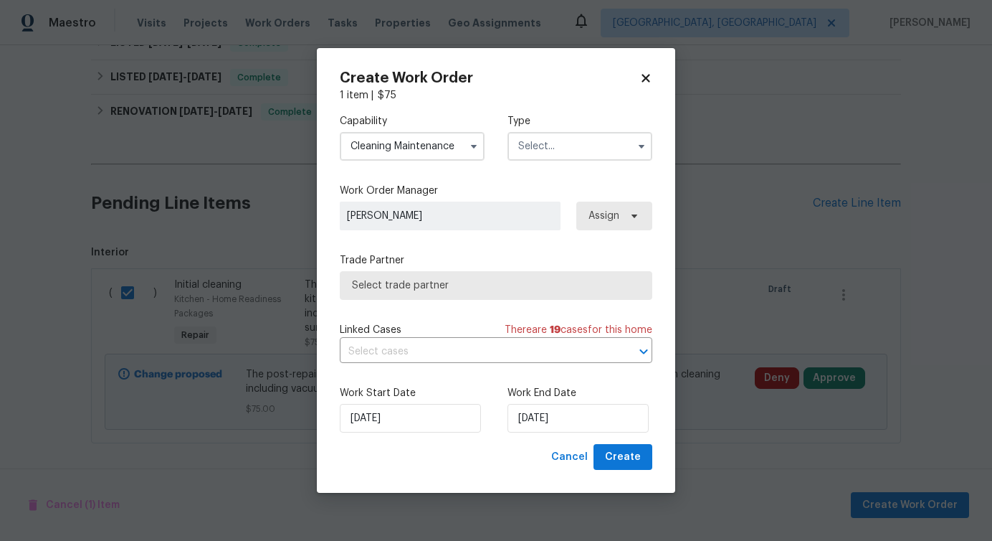
click at [555, 141] on input "text" at bounding box center [580, 146] width 145 height 29
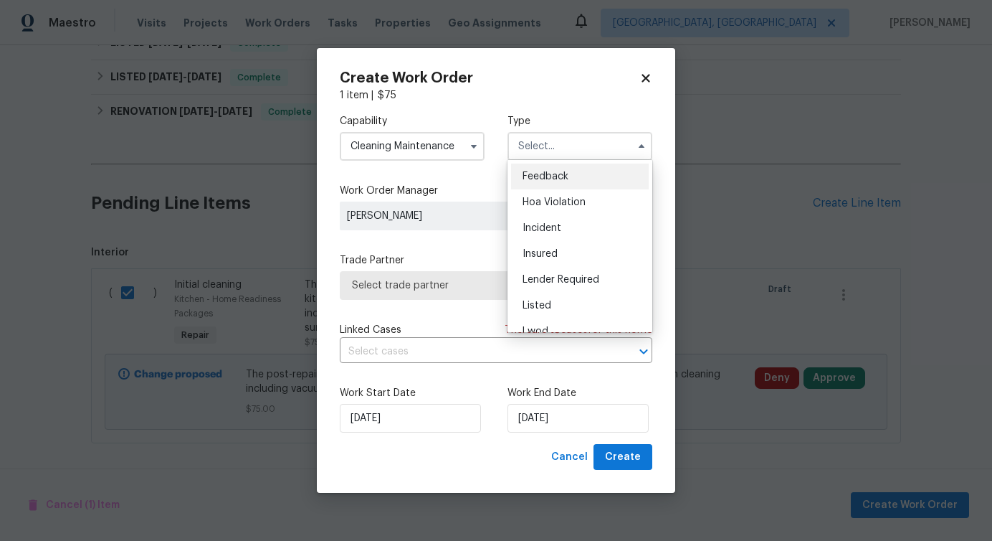
click at [543, 169] on div "Feedback" at bounding box center [580, 176] width 138 height 26
type input "Feedback"
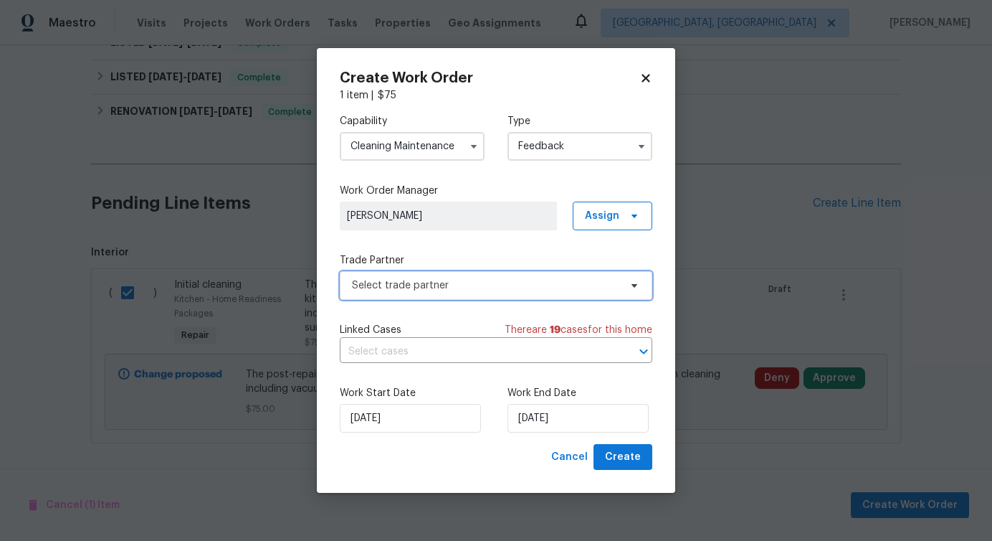
click at [487, 280] on span "Select trade partner" at bounding box center [485, 285] width 267 height 14
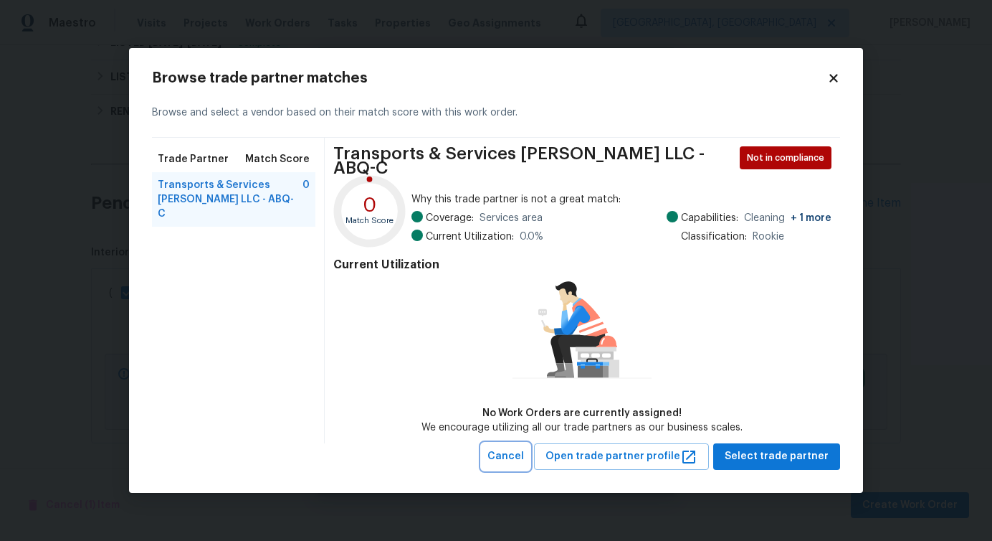
click at [515, 452] on span "Cancel" at bounding box center [506, 456] width 37 height 18
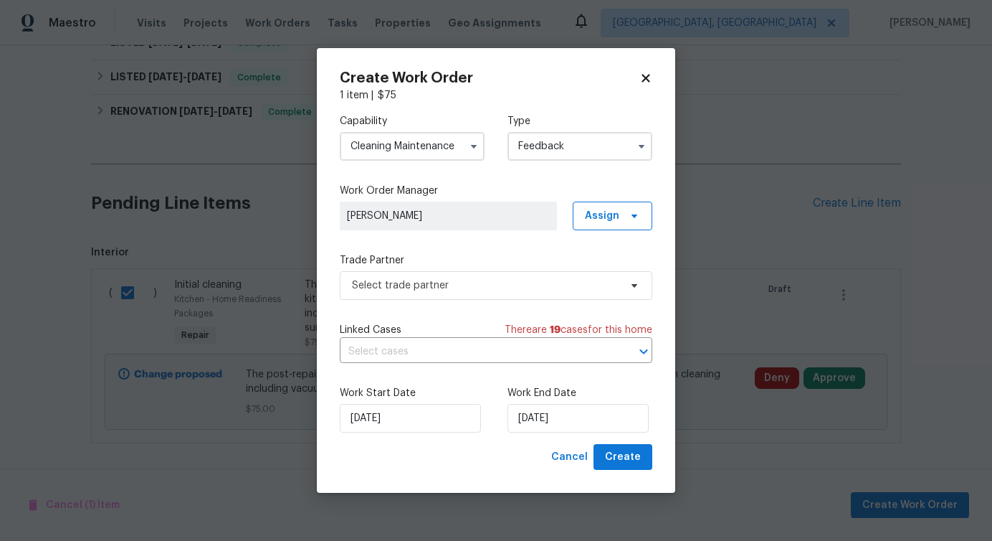
click at [407, 146] on input "Cleaning Maintenance" at bounding box center [412, 146] width 145 height 29
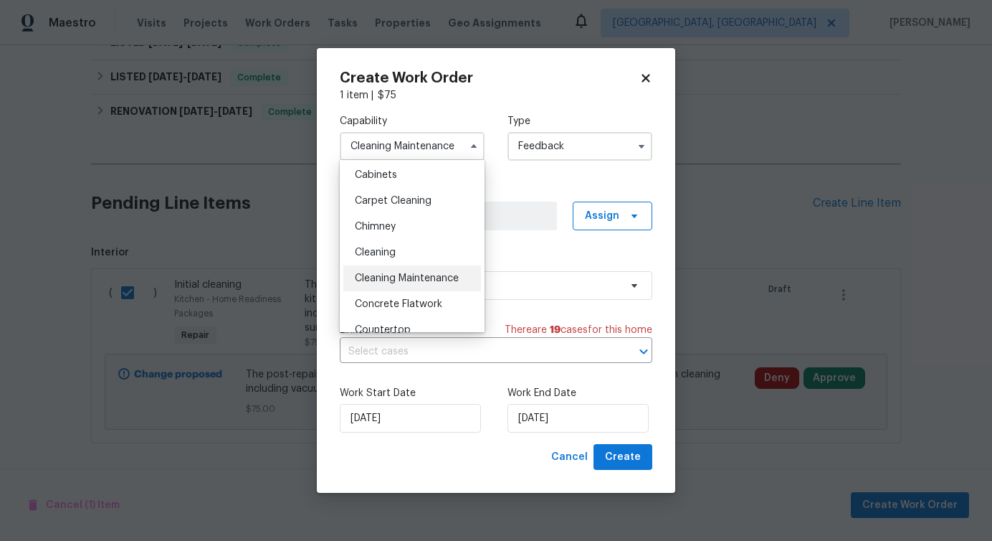
scroll to position [130, 0]
click at [396, 255] on span "Cleaning" at bounding box center [375, 253] width 41 height 10
type input "Cleaning"
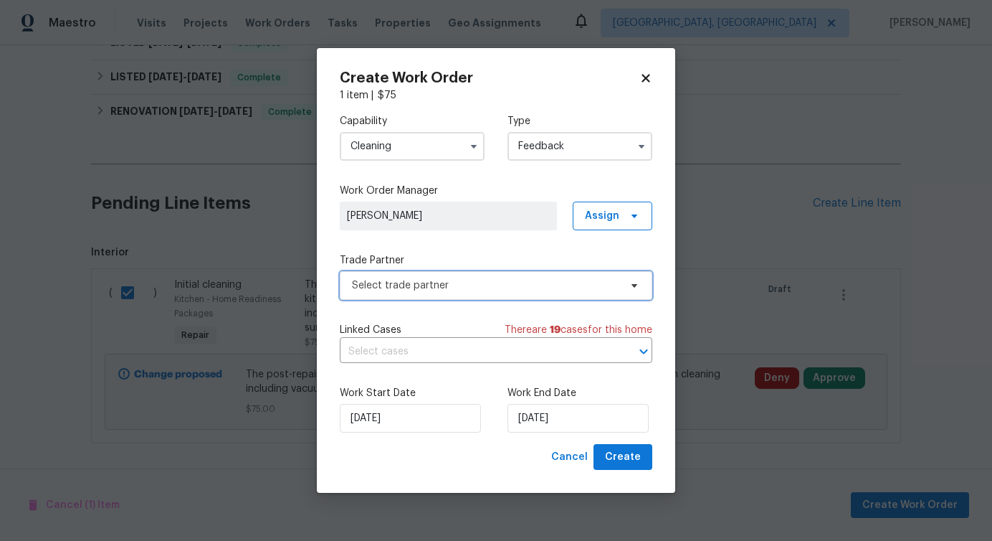
click at [432, 285] on span "Select trade partner" at bounding box center [485, 285] width 267 height 14
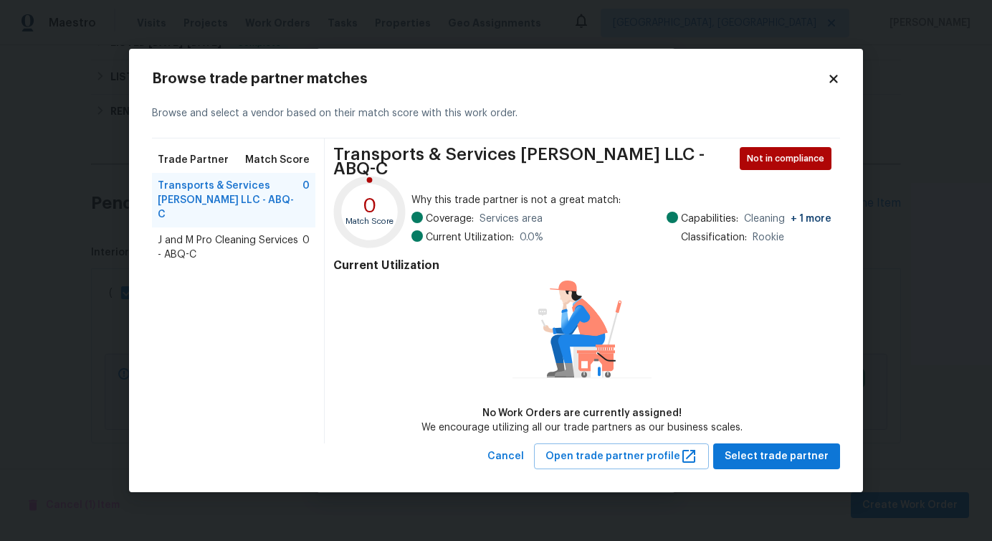
click at [204, 233] on span "J and M Pro Cleaning Services - ABQ-C" at bounding box center [230, 247] width 145 height 29
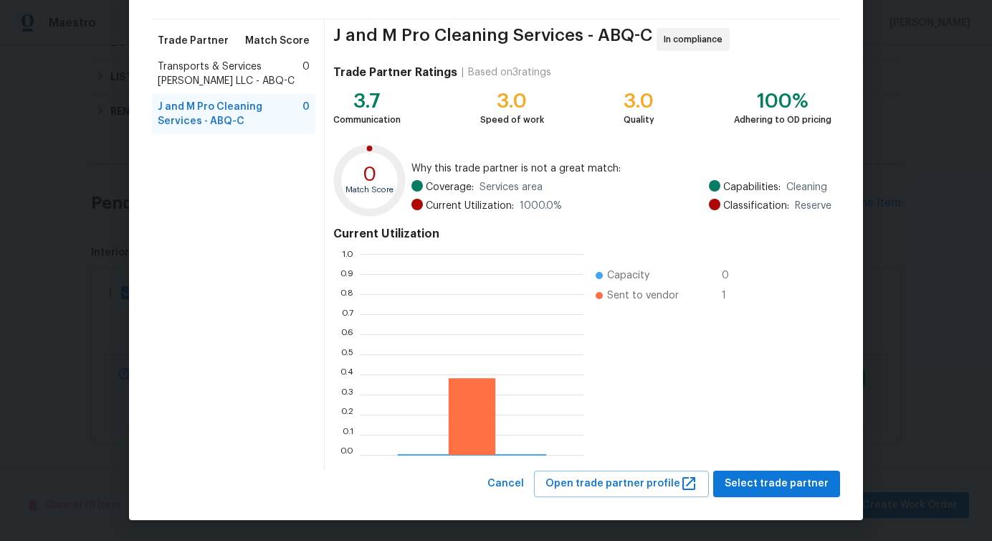
scroll to position [201, 223]
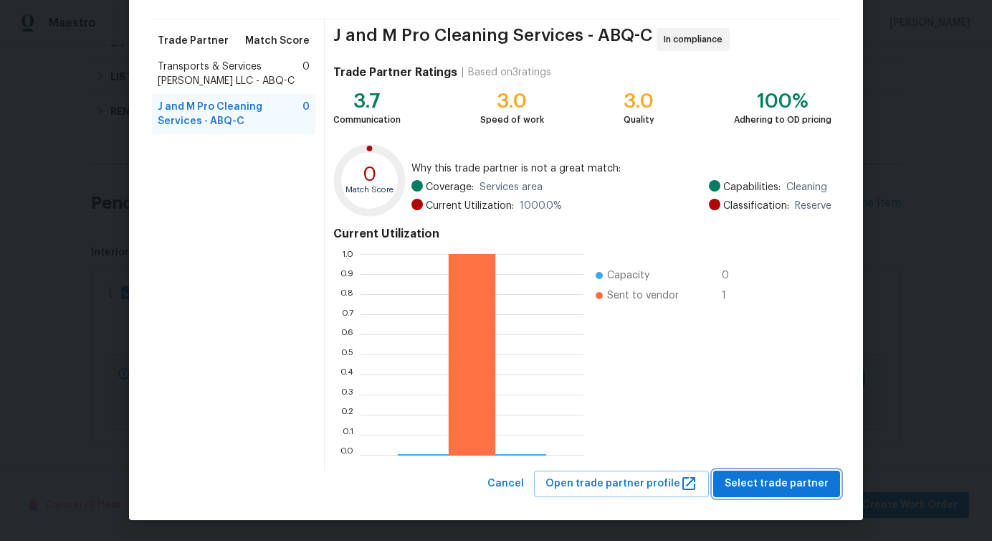
click at [756, 490] on span "Select trade partner" at bounding box center [777, 484] width 104 height 18
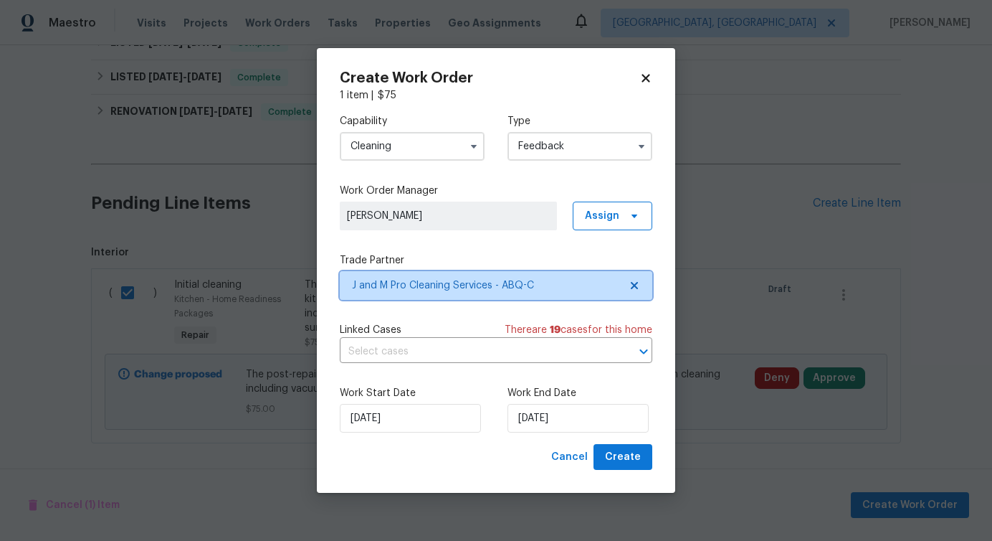
scroll to position [0, 0]
click at [382, 348] on input "text" at bounding box center [476, 352] width 272 height 22
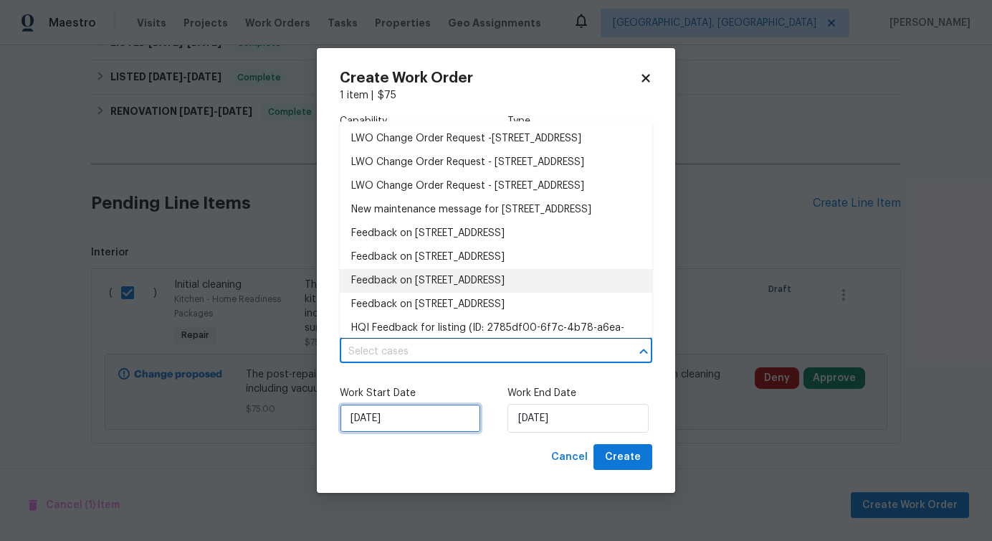
click at [427, 410] on input "[DATE]" at bounding box center [410, 418] width 141 height 29
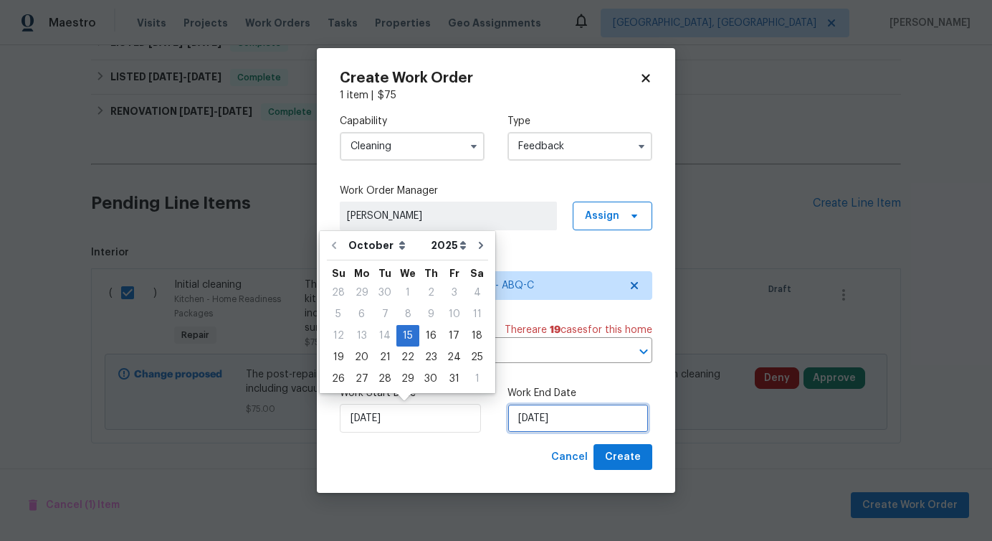
click at [541, 421] on input "[DATE]" at bounding box center [578, 418] width 141 height 29
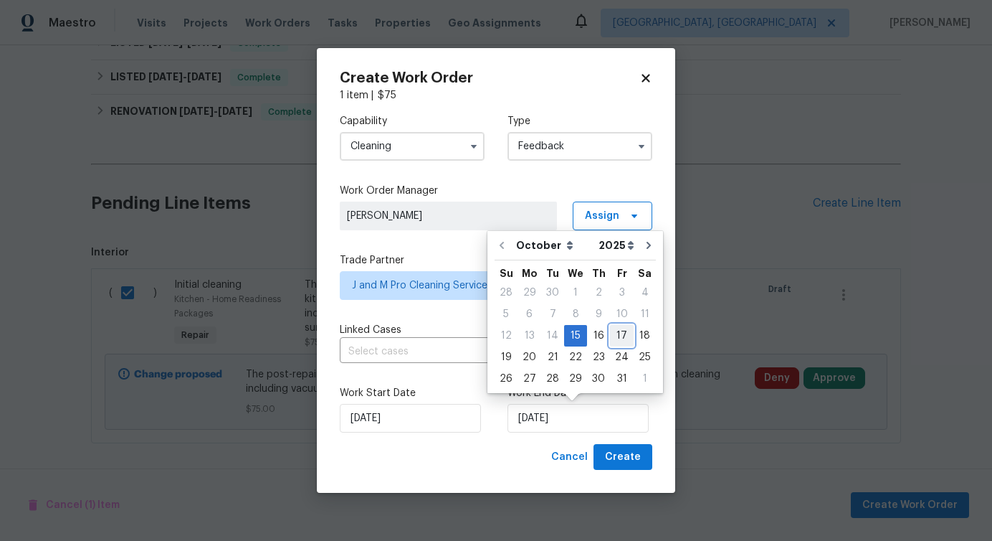
click at [616, 333] on div "17" at bounding box center [622, 336] width 24 height 20
type input "10/17/2025"
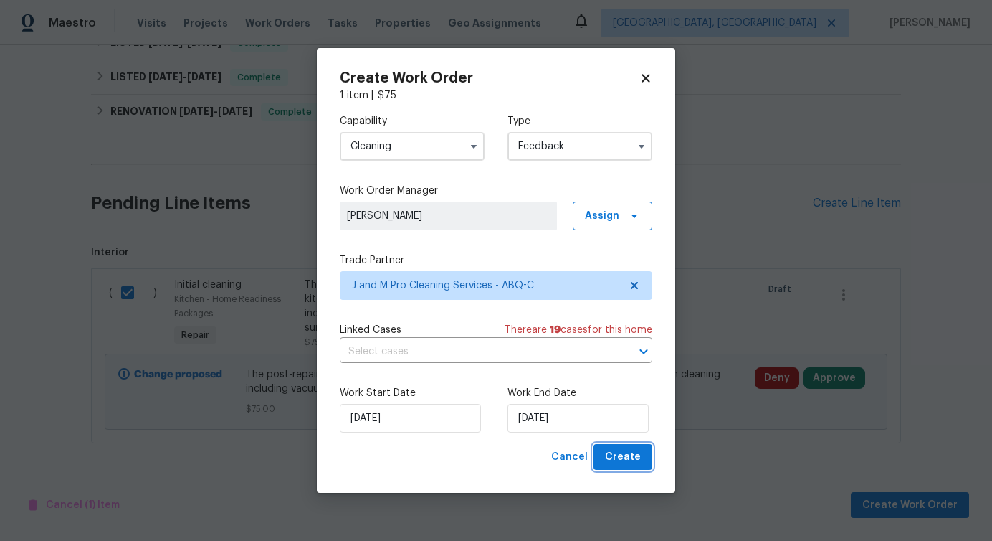
click at [626, 456] on span "Create" at bounding box center [623, 457] width 36 height 18
checkbox input "false"
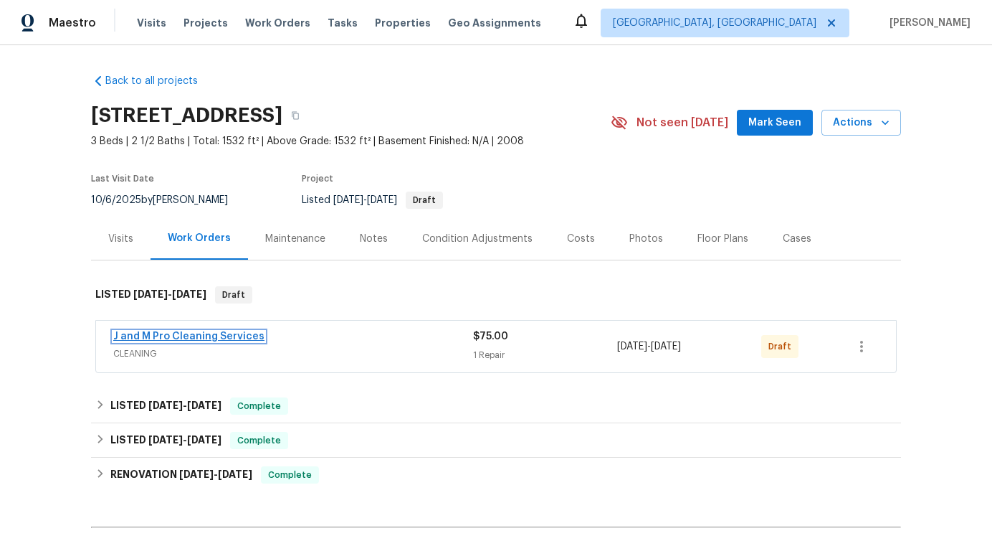
click at [163, 334] on link "J and M Pro Cleaning Services" at bounding box center [188, 336] width 151 height 10
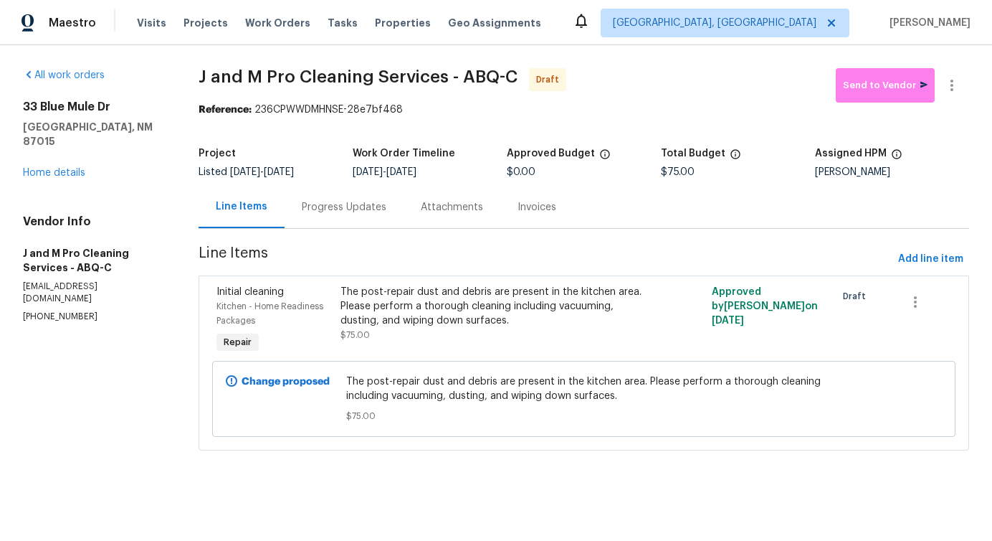
click at [367, 223] on div "Progress Updates" at bounding box center [344, 207] width 119 height 42
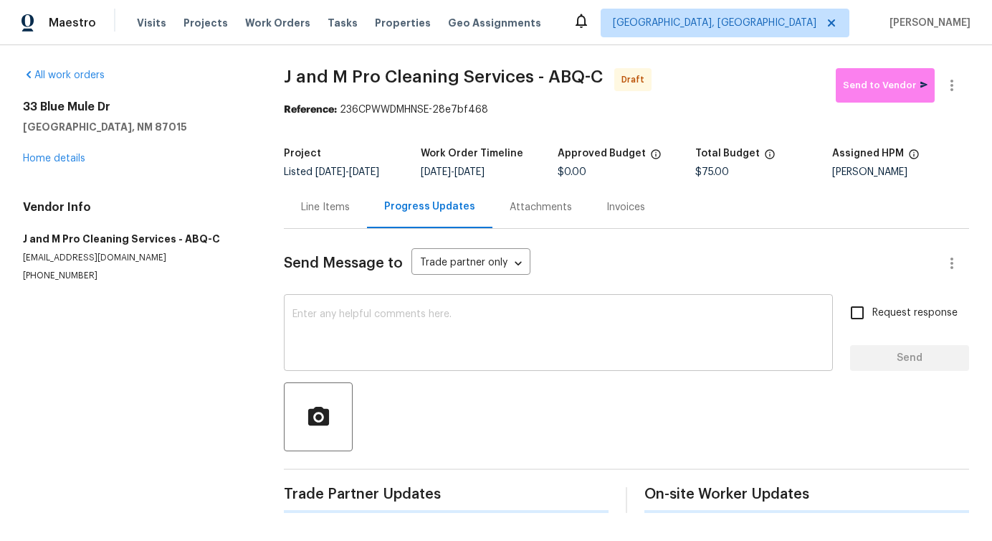
click at [371, 351] on textarea at bounding box center [559, 334] width 532 height 50
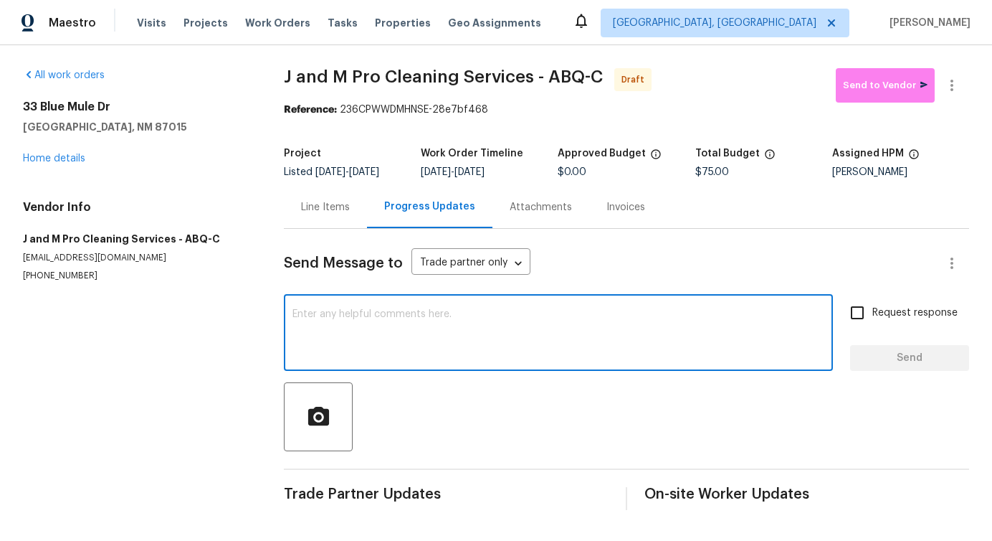
click at [445, 336] on textarea at bounding box center [559, 334] width 532 height 50
paste textarea "Hi this is Pavithra with Opendoor. I’m confirming you received the WO for the p…"
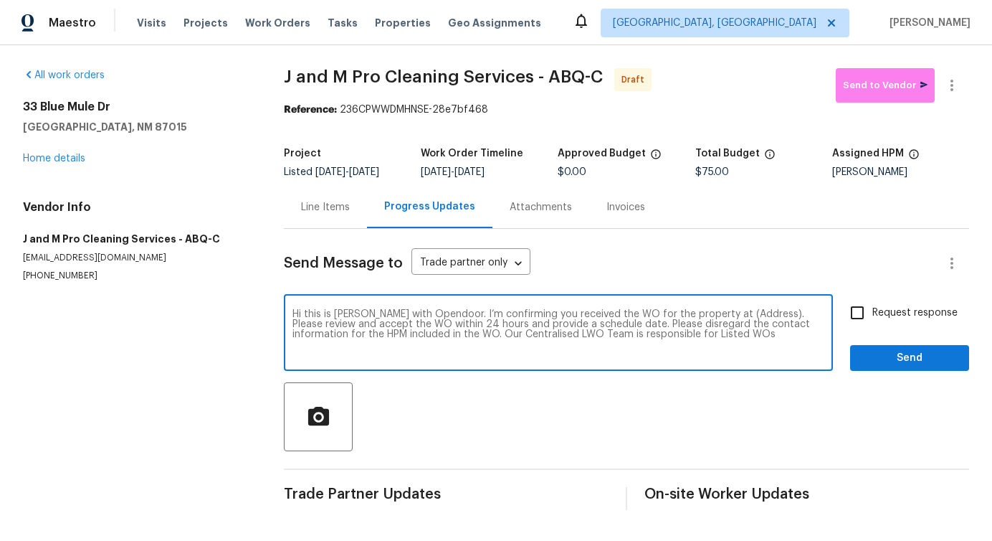
click at [733, 323] on textarea "Hi this is Pavithra with Opendoor. I’m confirming you received the WO for the p…" at bounding box center [559, 334] width 532 height 50
paste textarea "33 Blue Mule Dr, Edgewood, NM 87015"
type textarea "Hi this is Pavithra with Opendoor. I’m confirming you received the WO for the p…"
click at [875, 321] on span "Request response" at bounding box center [915, 312] width 85 height 15
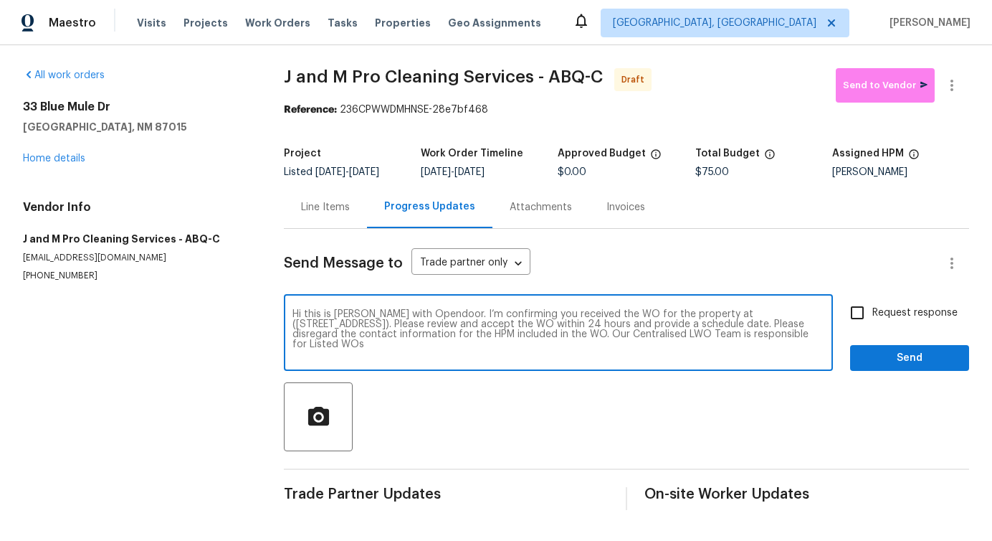
click at [873, 321] on input "Request response" at bounding box center [858, 313] width 30 height 30
checkbox input "true"
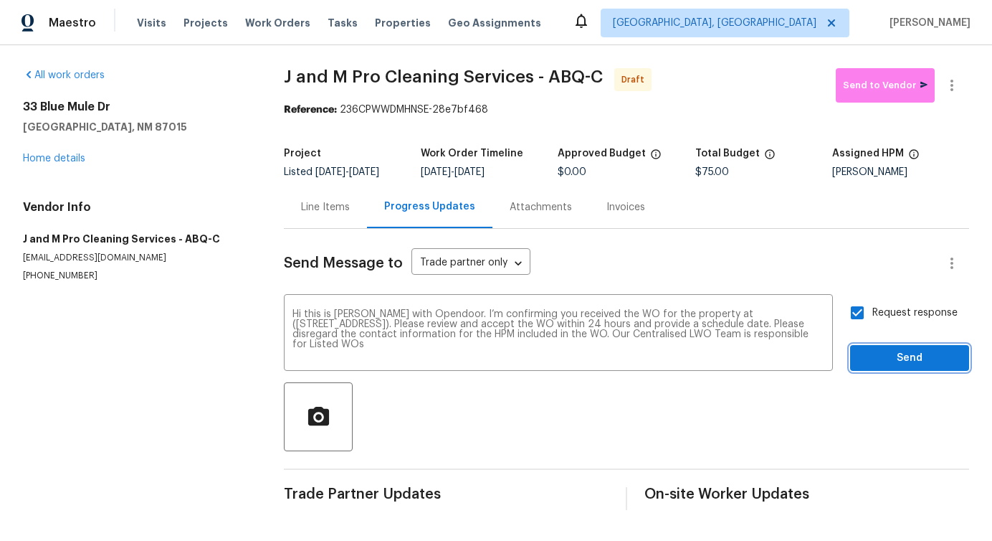
click at [885, 366] on span "Send" at bounding box center [910, 358] width 96 height 18
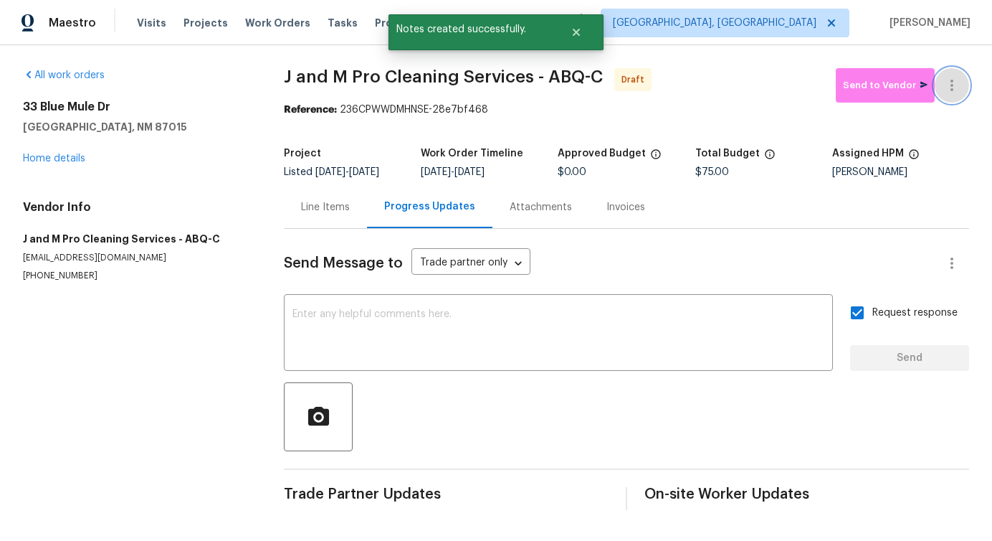
click at [949, 82] on icon "button" at bounding box center [952, 85] width 17 height 17
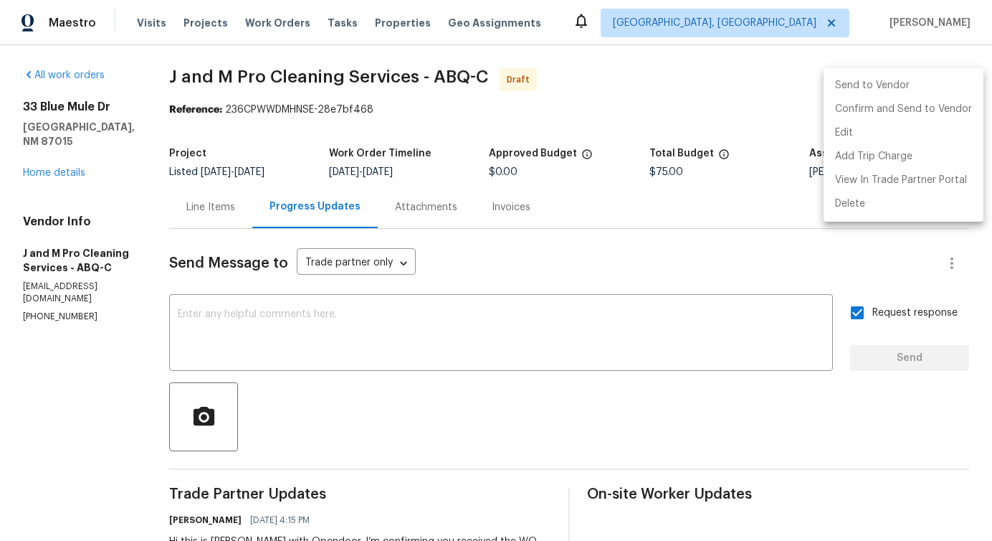
click at [515, 335] on div at bounding box center [496, 270] width 992 height 541
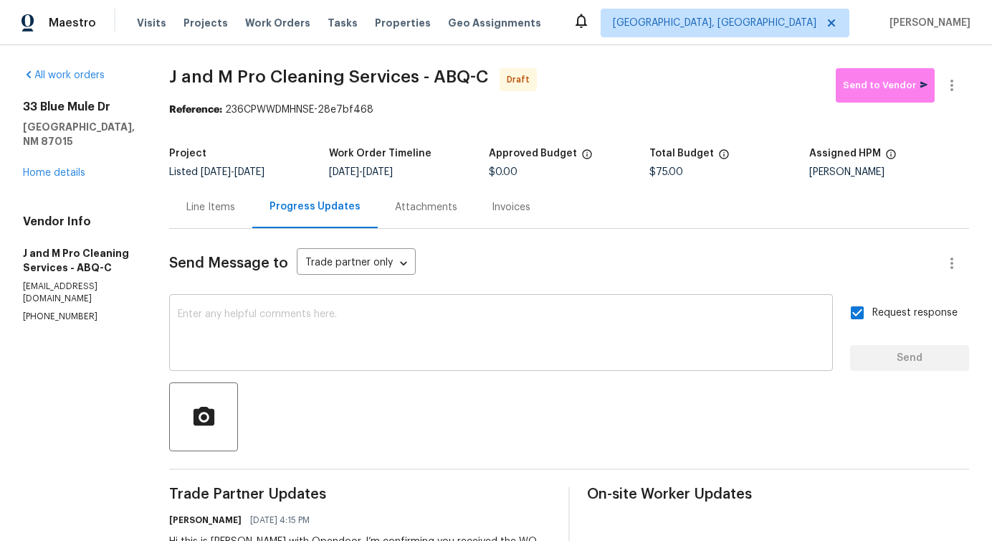
click at [503, 336] on textarea at bounding box center [501, 334] width 647 height 50
paste textarea "Attention All Work Orders must include before-photos (both close-up and wide-an…"
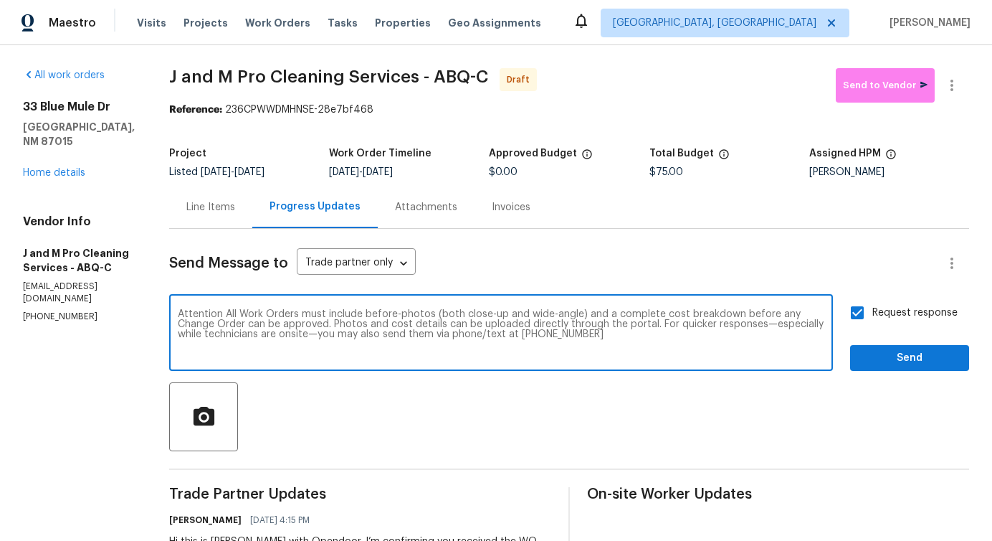
type textarea "Attention All Work Orders must include before-photos (both close-up and wide-an…"
click at [910, 355] on span "Send" at bounding box center [910, 358] width 96 height 18
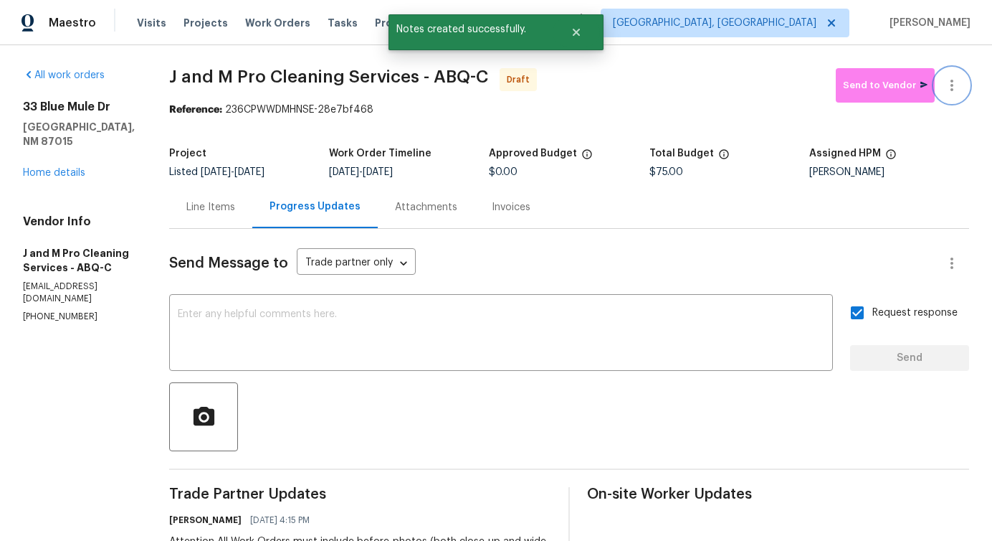
click at [956, 77] on icon "button" at bounding box center [952, 85] width 17 height 17
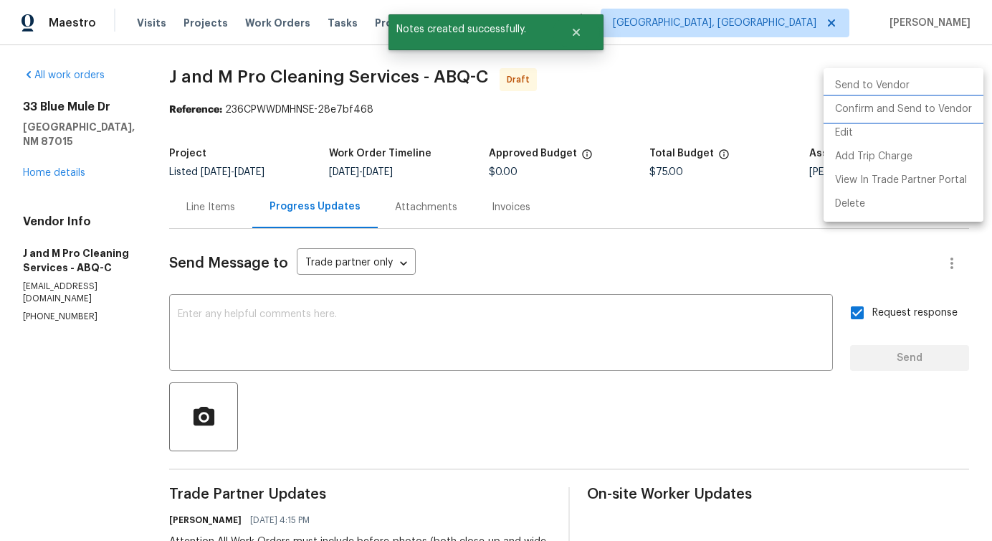
click at [890, 109] on li "Confirm and Send to Vendor" at bounding box center [904, 110] width 160 height 24
click at [599, 329] on div at bounding box center [496, 270] width 992 height 541
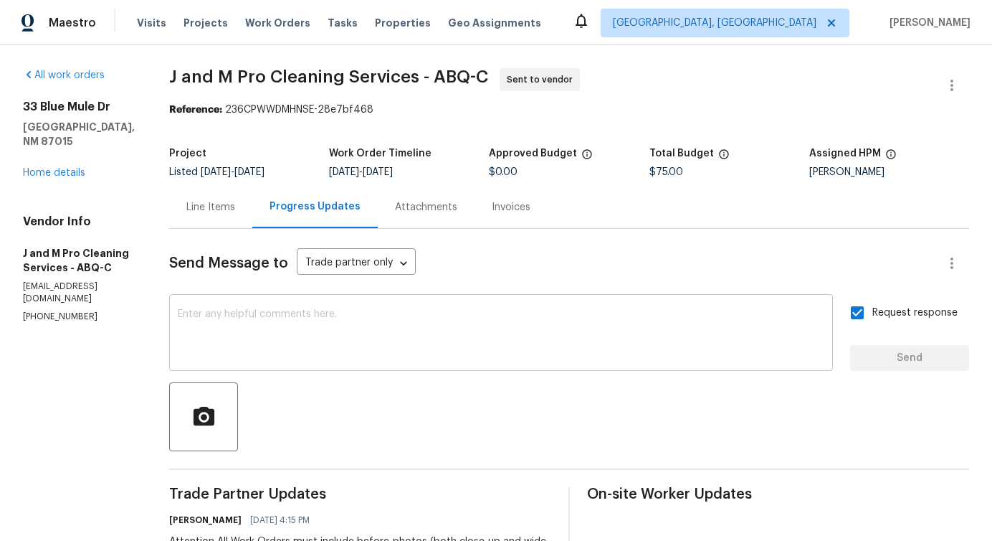
click at [607, 307] on div "x ​" at bounding box center [501, 334] width 664 height 73
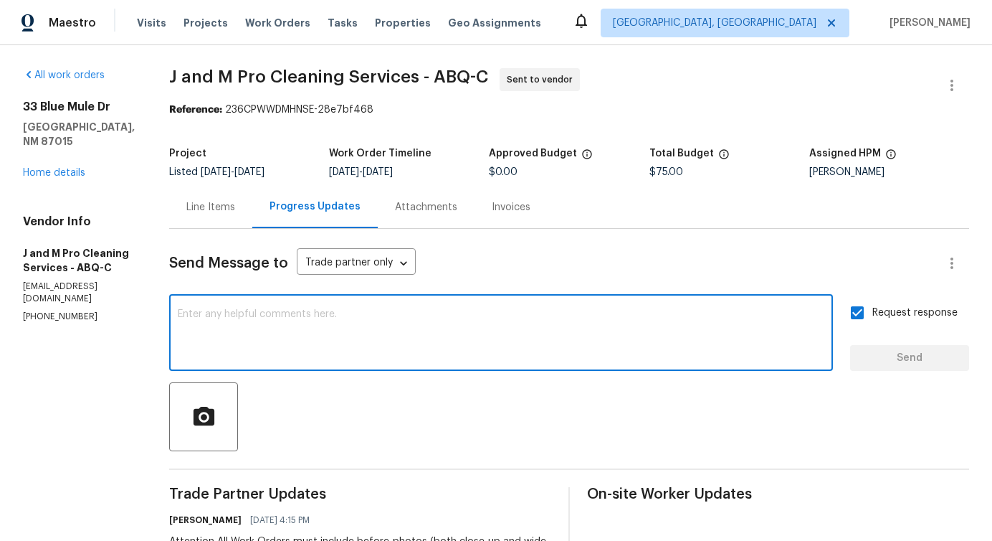
click at [551, 330] on textarea at bounding box center [501, 334] width 647 height 50
click at [574, 336] on textarea at bounding box center [501, 334] width 647 height 50
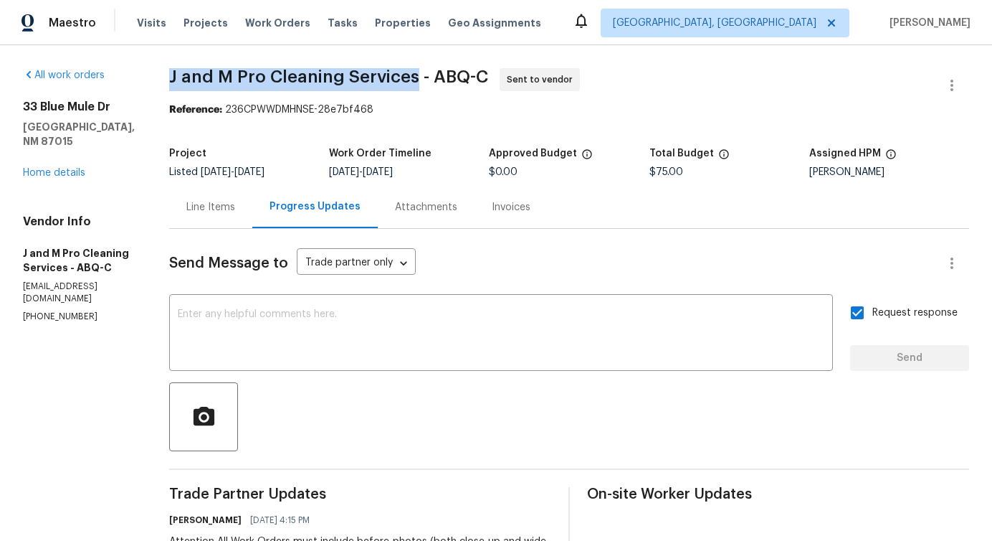
drag, startPoint x: 208, startPoint y: 77, endPoint x: 457, endPoint y: 78, distance: 248.8
click at [457, 78] on div "All work orders 33 Blue Mule Dr Edgewood, NM 87015 Home details Vendor Info J a…" at bounding box center [496, 402] width 992 height 714
copy span "J and M Pro Cleaning Services"
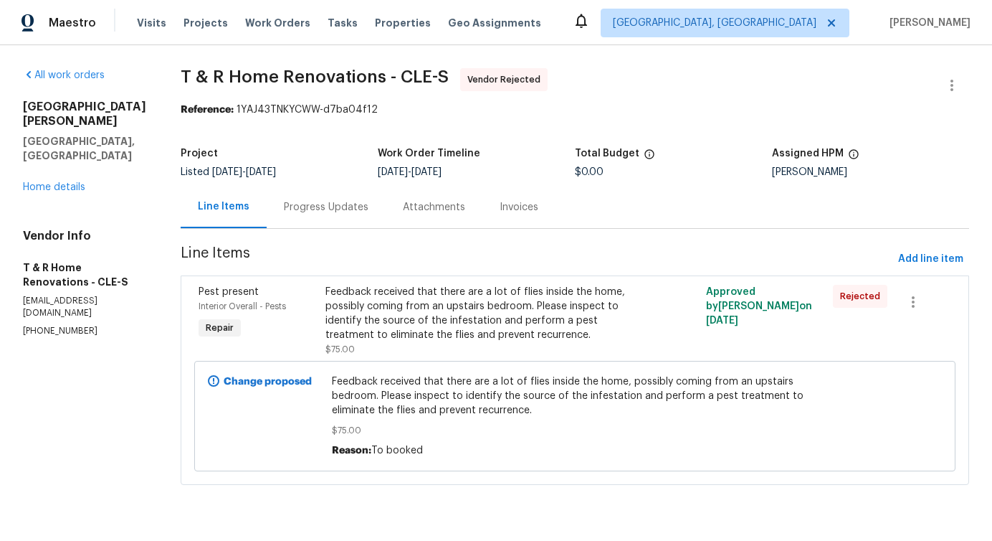
click at [354, 213] on div "Progress Updates" at bounding box center [326, 207] width 85 height 14
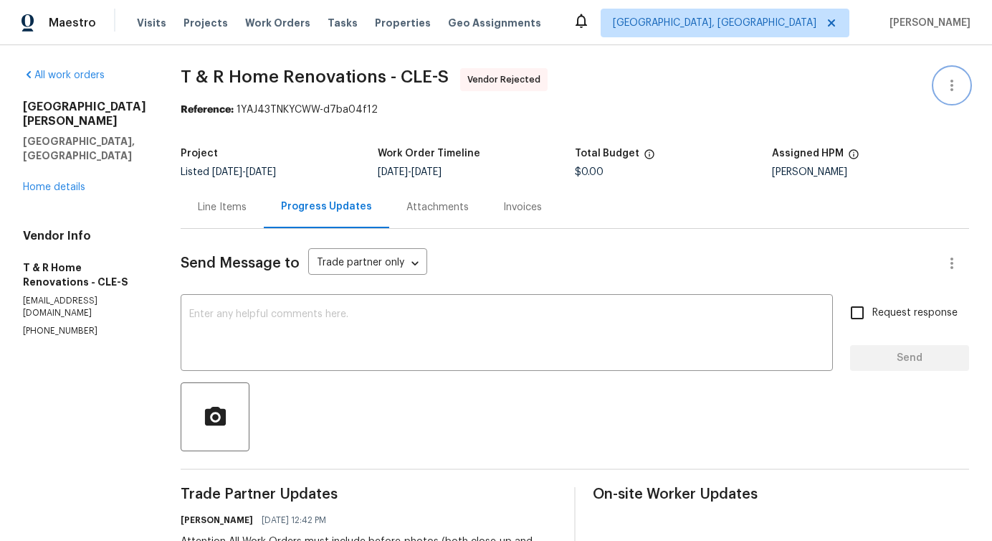
click at [949, 70] on button "button" at bounding box center [952, 85] width 34 height 34
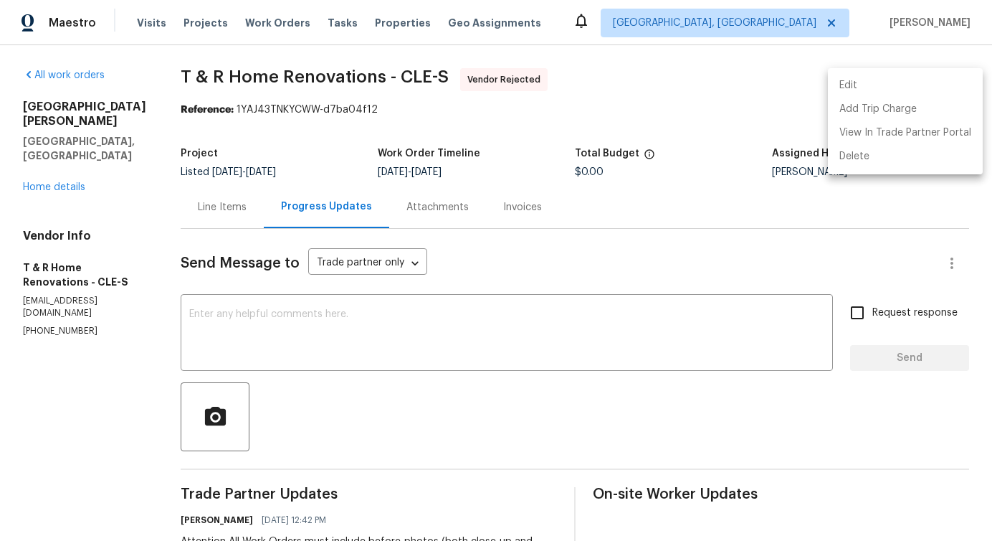
click at [873, 80] on li "Edit" at bounding box center [905, 86] width 155 height 24
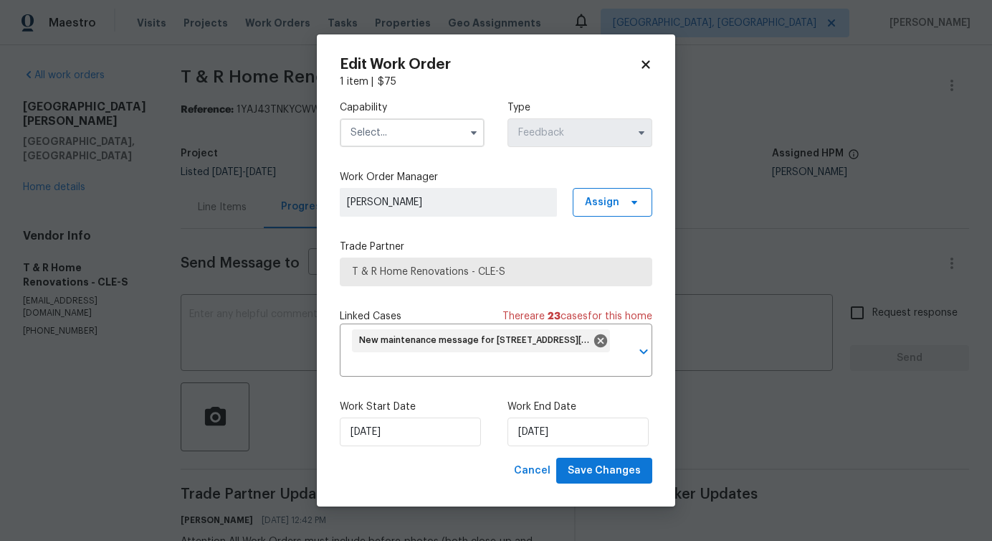
click at [428, 143] on input "text" at bounding box center [412, 132] width 145 height 29
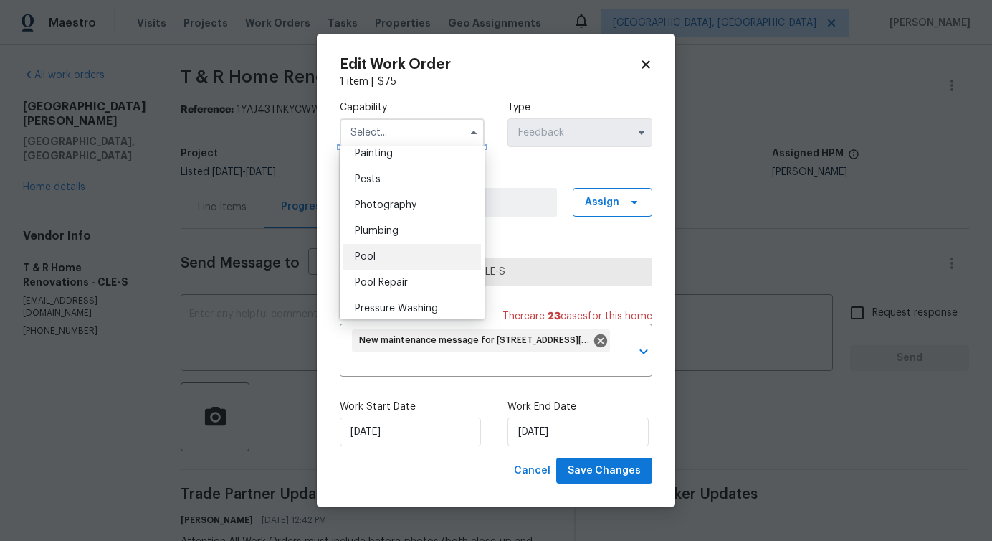
scroll to position [1210, 0]
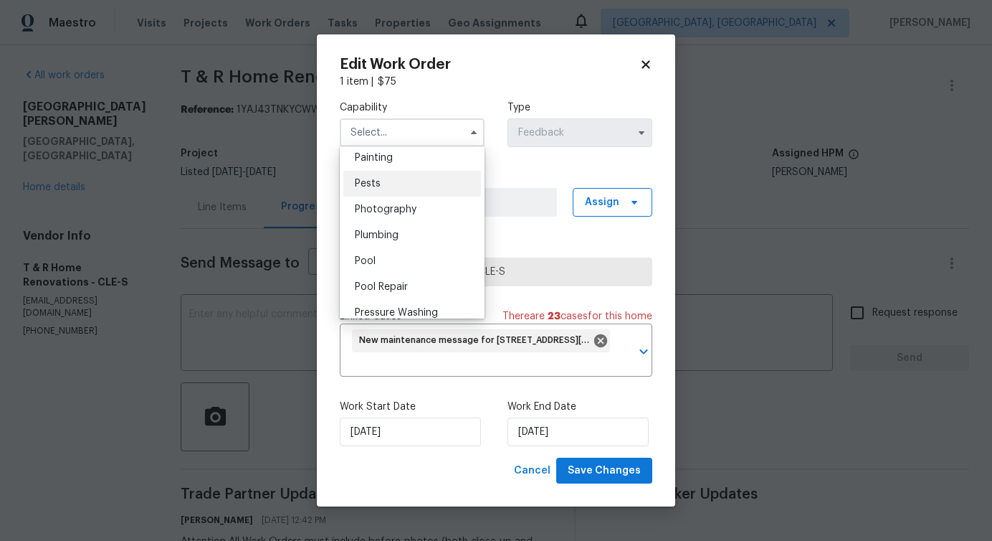
click at [401, 180] on div "Pests" at bounding box center [412, 184] width 138 height 26
type input "Pests"
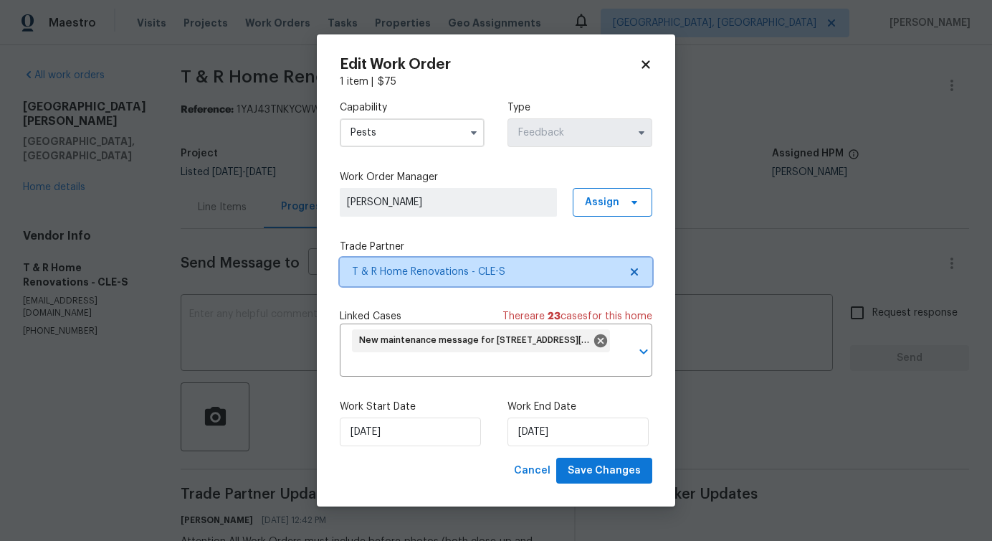
click at [422, 270] on span "T & R Home Renovations - CLE-S" at bounding box center [485, 272] width 267 height 14
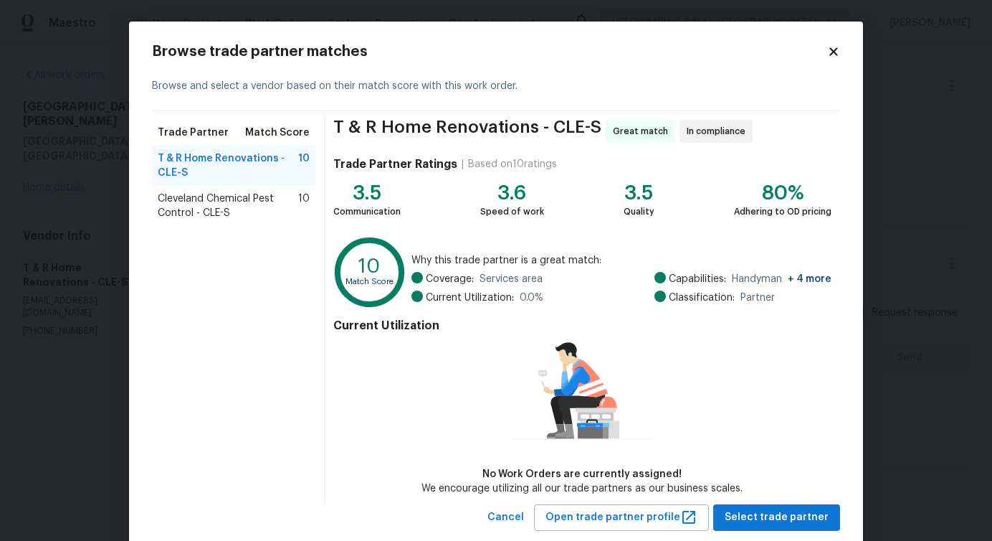
click at [205, 201] on span "Cleveland Chemical Pest Control - CLE-S" at bounding box center [228, 205] width 141 height 29
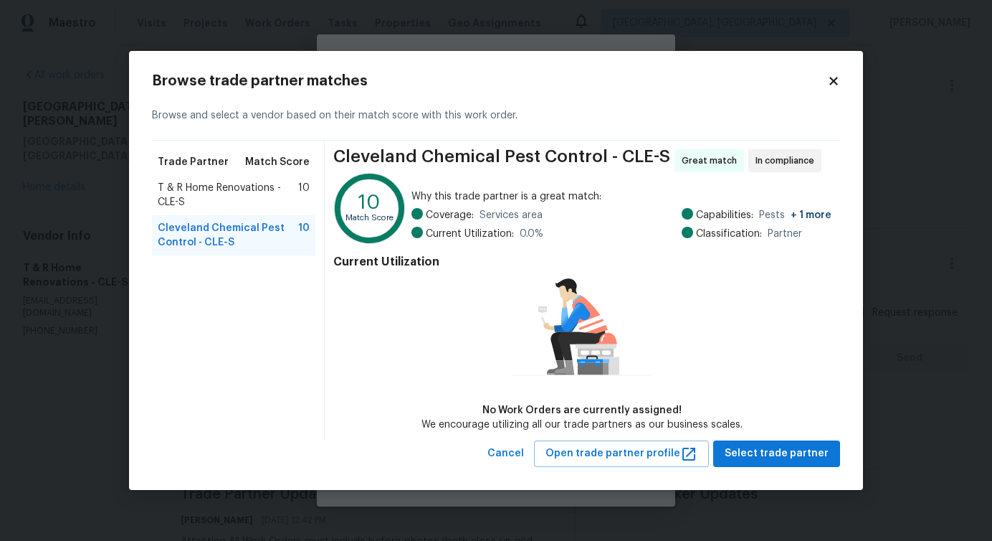
click at [213, 185] on span "T & R Home Renovations - CLE-S" at bounding box center [228, 195] width 141 height 29
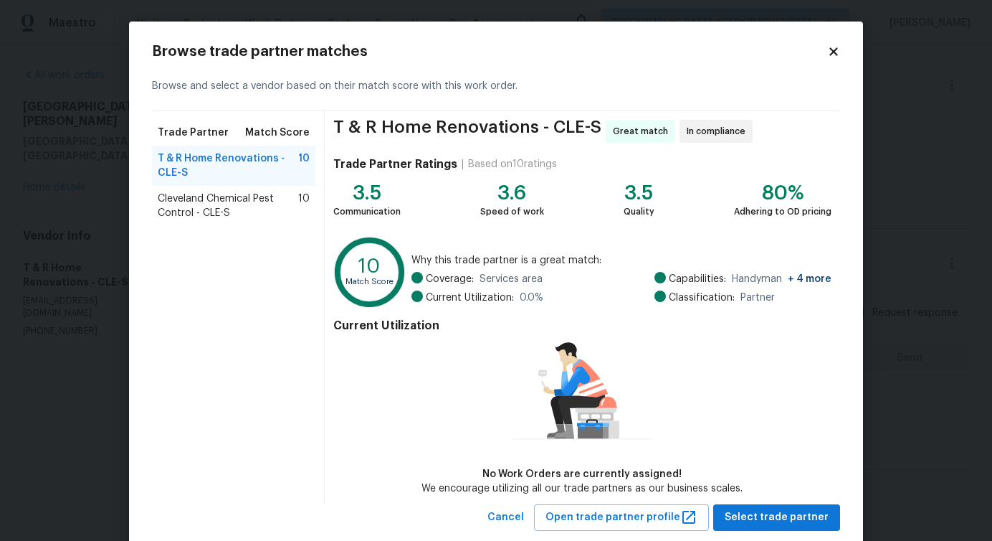
click at [215, 206] on span "Cleveland Chemical Pest Control - CLE-S" at bounding box center [228, 205] width 141 height 29
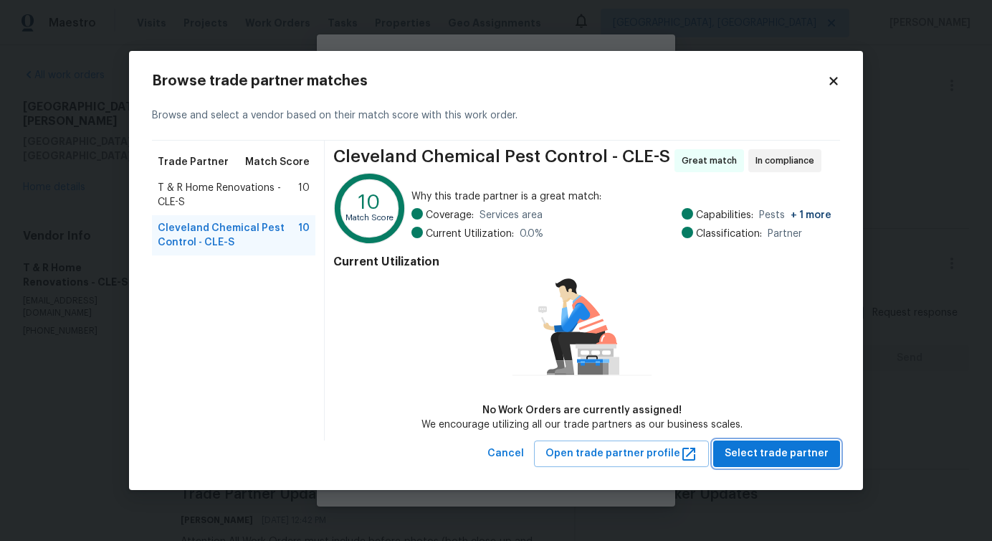
click at [769, 455] on span "Select trade partner" at bounding box center [777, 454] width 104 height 18
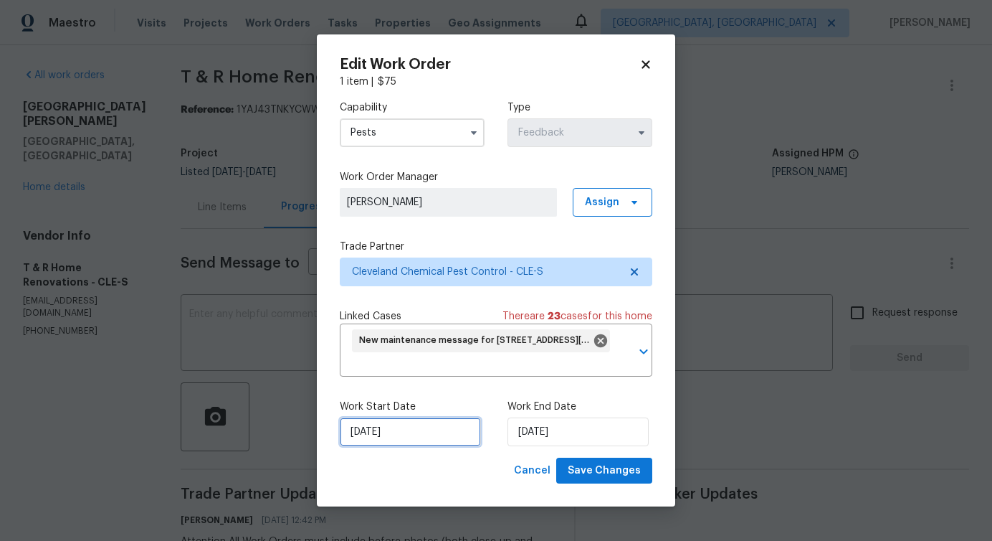
click at [439, 426] on input "[DATE]" at bounding box center [410, 431] width 141 height 29
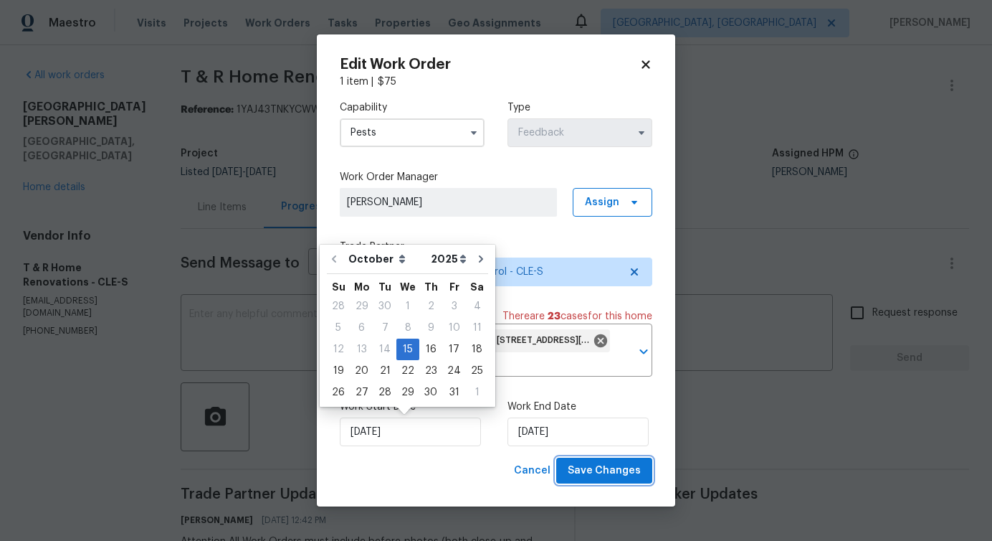
click at [594, 469] on span "Save Changes" at bounding box center [604, 471] width 73 height 18
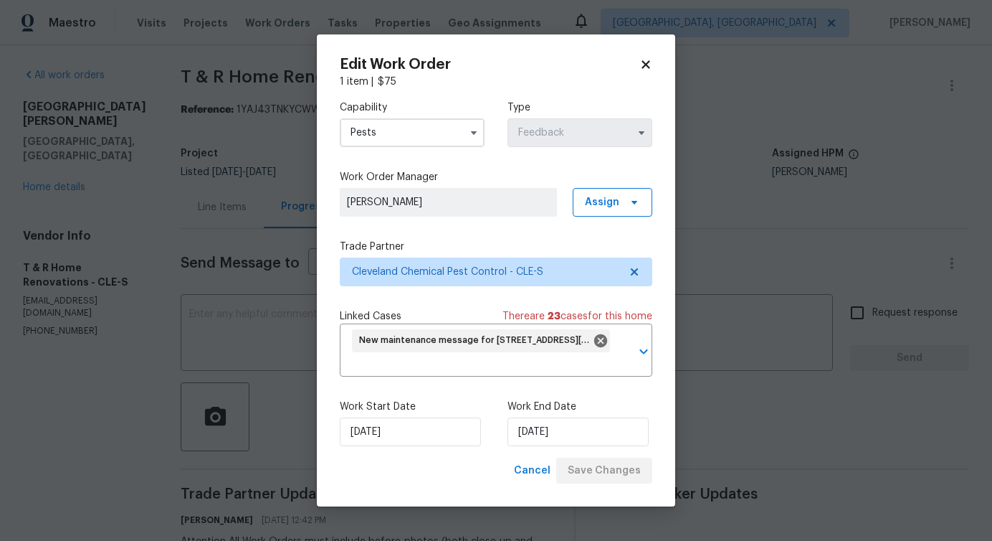
click at [141, 404] on body "Maestro Visits Projects Work Orders Tasks Properties Geo Assignments Detroit, M…" at bounding box center [496, 270] width 992 height 541
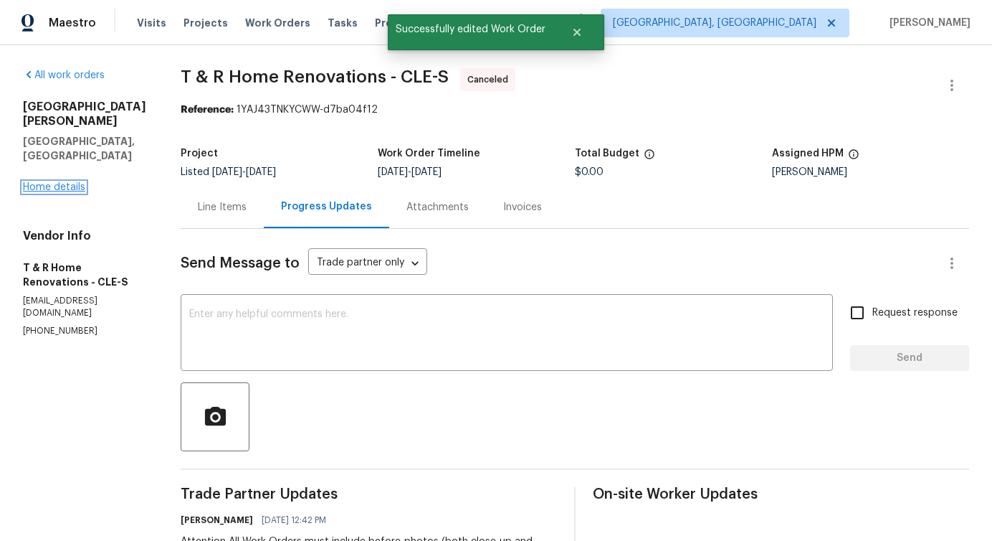
click at [67, 182] on link "Home details" at bounding box center [54, 187] width 62 height 10
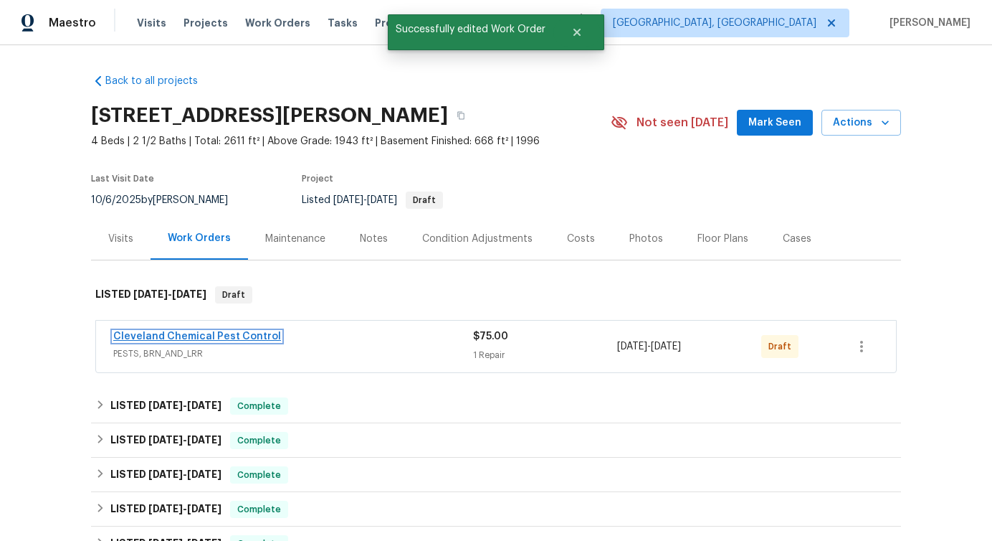
click at [153, 332] on link "Cleveland Chemical Pest Control" at bounding box center [197, 336] width 168 height 10
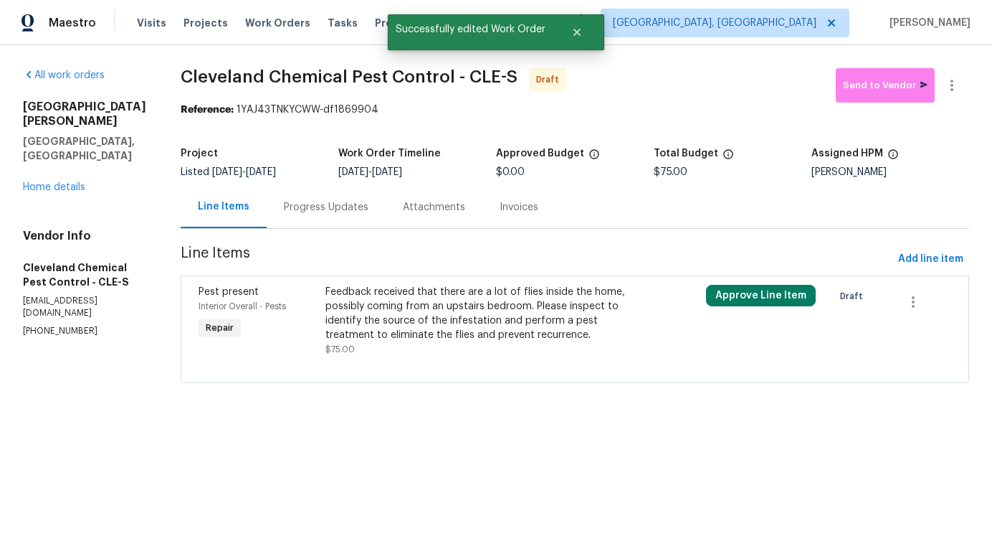
click at [453, 303] on div "Feedback received that there are a lot of flies inside the home, possibly comin…" at bounding box center [480, 313] width 309 height 57
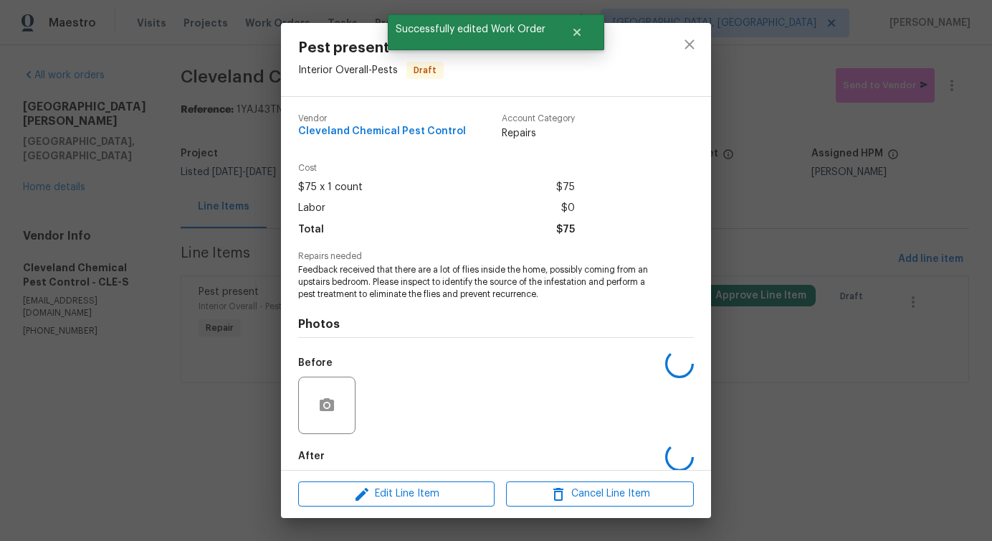
scroll to position [72, 0]
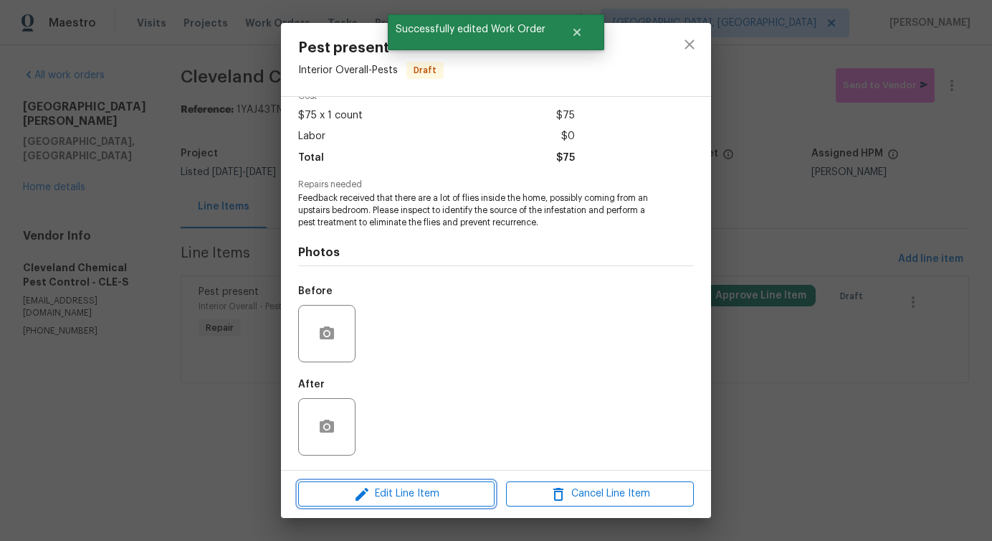
click at [400, 490] on span "Edit Line Item" at bounding box center [397, 494] width 188 height 18
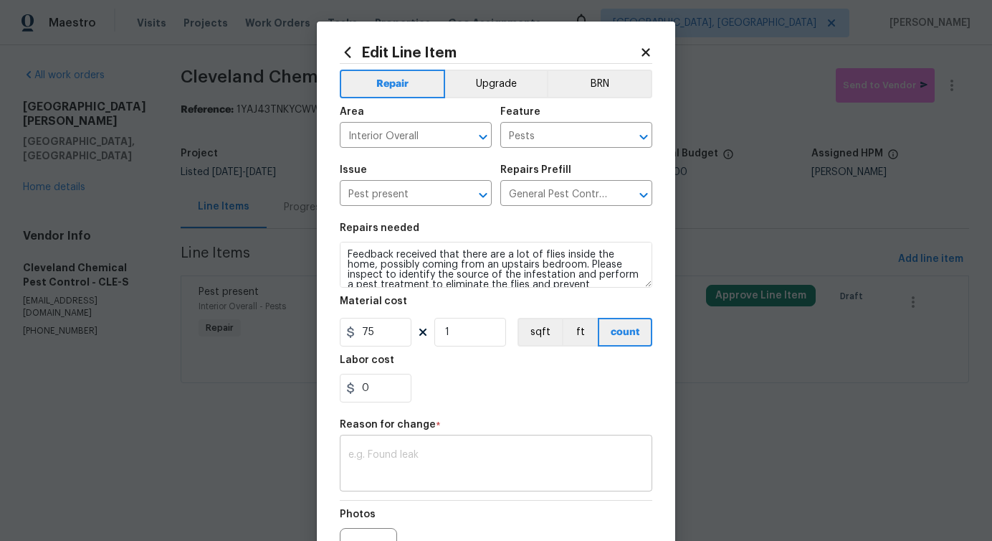
click at [420, 463] on textarea at bounding box center [495, 465] width 295 height 30
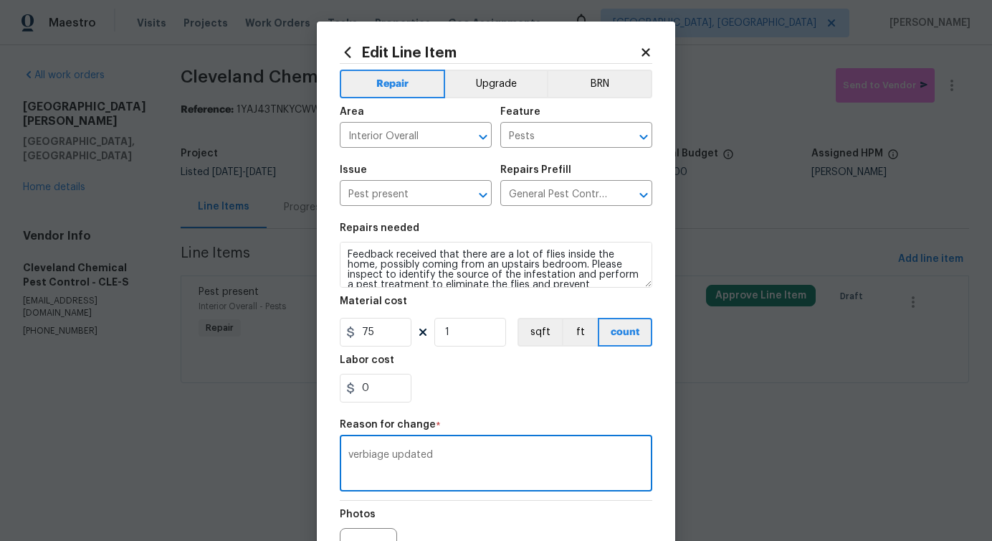
scroll to position [166, 0]
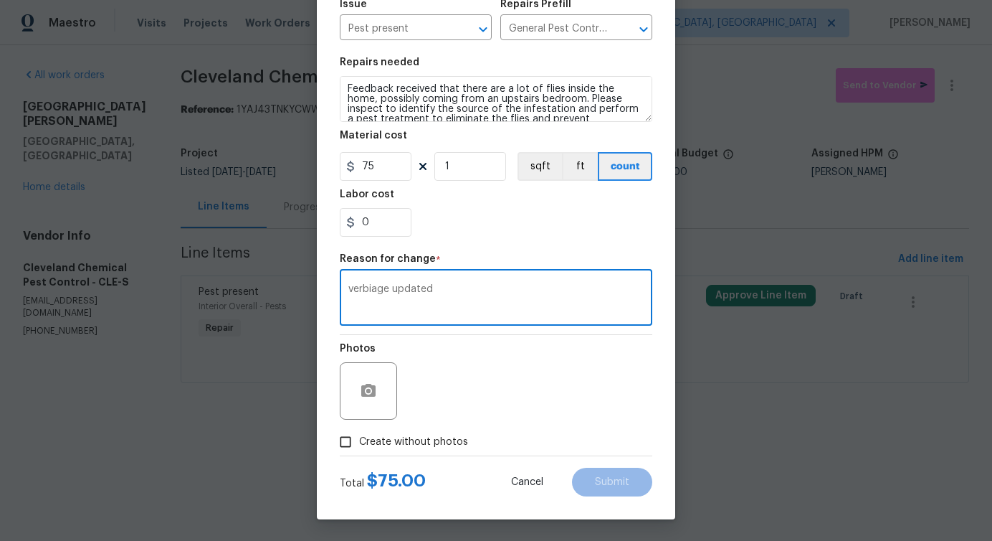
type textarea "verbiage updated"
click at [447, 438] on span "Create without photos" at bounding box center [413, 442] width 109 height 15
click at [359, 438] on input "Create without photos" at bounding box center [345, 441] width 27 height 27
checkbox input "true"
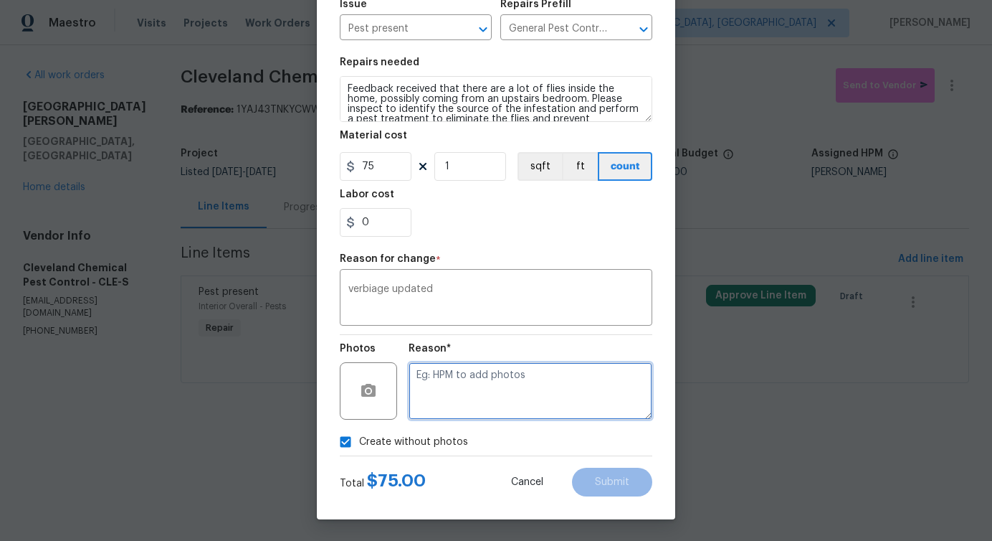
click at [483, 412] on textarea at bounding box center [531, 390] width 244 height 57
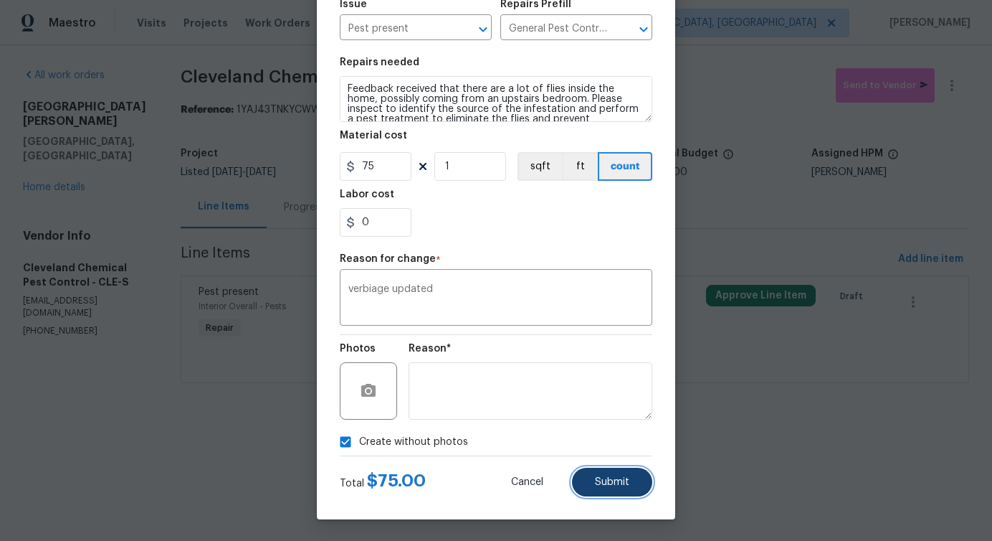
click at [613, 479] on span "Submit" at bounding box center [612, 482] width 34 height 11
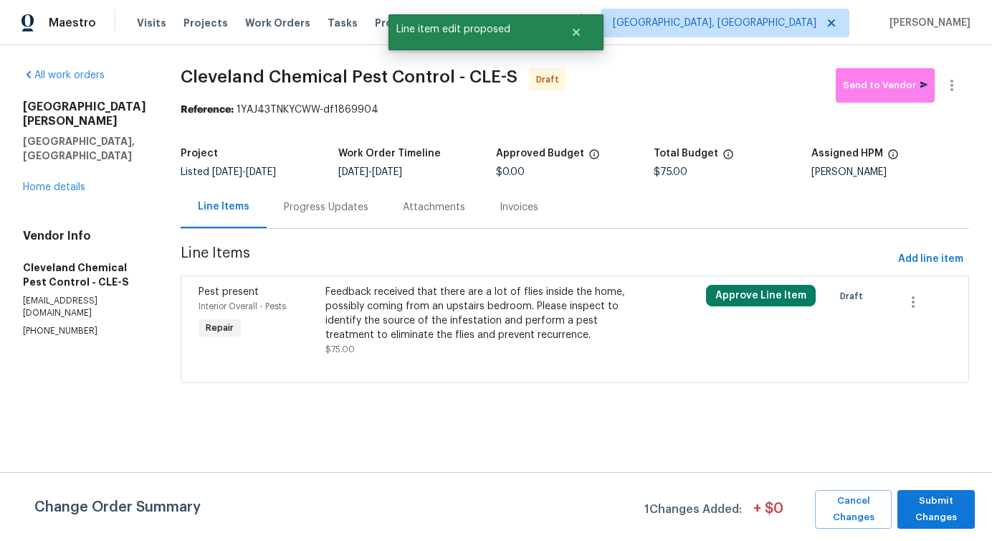
scroll to position [0, 0]
click at [921, 508] on span "Submit Changes" at bounding box center [936, 509] width 63 height 33
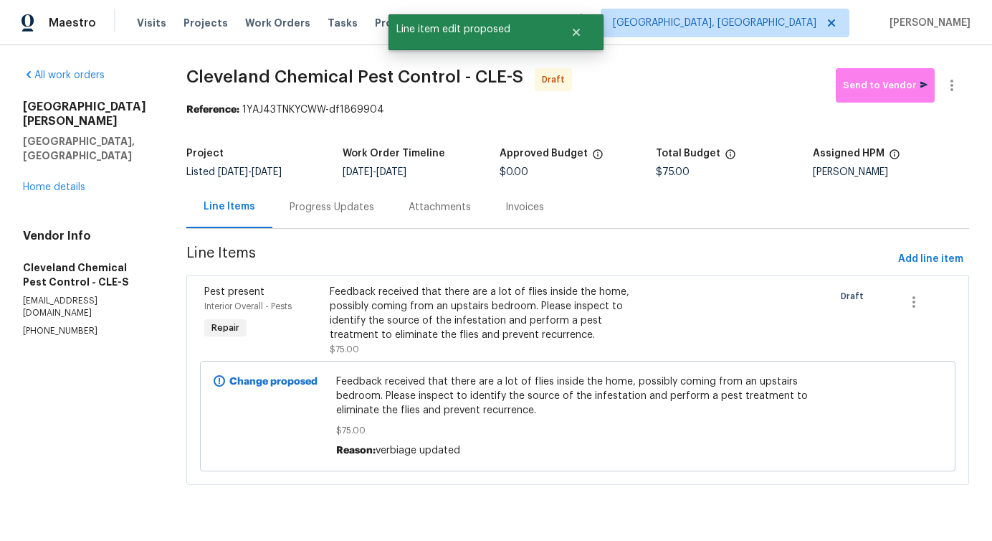
click at [297, 200] on div "Progress Updates" at bounding box center [332, 207] width 85 height 14
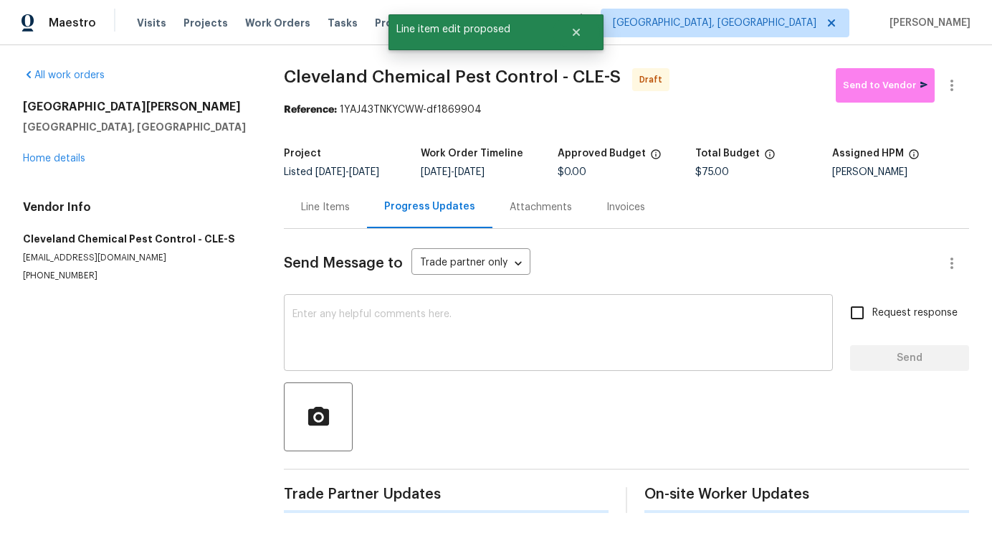
click at [364, 339] on textarea at bounding box center [559, 334] width 532 height 50
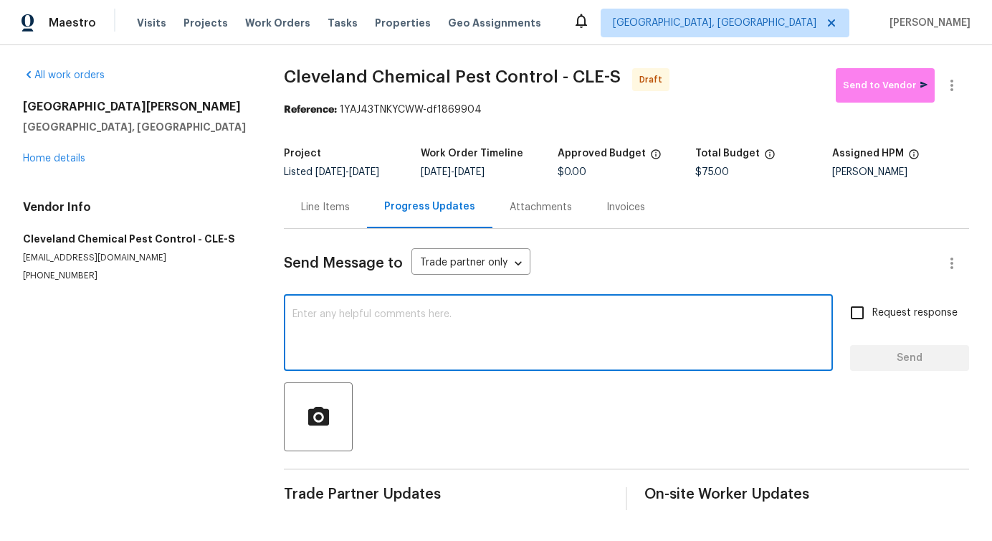
paste textarea "Hi this is Pavithra with Opendoor. I’m confirming you received the WO for the p…"
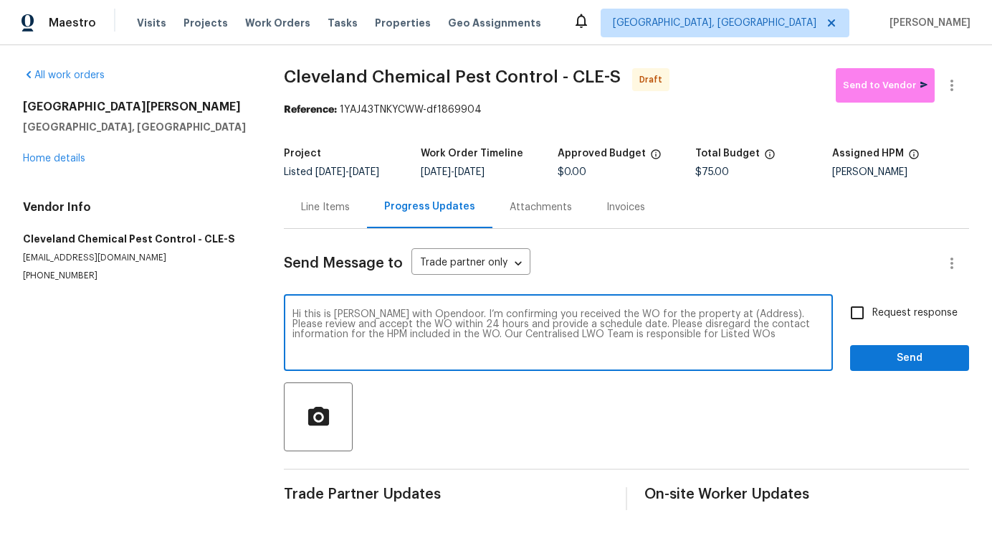
scroll to position [2, 0]
click at [731, 321] on textarea "Hi this is Pavithra with Opendoor. I’m confirming you received the WO for the p…" at bounding box center [559, 334] width 532 height 50
paste textarea "9740 Burton Dr, Twinsburg, OH 44087"
type textarea "Hi this is Pavithra with Opendoor. I’m confirming you received the WO for the p…"
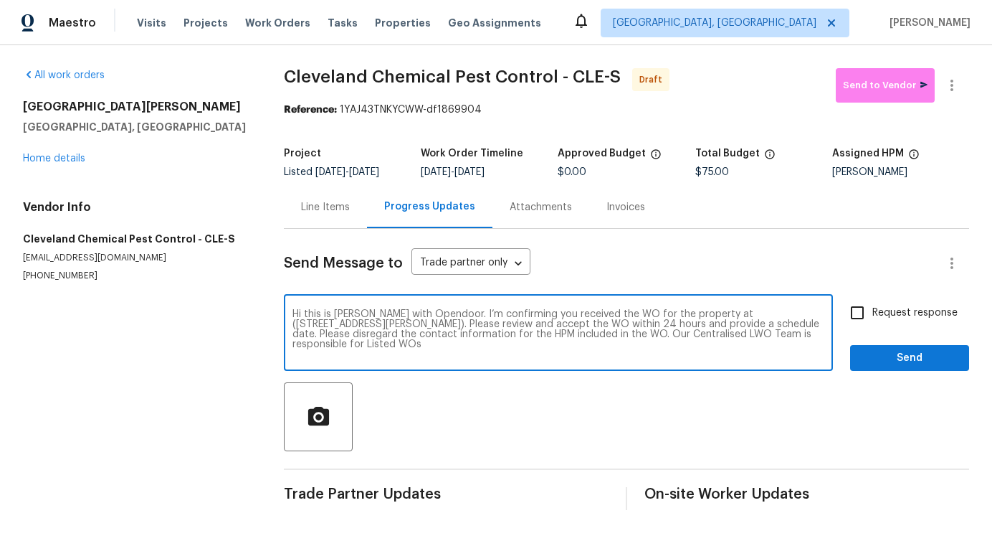
click at [871, 322] on input "Request response" at bounding box center [858, 313] width 30 height 30
checkbox input "true"
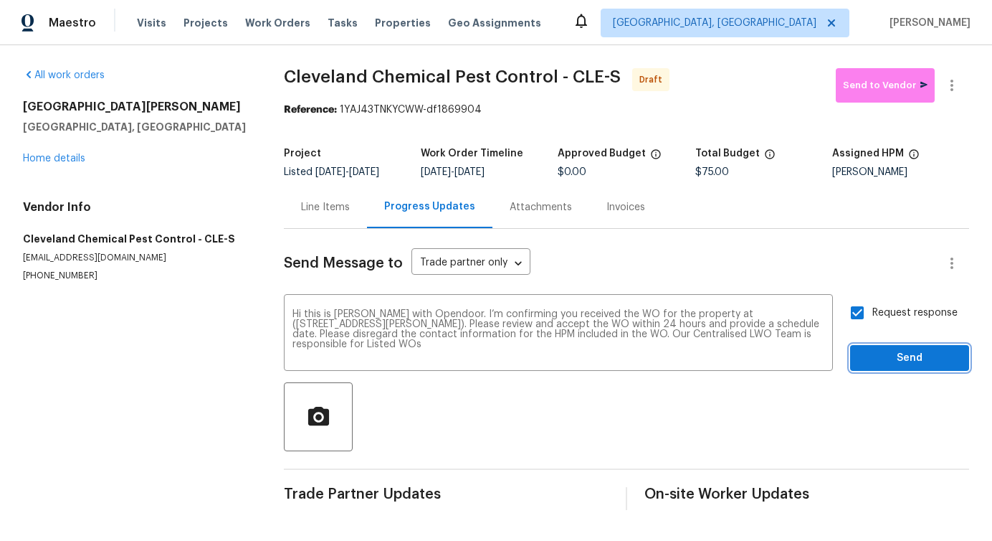
click at [906, 367] on span "Send" at bounding box center [910, 358] width 96 height 18
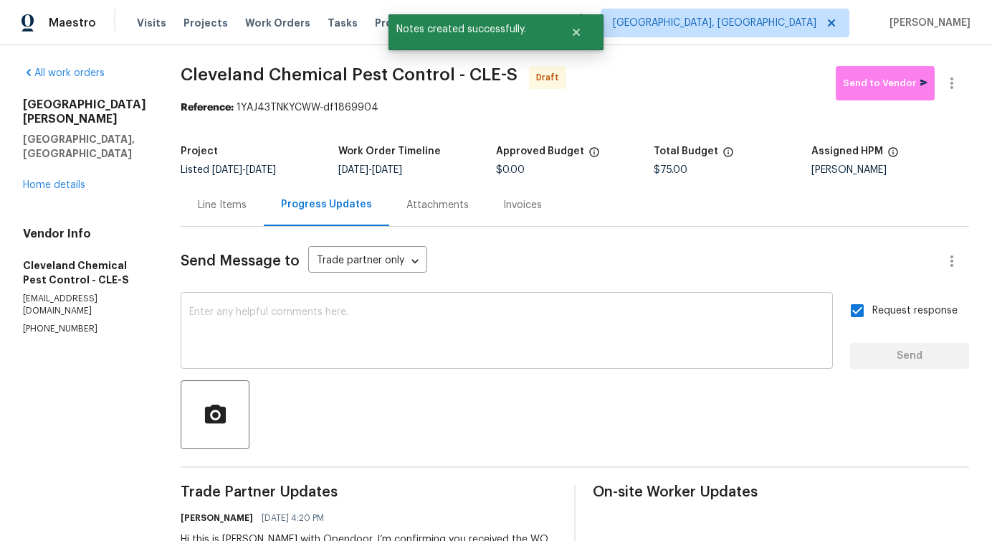
click at [536, 330] on textarea at bounding box center [506, 332] width 635 height 50
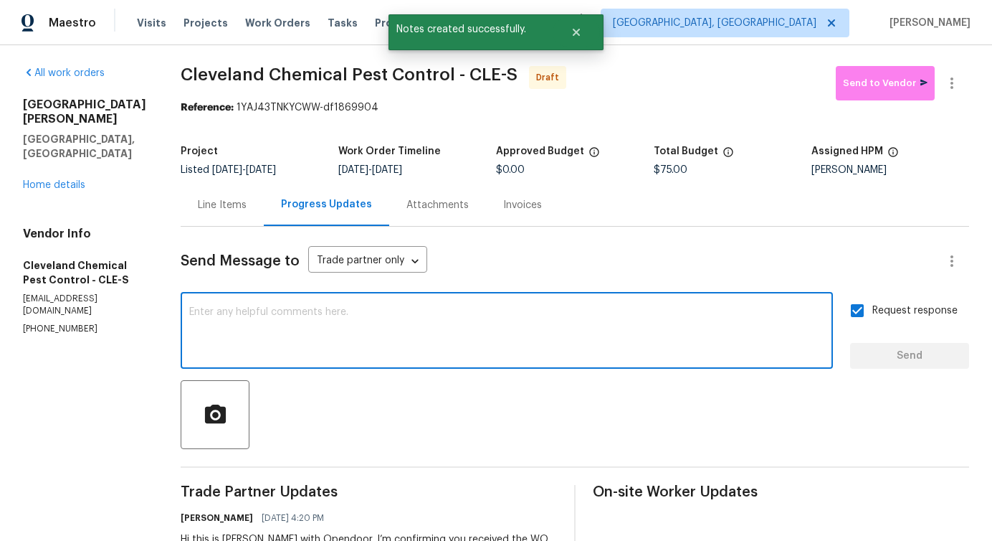
paste textarea "Attention All Work Orders must include before-photos (both close-up and wide-an…"
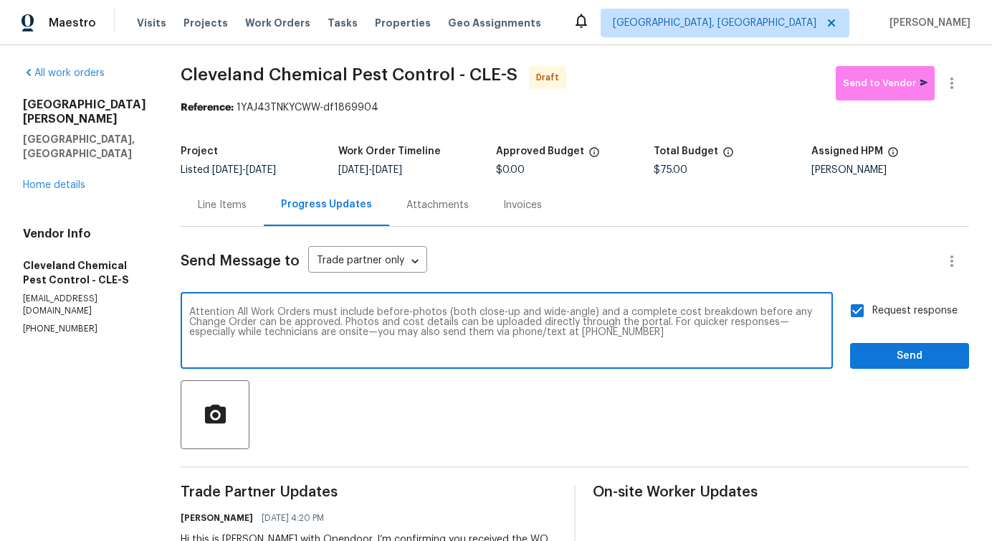
type textarea "Attention All Work Orders must include before-photos (both close-up and wide-an…"
click at [943, 357] on span "Send" at bounding box center [910, 356] width 96 height 18
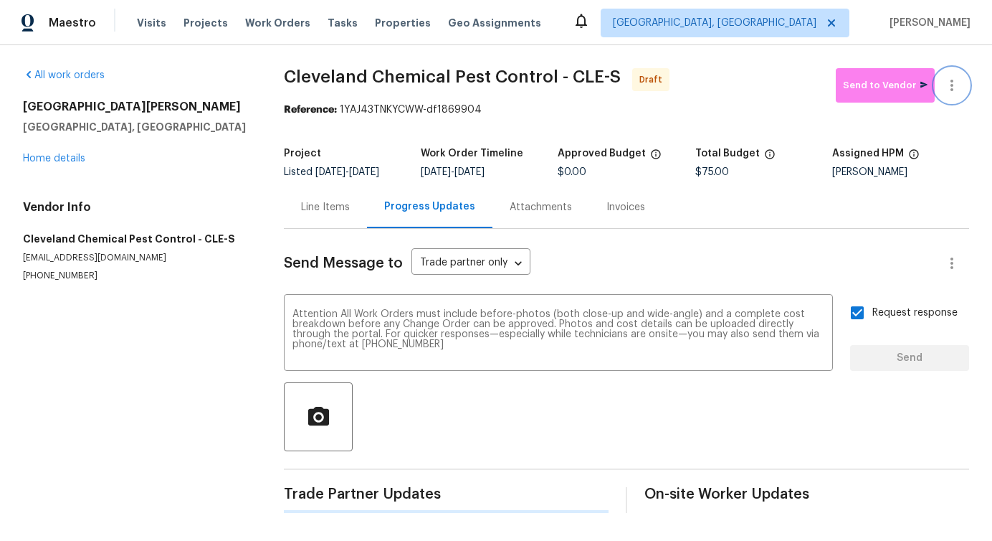
click at [954, 80] on icon "button" at bounding box center [952, 85] width 17 height 17
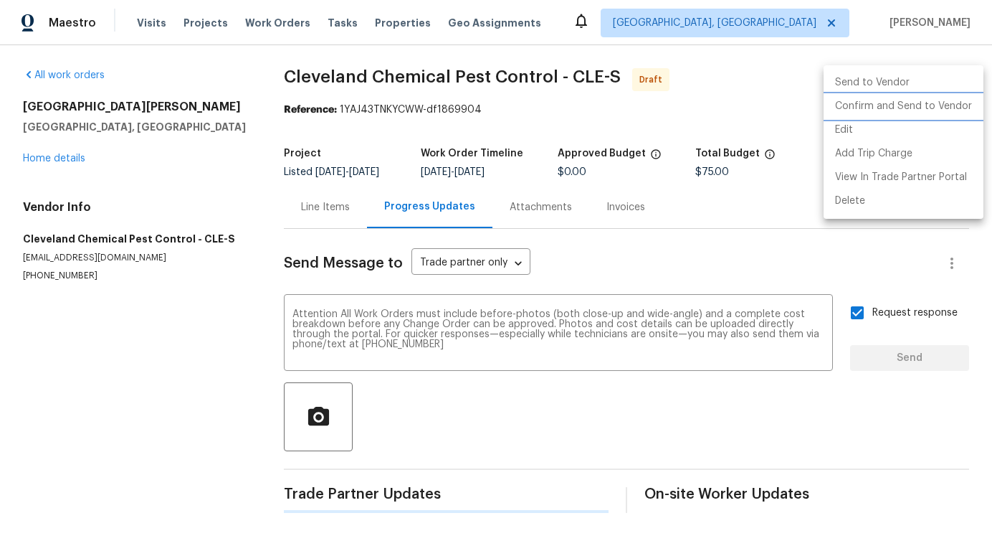
click at [895, 105] on li "Confirm and Send to Vendor" at bounding box center [904, 107] width 160 height 24
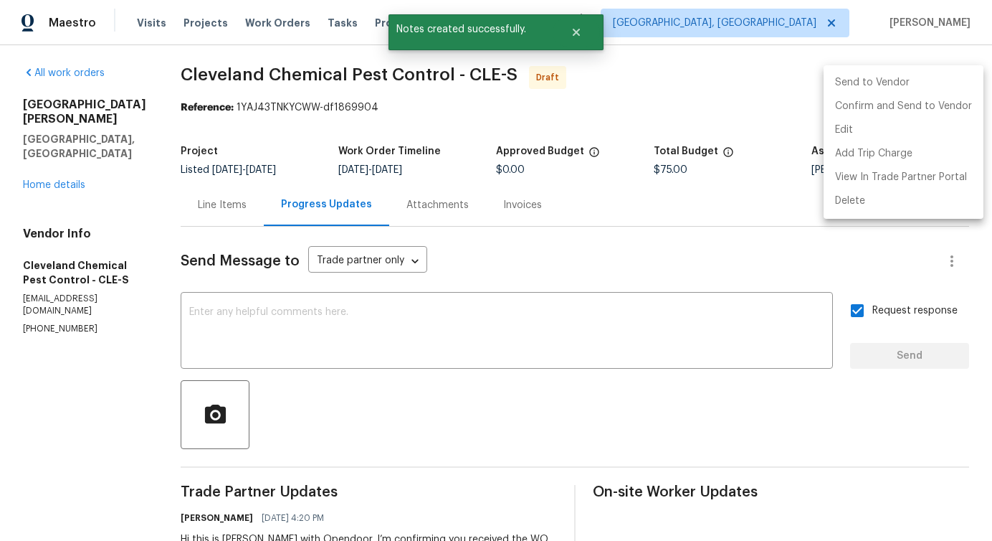
click at [725, 54] on div at bounding box center [496, 270] width 992 height 541
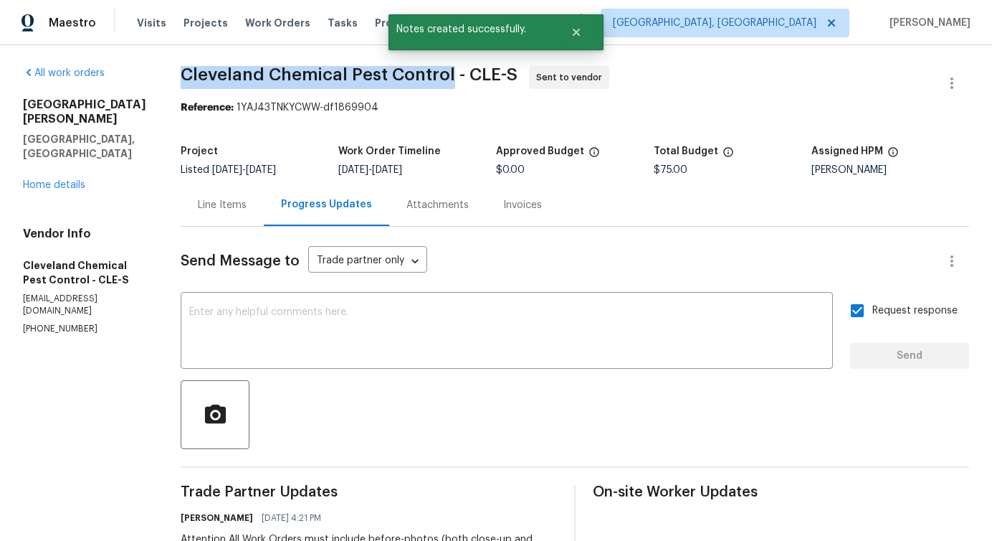
drag, startPoint x: 176, startPoint y: 71, endPoint x: 450, endPoint y: 75, distance: 273.2
click at [450, 75] on div "All work orders 9740 Burton Dr Twinsburg, OH 44087 Home details Vendor Info Cle…" at bounding box center [496, 400] width 992 height 714
copy span "Cleveland Chemical Pest Control"
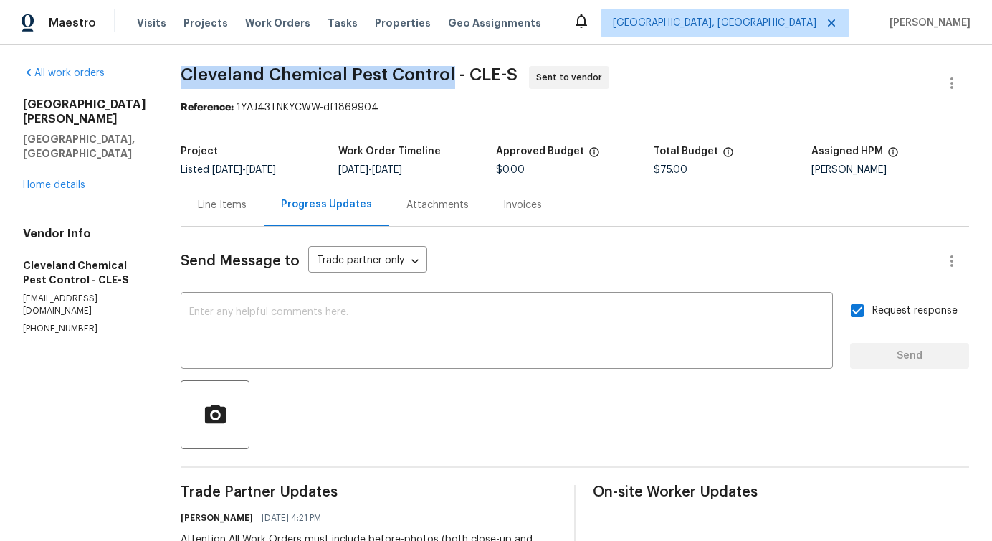
click at [177, 86] on div "All work orders 9740 Burton Dr Twinsburg, OH 44087 Home details Vendor Info Cle…" at bounding box center [496, 400] width 992 height 714
drag, startPoint x: 179, startPoint y: 78, endPoint x: 446, endPoint y: 69, distance: 266.9
click at [446, 69] on div "All work orders 9740 Burton Dr Twinsburg, OH 44087 Home details Vendor Info Cle…" at bounding box center [496, 400] width 992 height 714
click at [446, 69] on span "Cleveland Chemical Pest Control - CLE-S" at bounding box center [349, 74] width 337 height 17
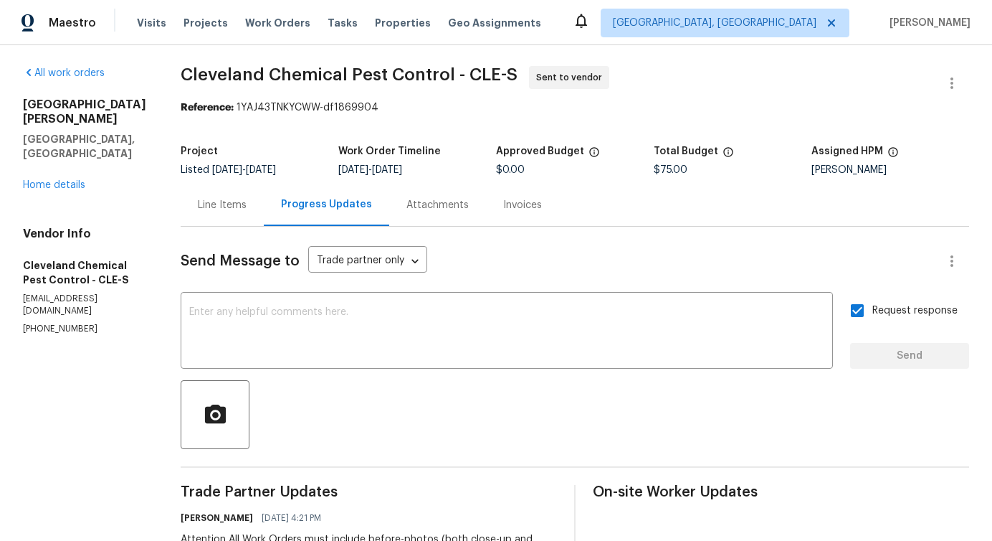
click at [418, 70] on span "Cleveland Chemical Pest Control - CLE-S" at bounding box center [349, 74] width 337 height 17
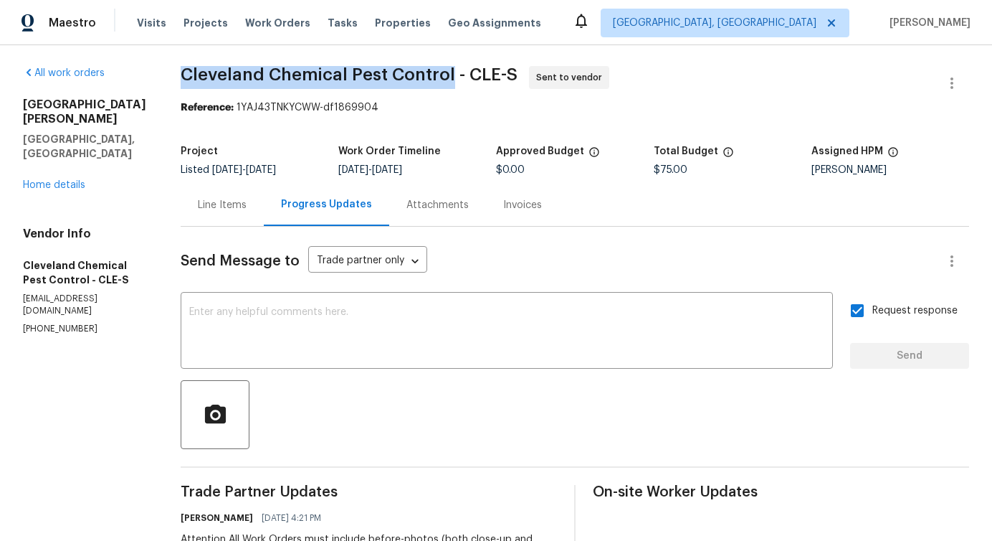
drag, startPoint x: 186, startPoint y: 75, endPoint x: 450, endPoint y: 79, distance: 263.9
click at [450, 79] on span "Cleveland Chemical Pest Control - CLE-S" at bounding box center [349, 74] width 337 height 17
copy span "Cleveland Chemical Pest Control"
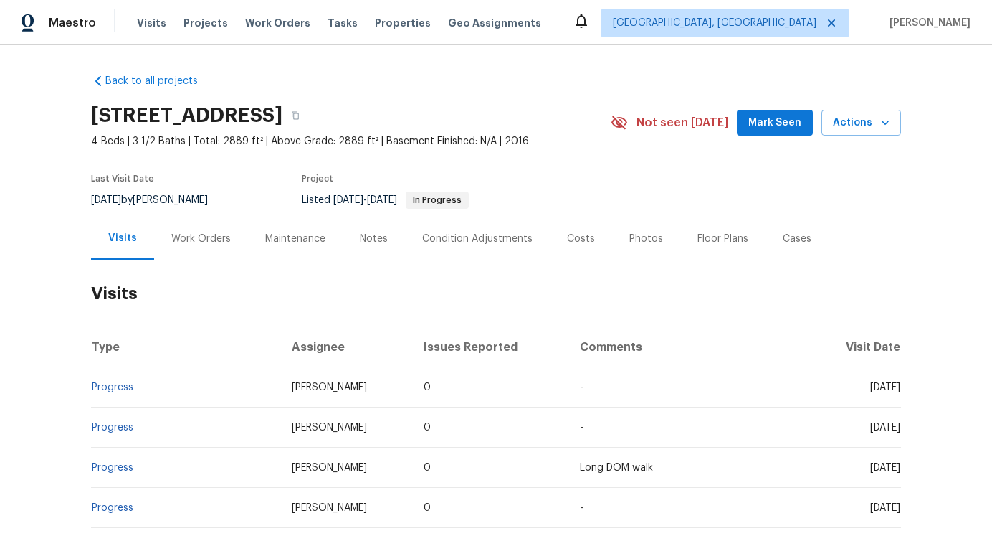
click at [191, 247] on div "Work Orders" at bounding box center [201, 238] width 94 height 42
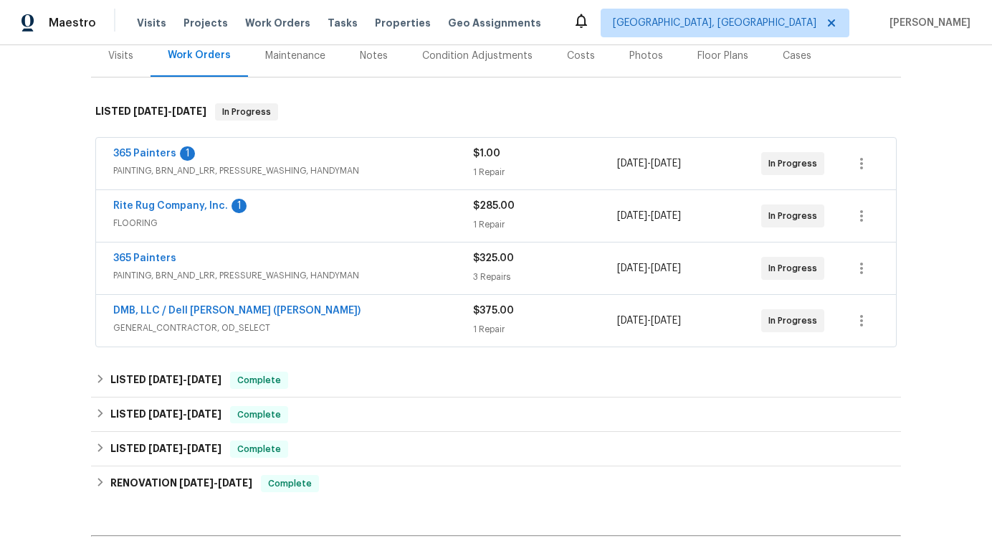
scroll to position [226, 0]
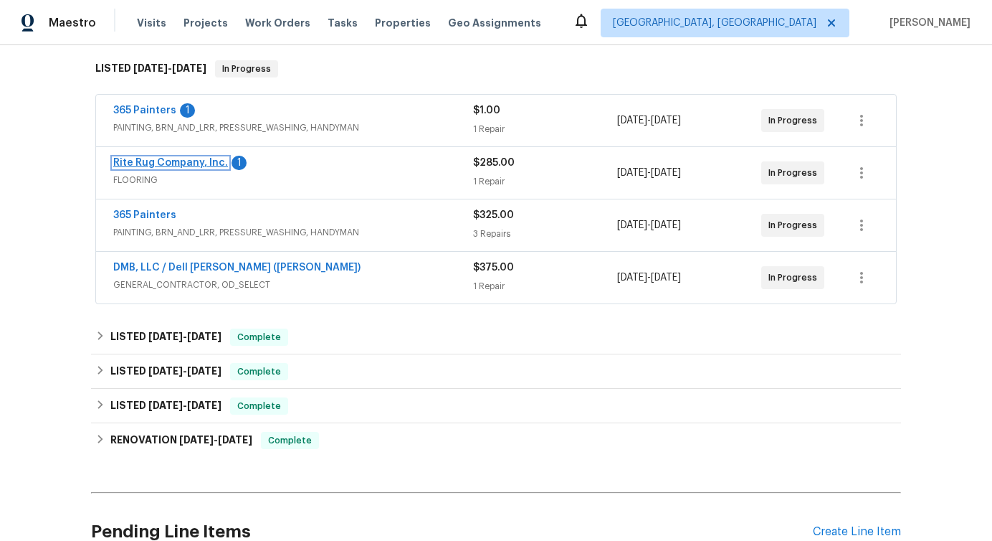
click at [179, 165] on link "Rite Rug Company, Inc." at bounding box center [170, 163] width 115 height 10
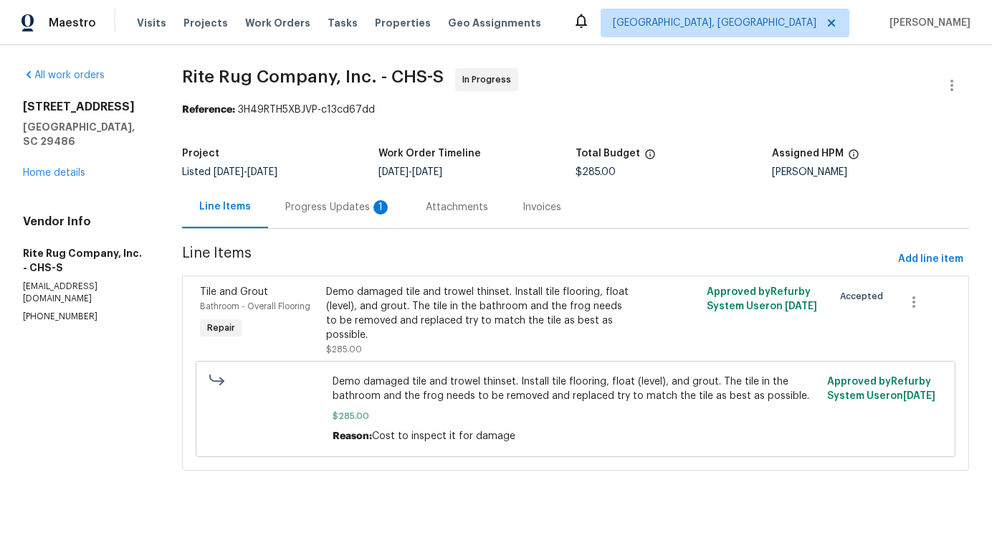
click at [356, 227] on div "Progress Updates 1" at bounding box center [338, 207] width 141 height 42
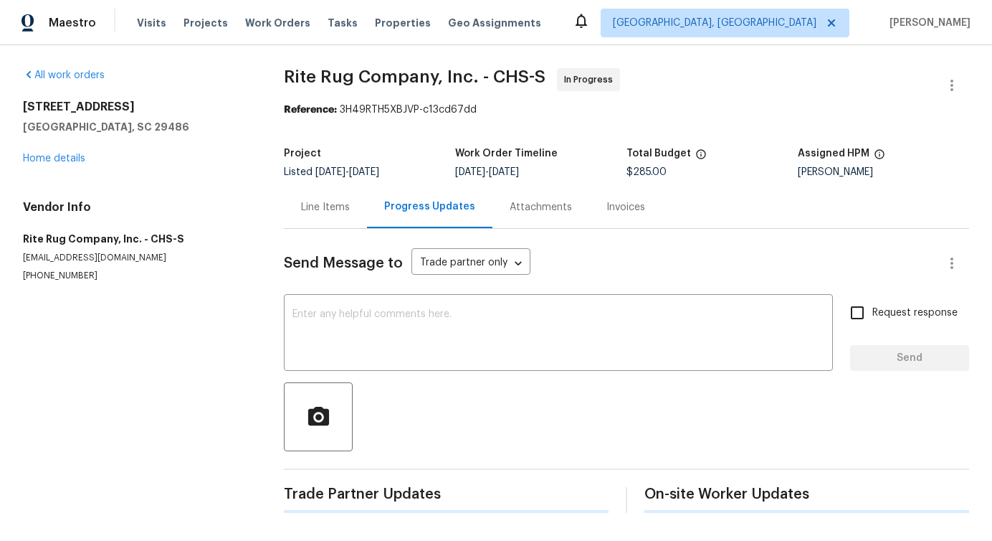
click at [410, 371] on div "Send Message to Trade partner only Trade partner only ​ x ​ Request response Se…" at bounding box center [627, 371] width 686 height 284
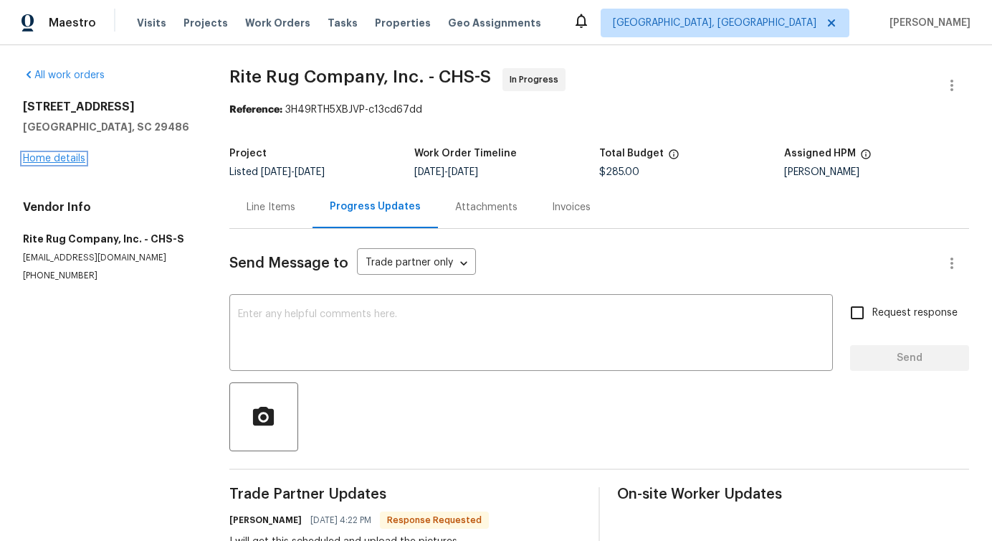
click at [62, 157] on link "Home details" at bounding box center [54, 158] width 62 height 10
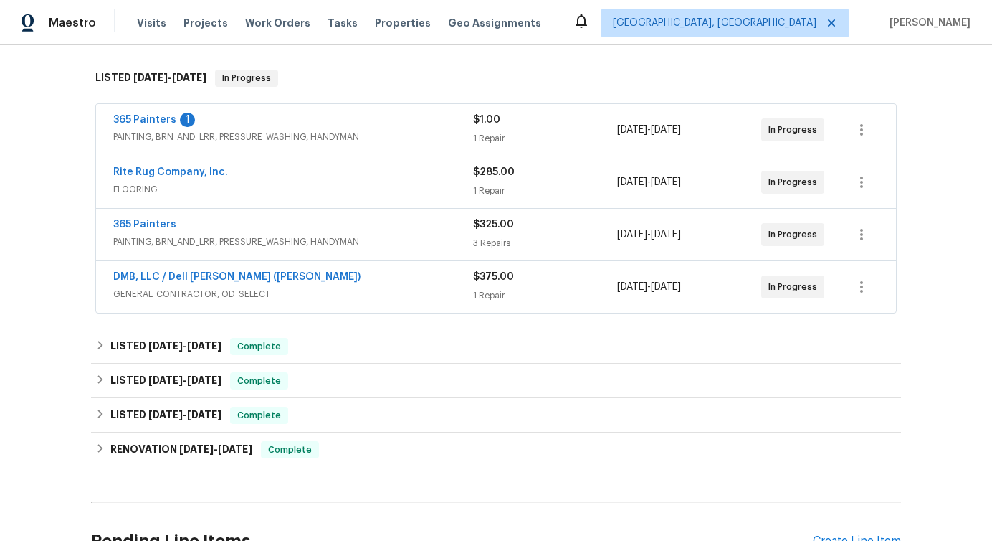
scroll to position [219, 0]
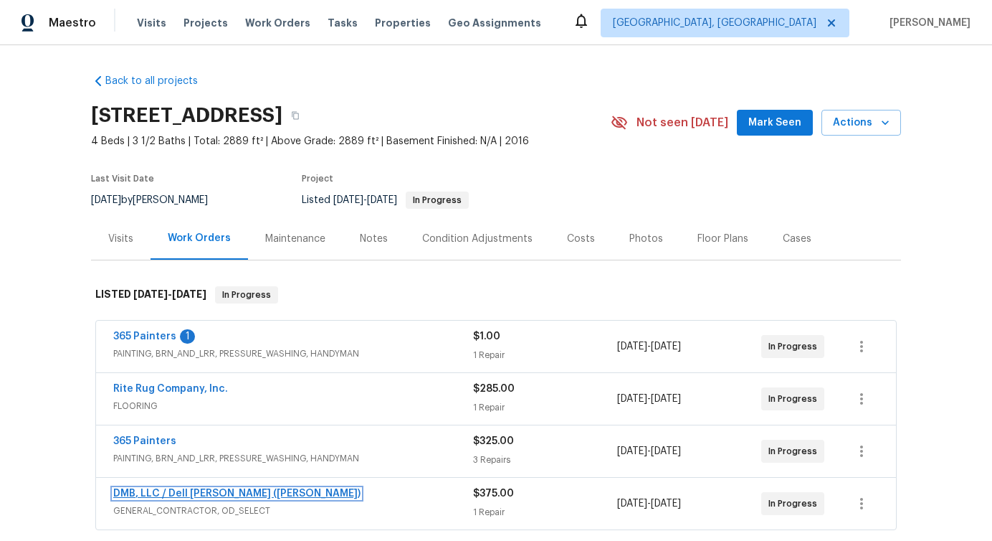
click at [190, 491] on link "DMB, LLC / Dell [PERSON_NAME] ([PERSON_NAME])" at bounding box center [236, 493] width 247 height 10
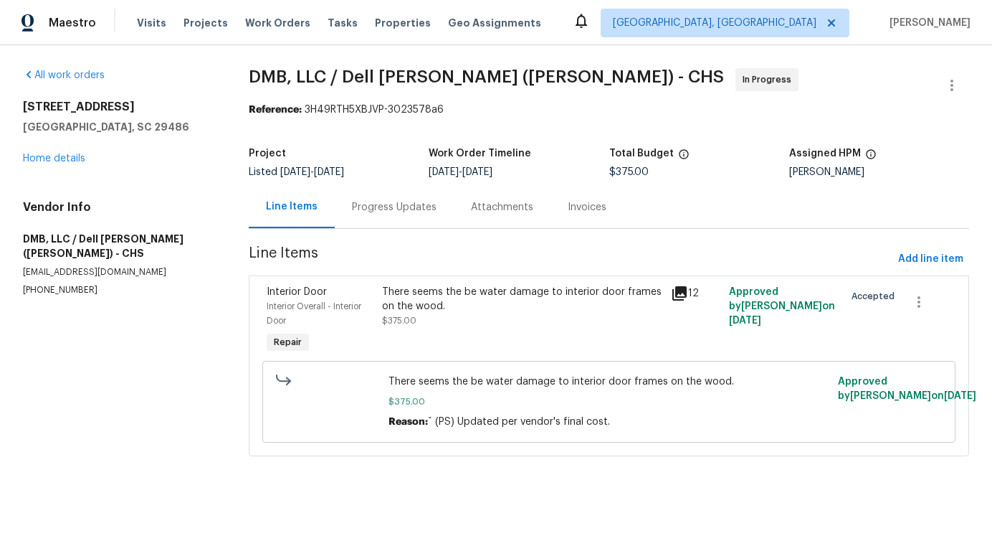
click at [391, 213] on div "Progress Updates" at bounding box center [394, 207] width 85 height 14
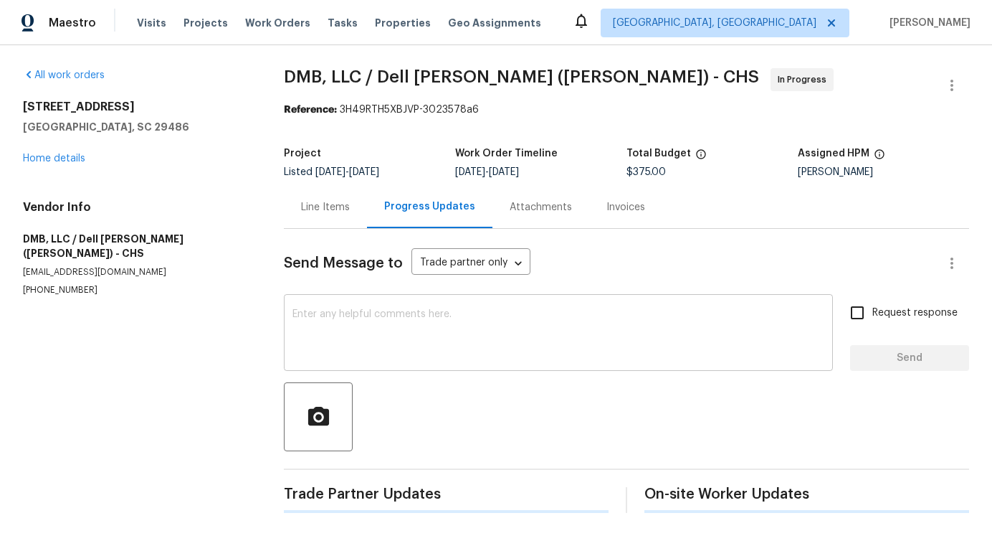
click at [413, 350] on textarea at bounding box center [559, 334] width 532 height 50
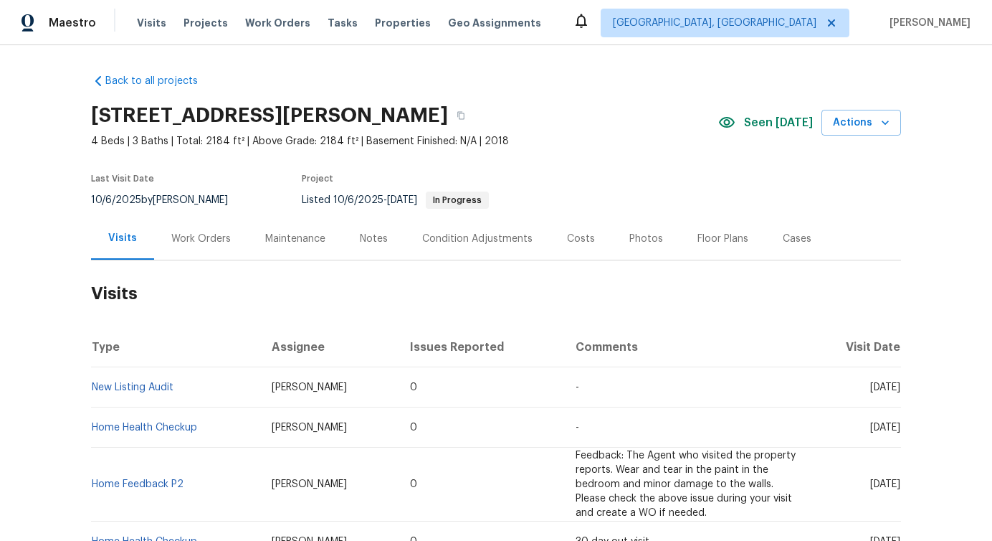
click at [188, 237] on div "Work Orders" at bounding box center [201, 239] width 60 height 14
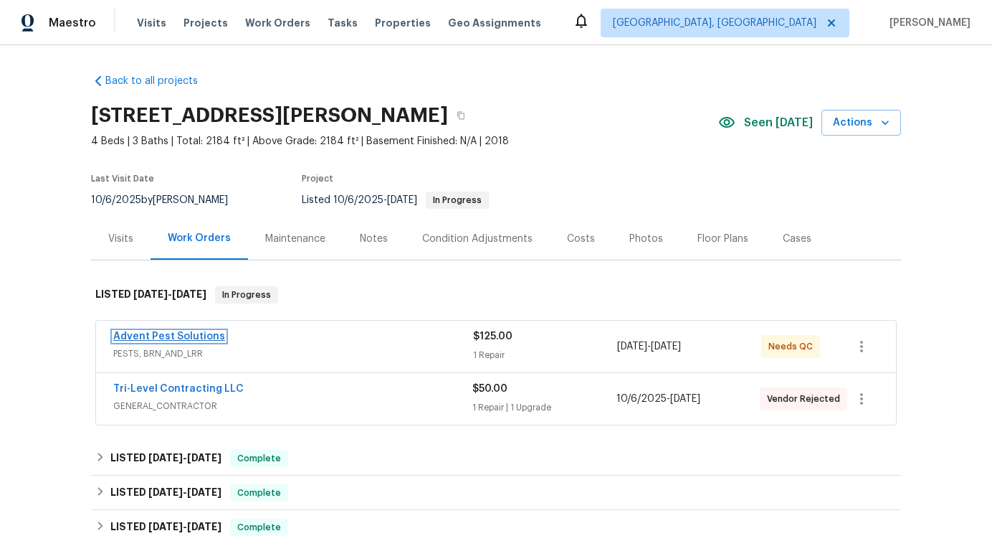
click at [169, 338] on link "Advent Pest Solutions" at bounding box center [169, 336] width 112 height 10
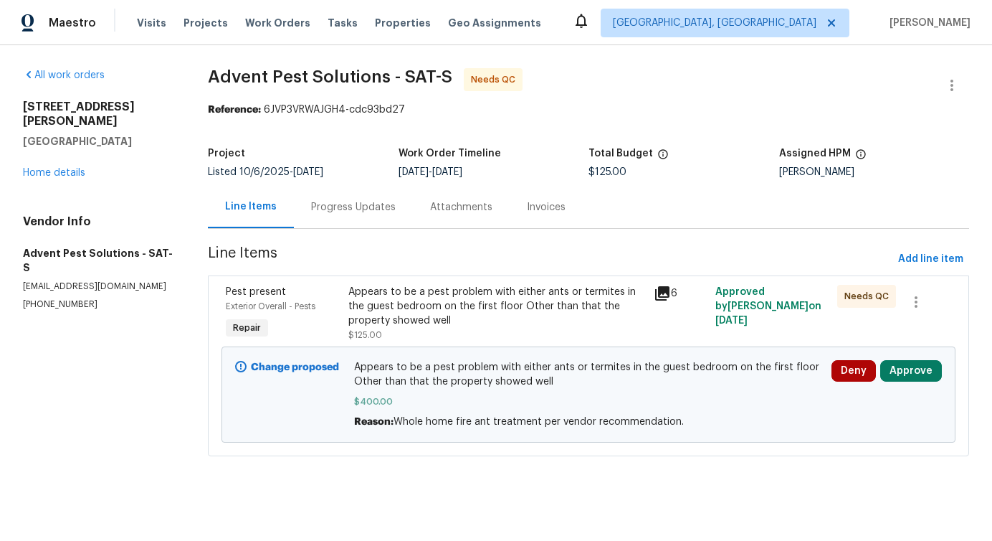
click at [358, 214] on div "Progress Updates" at bounding box center [353, 207] width 119 height 42
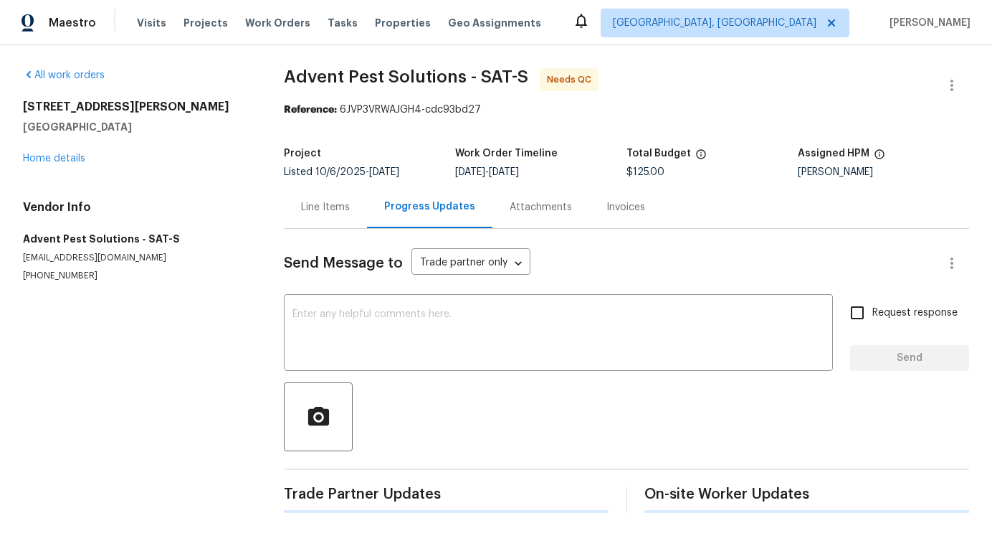
click at [392, 327] on textarea at bounding box center [559, 334] width 532 height 50
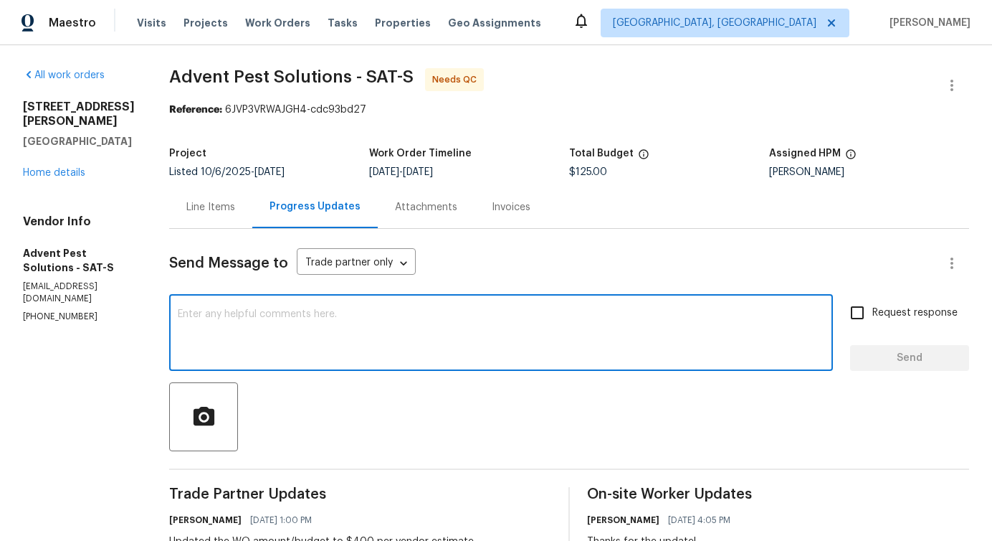
click at [235, 213] on div "Line Items" at bounding box center [210, 207] width 49 height 14
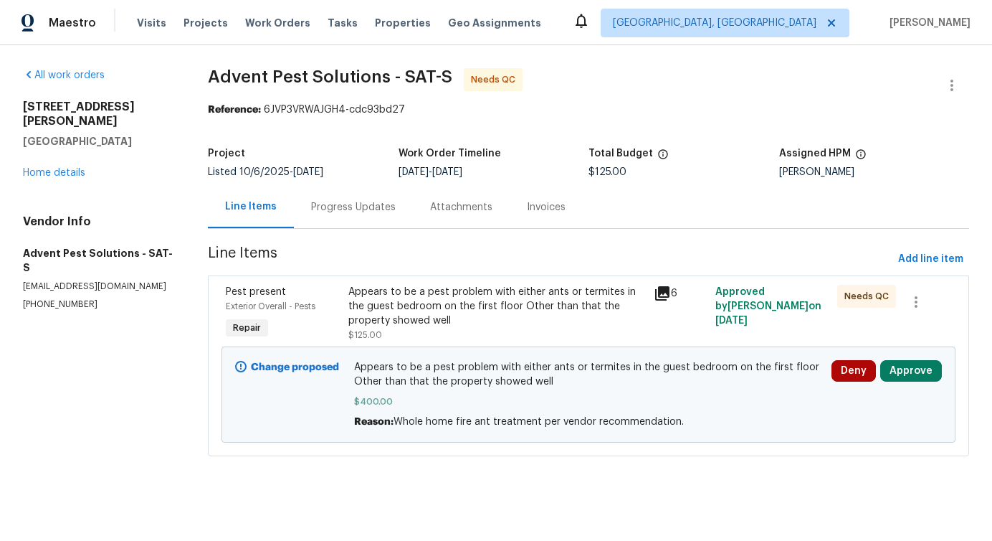
click at [470, 333] on div "Appears to be a pest problem with either ants or termites in the guest bedroom …" at bounding box center [497, 313] width 298 height 57
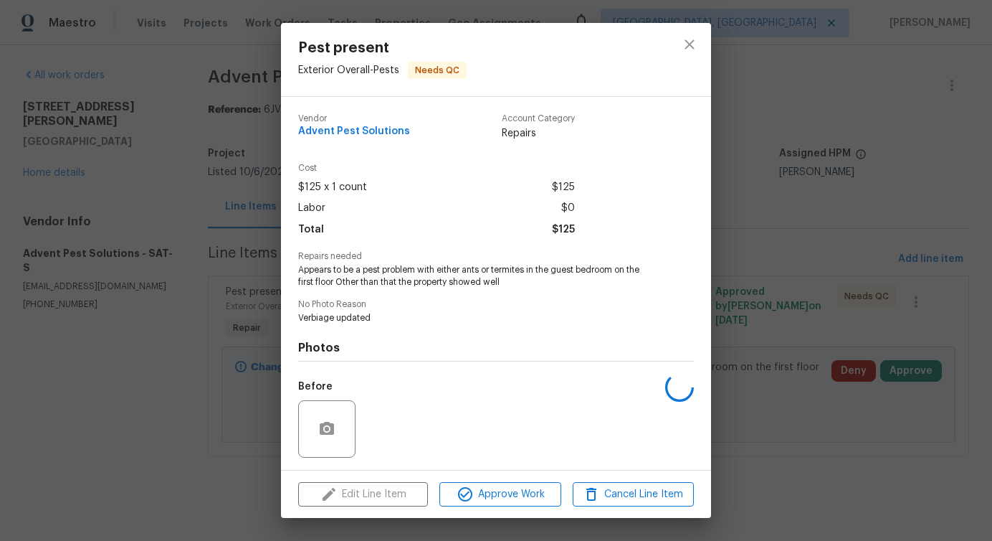
scroll to position [95, 0]
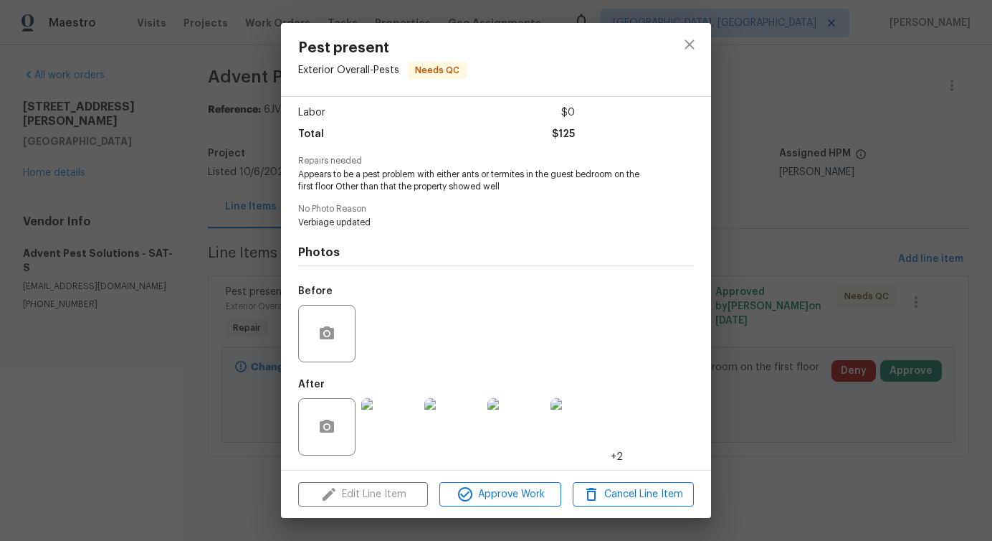
click at [409, 430] on img at bounding box center [389, 426] width 57 height 57
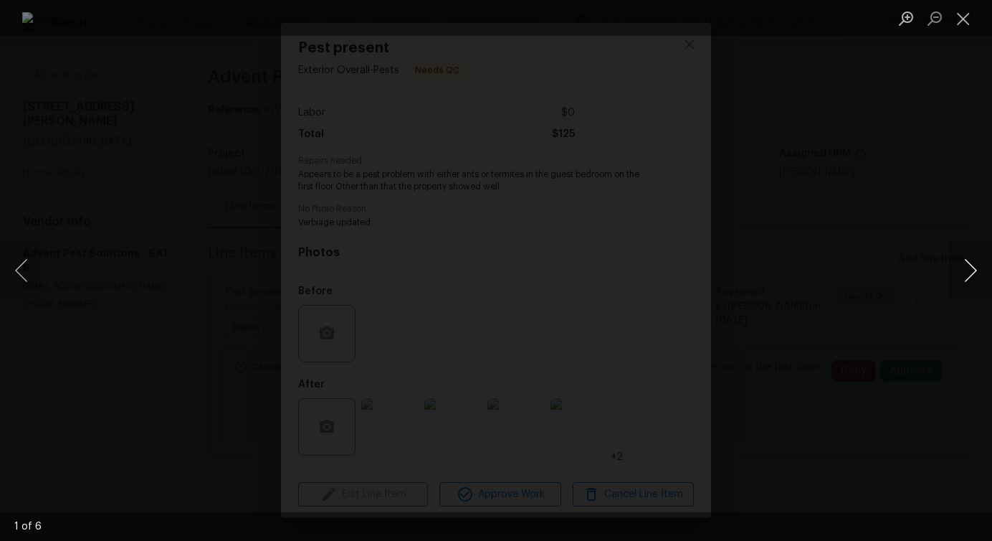
click at [972, 269] on button "Next image" at bounding box center [970, 270] width 43 height 57
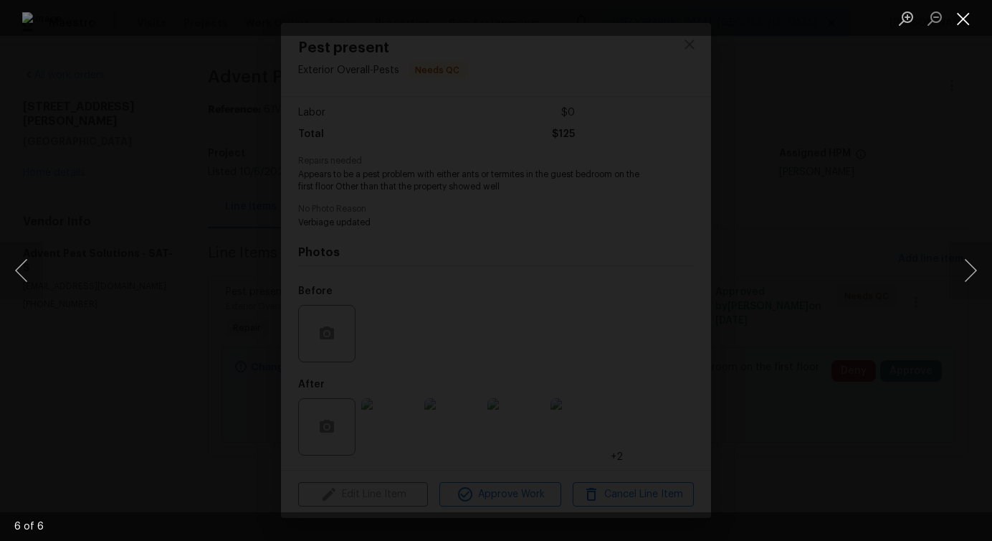
click at [959, 8] on button "Close lightbox" at bounding box center [963, 18] width 29 height 25
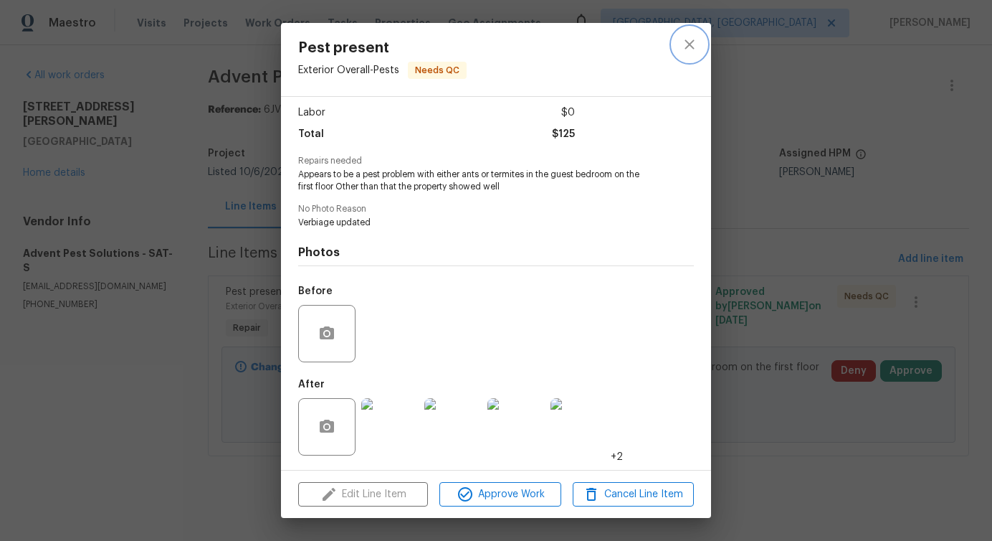
click at [685, 47] on icon "close" at bounding box center [689, 44] width 17 height 17
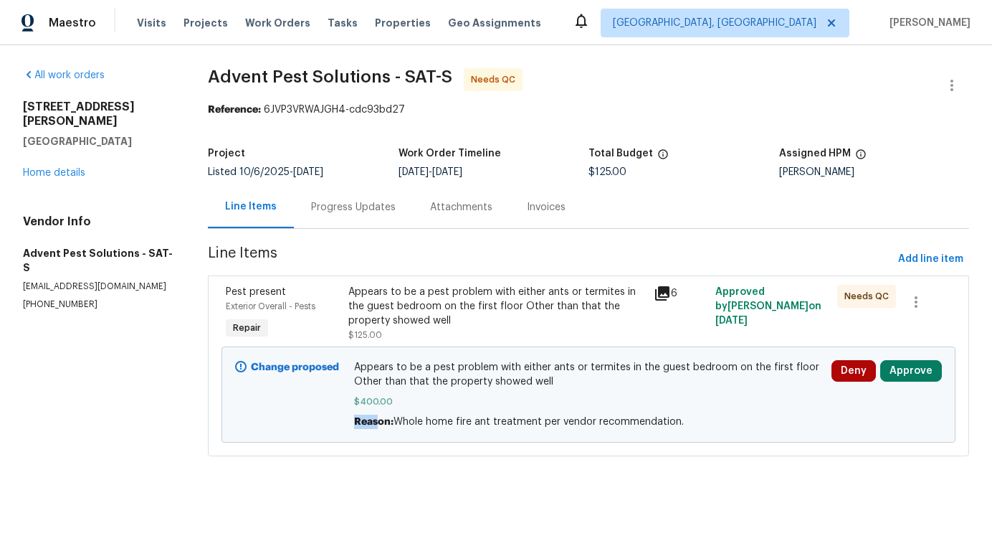
drag, startPoint x: 379, startPoint y: 428, endPoint x: 796, endPoint y: 414, distance: 417.6
click at [797, 414] on div "Appears to be a pest problem with either ants or termites in the guest bedroom …" at bounding box center [588, 394] width 468 height 69
click at [364, 201] on div "Progress Updates" at bounding box center [353, 207] width 85 height 14
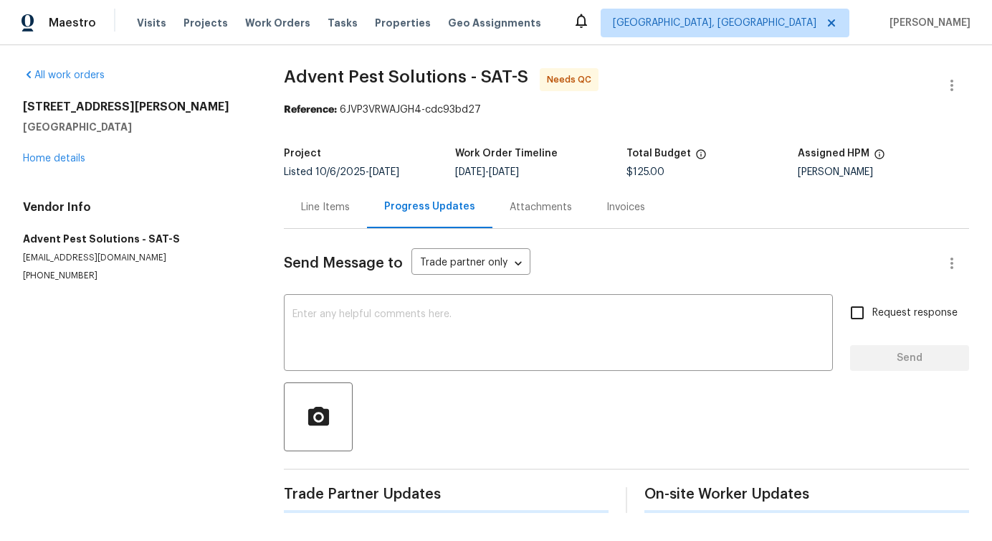
click at [354, 419] on div at bounding box center [627, 416] width 686 height 69
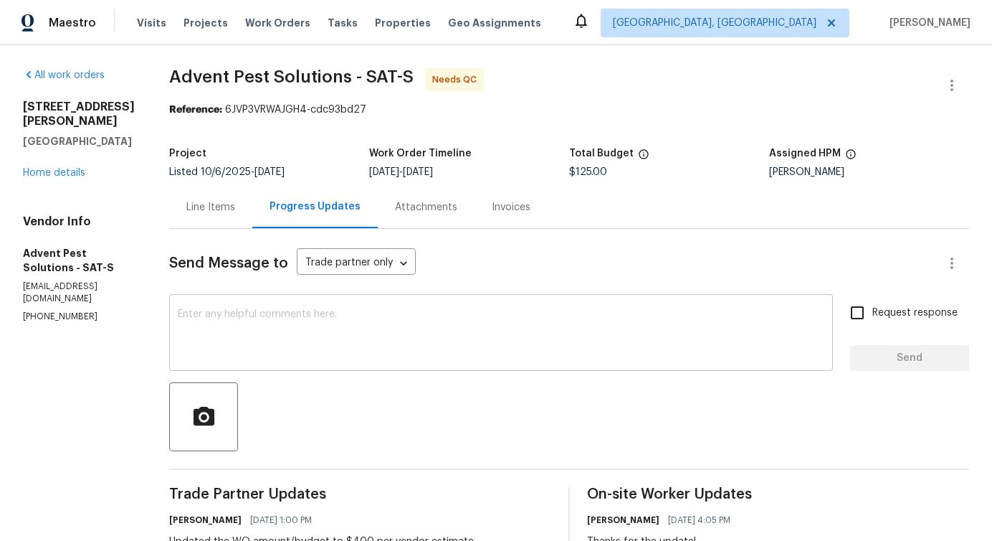
click at [420, 328] on textarea at bounding box center [501, 334] width 647 height 50
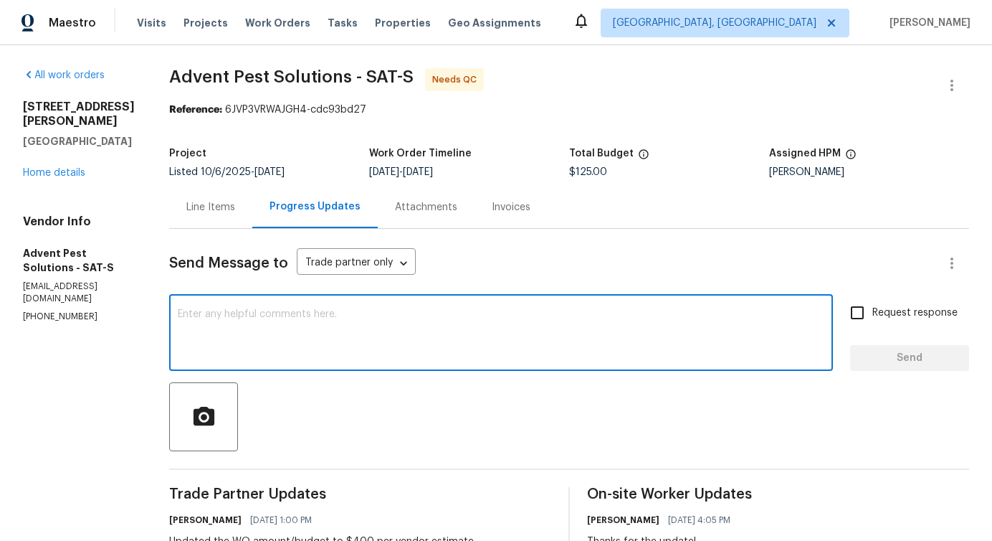
scroll to position [210, 0]
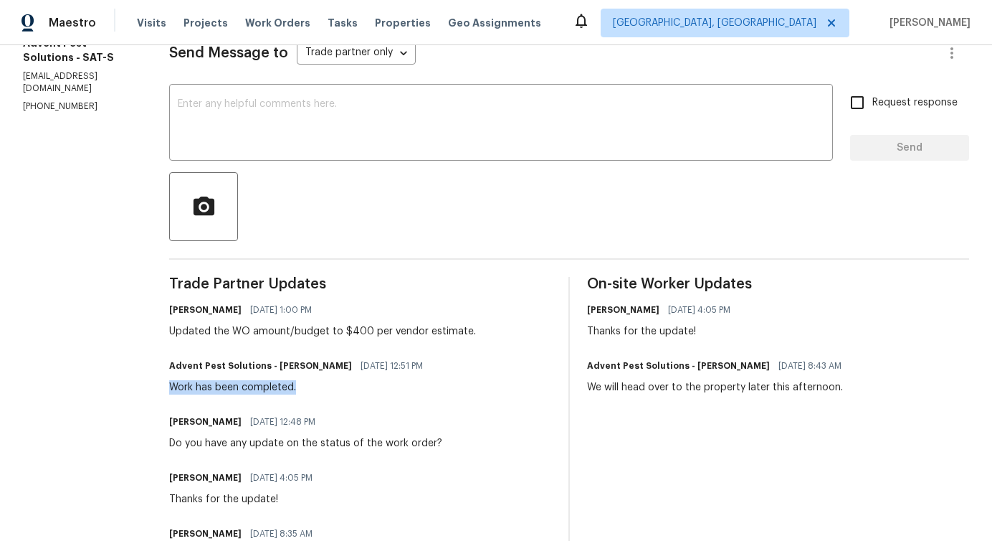
drag, startPoint x: 194, startPoint y: 393, endPoint x: 445, endPoint y: 388, distance: 251.0
click at [445, 388] on div "Advent Pest Solutions - Daniel Riojas 10/15/2025 12:51 PM Work has been complet…" at bounding box center [360, 375] width 382 height 39
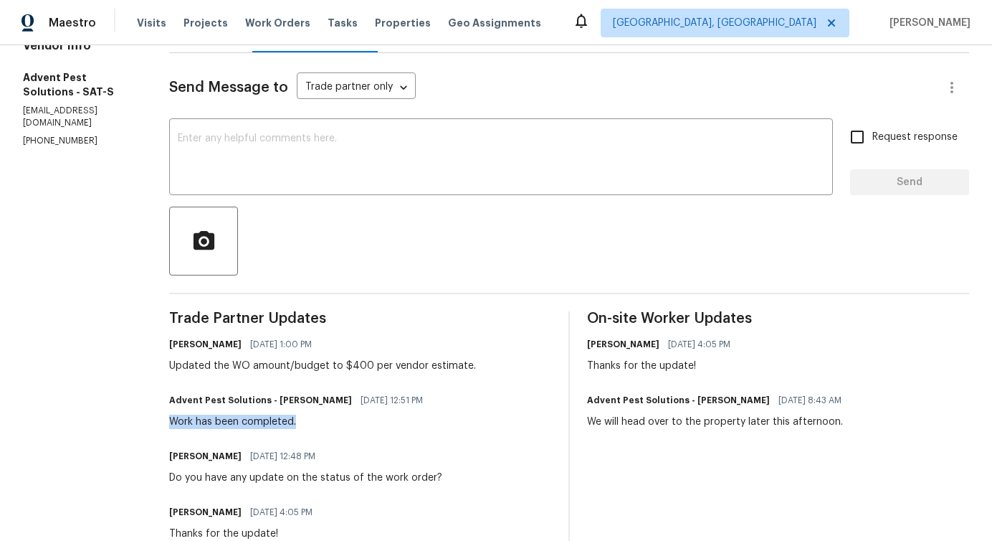
scroll to position [288, 0]
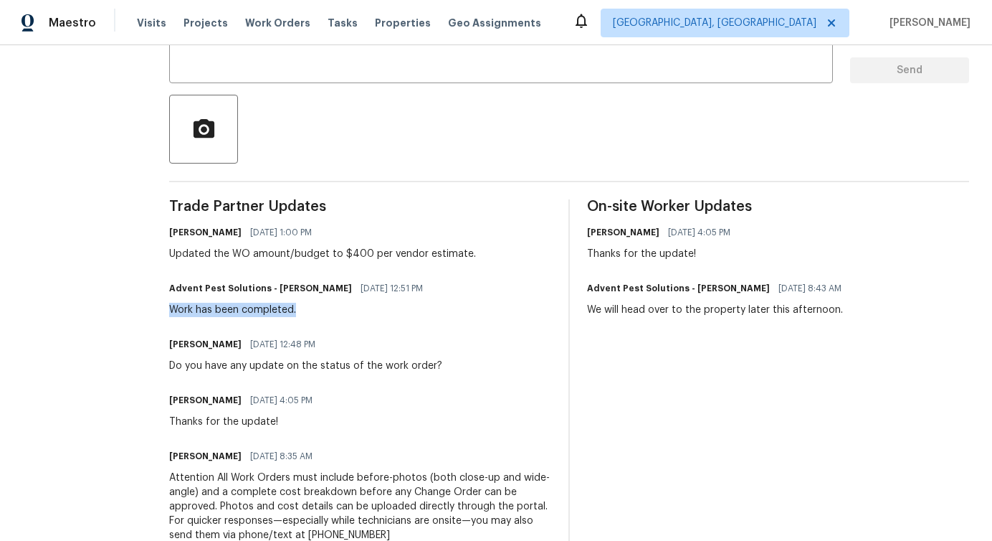
click at [198, 235] on h6 "[PERSON_NAME]" at bounding box center [205, 232] width 72 height 14
copy h6 "Felix"
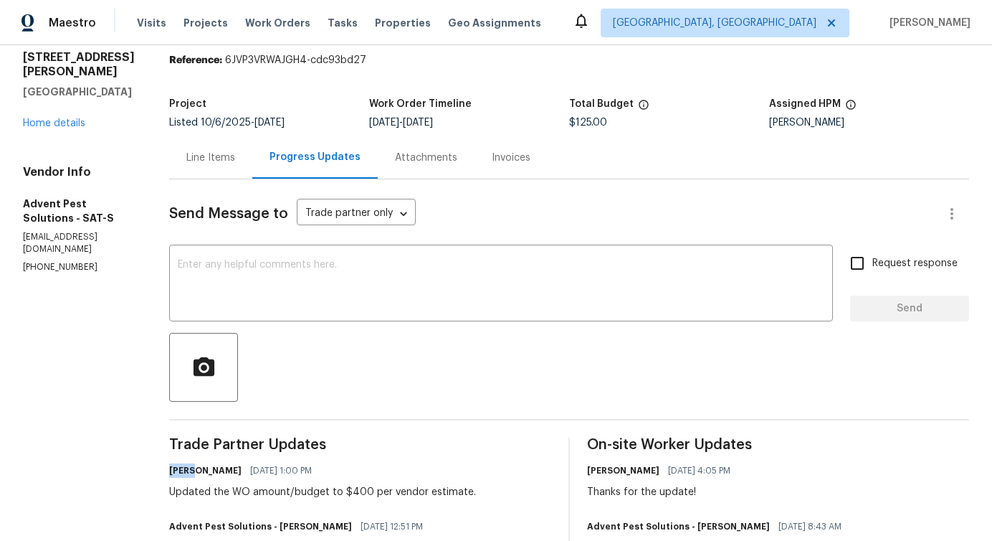
scroll to position [0, 0]
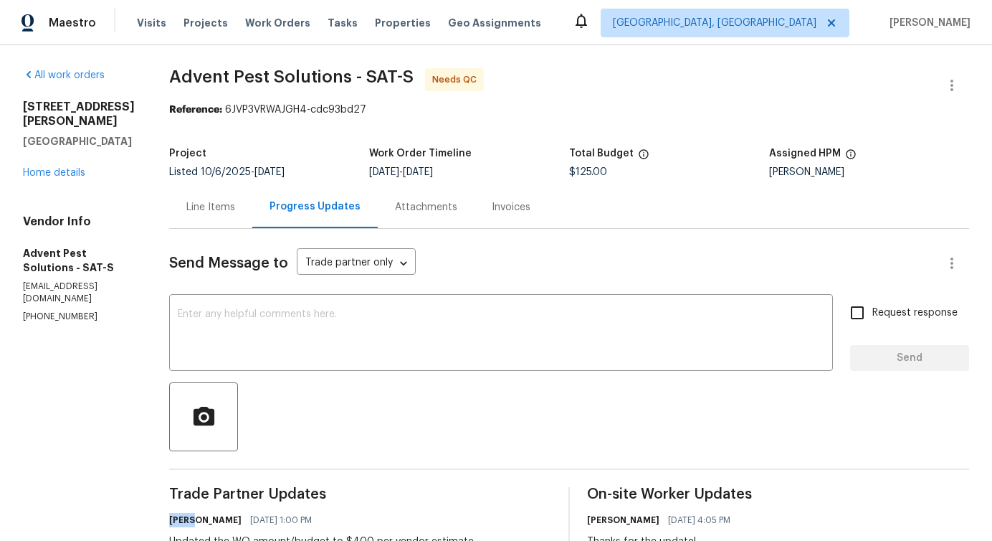
click at [235, 209] on div "Line Items" at bounding box center [210, 207] width 49 height 14
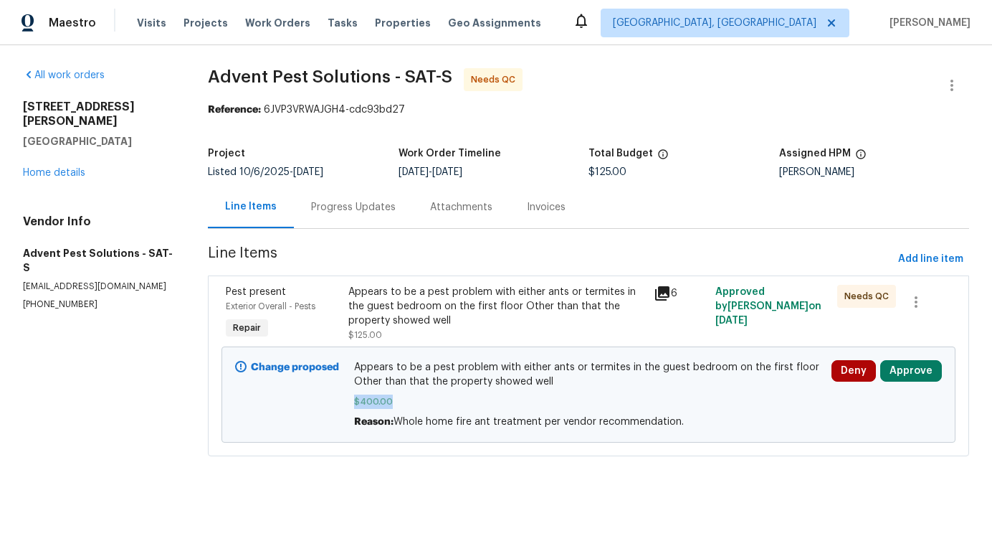
drag, startPoint x: 355, startPoint y: 402, endPoint x: 409, endPoint y: 401, distance: 54.5
click at [409, 401] on div "Appears to be a pest problem with either ants or termites in the guest bedroom …" at bounding box center [588, 394] width 477 height 77
copy span "$400.00"
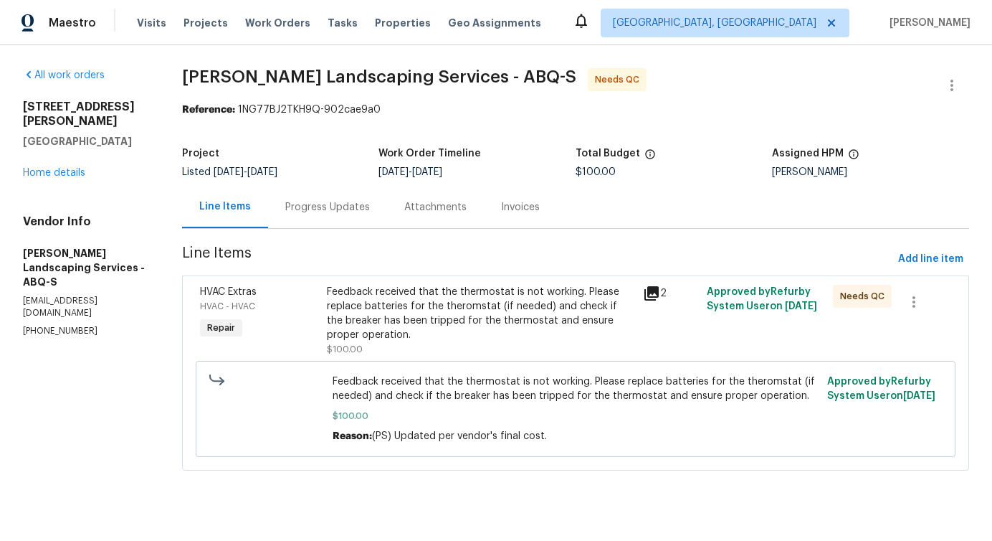
click at [364, 203] on div "Progress Updates" at bounding box center [327, 207] width 85 height 14
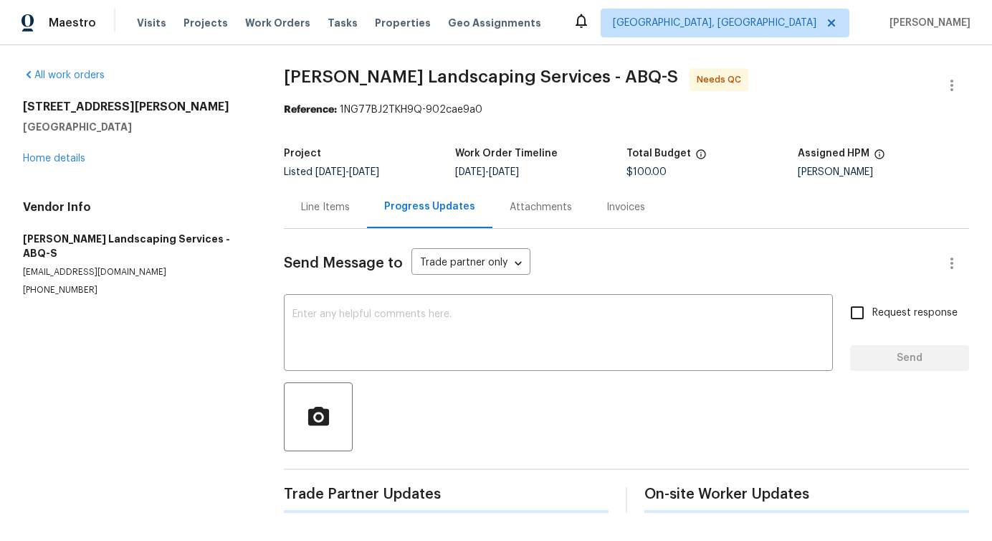
click at [392, 332] on textarea at bounding box center [559, 334] width 532 height 50
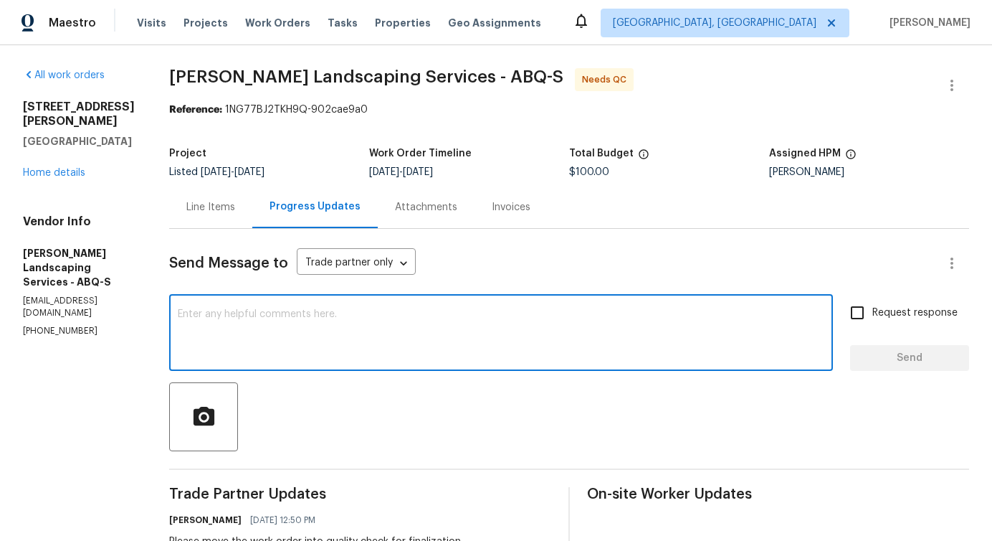
click at [235, 213] on div "Line Items" at bounding box center [210, 207] width 49 height 14
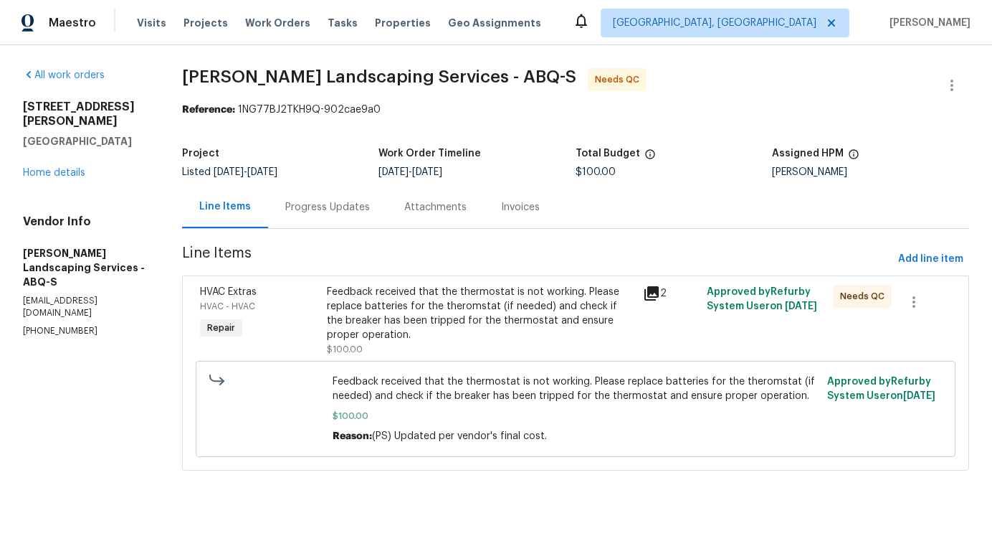
click at [468, 317] on div "Feedback received that the thermostat is not working. Please replace batteries …" at bounding box center [481, 313] width 308 height 57
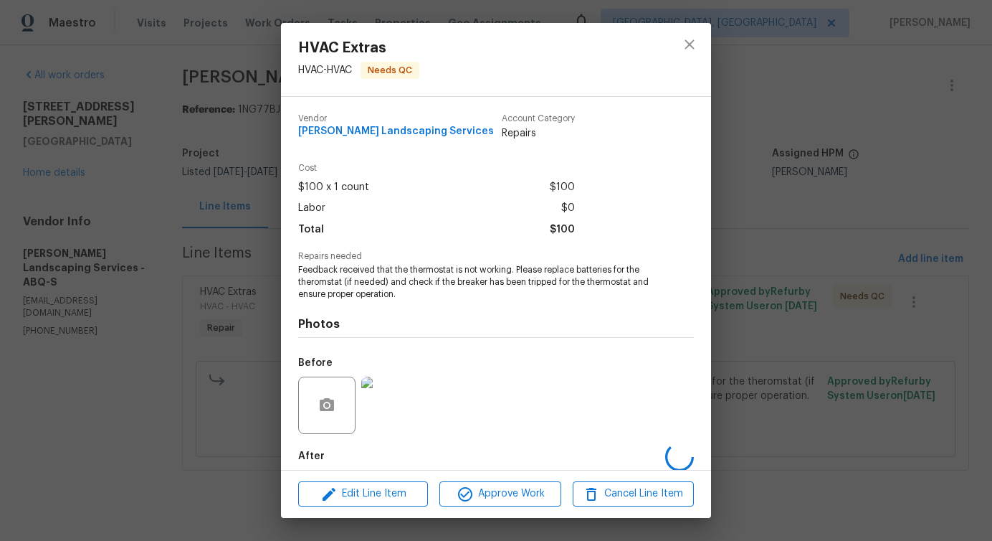
scroll to position [72, 0]
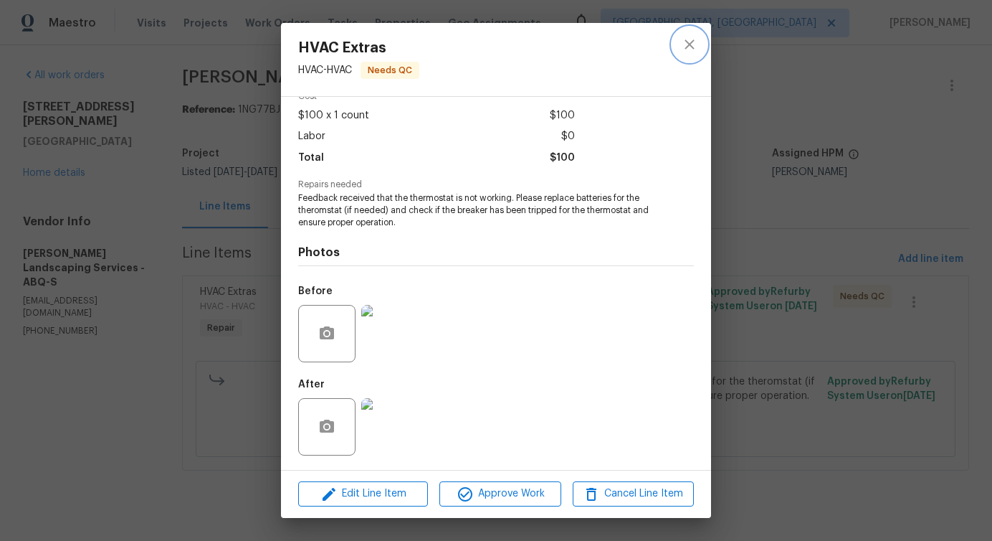
click at [691, 39] on icon "close" at bounding box center [689, 44] width 17 height 17
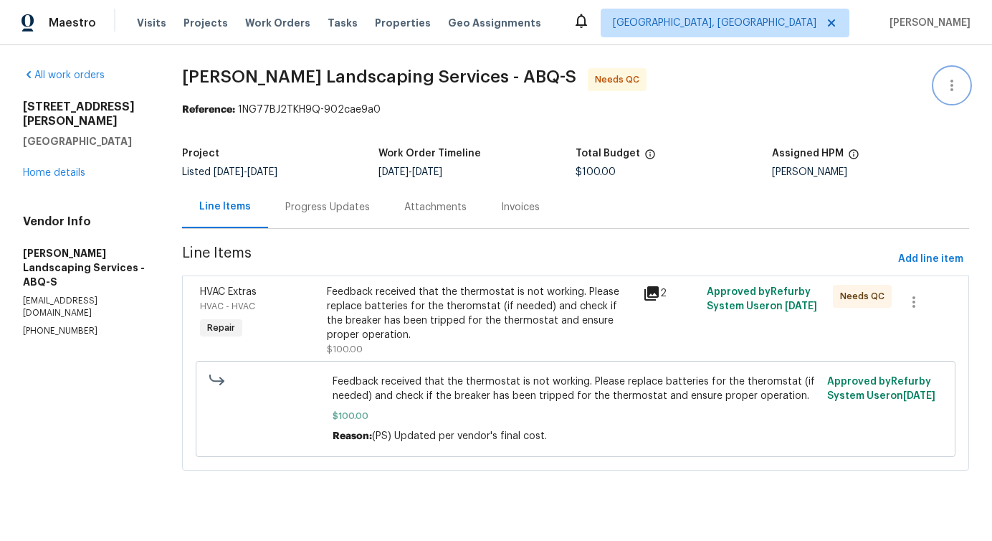
click at [952, 82] on icon "button" at bounding box center [952, 85] width 3 height 11
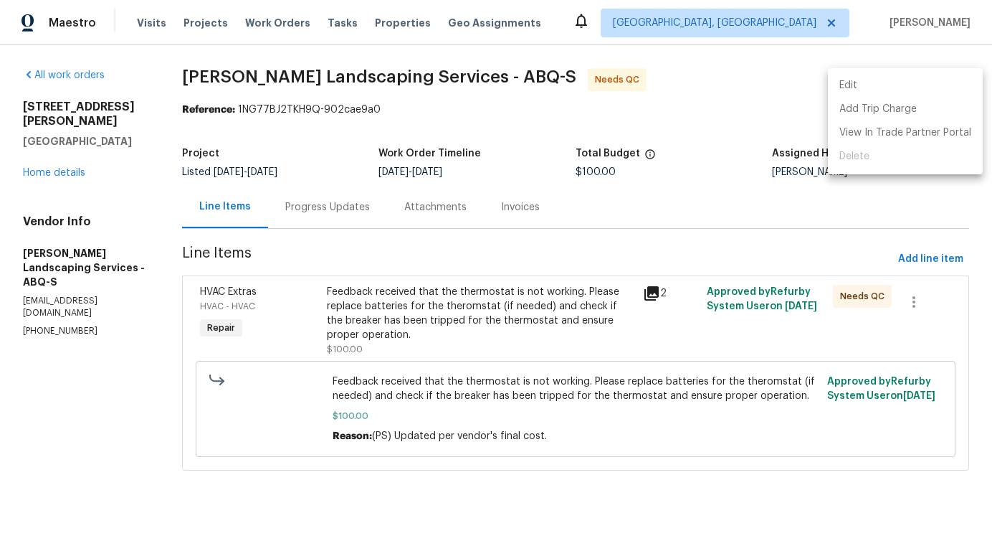
click at [904, 81] on li "Edit" at bounding box center [905, 86] width 155 height 24
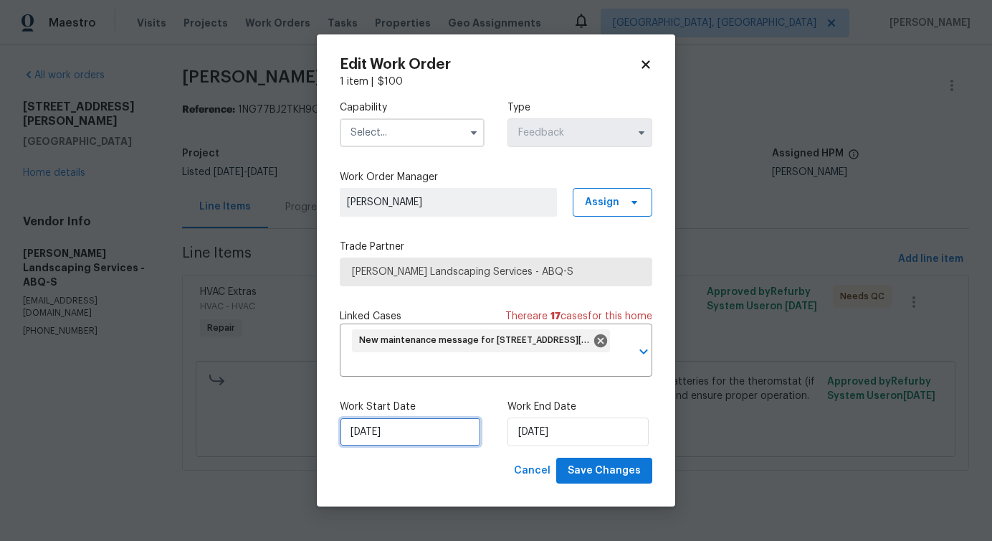
click at [379, 437] on input "[DATE]" at bounding box center [410, 431] width 141 height 29
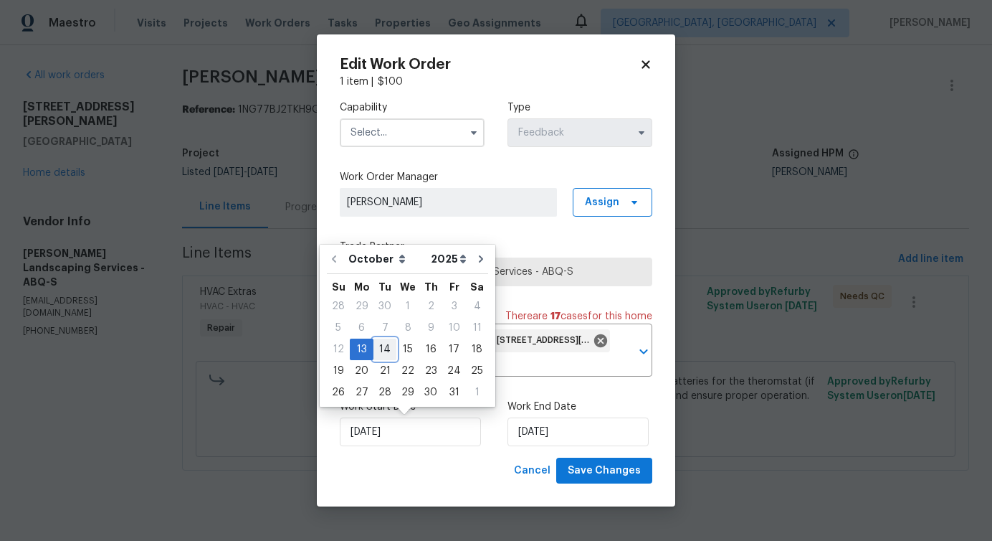
click at [378, 349] on div "14" at bounding box center [385, 349] width 23 height 20
type input "[DATE]"
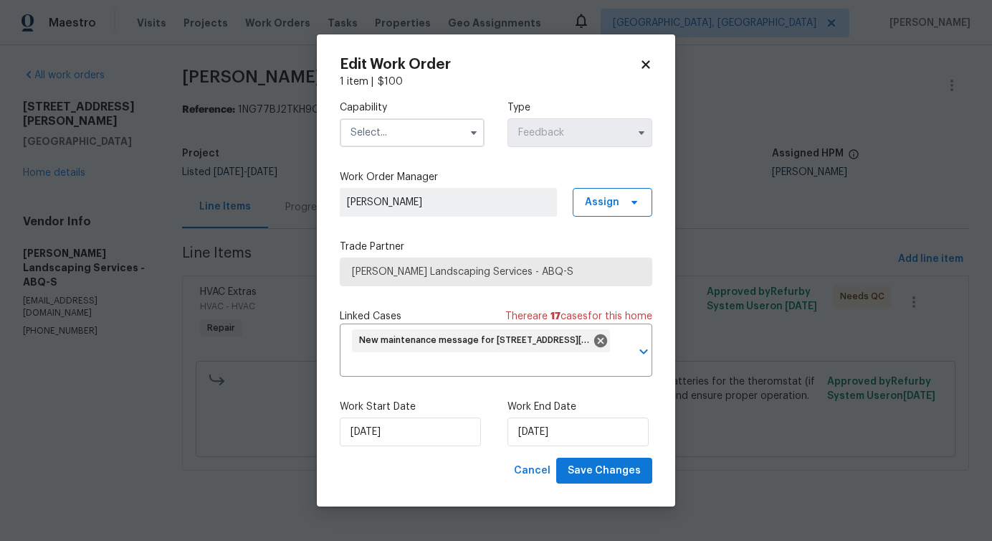
click at [420, 139] on input "text" at bounding box center [412, 132] width 145 height 29
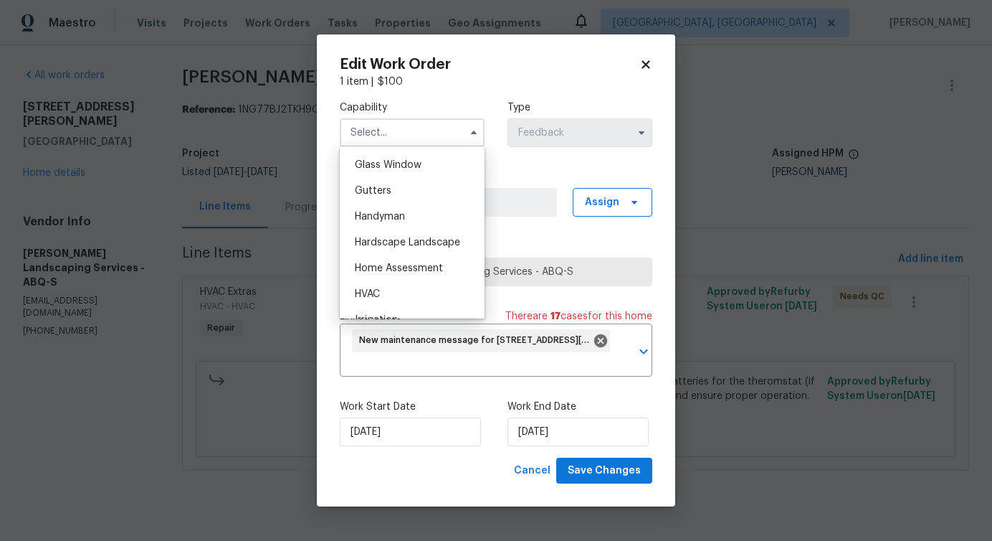
scroll to position [737, 0]
click at [419, 220] on div "Handyman" at bounding box center [412, 214] width 138 height 26
type input "Handyman"
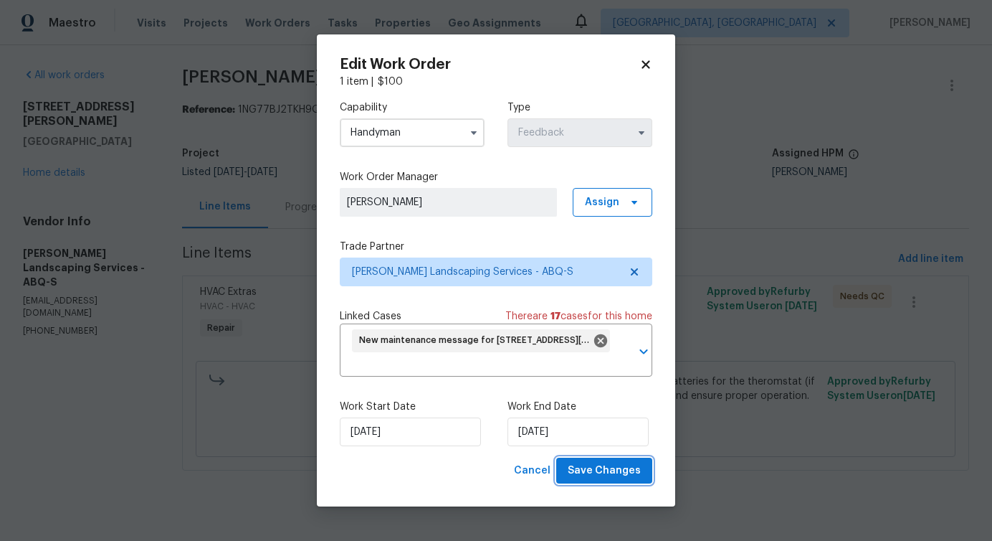
click at [600, 475] on span "Save Changes" at bounding box center [604, 471] width 73 height 18
click at [119, 443] on body "Maestro Visits Projects Work Orders Tasks Properties Geo Assignments Detroit, M…" at bounding box center [496, 255] width 992 height 511
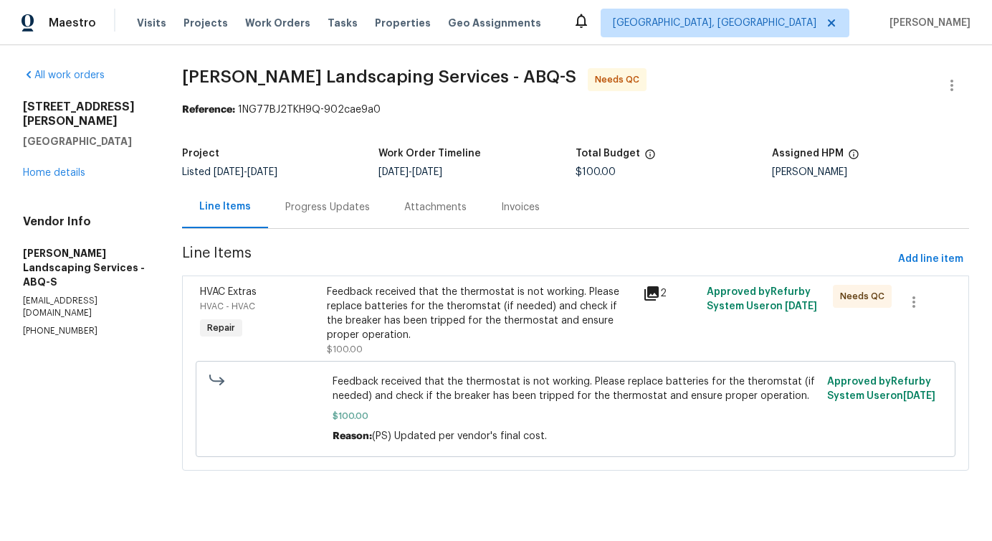
click at [463, 295] on div "Feedback received that the thermostat is not working. Please replace batteries …" at bounding box center [481, 313] width 308 height 57
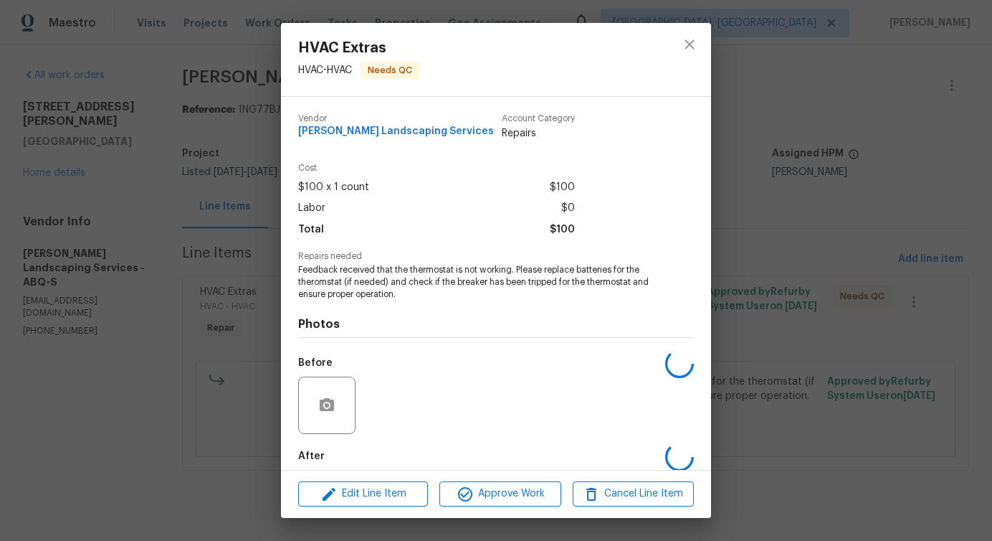
scroll to position [72, 0]
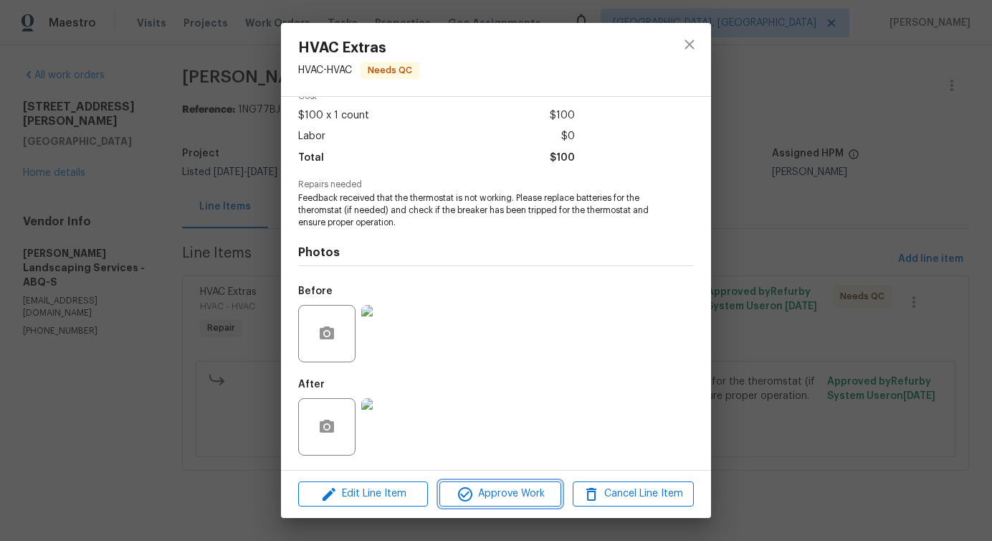
click at [496, 492] on span "Approve Work" at bounding box center [500, 494] width 113 height 18
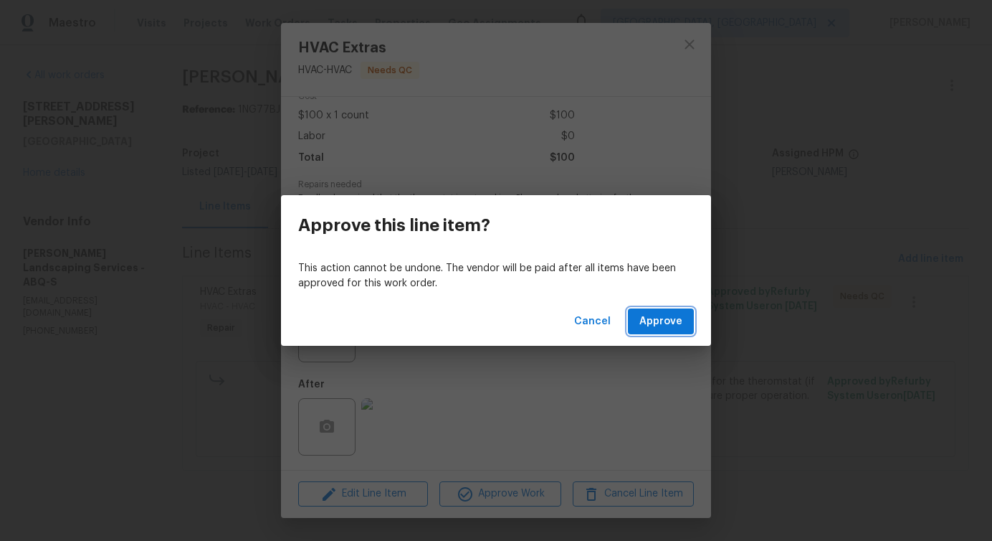
click at [668, 328] on span "Approve" at bounding box center [661, 322] width 43 height 18
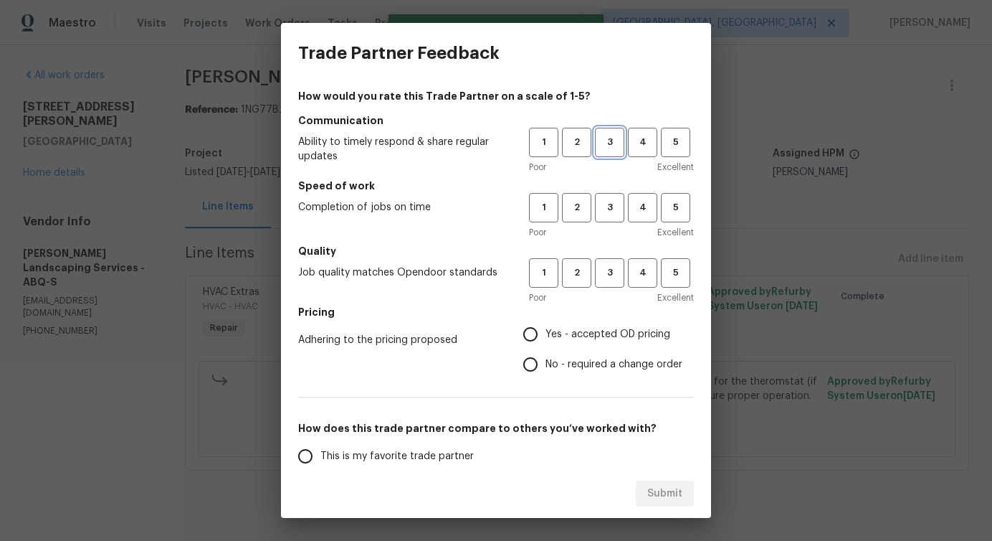
click at [608, 150] on span "3" at bounding box center [610, 142] width 27 height 16
click at [612, 200] on span "3" at bounding box center [610, 207] width 27 height 16
click at [612, 267] on span "3" at bounding box center [610, 273] width 27 height 16
click at [650, 209] on span "4" at bounding box center [643, 207] width 27 height 16
click at [569, 359] on span "No - required a change order" at bounding box center [614, 364] width 137 height 15
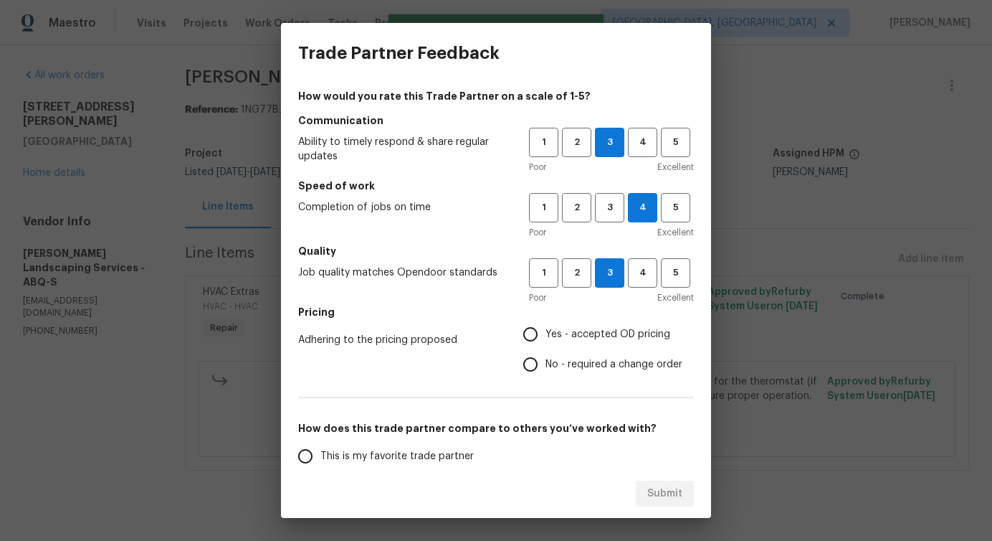
click at [546, 359] on input "No - required a change order" at bounding box center [531, 364] width 30 height 30
radio input "true"
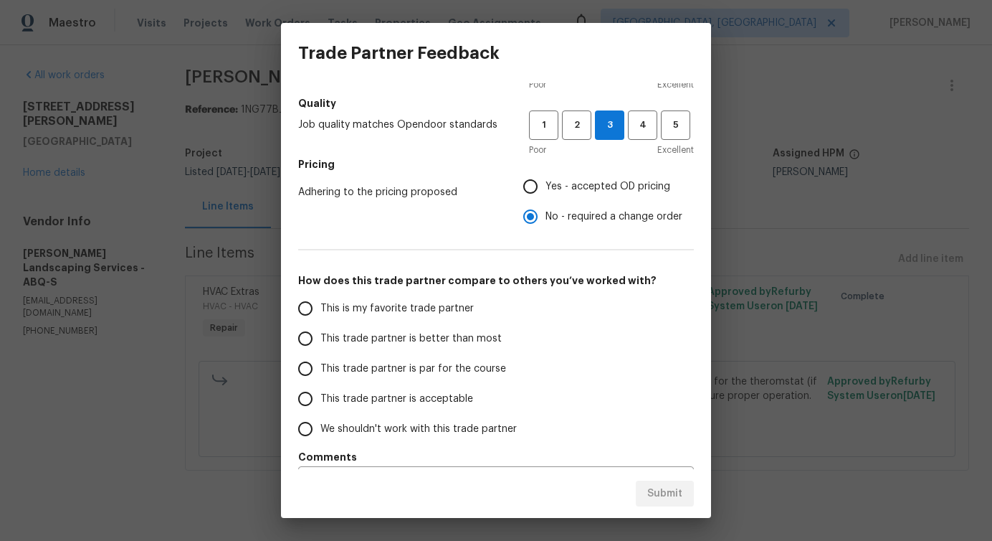
click at [462, 339] on span "This trade partner is better than most" at bounding box center [411, 338] width 181 height 15
click at [321, 339] on input "This trade partner is better than most" at bounding box center [305, 338] width 30 height 30
click at [653, 489] on span "Submit" at bounding box center [665, 494] width 35 height 18
radio input "true"
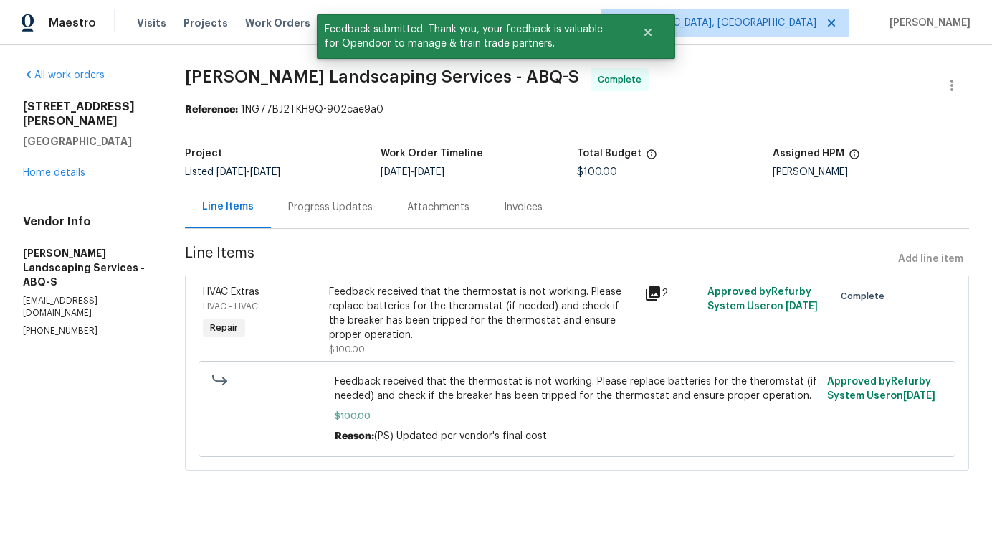
click at [343, 212] on div "Progress Updates" at bounding box center [330, 207] width 85 height 14
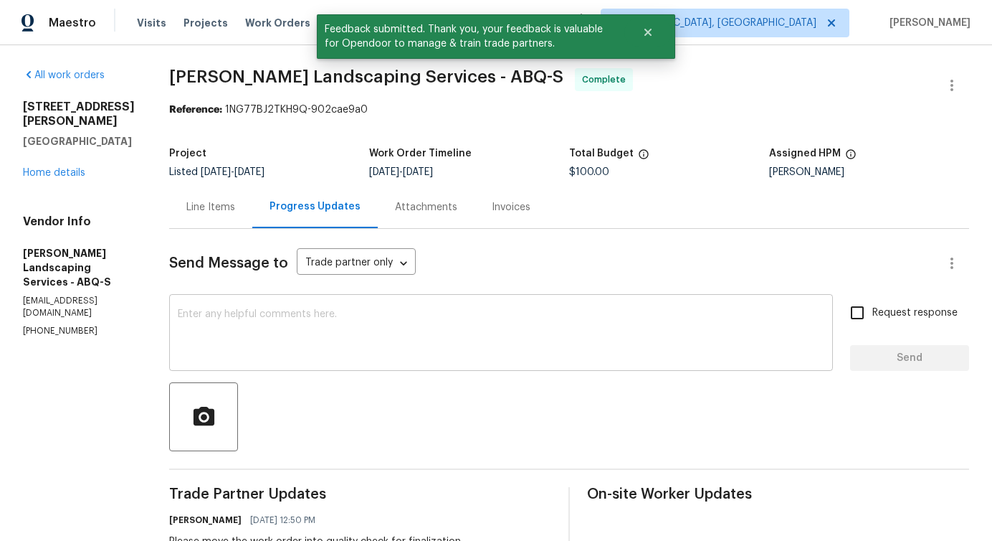
click at [412, 349] on textarea at bounding box center [501, 334] width 647 height 50
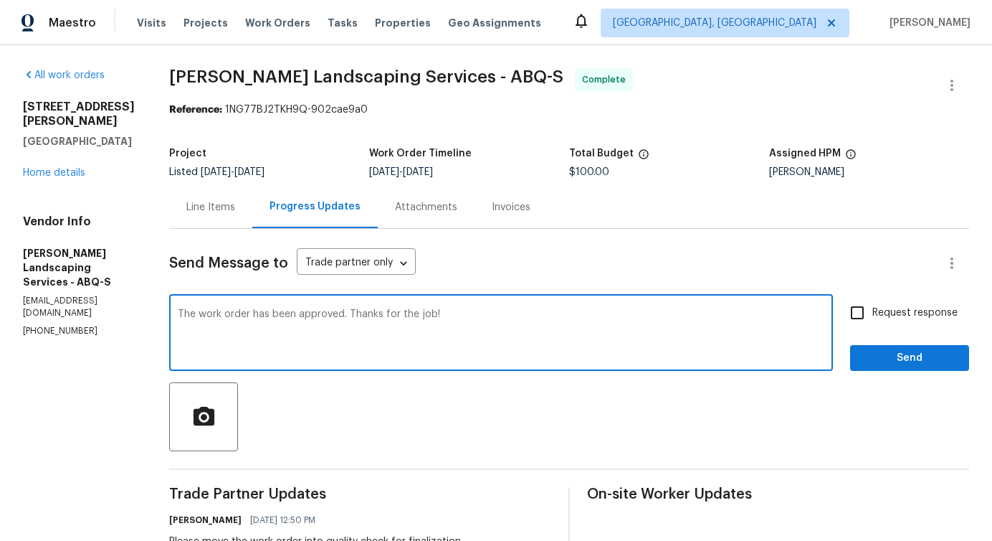
type textarea "The work order has been approved. Thanks for the job!"
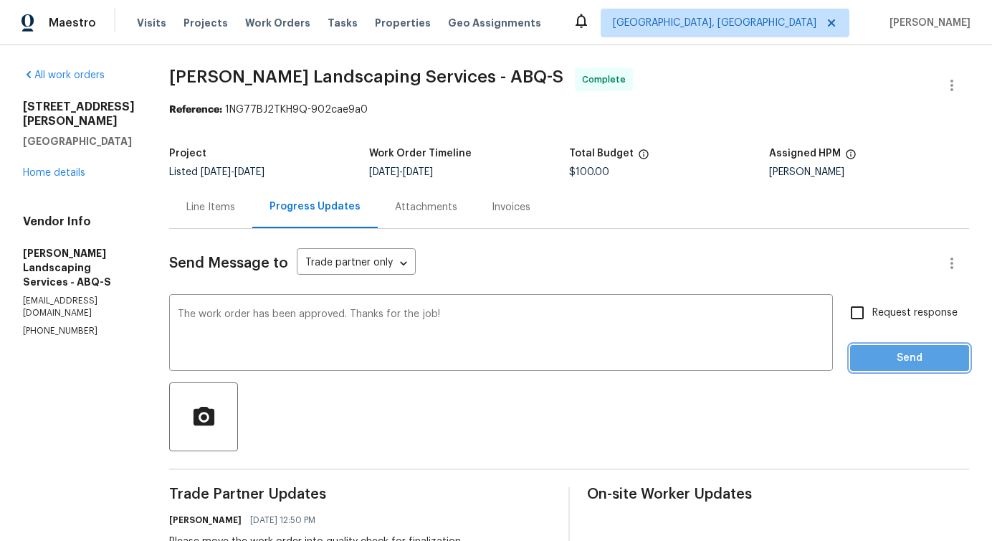
click at [901, 367] on button "Send" at bounding box center [909, 358] width 119 height 27
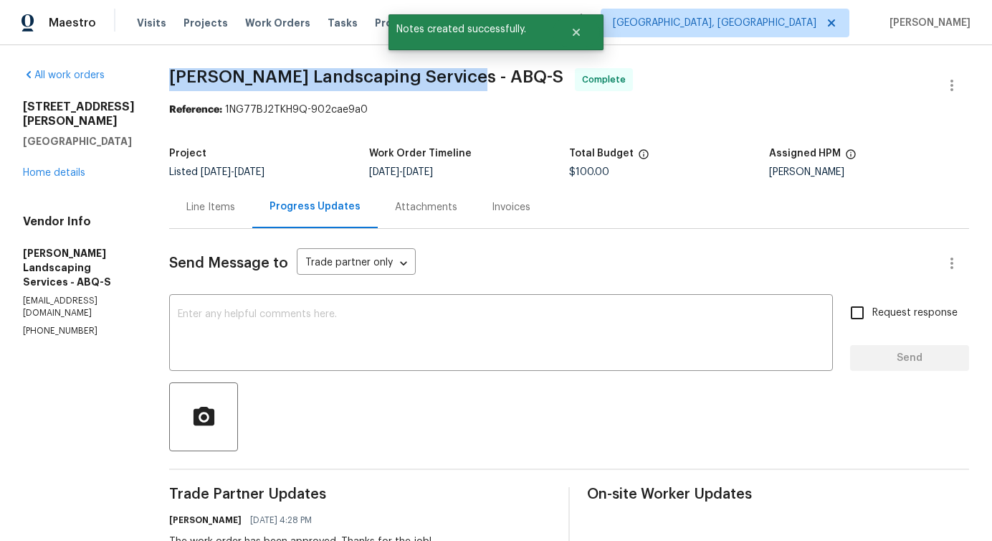
drag, startPoint x: 204, startPoint y: 78, endPoint x: 485, endPoint y: 82, distance: 281.8
click at [485, 82] on span "Rodriguez Landscaping Services - ABQ-S" at bounding box center [366, 76] width 394 height 17
copy span "Rodriguez Landscaping Services -"
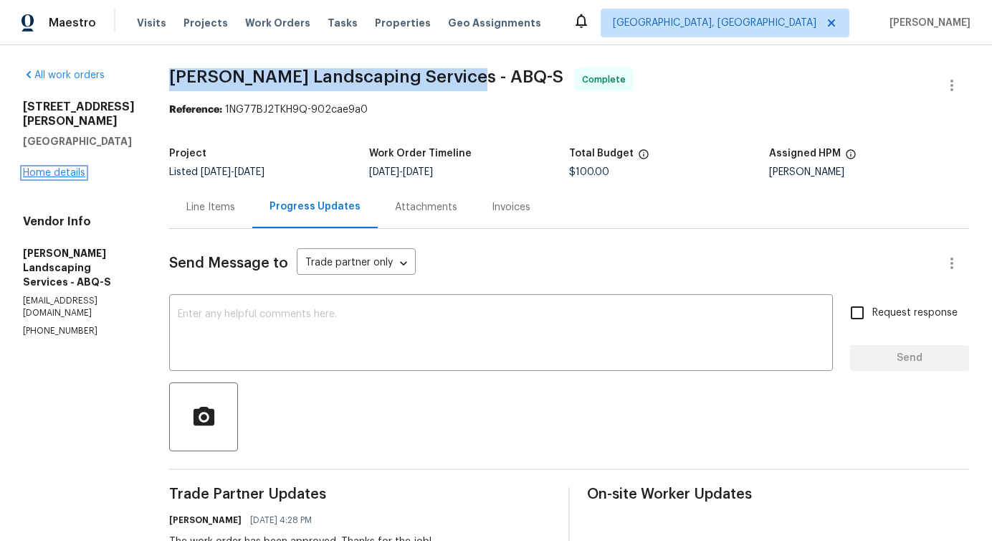
click at [76, 168] on link "Home details" at bounding box center [54, 173] width 62 height 10
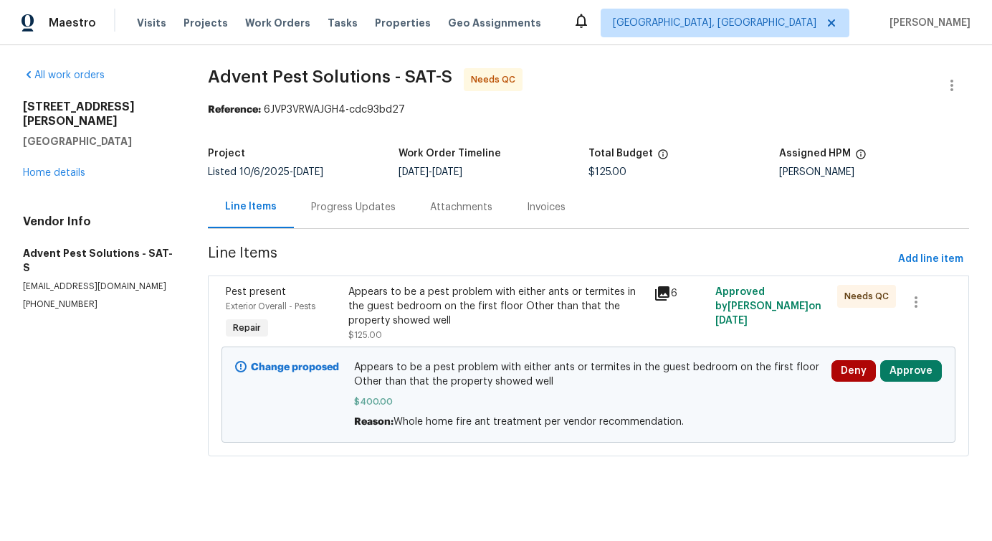
click at [344, 219] on div "Progress Updates" at bounding box center [353, 207] width 119 height 42
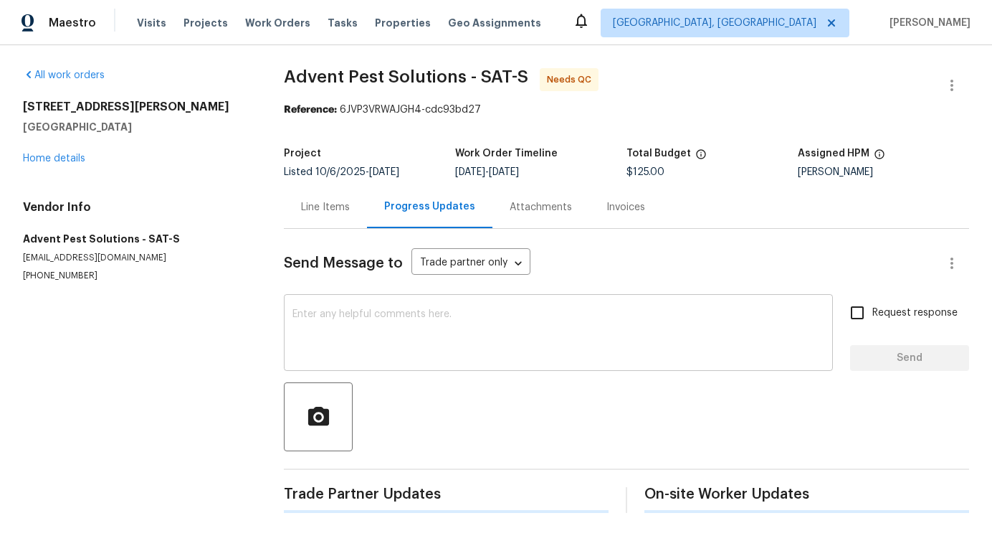
click at [373, 356] on textarea at bounding box center [559, 334] width 532 height 50
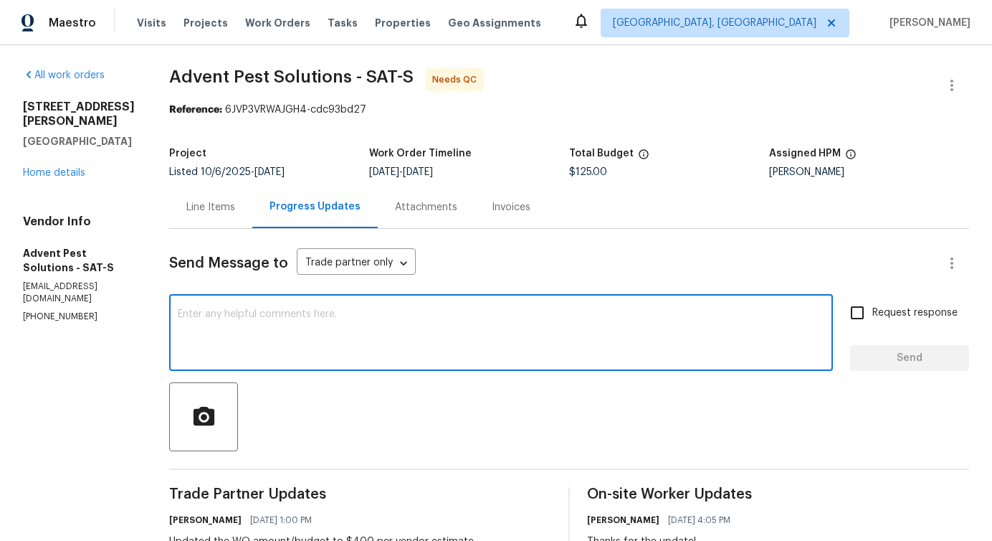
scroll to position [172, 0]
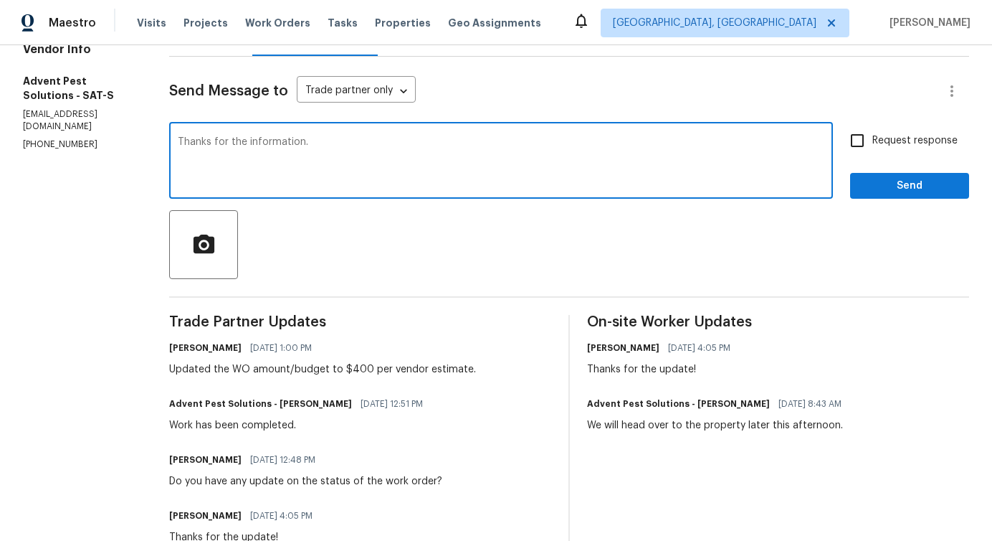
type textarea "Thanks for the information."
click at [893, 194] on span "Send" at bounding box center [910, 186] width 96 height 18
